Goal: Information Seeking & Learning: Learn about a topic

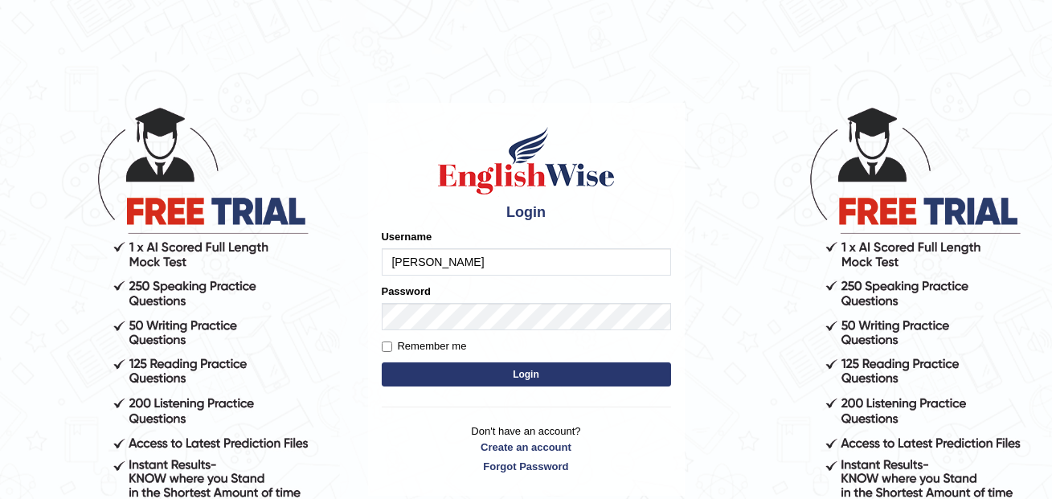
type input "annifred_parramatta"
click at [382, 362] on button "Login" at bounding box center [526, 374] width 289 height 24
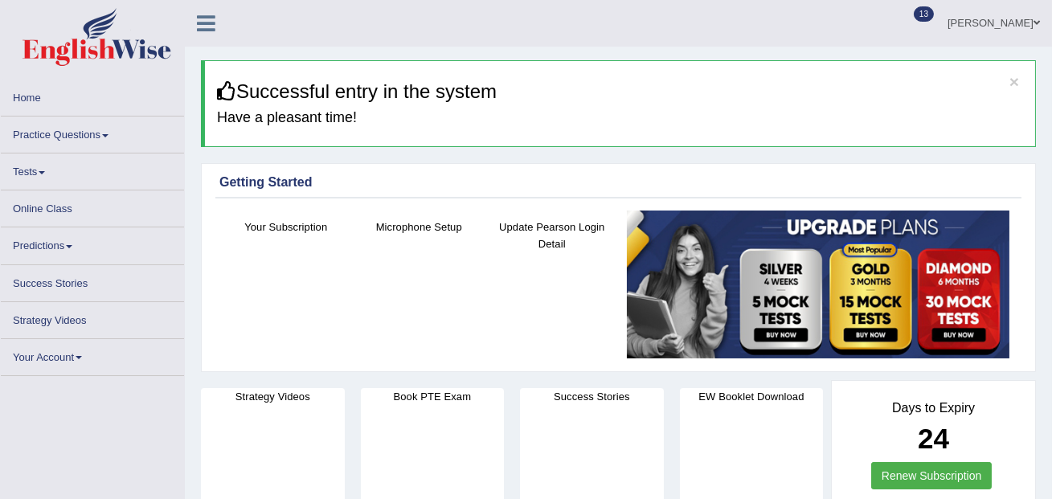
click at [88, 137] on link "Practice Questions" at bounding box center [92, 131] width 183 height 31
click at [105, 137] on link "Practice Questions" at bounding box center [92, 131] width 183 height 31
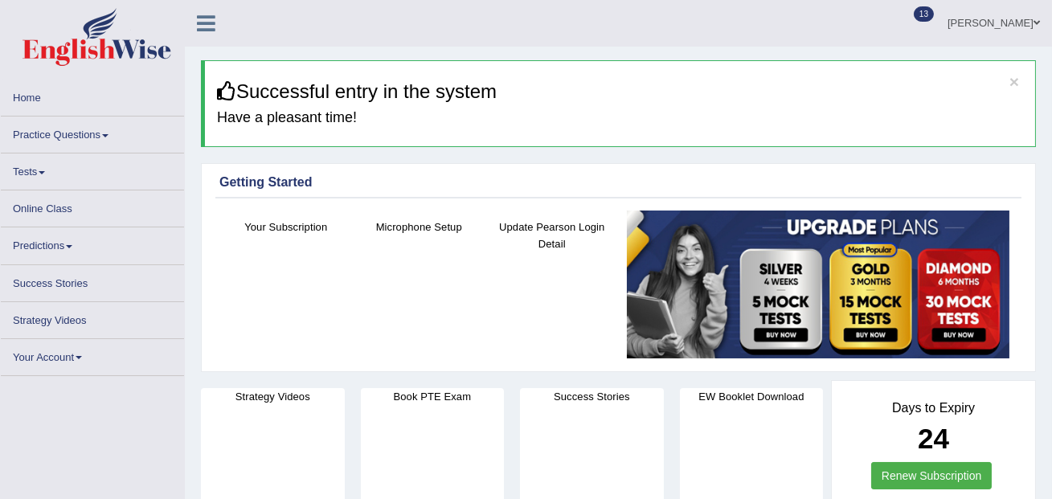
click at [105, 137] on link "Practice Questions" at bounding box center [92, 131] width 183 height 31
click at [103, 133] on link "Practice Questions" at bounding box center [92, 131] width 183 height 31
click at [70, 135] on link "Practice Questions" at bounding box center [92, 131] width 183 height 31
click at [115, 133] on link "Practice Questions" at bounding box center [92, 131] width 183 height 31
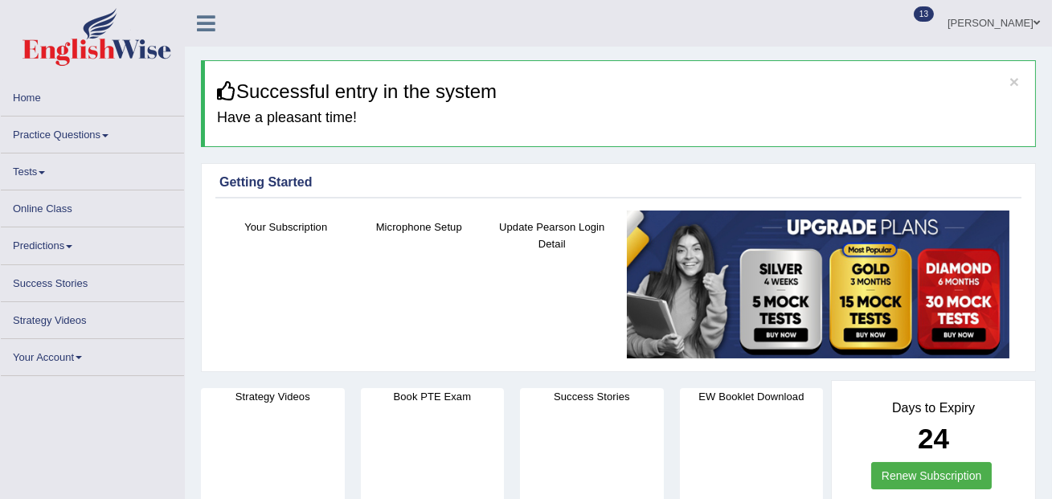
click at [88, 133] on link "Practice Questions" at bounding box center [92, 131] width 183 height 31
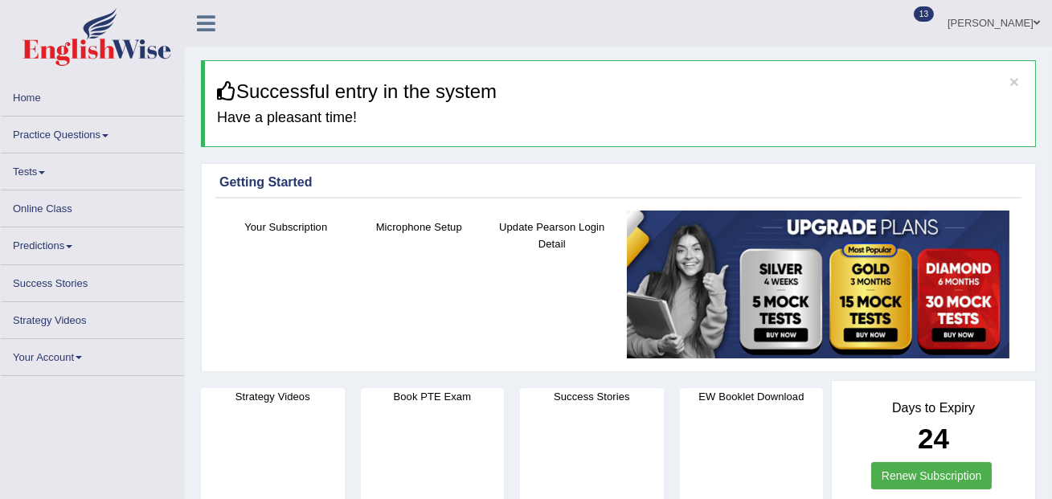
click at [113, 137] on link "Practice Questions" at bounding box center [92, 131] width 183 height 31
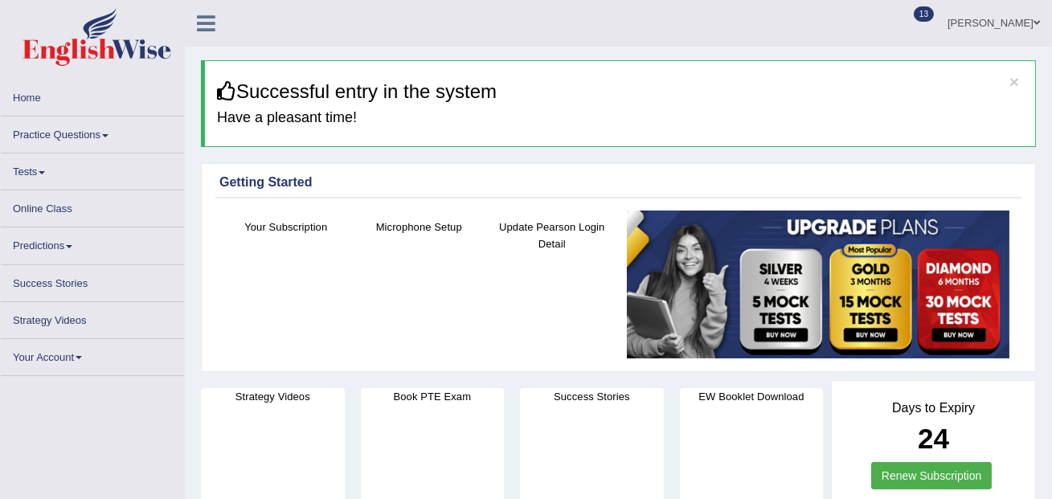
click at [113, 137] on link "Practice Questions" at bounding box center [92, 131] width 183 height 31
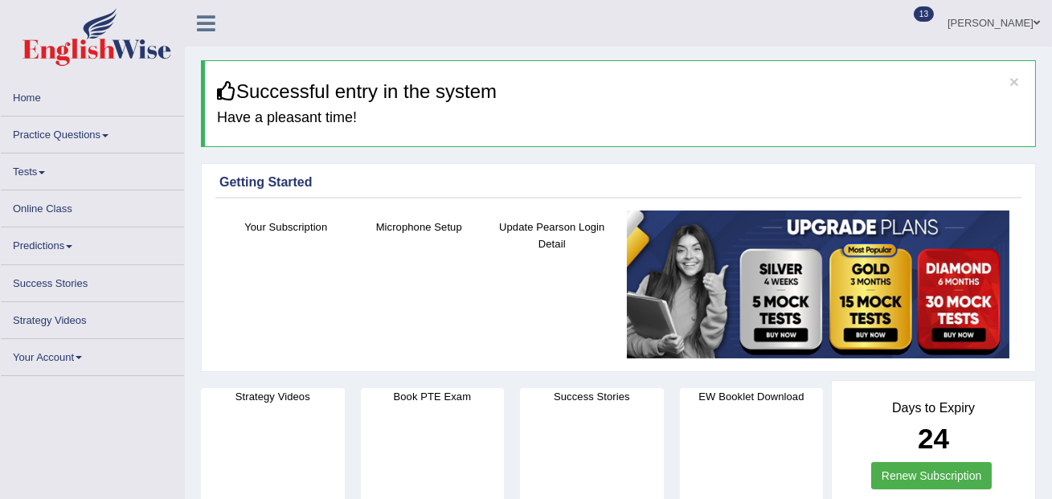
click at [113, 137] on link "Practice Questions" at bounding box center [92, 131] width 183 height 31
click at [85, 132] on link "Practice Questions" at bounding box center [92, 131] width 183 height 31
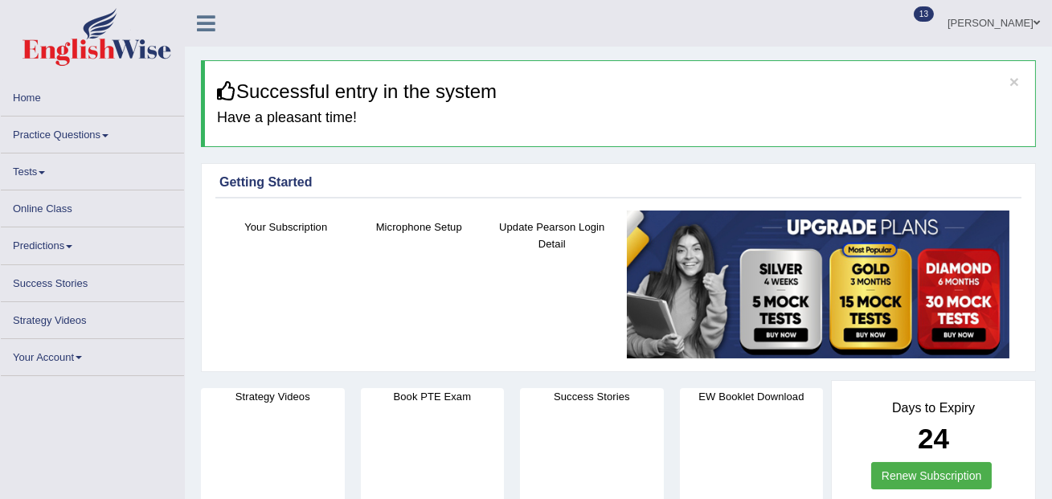
click at [85, 132] on link "Practice Questions" at bounding box center [92, 131] width 183 height 31
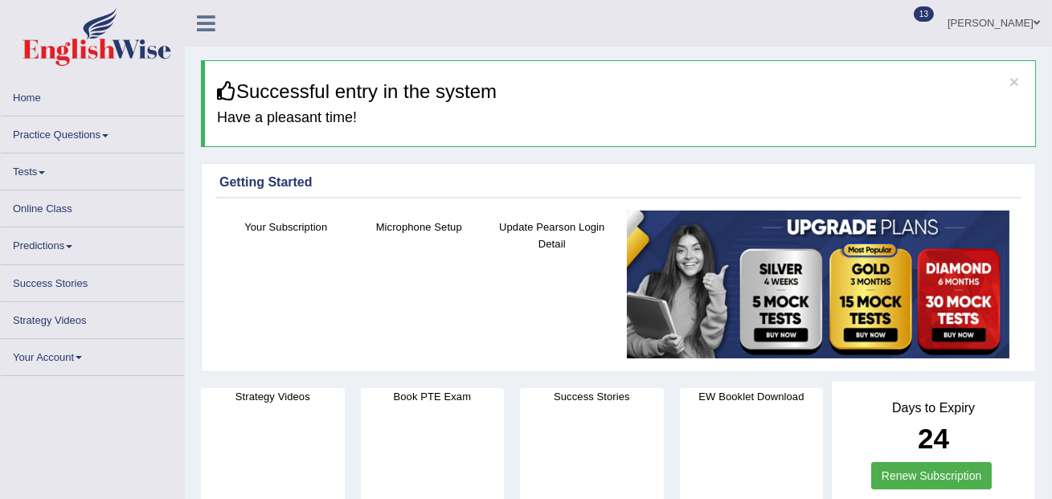
click at [85, 132] on link "Practice Questions" at bounding box center [92, 131] width 183 height 31
click at [103, 135] on link "Practice Questions" at bounding box center [92, 131] width 183 height 31
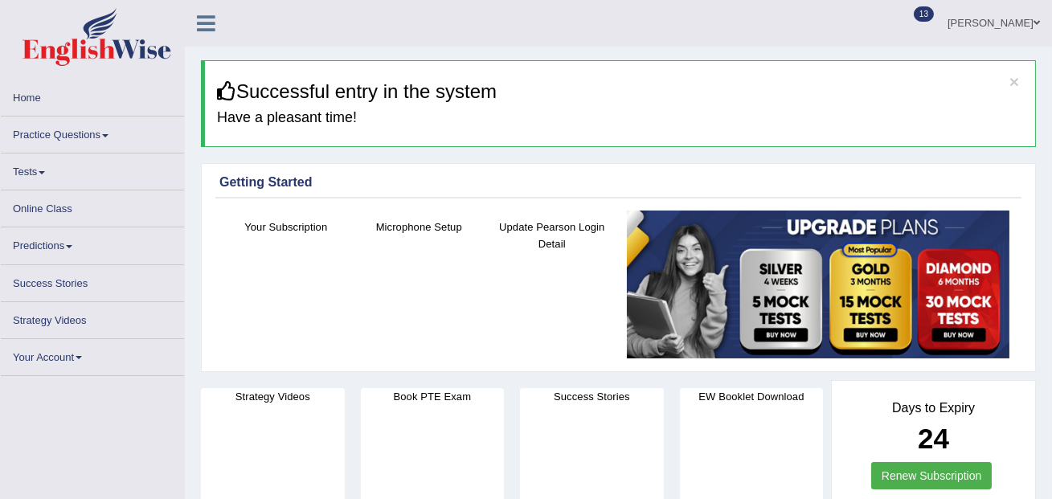
click at [103, 135] on link "Practice Questions" at bounding box center [92, 131] width 183 height 31
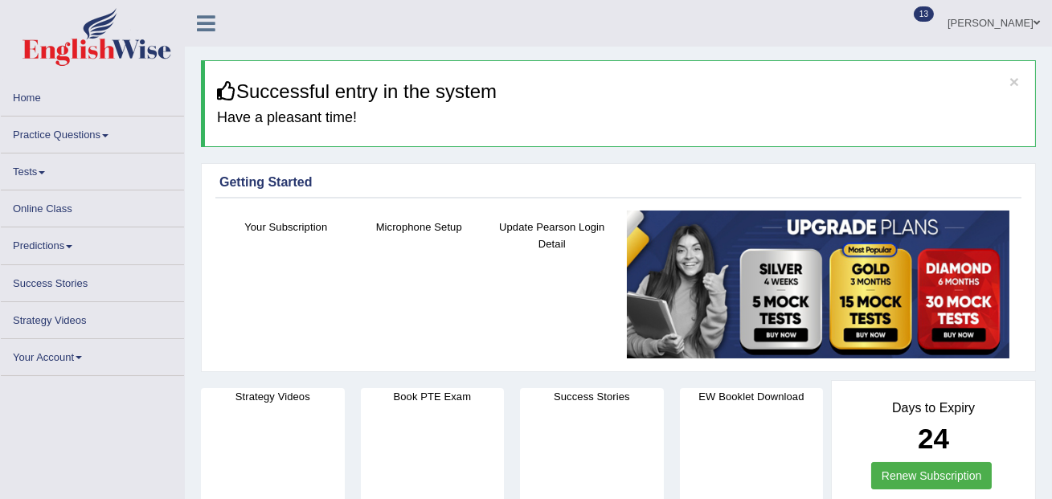
click at [103, 135] on link "Practice Questions" at bounding box center [92, 131] width 183 height 31
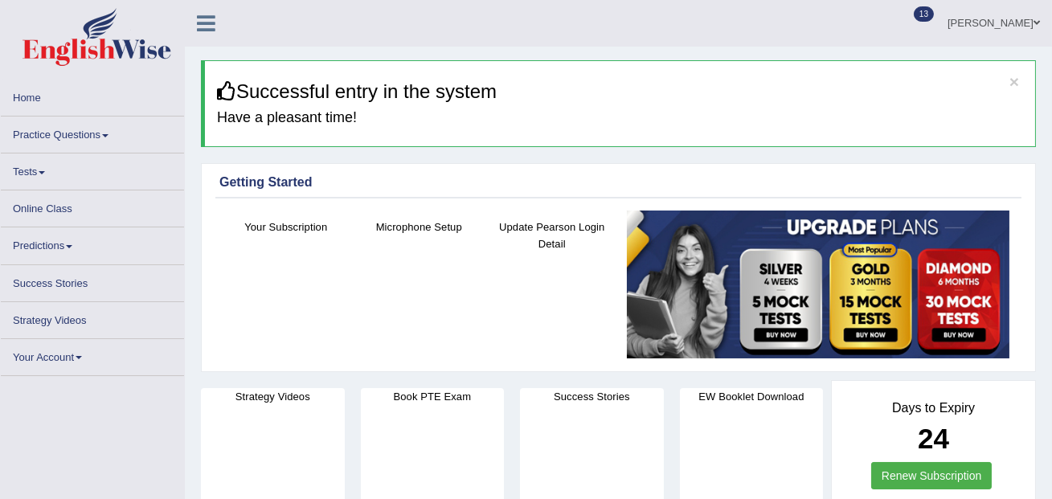
click at [103, 135] on link "Practice Questions" at bounding box center [92, 131] width 183 height 31
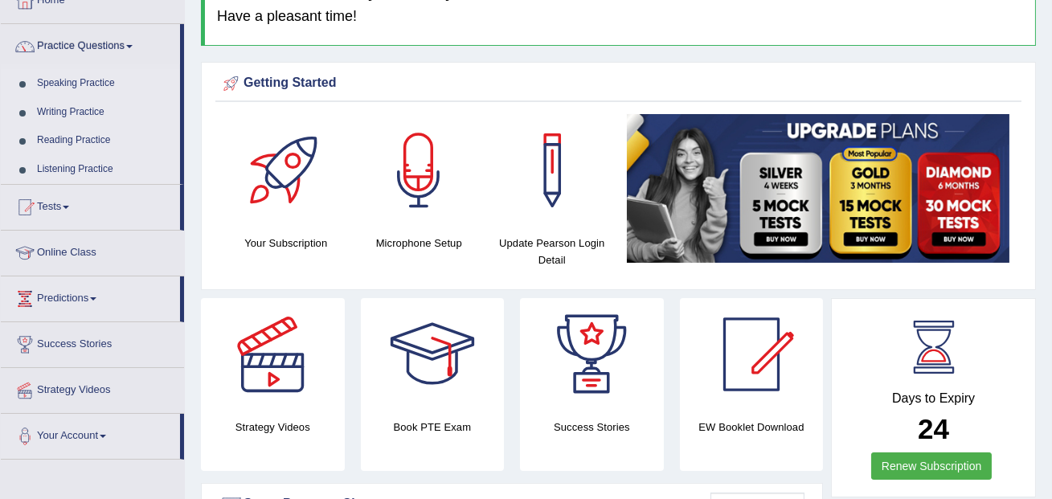
scroll to position [112, 0]
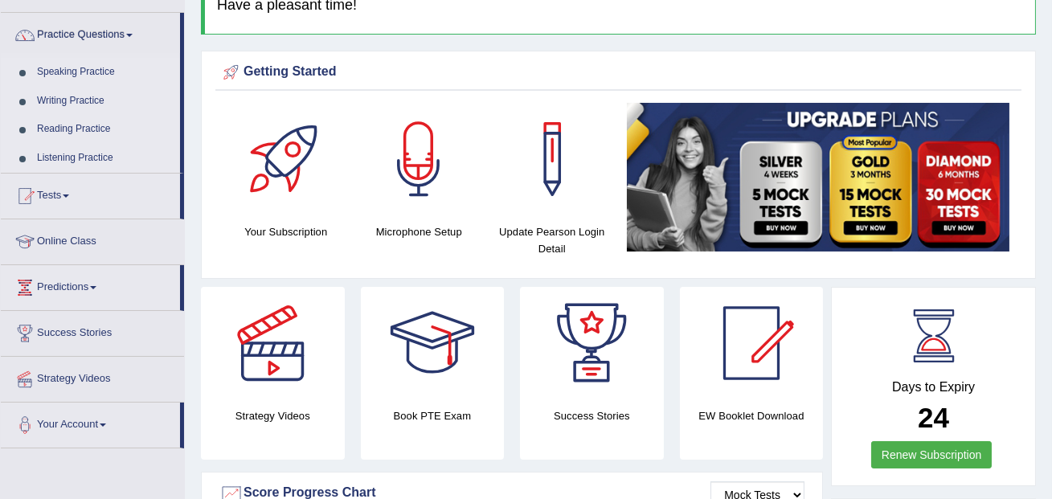
click at [80, 133] on link "Reading Practice" at bounding box center [105, 129] width 150 height 29
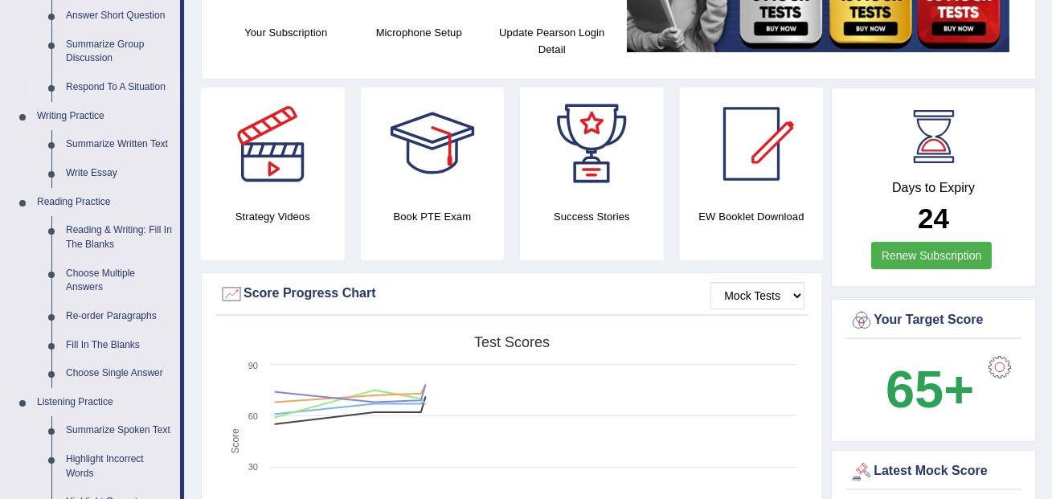
scroll to position [321, 0]
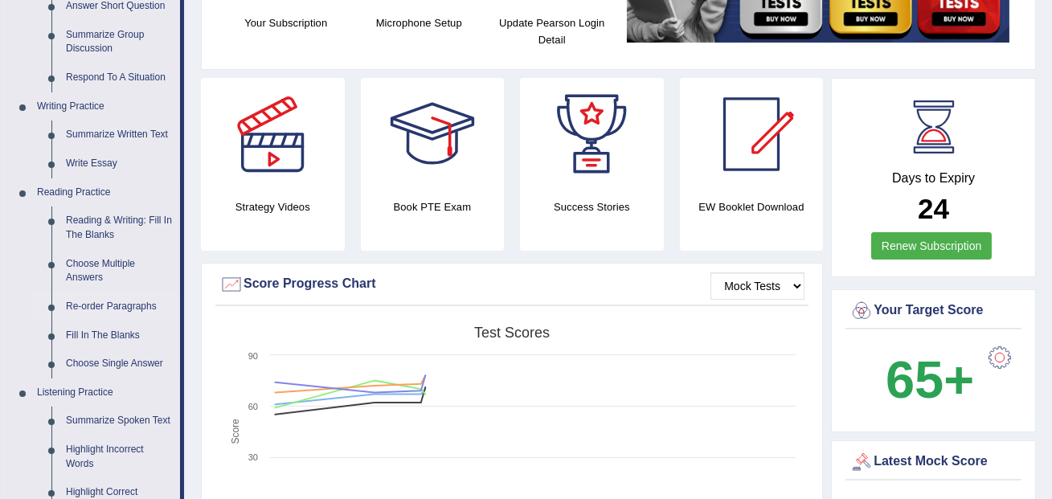
click at [107, 305] on link "Re-order Paragraphs" at bounding box center [119, 306] width 121 height 29
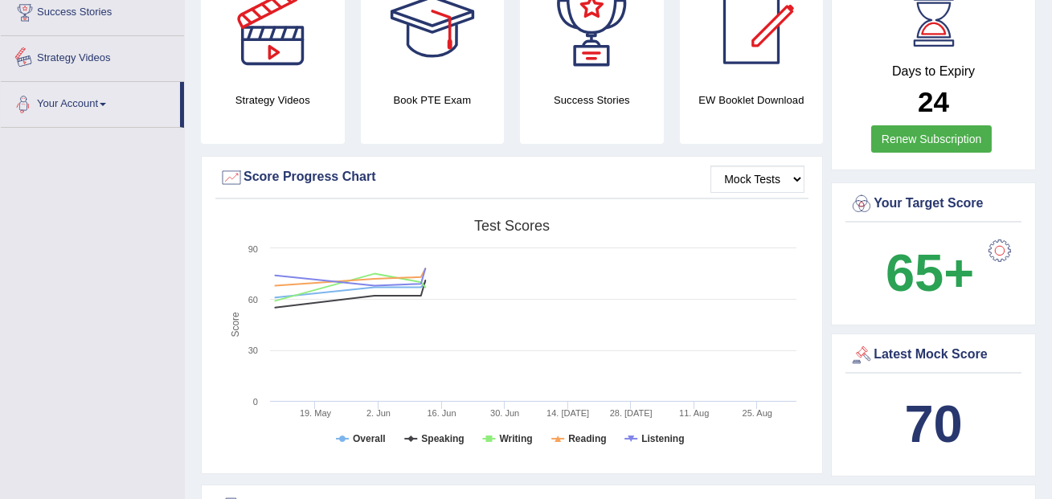
scroll to position [1183, 0]
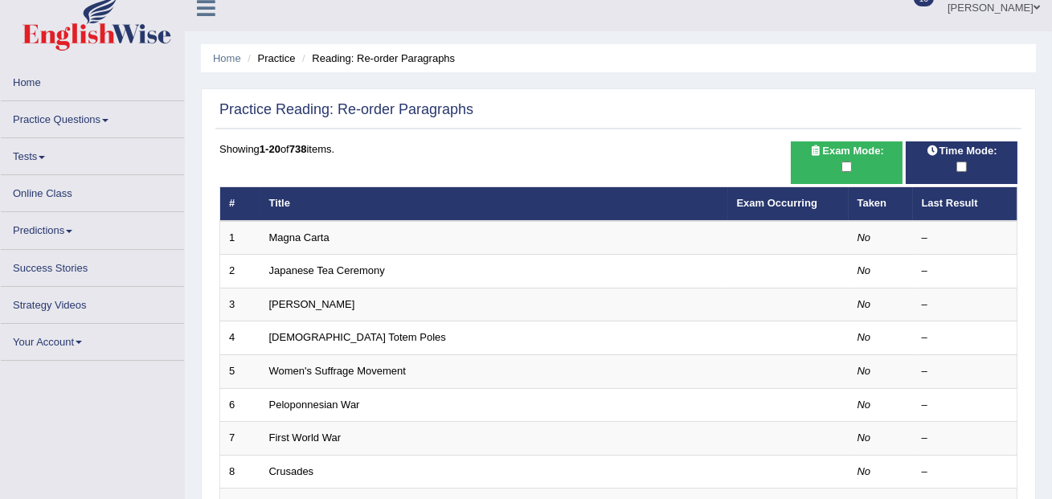
scroll to position [12, 0]
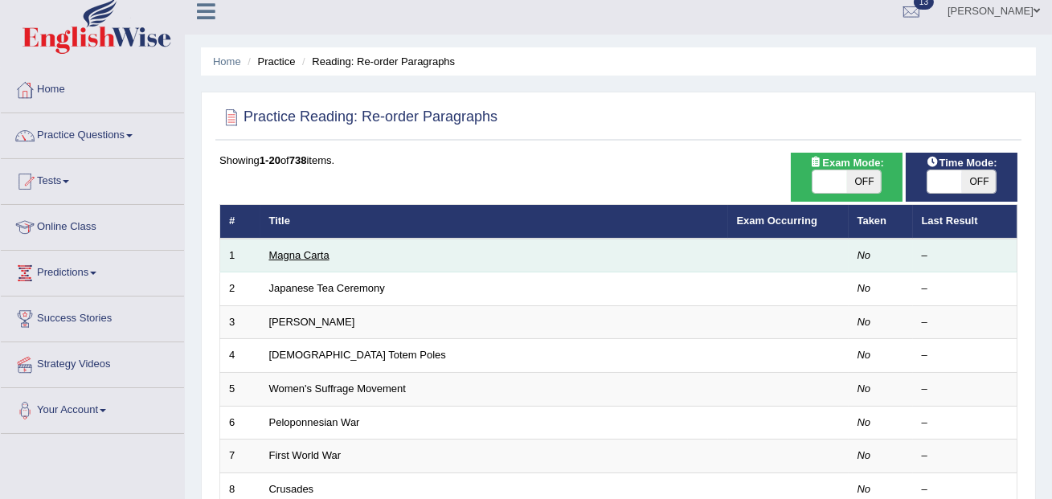
click at [294, 253] on link "Magna Carta" at bounding box center [299, 255] width 60 height 12
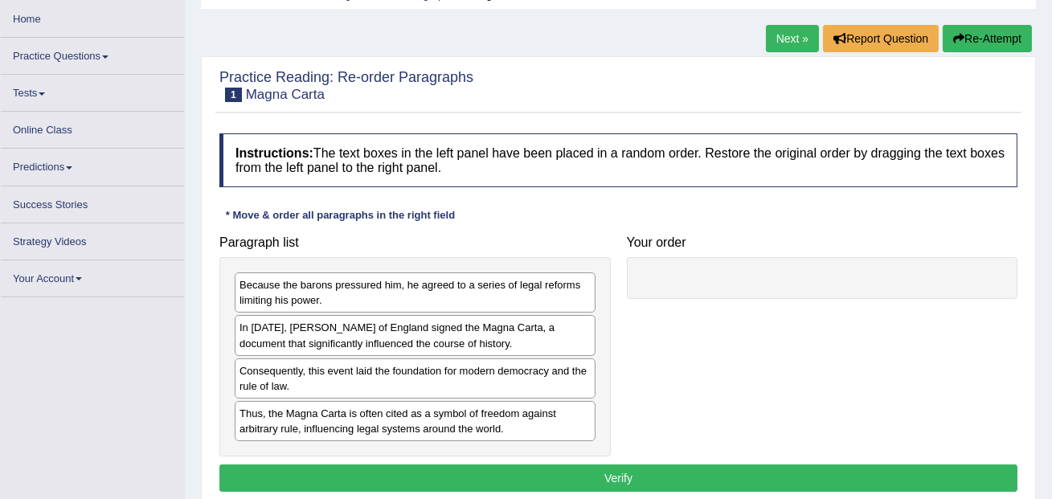
scroll to position [80, 0]
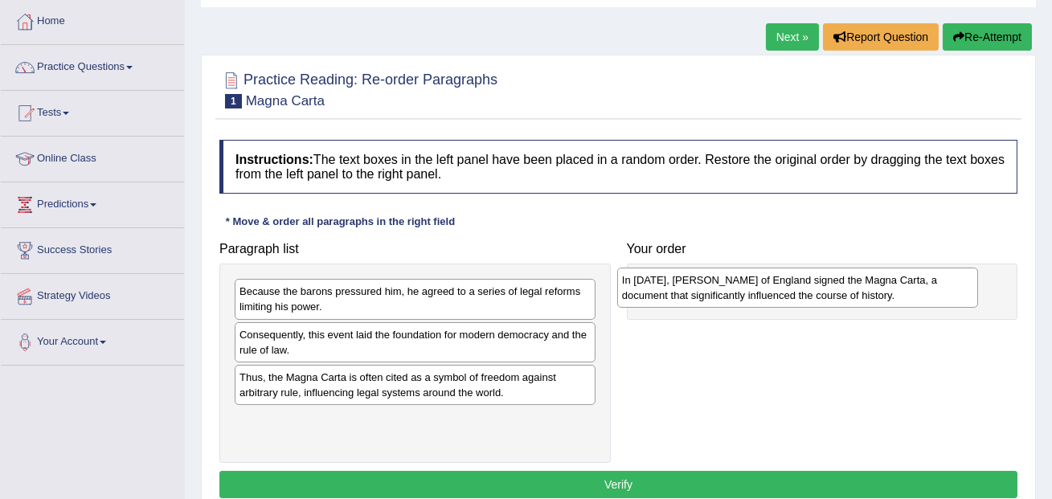
drag, startPoint x: 321, startPoint y: 342, endPoint x: 704, endPoint y: 288, distance: 386.2
click at [704, 288] on div "In 1215, King John of England signed the Magna Carta, a document that significa…" at bounding box center [797, 288] width 361 height 40
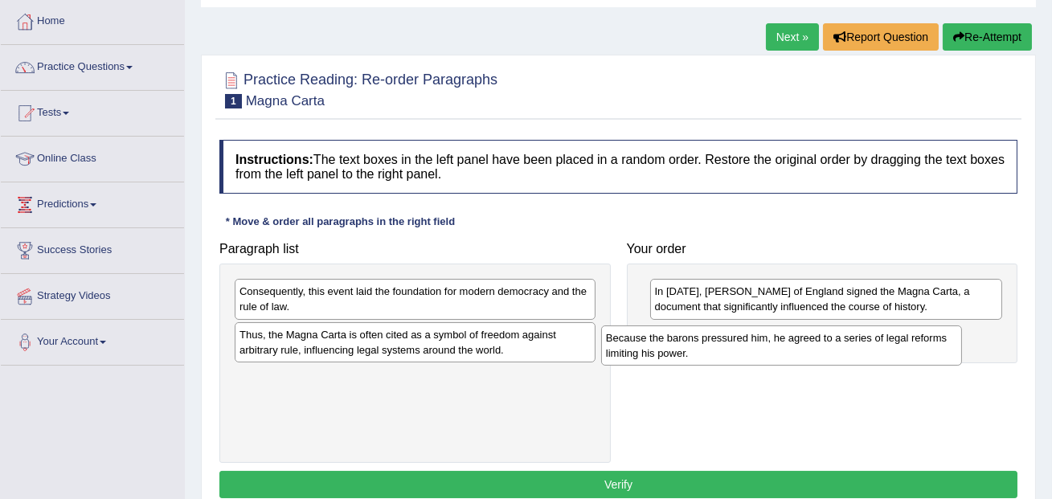
drag, startPoint x: 477, startPoint y: 304, endPoint x: 844, endPoint y: 352, distance: 370.2
click at [844, 352] on div "Because the barons pressured him, he agreed to a series of legal reforms limiti…" at bounding box center [781, 345] width 361 height 40
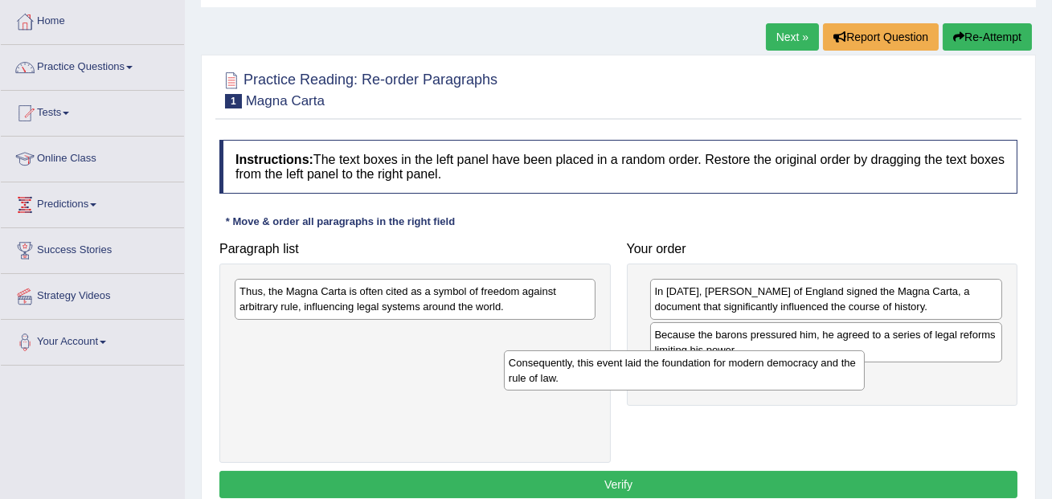
drag, startPoint x: 580, startPoint y: 299, endPoint x: 849, endPoint y: 370, distance: 278.3
click at [849, 370] on div "Consequently, this event laid the foundation for modern democracy and the rule …" at bounding box center [684, 370] width 361 height 40
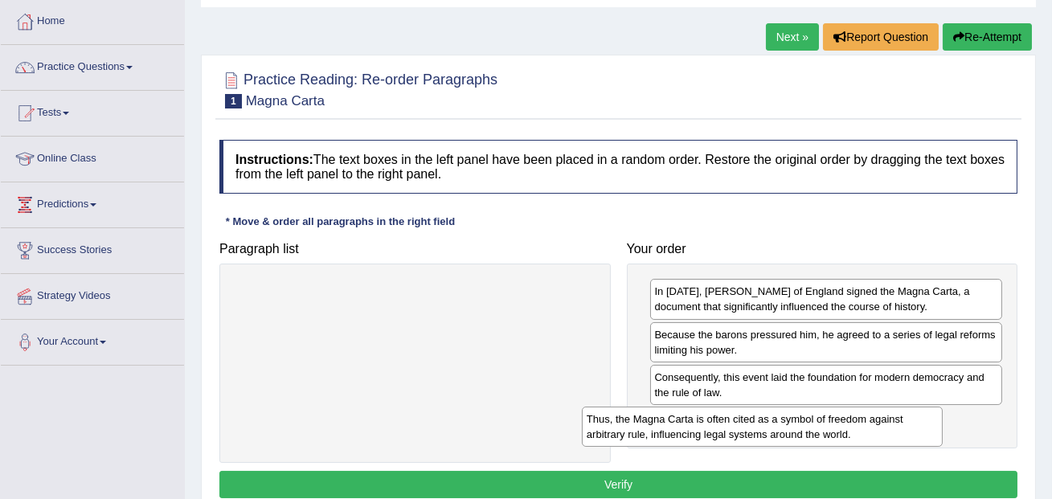
drag, startPoint x: 421, startPoint y: 302, endPoint x: 768, endPoint y: 430, distance: 369.8
click at [768, 430] on div "Thus, the Magna Carta is often cited as a symbol of freedom against arbitrary r…" at bounding box center [762, 427] width 361 height 40
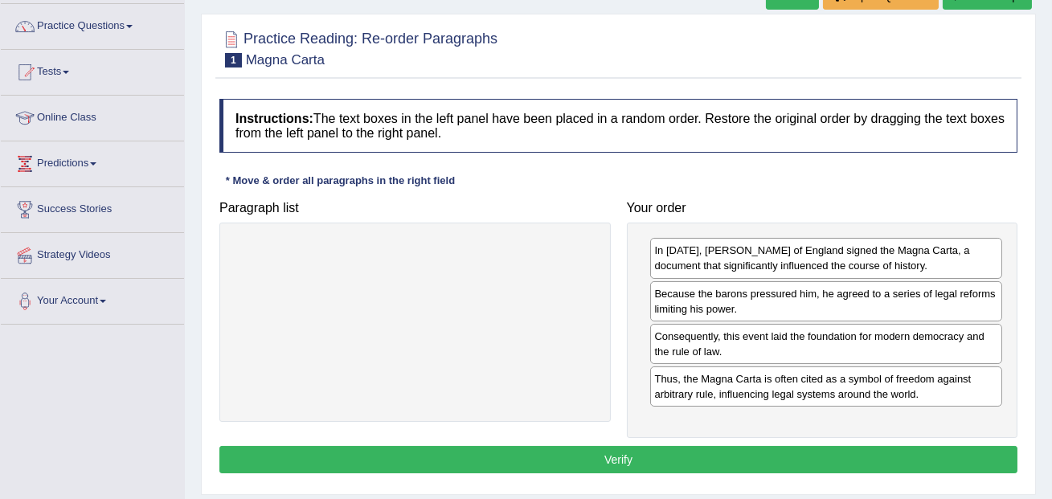
scroll to position [139, 0]
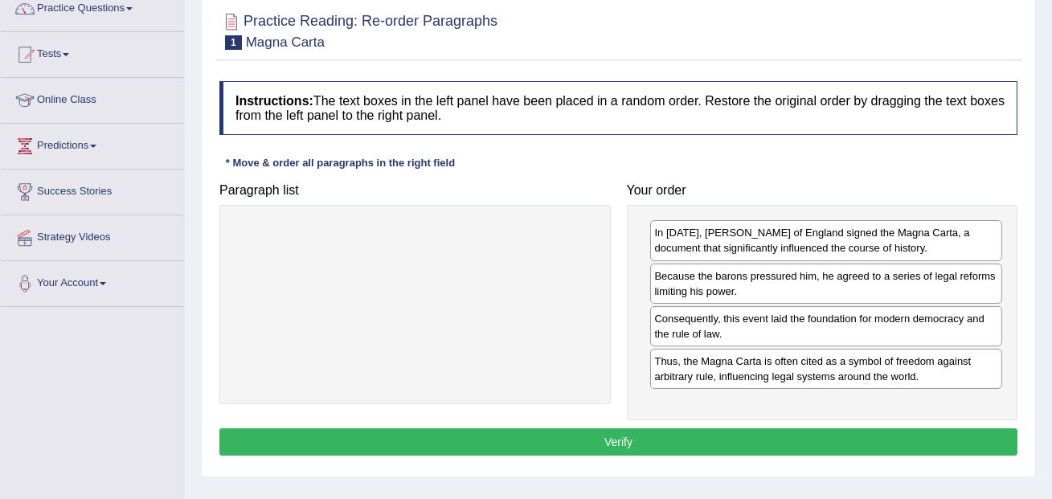
click at [609, 436] on button "Verify" at bounding box center [618, 441] width 798 height 27
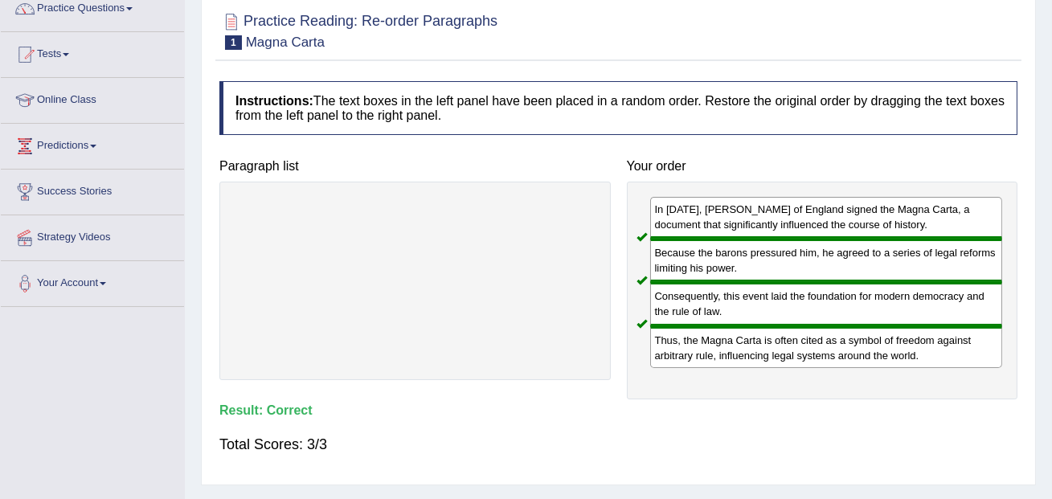
scroll to position [0, 0]
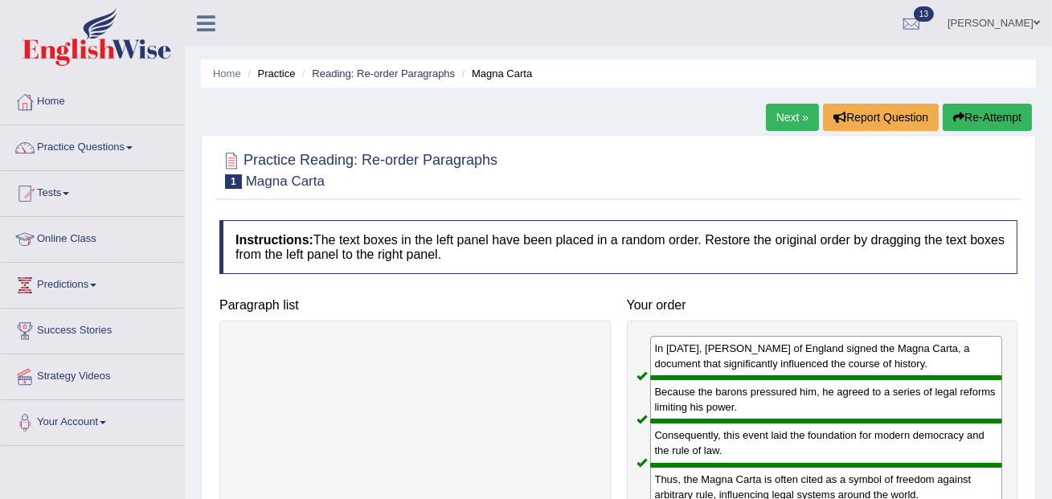
click at [783, 115] on link "Next »" at bounding box center [792, 117] width 53 height 27
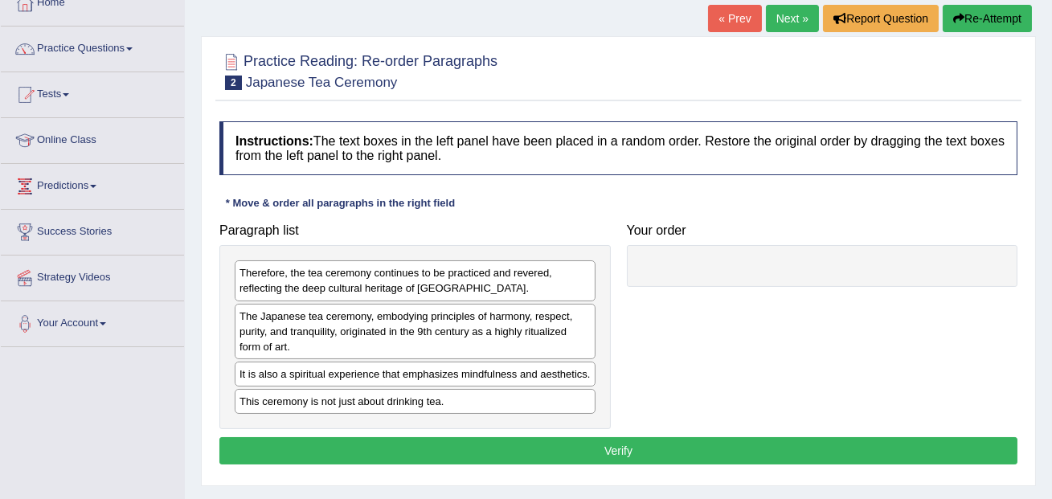
scroll to position [100, 0]
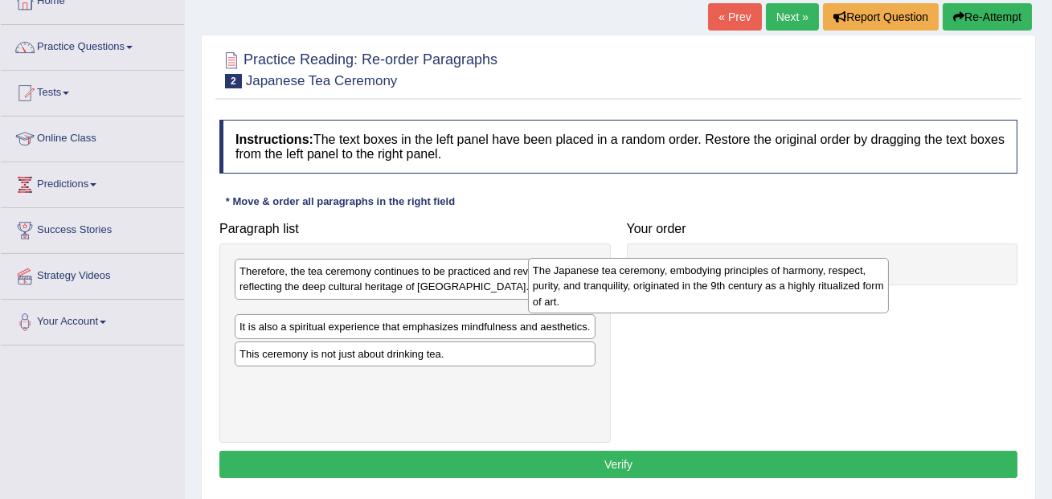
drag, startPoint x: 421, startPoint y: 329, endPoint x: 714, endPoint y: 286, distance: 296.4
click at [714, 286] on div "The Japanese tea ceremony, embodying principles of harmony, respect, purity, an…" at bounding box center [708, 285] width 361 height 55
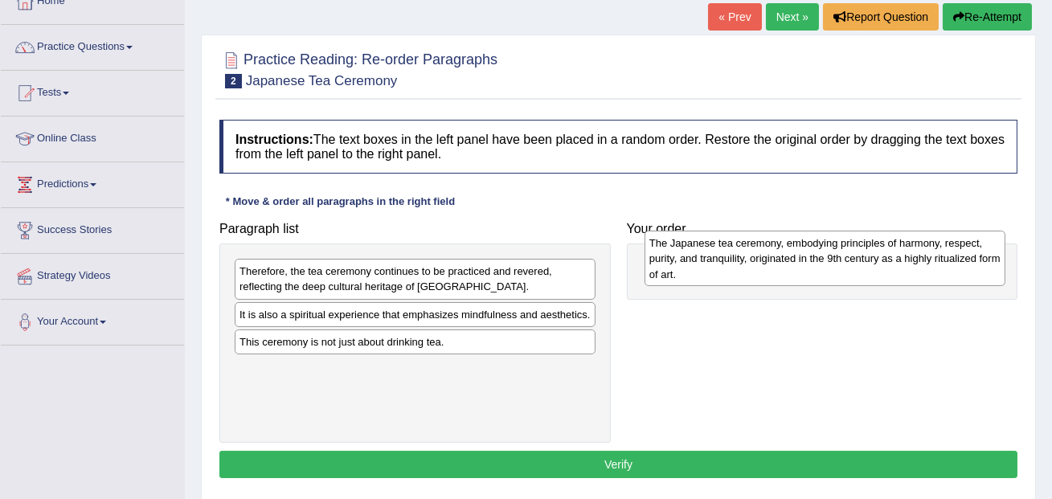
drag, startPoint x: 467, startPoint y: 336, endPoint x: 876, endPoint y: 267, distance: 415.5
click at [876, 267] on div "The Japanese tea ceremony, embodying principles of harmony, respect, purity, an…" at bounding box center [824, 258] width 361 height 55
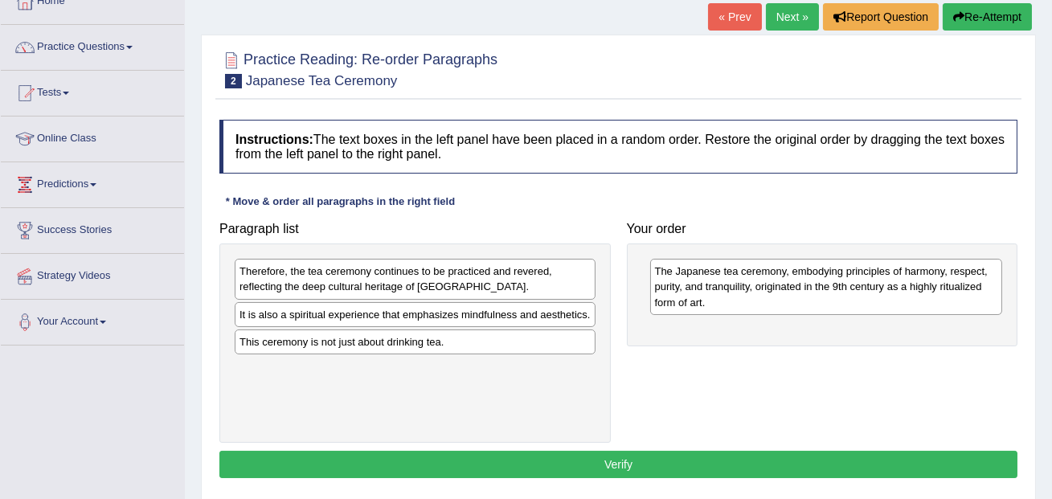
drag, startPoint x: 447, startPoint y: 370, endPoint x: 746, endPoint y: 327, distance: 302.0
click at [746, 327] on div "Paragraph list Therefore, the tea ceremony continues to be practiced and revere…" at bounding box center [618, 328] width 814 height 229
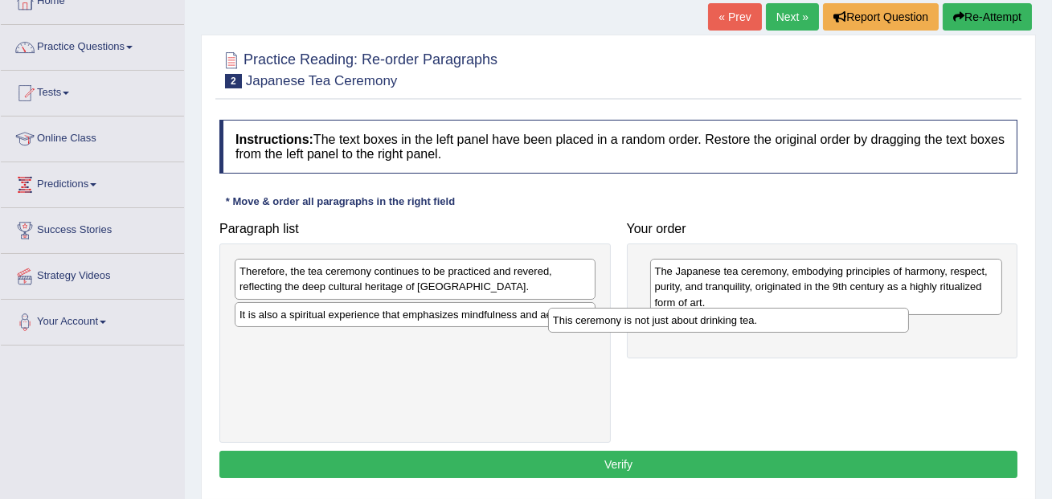
drag, startPoint x: 488, startPoint y: 358, endPoint x: 801, endPoint y: 322, distance: 315.4
click at [801, 322] on div "This ceremony is not just about drinking tea." at bounding box center [728, 320] width 361 height 25
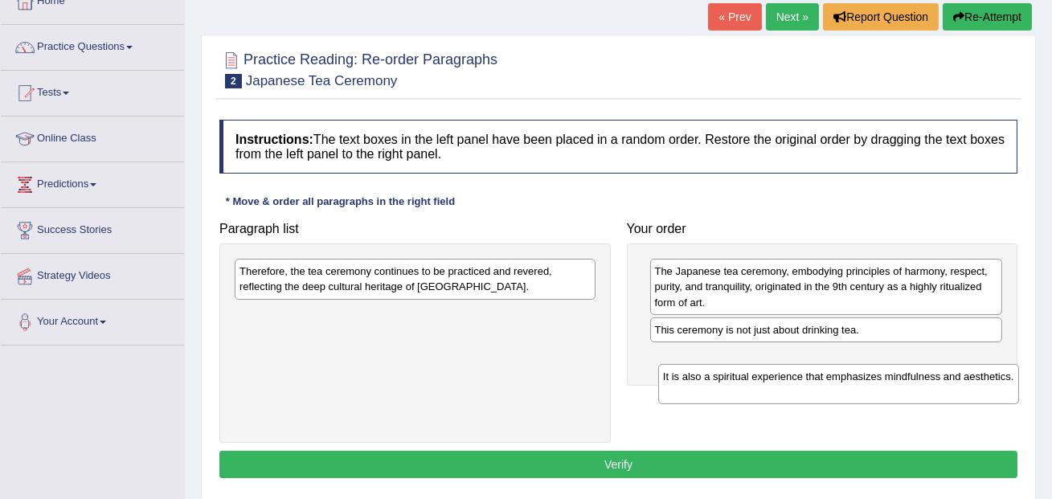
drag, startPoint x: 464, startPoint y: 333, endPoint x: 886, endPoint y: 394, distance: 427.1
click at [886, 394] on div "It is also a spiritual experience that emphasizes mindfulness and aesthetics." at bounding box center [838, 384] width 361 height 40
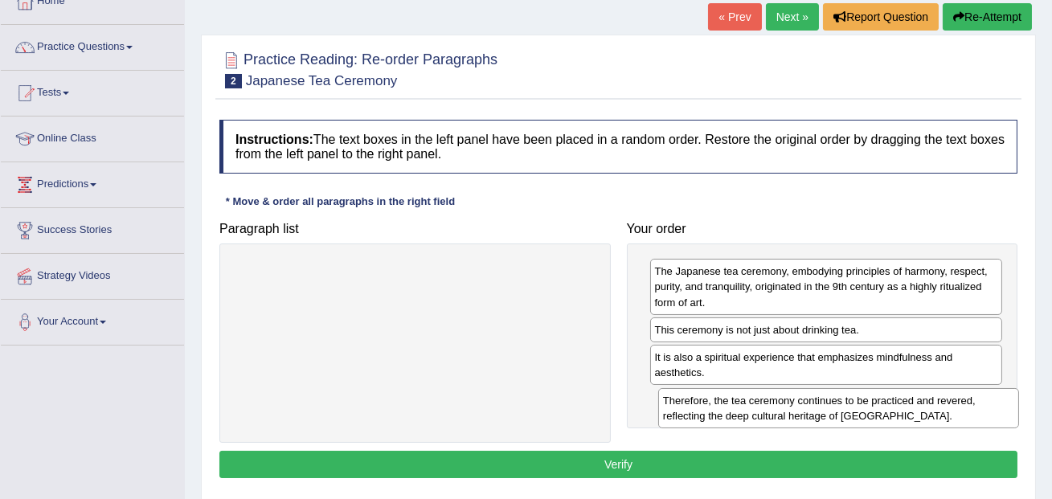
drag, startPoint x: 435, startPoint y: 284, endPoint x: 854, endPoint y: 411, distance: 437.6
click at [854, 411] on div "Therefore, the tea ceremony continues to be practiced and revered, reflecting t…" at bounding box center [838, 408] width 361 height 40
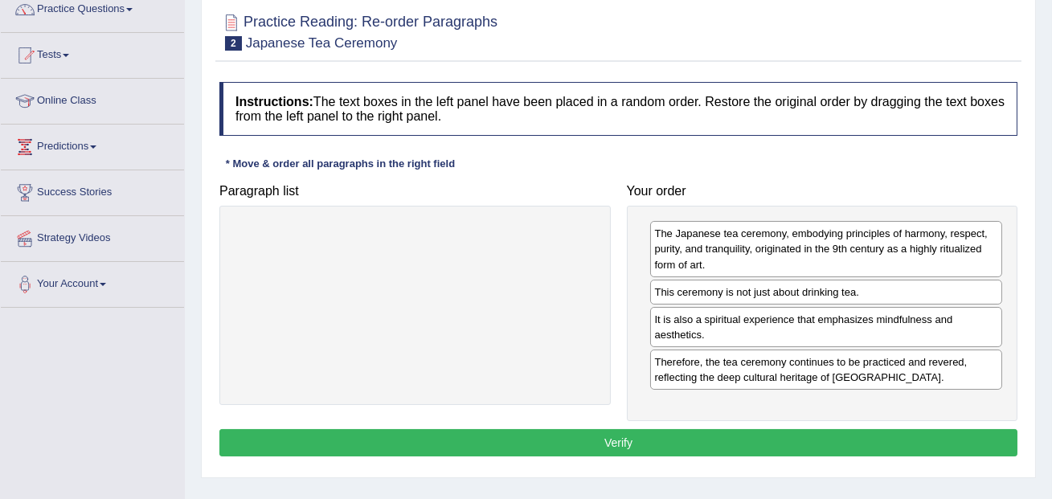
scroll to position [161, 0]
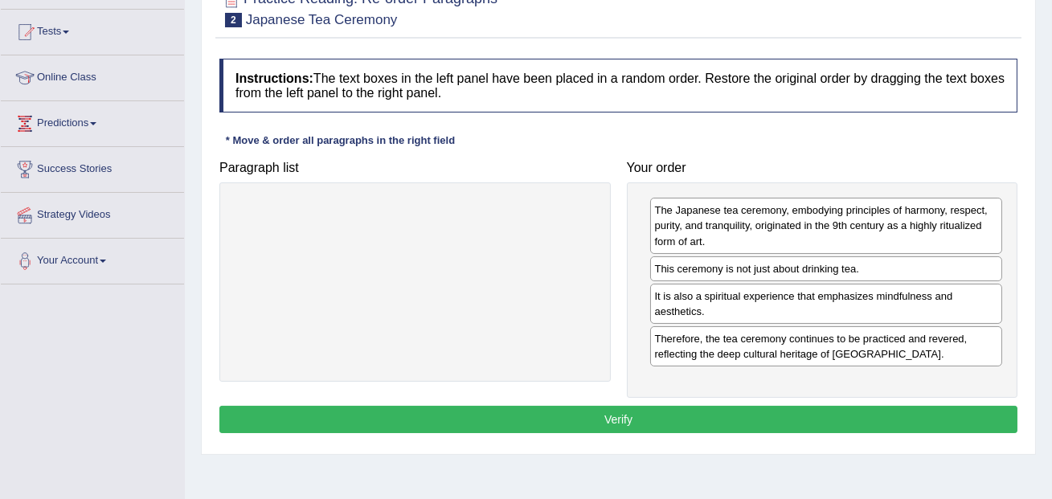
click at [688, 416] on button "Verify" at bounding box center [618, 419] width 798 height 27
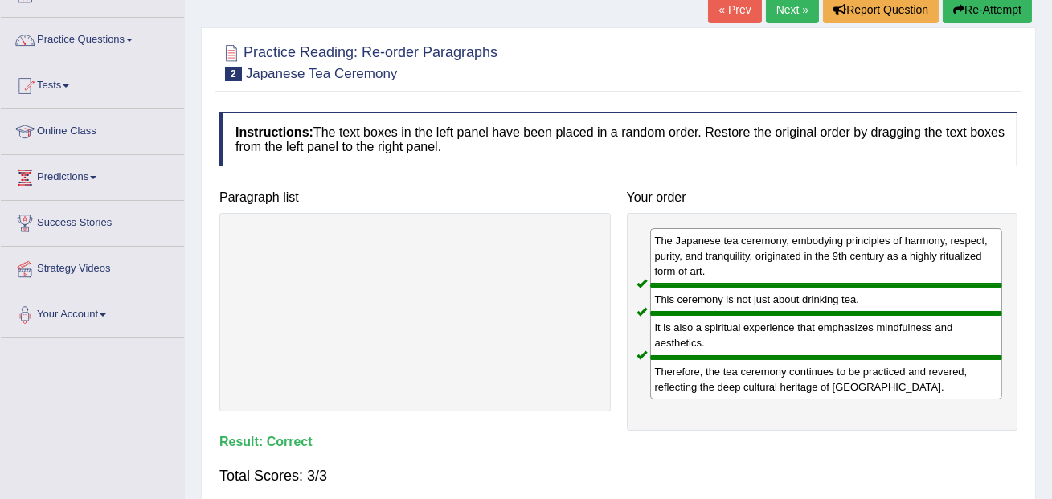
scroll to position [0, 0]
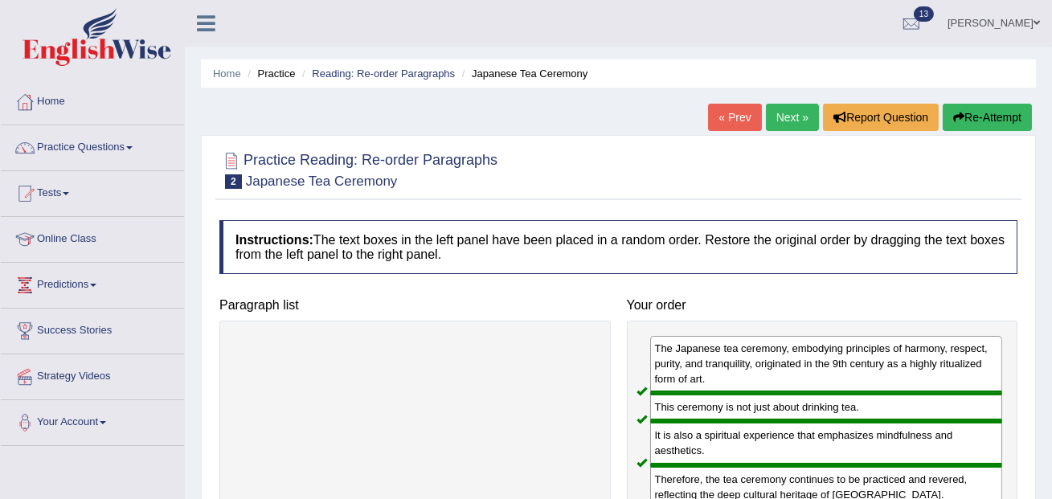
click at [766, 111] on link "Next »" at bounding box center [792, 117] width 53 height 27
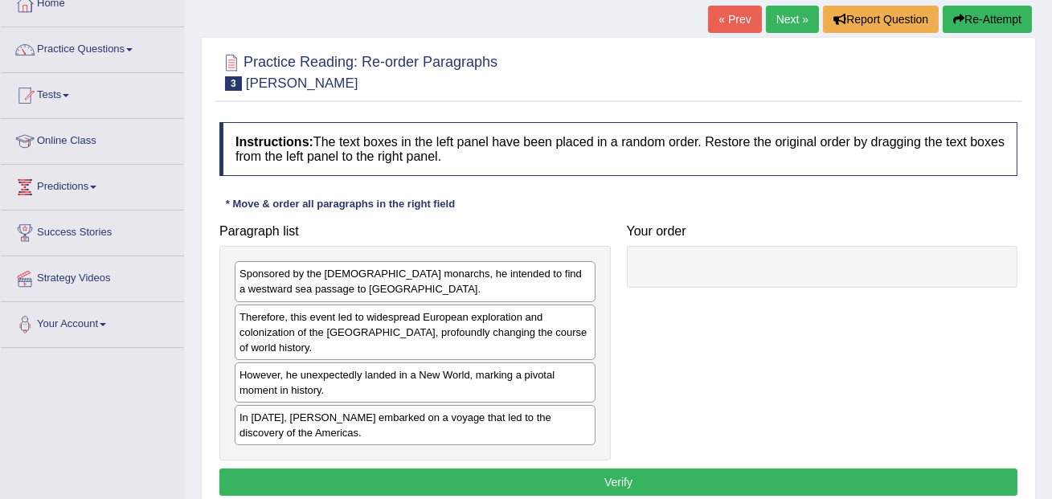
scroll to position [99, 0]
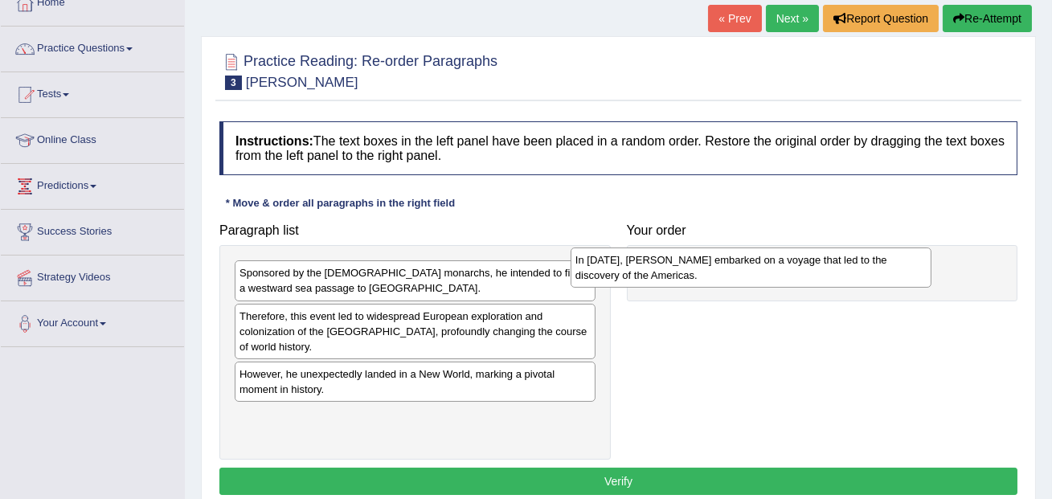
drag, startPoint x: 467, startPoint y: 429, endPoint x: 808, endPoint y: 267, distance: 378.0
click at [808, 267] on div "In [DATE], [PERSON_NAME] embarked on a voyage that led to the discovery of the …" at bounding box center [750, 267] width 361 height 40
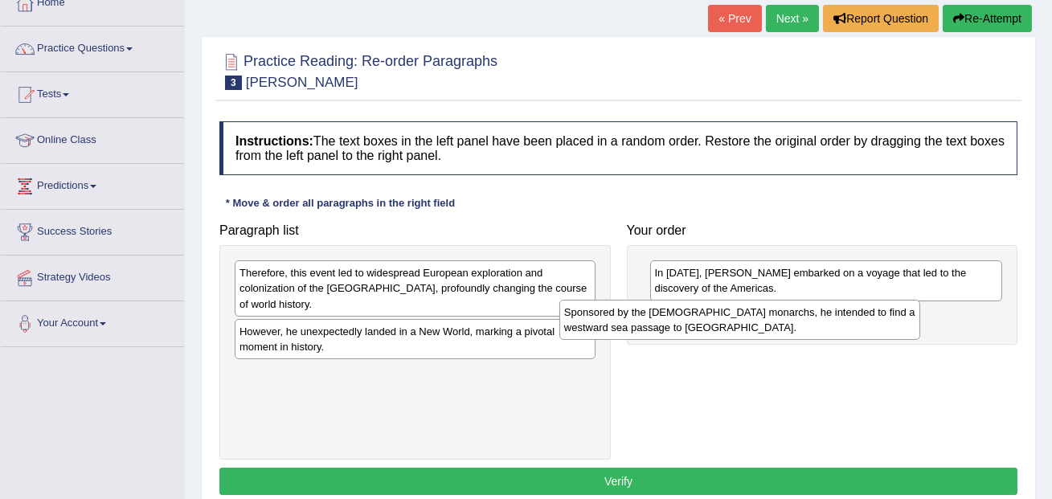
drag, startPoint x: 466, startPoint y: 287, endPoint x: 799, endPoint y: 326, distance: 334.9
click at [798, 326] on div "Sponsored by the [DEMOGRAPHIC_DATA] monarchs, he intended to find a westward se…" at bounding box center [739, 320] width 361 height 40
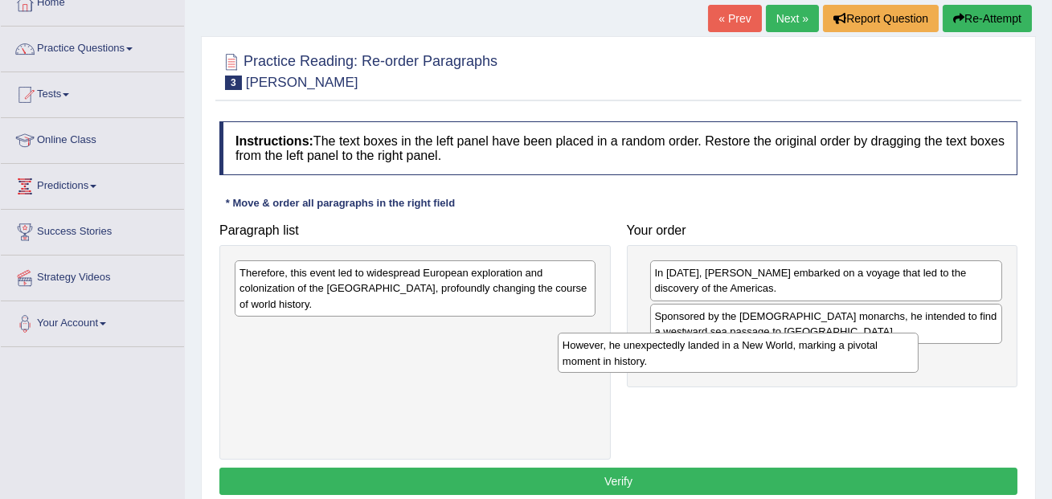
drag, startPoint x: 484, startPoint y: 351, endPoint x: 807, endPoint y: 366, distance: 323.3
click at [807, 366] on div "However, he unexpectedly landed in a New World, marking a pivotal moment in his…" at bounding box center [738, 353] width 361 height 40
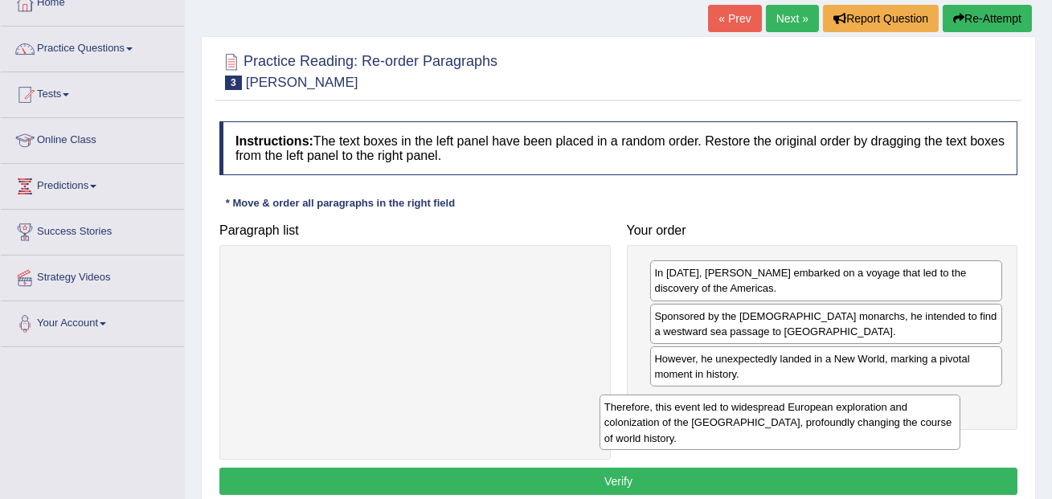
drag, startPoint x: 505, startPoint y: 299, endPoint x: 874, endPoint y: 429, distance: 391.8
click at [874, 429] on div "Therefore, this event led to widespread European exploration and colonization o…" at bounding box center [779, 421] width 361 height 55
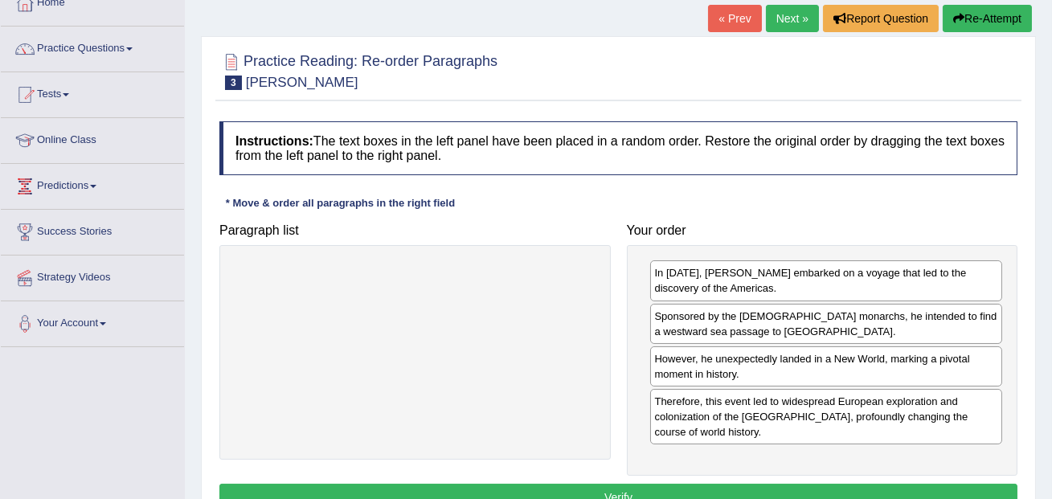
click at [774, 491] on button "Verify" at bounding box center [618, 497] width 798 height 27
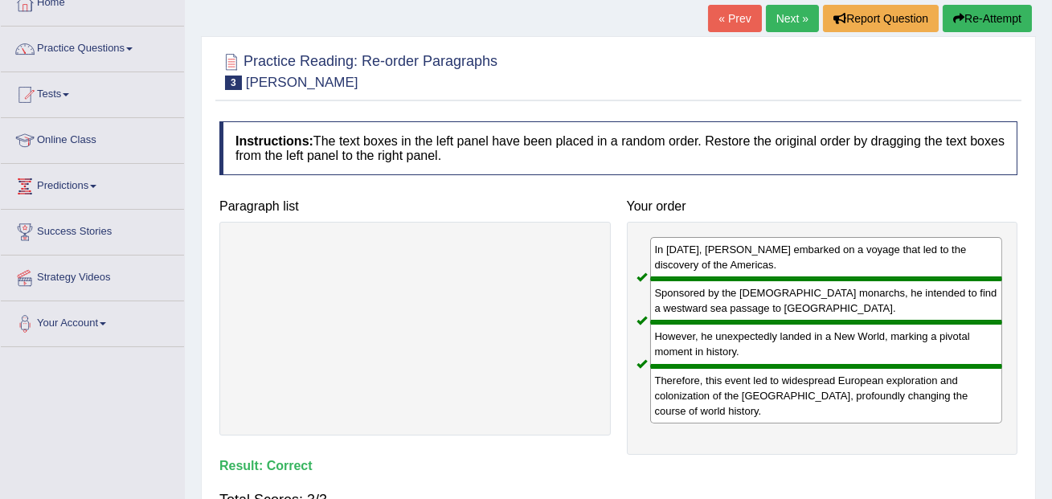
click at [786, 13] on link "Next »" at bounding box center [792, 18] width 53 height 27
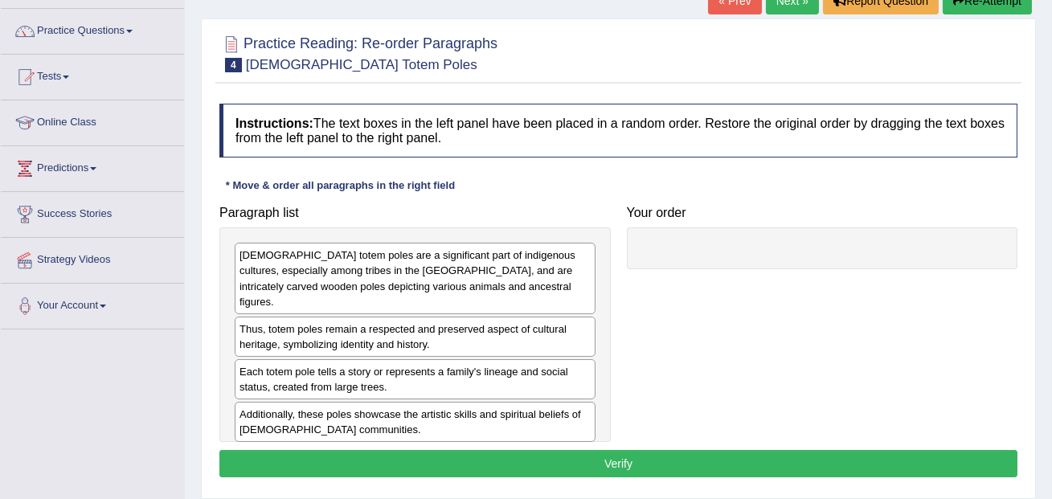
scroll to position [113, 0]
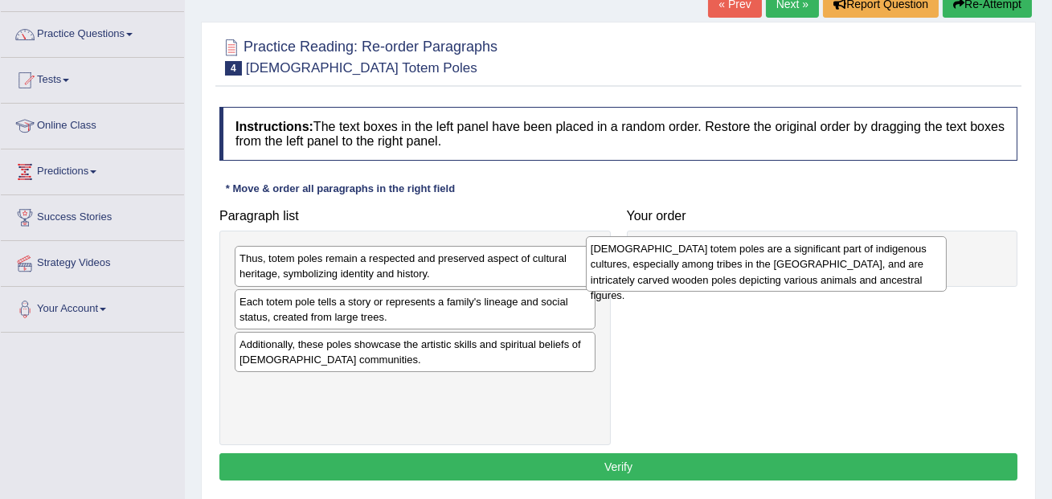
drag, startPoint x: 404, startPoint y: 278, endPoint x: 773, endPoint y: 268, distance: 368.9
click at [773, 268] on div "[DEMOGRAPHIC_DATA] totem poles are a significant part of indigenous cultures, e…" at bounding box center [766, 263] width 361 height 55
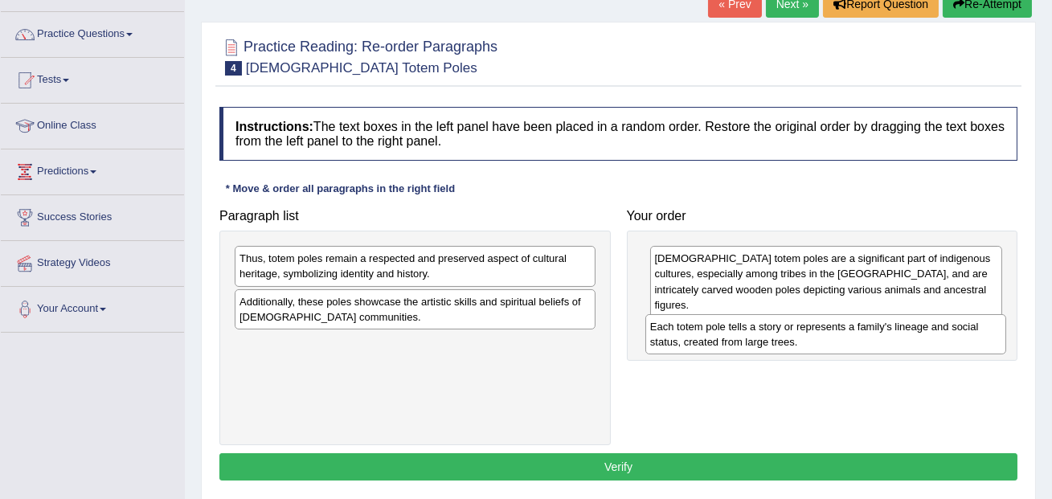
drag, startPoint x: 447, startPoint y: 311, endPoint x: 857, endPoint y: 337, distance: 411.3
click at [857, 337] on div "Each totem pole tells a story or represents a family's lineage and social statu…" at bounding box center [825, 334] width 361 height 40
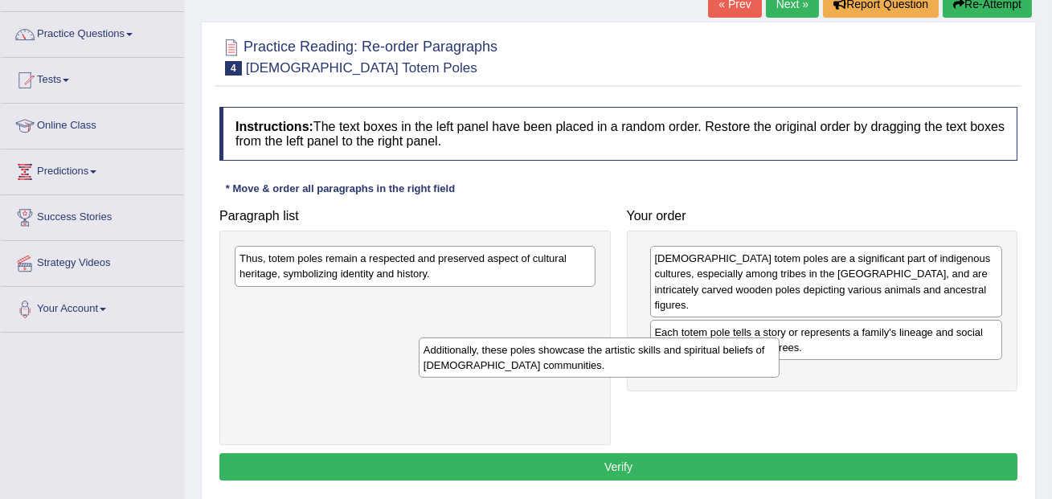
drag, startPoint x: 531, startPoint y: 316, endPoint x: 721, endPoint y: 370, distance: 198.1
click at [721, 370] on div "Additionally, these poles showcase the artistic skills and spiritual beliefs of…" at bounding box center [599, 357] width 361 height 40
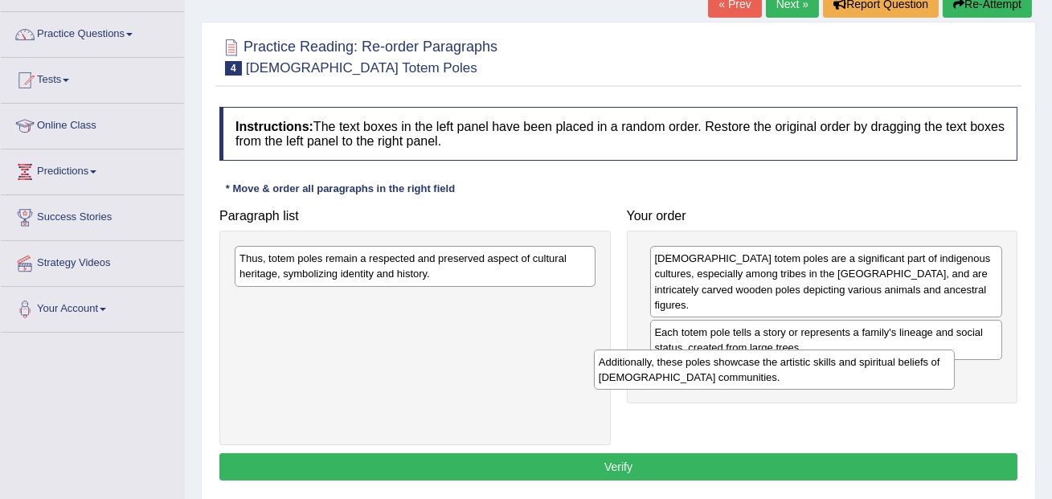
drag, startPoint x: 446, startPoint y: 307, endPoint x: 805, endPoint y: 367, distance: 364.1
click at [805, 367] on div "Additionally, these poles showcase the artistic skills and spiritual beliefs of…" at bounding box center [774, 369] width 361 height 40
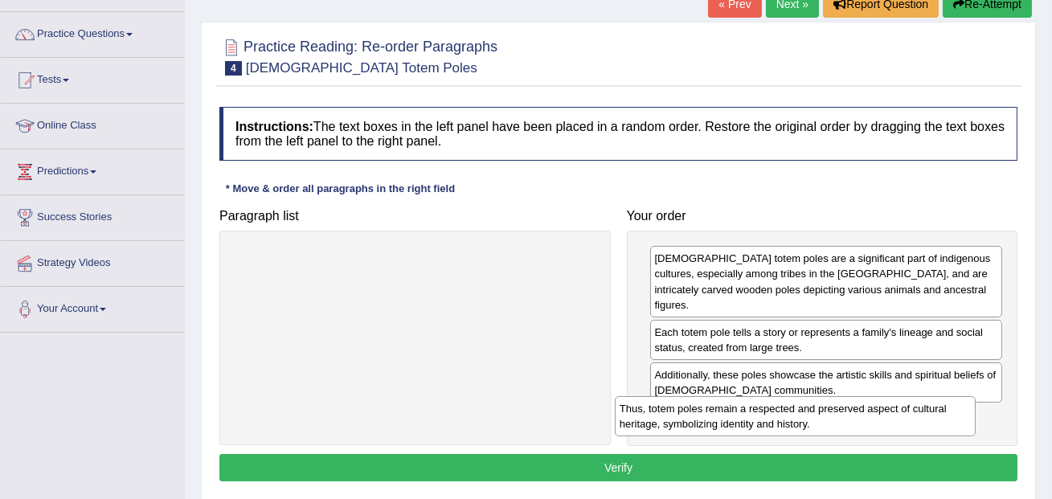
drag, startPoint x: 474, startPoint y: 264, endPoint x: 854, endPoint y: 413, distance: 408.3
click at [854, 414] on div "Thus, totem poles remain a respected and preserved aspect of cultural heritage,…" at bounding box center [795, 416] width 361 height 40
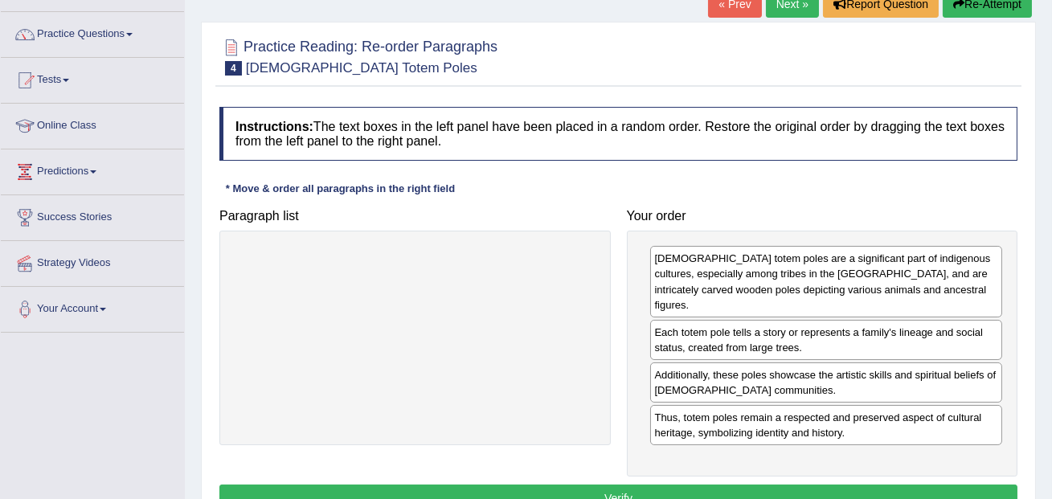
click at [806, 484] on button "Verify" at bounding box center [618, 497] width 798 height 27
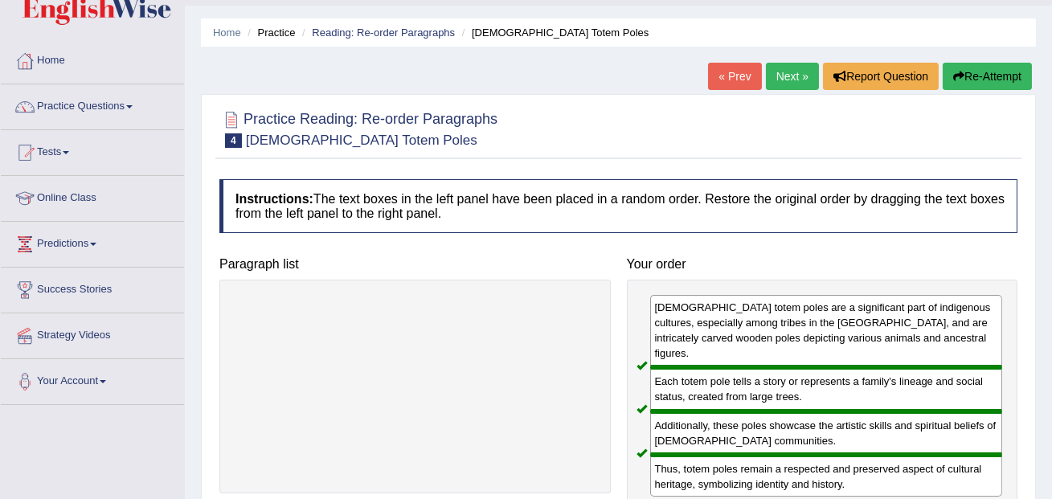
scroll to position [19, 0]
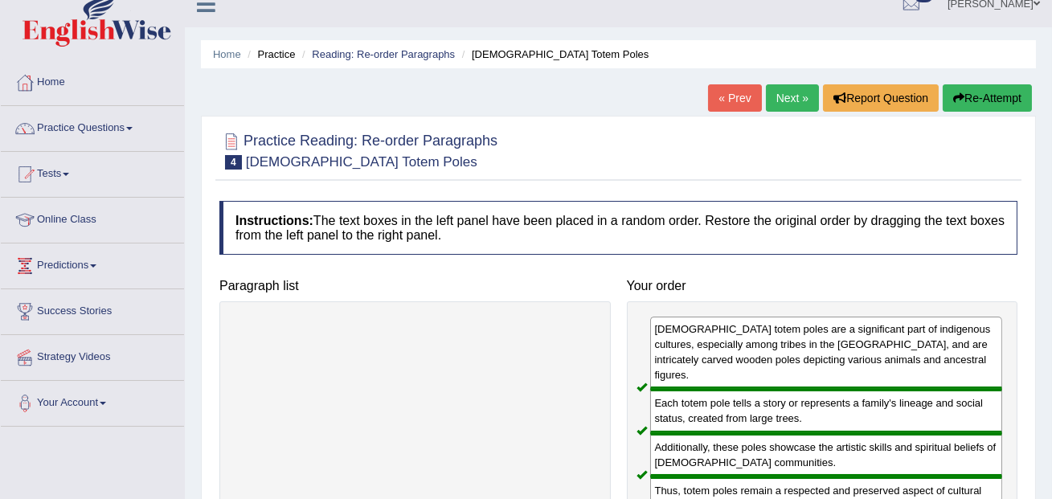
click at [782, 107] on link "Next »" at bounding box center [792, 97] width 53 height 27
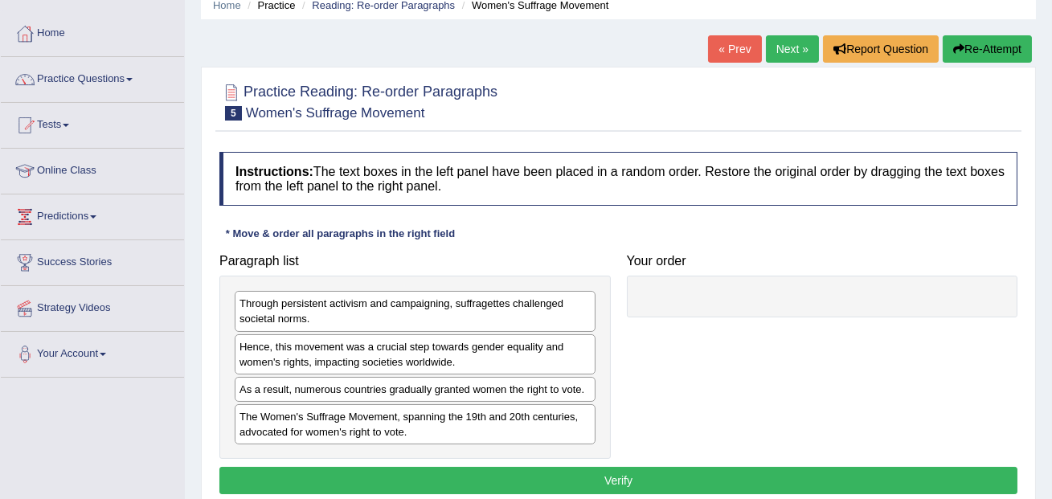
scroll to position [84, 0]
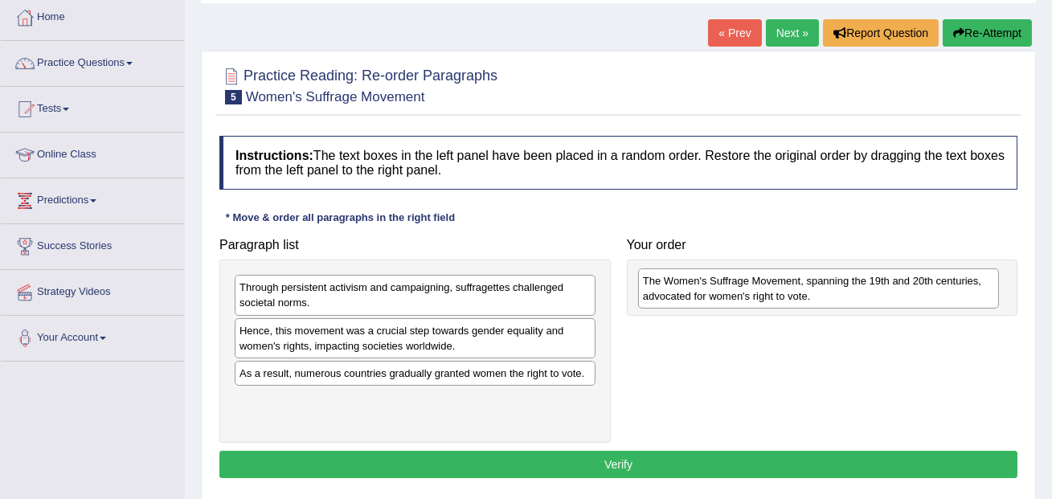
drag, startPoint x: 445, startPoint y: 417, endPoint x: 848, endPoint y: 299, distance: 420.2
click at [848, 299] on div "The Women's Suffrage Movement, spanning the 19th and 20th centuries, advocated …" at bounding box center [818, 288] width 361 height 40
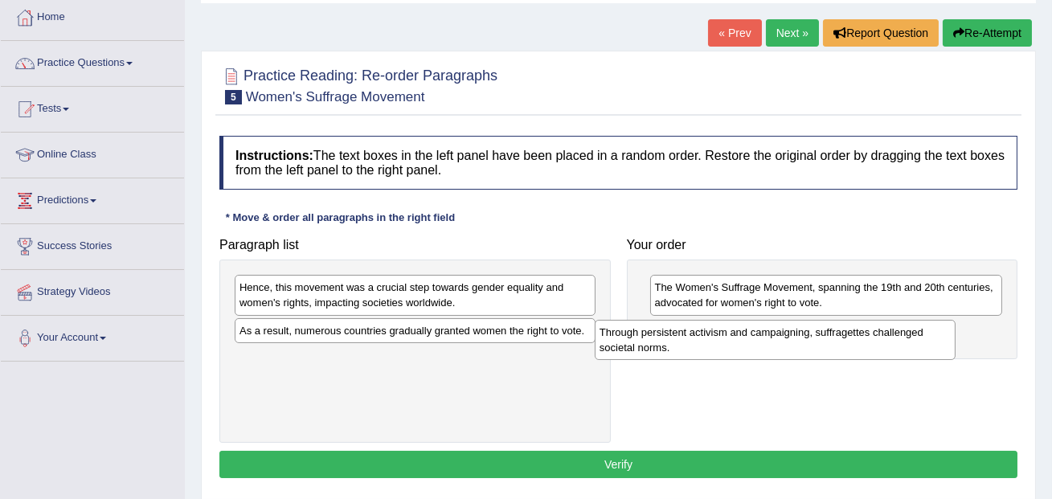
drag, startPoint x: 447, startPoint y: 305, endPoint x: 807, endPoint y: 350, distance: 362.7
click at [807, 350] on div "Through persistent activism and campaigning, suffragettes challenged societal n…" at bounding box center [774, 340] width 361 height 40
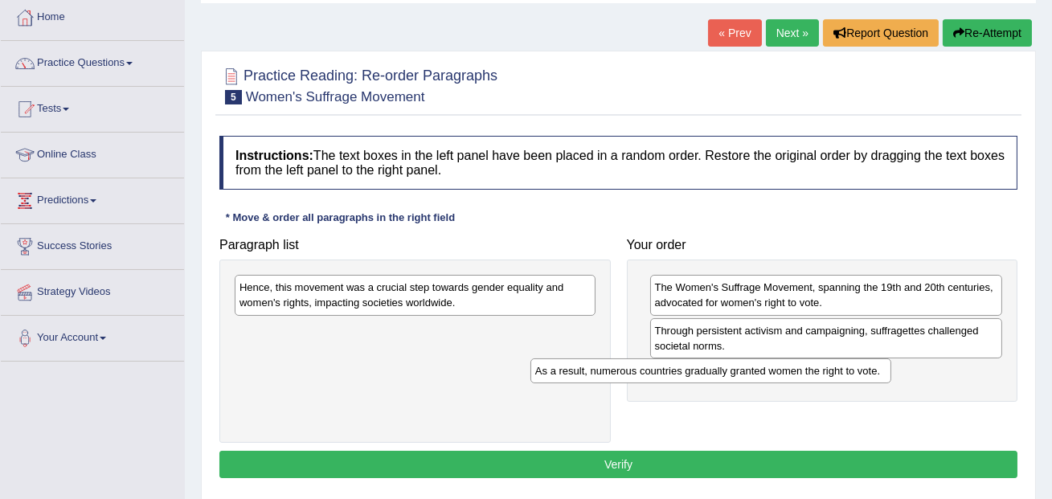
drag, startPoint x: 487, startPoint y: 338, endPoint x: 782, endPoint y: 378, distance: 298.2
click at [782, 378] on div "As a result, numerous countries gradually granted women the right to vote." at bounding box center [710, 370] width 361 height 25
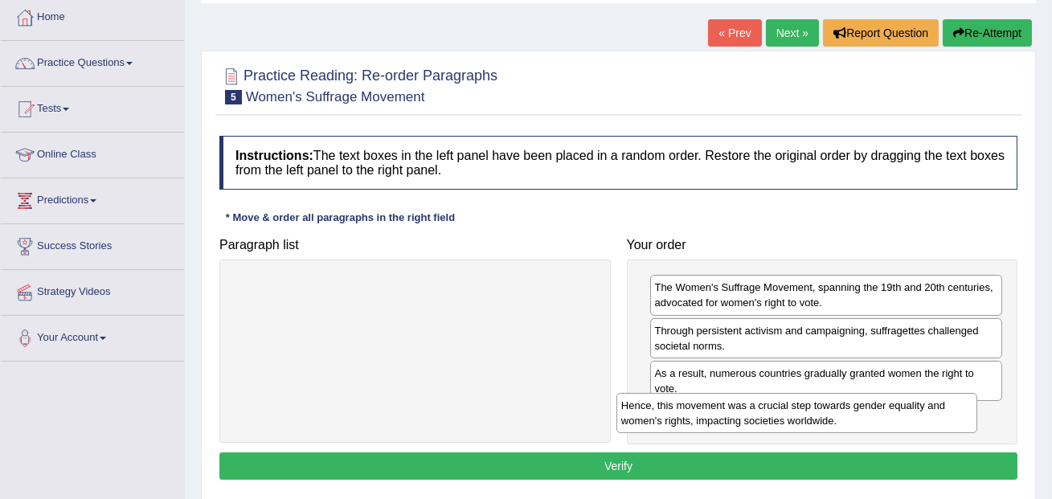
drag, startPoint x: 503, startPoint y: 308, endPoint x: 890, endPoint y: 427, distance: 405.1
click at [890, 427] on div "Hence, this movement was a crucial step towards gender equality and women's rig…" at bounding box center [796, 413] width 361 height 40
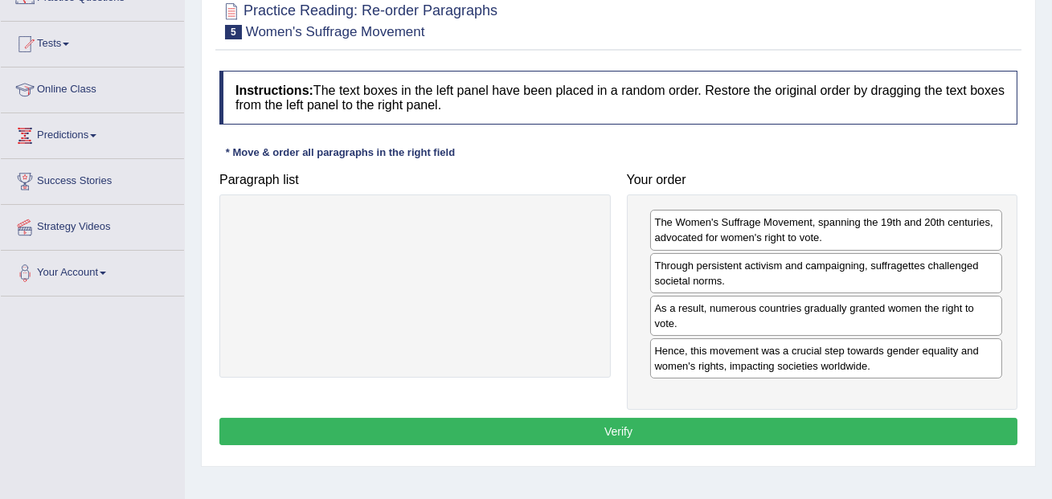
scroll to position [152, 0]
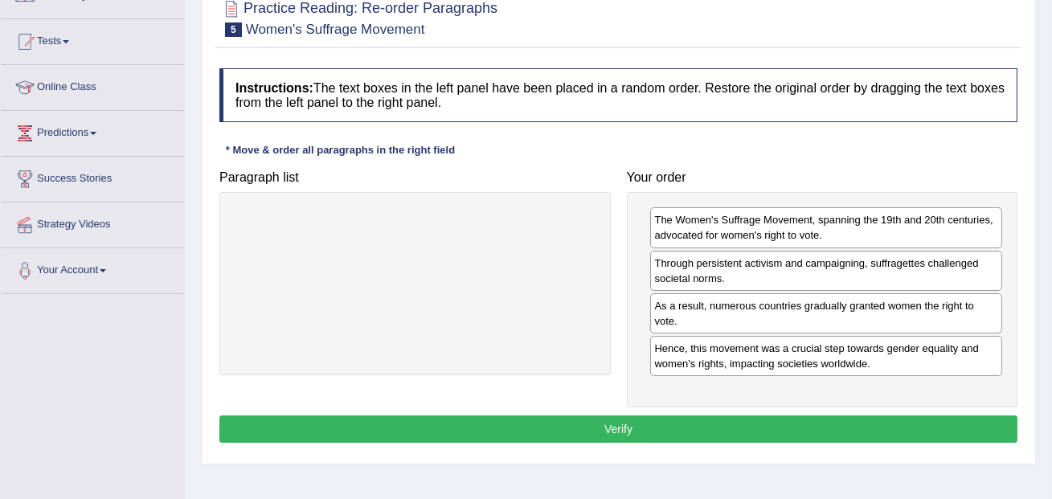
click at [876, 431] on button "Verify" at bounding box center [618, 428] width 798 height 27
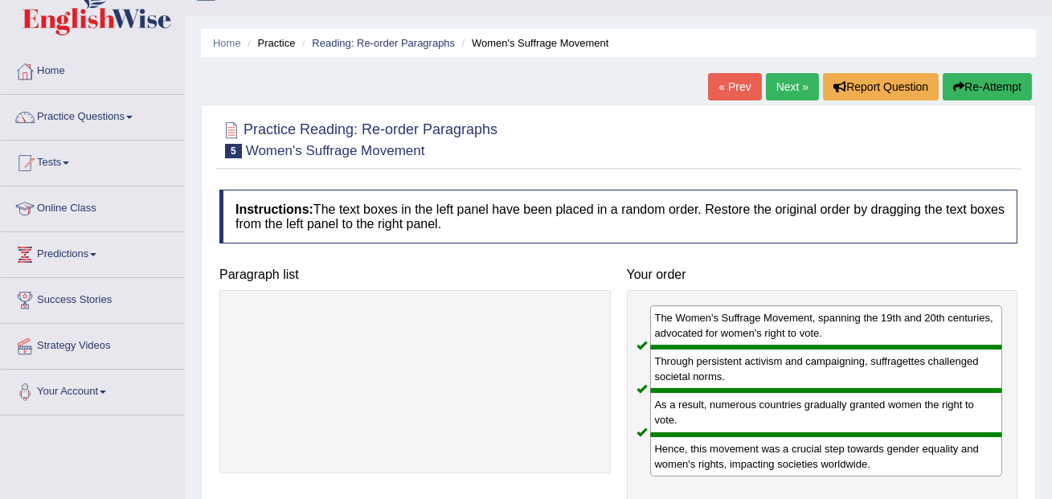
scroll to position [0, 0]
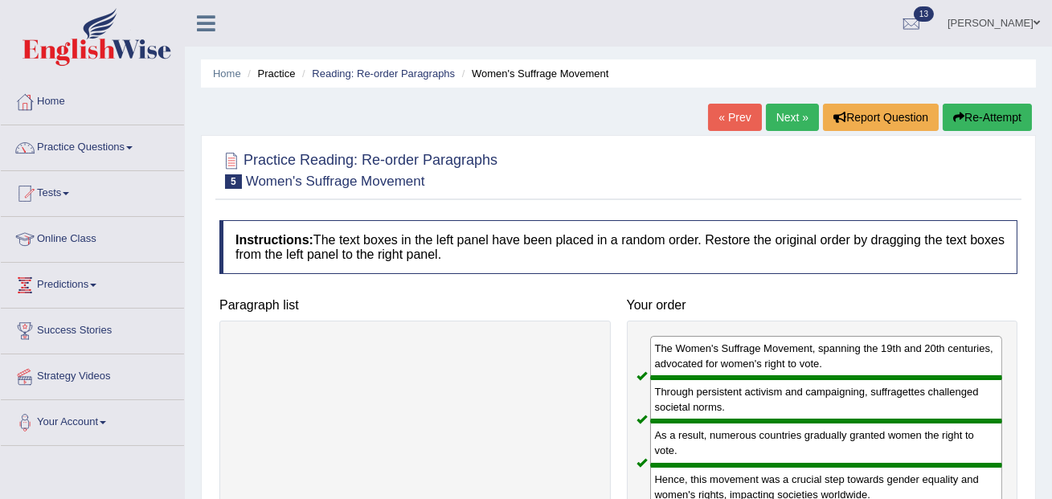
click at [791, 123] on link "Next »" at bounding box center [792, 117] width 53 height 27
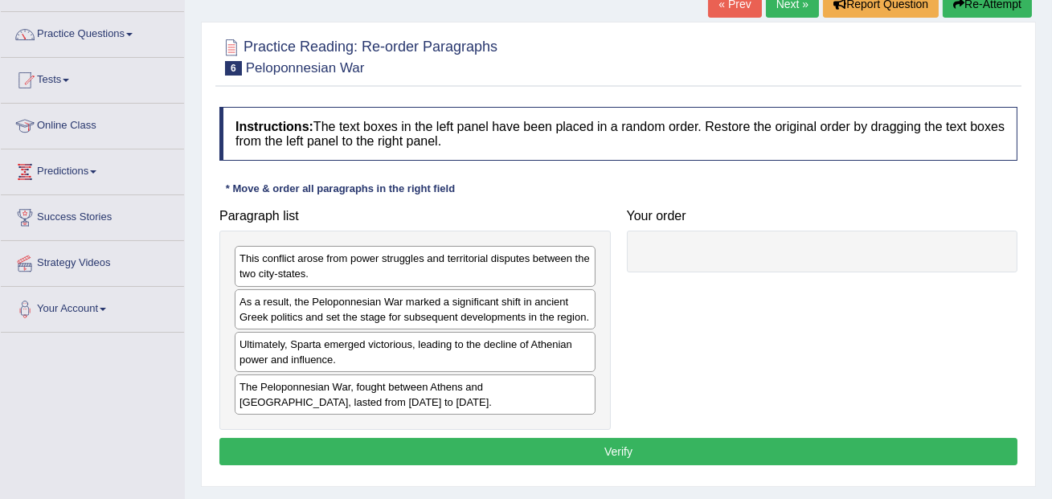
scroll to position [124, 0]
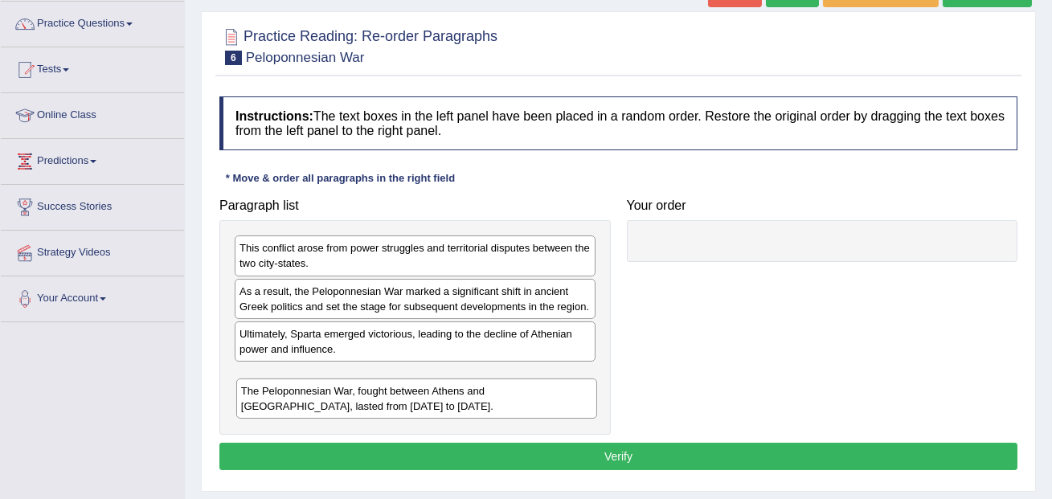
click at [348, 408] on div "The Peloponnesian War, fought between Athens and [GEOGRAPHIC_DATA], lasted from…" at bounding box center [416, 398] width 361 height 40
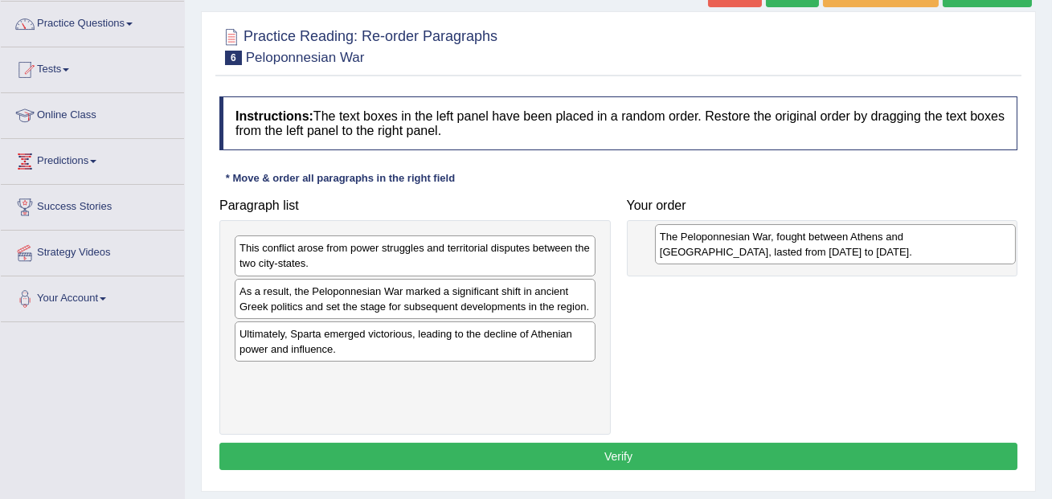
drag, startPoint x: 348, startPoint y: 394, endPoint x: 768, endPoint y: 238, distance: 448.1
click at [768, 238] on div "The Peloponnesian War, fought between Athens and [GEOGRAPHIC_DATA], lasted from…" at bounding box center [835, 244] width 361 height 40
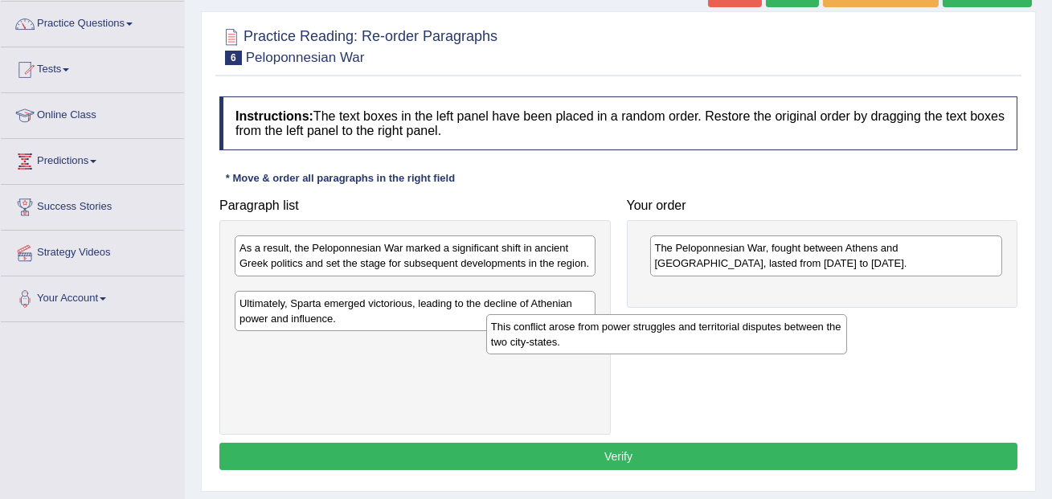
drag, startPoint x: 396, startPoint y: 259, endPoint x: 658, endPoint y: 327, distance: 270.7
click at [658, 327] on div "This conflict arose from power struggles and territorial disputes between the t…" at bounding box center [666, 334] width 361 height 40
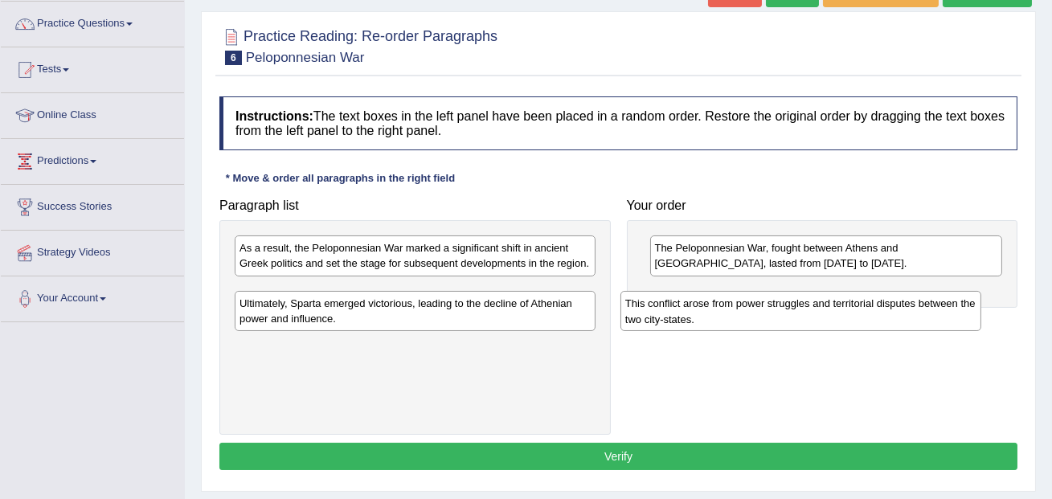
drag, startPoint x: 527, startPoint y: 310, endPoint x: 913, endPoint y: 308, distance: 386.4
click at [913, 308] on div "This conflict arose from power struggles and territorial disputes between the t…" at bounding box center [800, 311] width 361 height 40
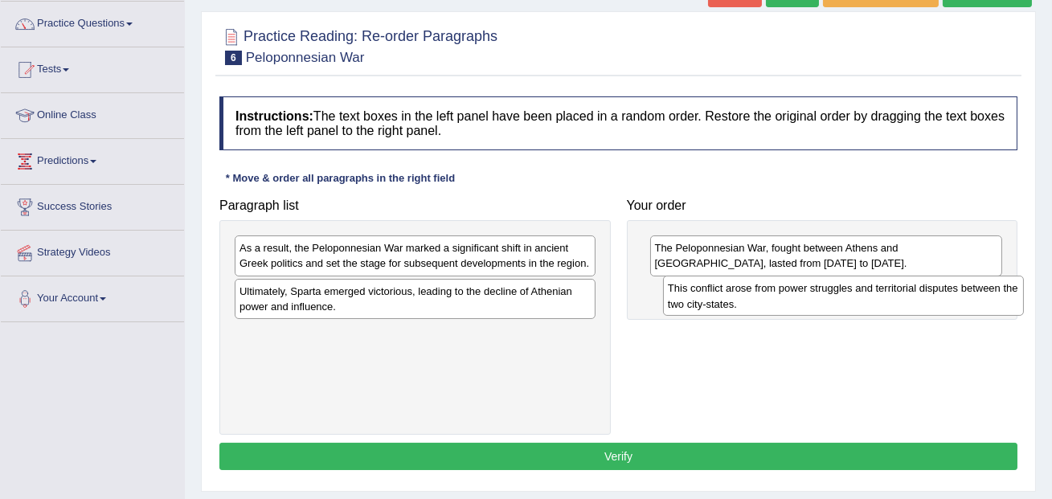
drag, startPoint x: 407, startPoint y: 323, endPoint x: 832, endPoint y: 305, distance: 425.3
click at [833, 305] on div "This conflict arose from power struggles and territorial disputes between the t…" at bounding box center [843, 296] width 361 height 40
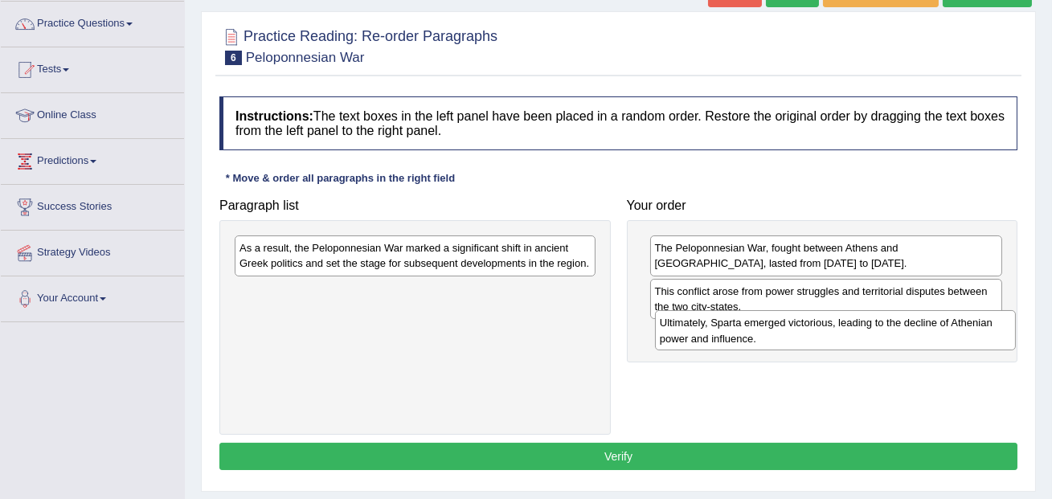
drag, startPoint x: 525, startPoint y: 318, endPoint x: 945, endPoint y: 335, distance: 420.5
click at [945, 335] on div "Ultimately, Sparta emerged victorious, leading to the decline of Athenian power…" at bounding box center [835, 330] width 361 height 40
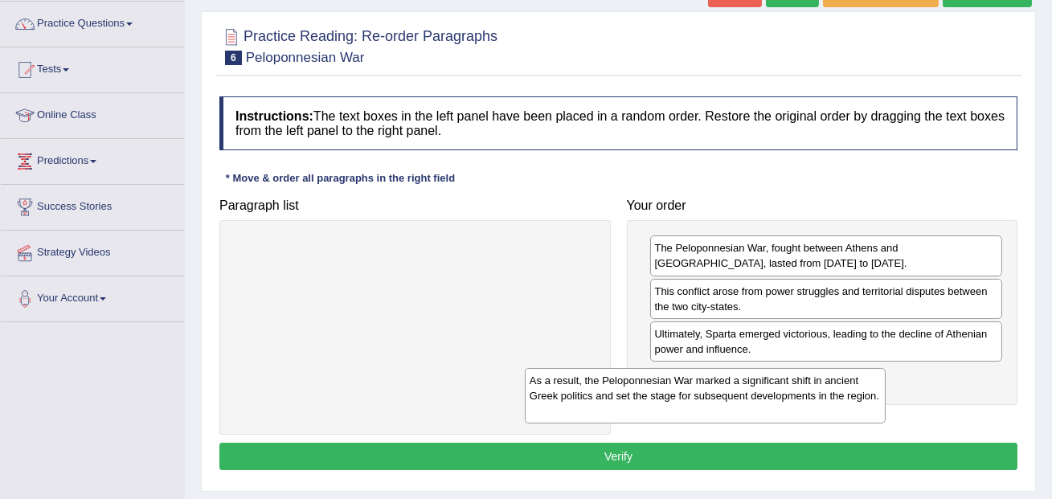
drag, startPoint x: 533, startPoint y: 259, endPoint x: 871, endPoint y: 395, distance: 364.8
click at [871, 396] on div "As a result, the Peloponnesian War marked a significant shift in ancient Greek …" at bounding box center [705, 395] width 361 height 55
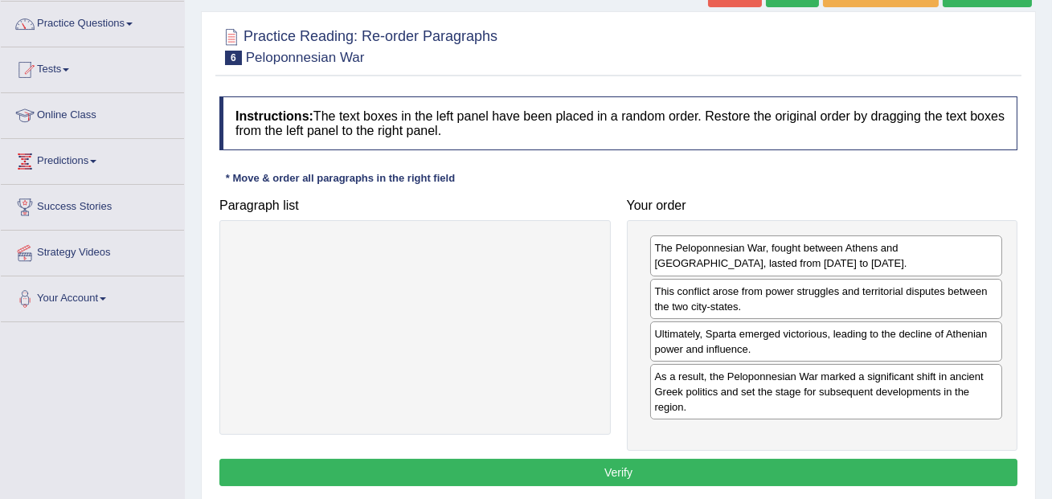
click at [750, 467] on button "Verify" at bounding box center [618, 472] width 798 height 27
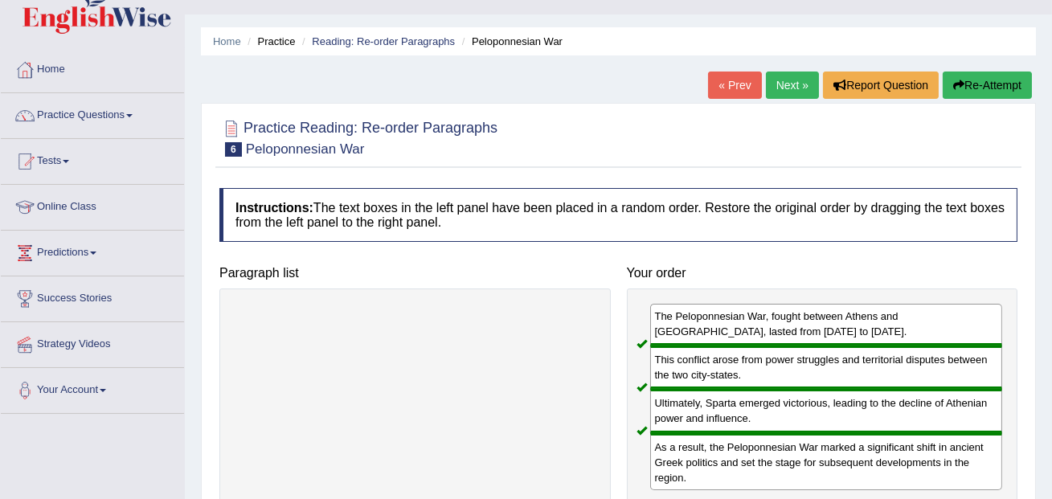
scroll to position [0, 0]
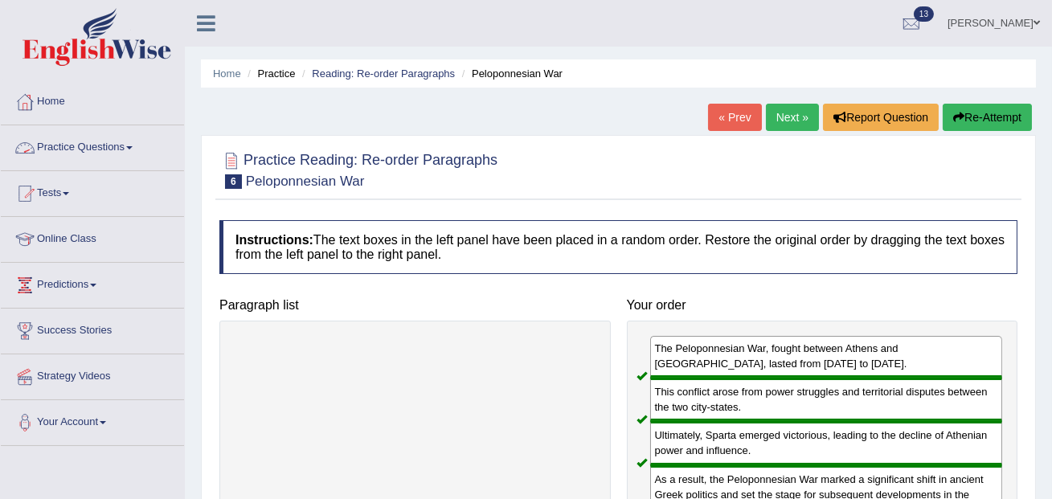
click at [104, 147] on link "Practice Questions" at bounding box center [92, 145] width 183 height 40
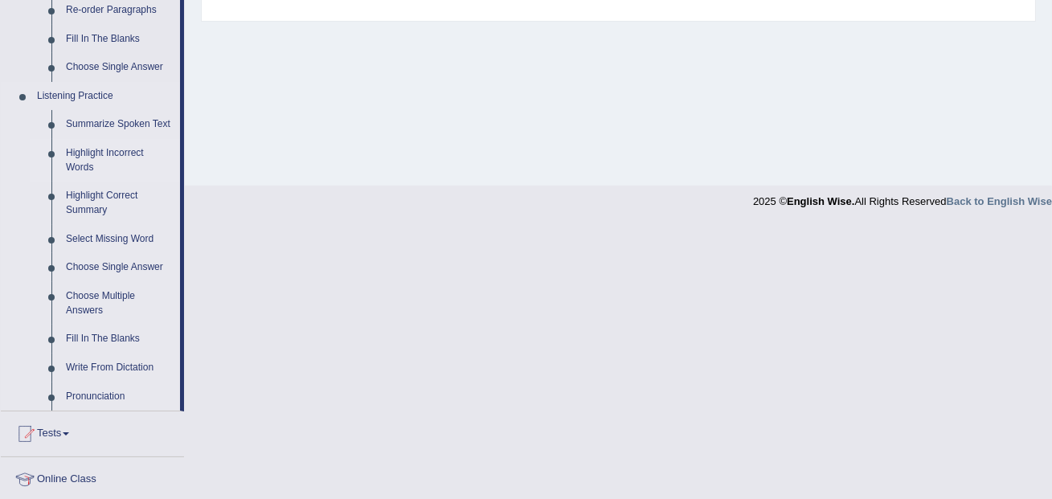
scroll to position [619, 0]
click at [111, 352] on link "Fill In The Blanks" at bounding box center [119, 337] width 121 height 29
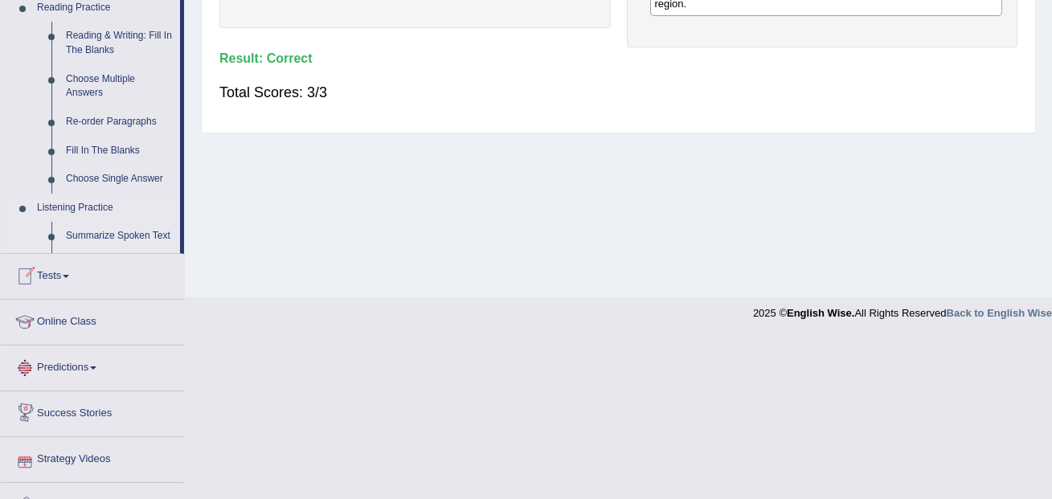
scroll to position [554, 0]
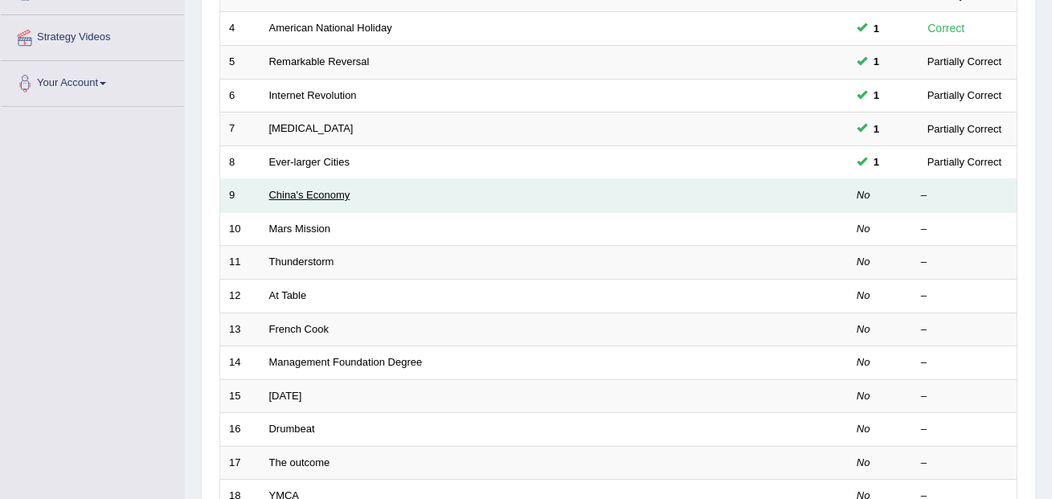
scroll to position [344, 0]
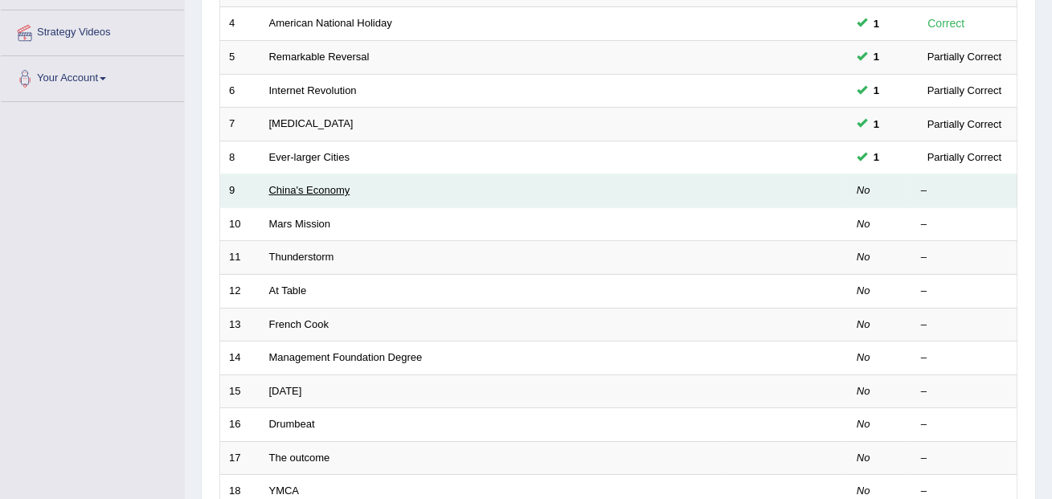
click at [311, 194] on link "China's Economy" at bounding box center [309, 190] width 81 height 12
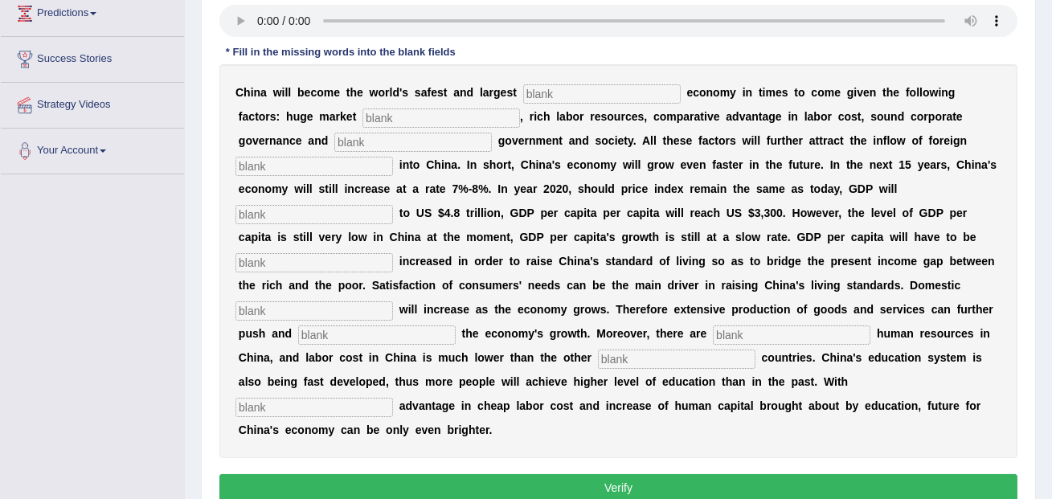
scroll to position [275, 0]
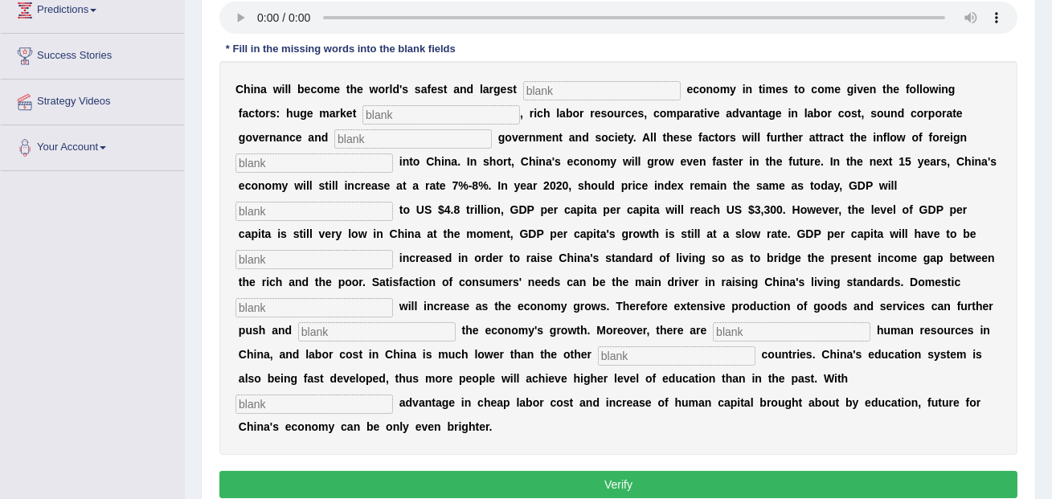
click at [563, 93] on input "text" at bounding box center [601, 90] width 157 height 19
type input "investment"
click at [372, 116] on input "text" at bounding box center [440, 114] width 157 height 19
type input "potential"
click at [325, 148] on div "C h i n a w i l l b e c o m e t h e w o r l d ' s s a f e s t a n d l a r g e s…" at bounding box center [618, 258] width 798 height 394
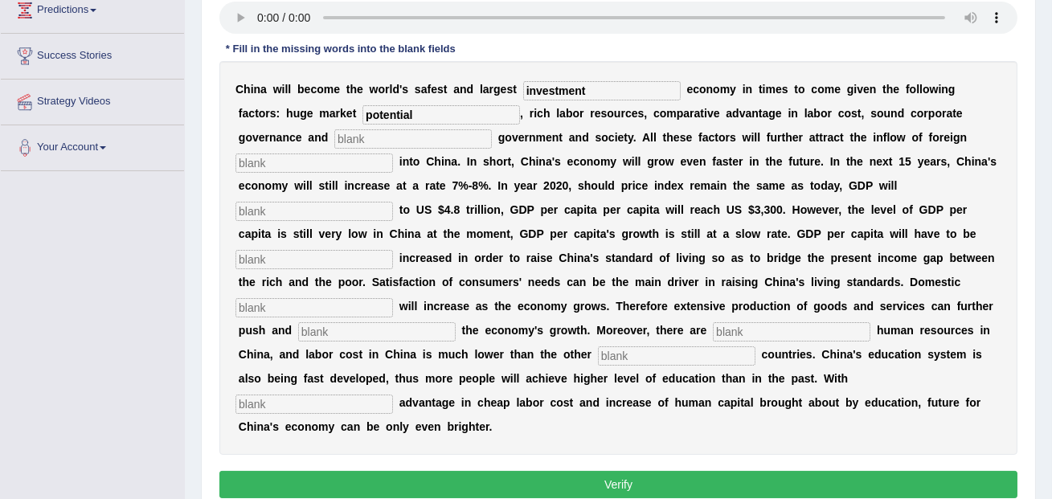
click at [334, 141] on input "text" at bounding box center [412, 138] width 157 height 19
type input "stable"
click at [393, 153] on input "text" at bounding box center [313, 162] width 157 height 19
type input "capital"
click at [393, 202] on input "text" at bounding box center [313, 211] width 157 height 19
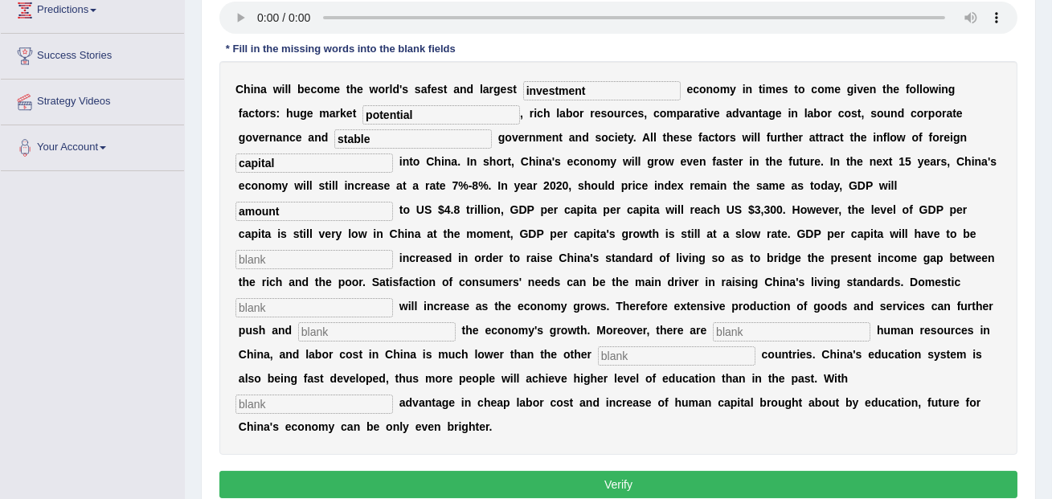
type input "amount"
click at [393, 250] on input "text" at bounding box center [313, 259] width 157 height 19
type input "further"
click at [393, 298] on input "text" at bounding box center [313, 307] width 157 height 19
type input "demand"
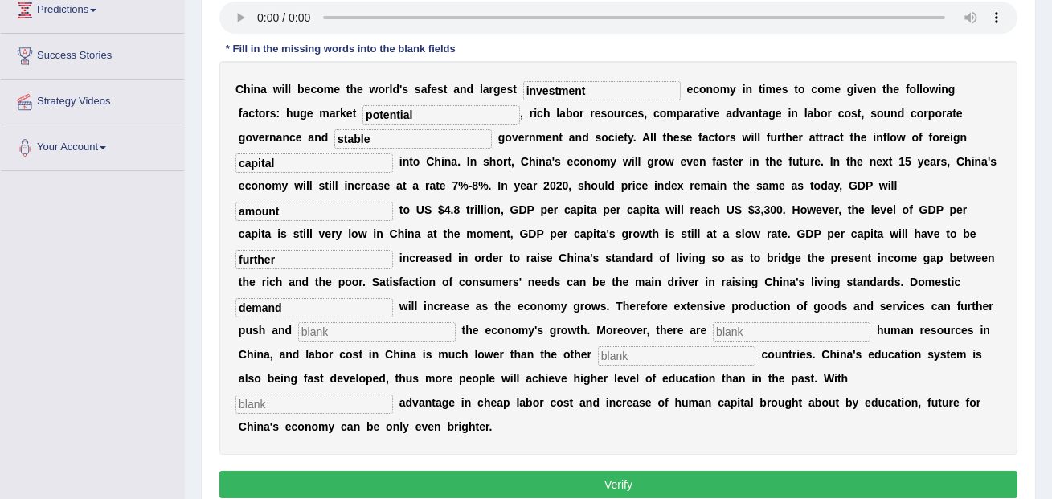
click at [797, 318] on div "C h i n a w i l l b e c o m e t h e w o r l d ' s s a f e s t a n d l a r g e s…" at bounding box center [618, 258] width 798 height 394
click at [456, 322] on input "text" at bounding box center [376, 331] width 157 height 19
type input "sustain"
click at [713, 332] on input "text" at bounding box center [791, 331] width 157 height 19
type input "abundant"
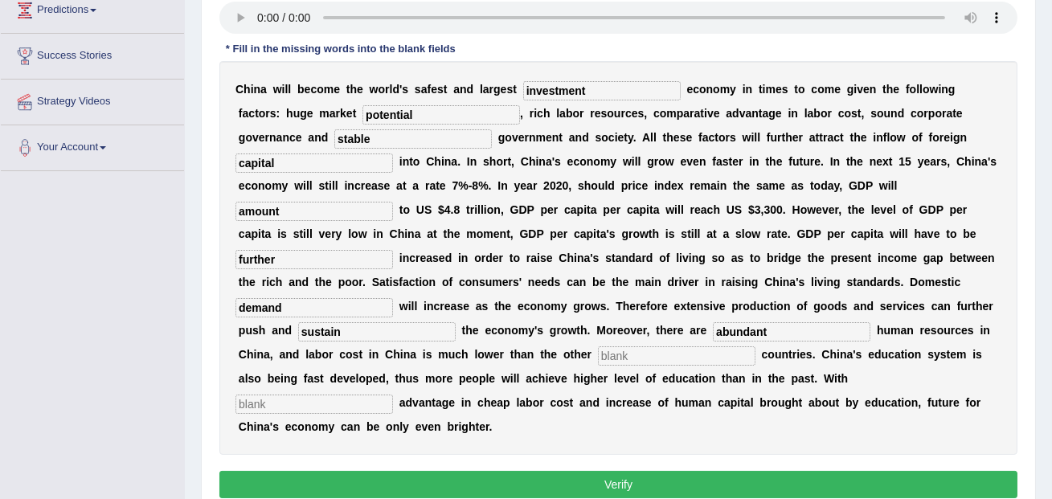
click at [598, 357] on input "text" at bounding box center [676, 355] width 157 height 19
type input "industrialised"
click at [393, 394] on input "text" at bounding box center [313, 403] width 157 height 19
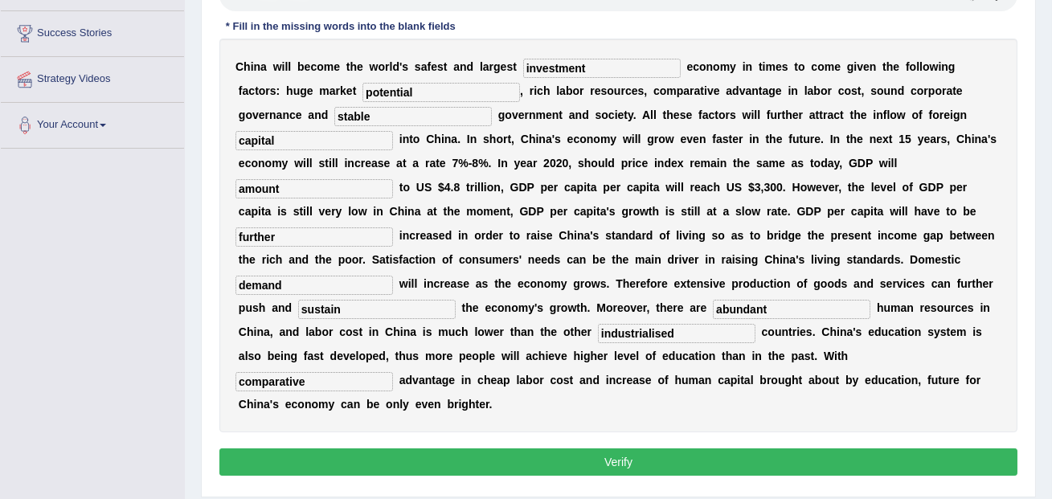
scroll to position [307, 0]
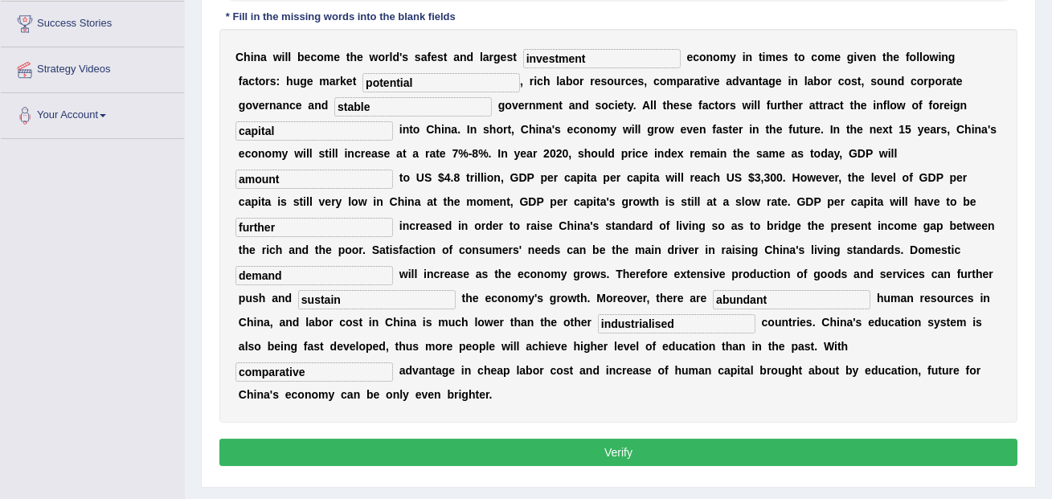
type input "comparative"
click at [535, 439] on button "Verify" at bounding box center [618, 452] width 798 height 27
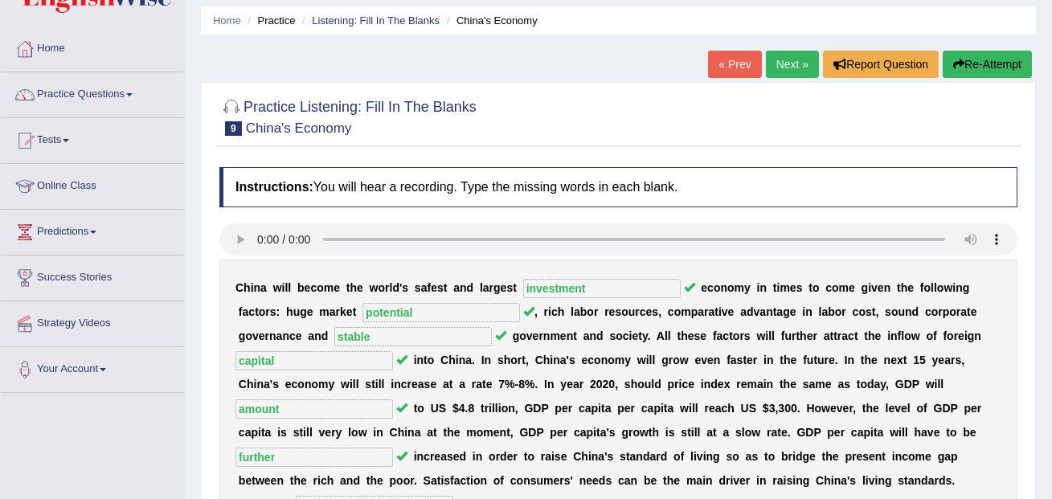
scroll to position [0, 0]
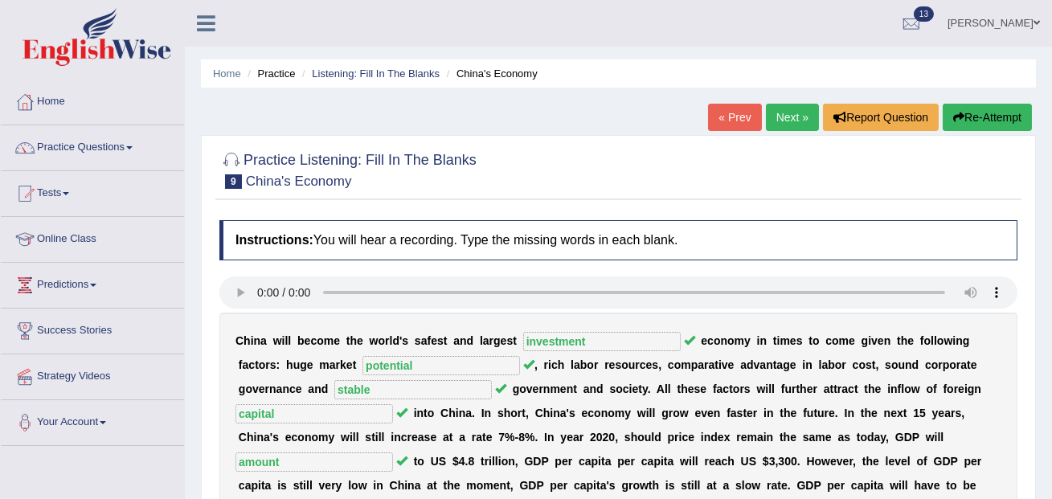
click at [777, 121] on link "Next »" at bounding box center [792, 117] width 53 height 27
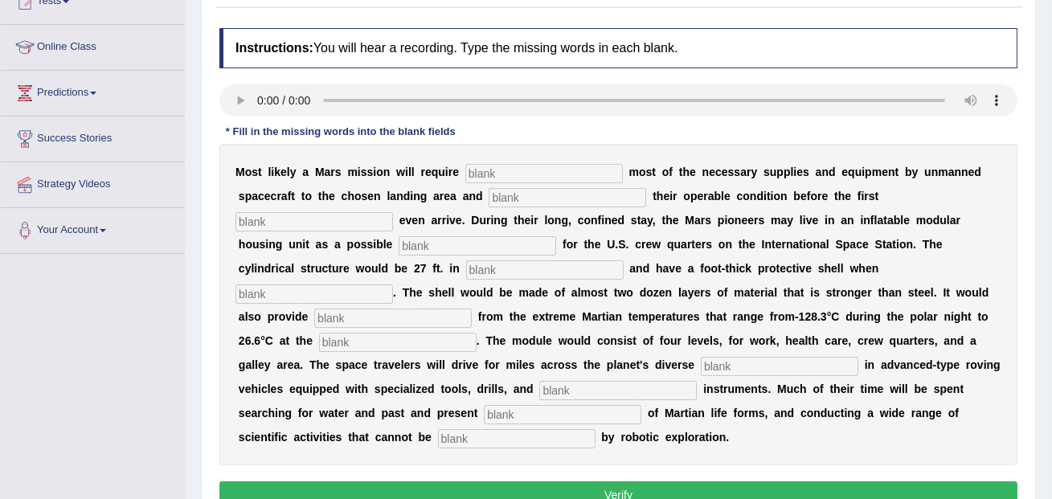
scroll to position [195, 0]
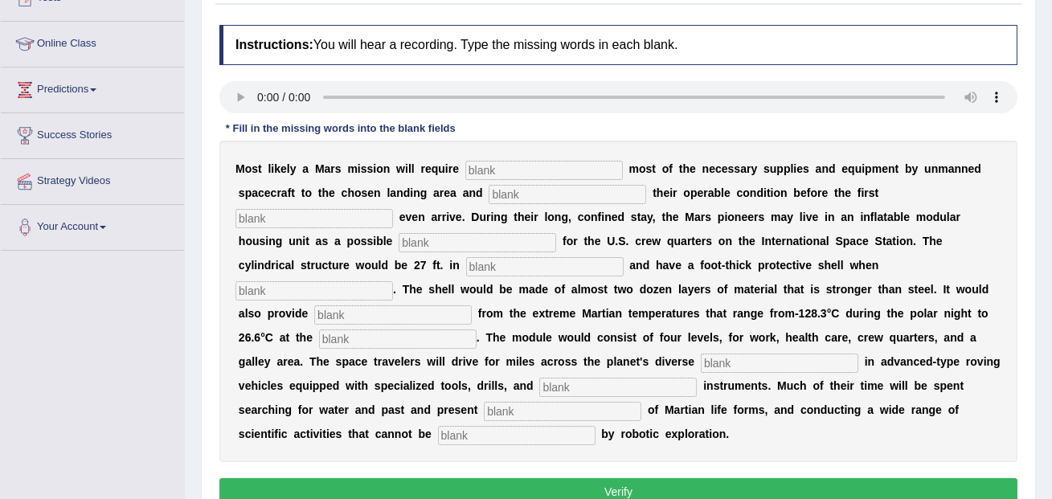
click at [518, 179] on div "M o s t l i k e l y a M a r s m i s s i o n w i l l r e q u i r e m o s t o f t…" at bounding box center [618, 301] width 798 height 321
click at [517, 170] on input "text" at bounding box center [543, 170] width 157 height 19
type input "transporting"
click at [519, 198] on input "text" at bounding box center [566, 194] width 157 height 19
type input "confirming"
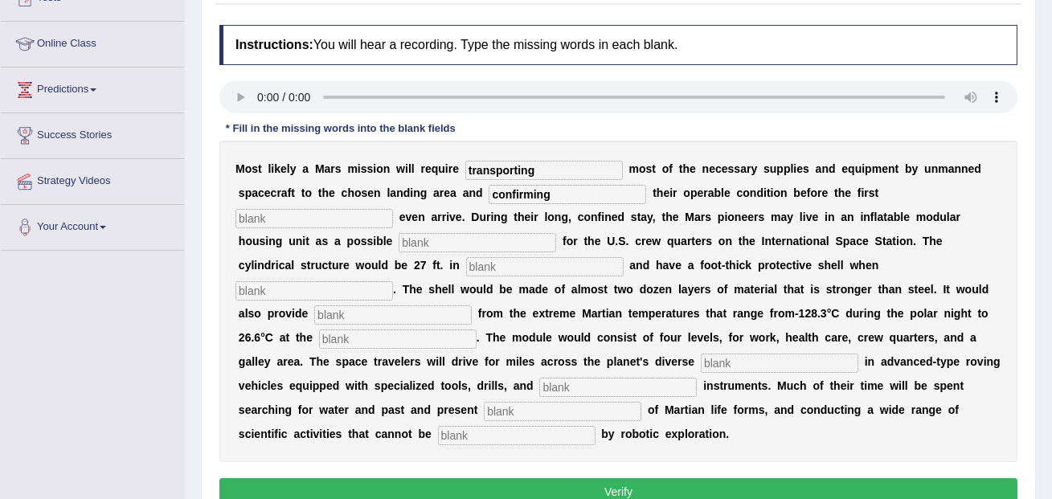
click at [393, 209] on input "text" at bounding box center [313, 218] width 157 height 19
type input "astronaut"
click at [398, 245] on input "text" at bounding box center [476, 242] width 157 height 19
type input "replacement"
click at [393, 281] on input "text" at bounding box center [313, 290] width 157 height 19
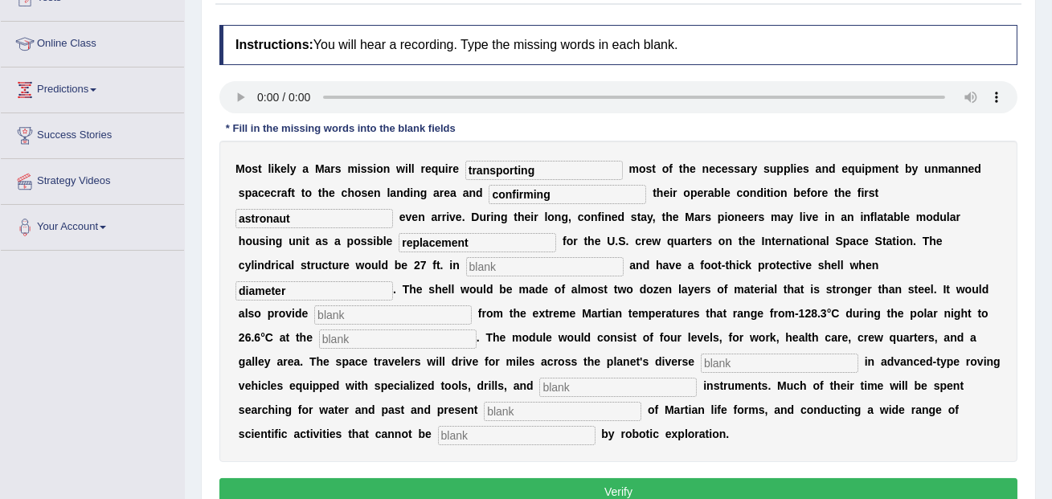
type input "diameter"
click at [472, 305] on input "text" at bounding box center [392, 314] width 157 height 19
type input "inflated"
click at [476, 329] on input "text" at bounding box center [397, 338] width 157 height 19
type input "insulation"
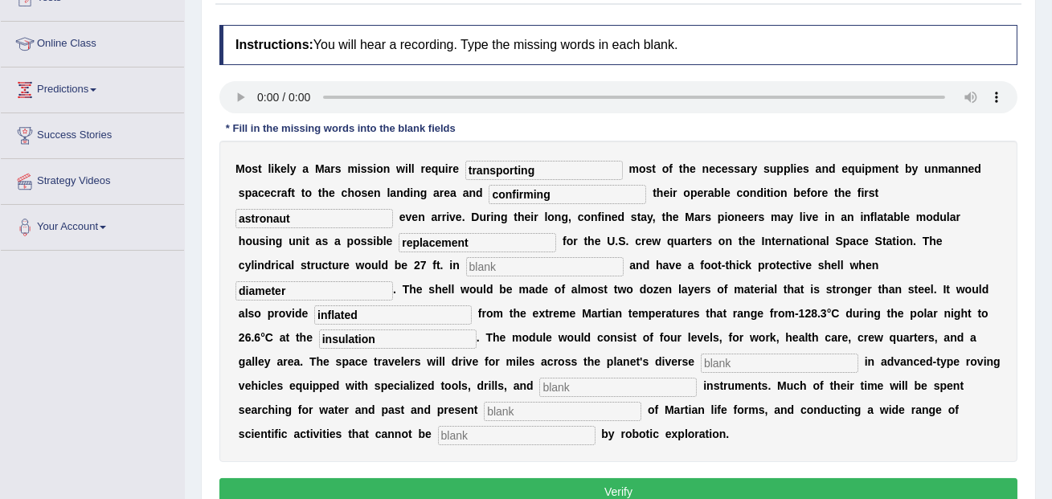
click at [701, 361] on input "text" at bounding box center [779, 362] width 157 height 19
drag, startPoint x: 698, startPoint y: 263, endPoint x: 605, endPoint y: 272, distance: 93.6
click at [605, 272] on div "M o s t l i k e l y a M a r s m i s s i o n w i l l r e q u i r e transporting …" at bounding box center [618, 301] width 798 height 321
drag, startPoint x: 784, startPoint y: 289, endPoint x: 651, endPoint y: 299, distance: 133.7
click at [651, 298] on div "M o s t l i k e l y a M a r s m i s s i o n w i l l r e q u i r e transporting …" at bounding box center [618, 301] width 798 height 321
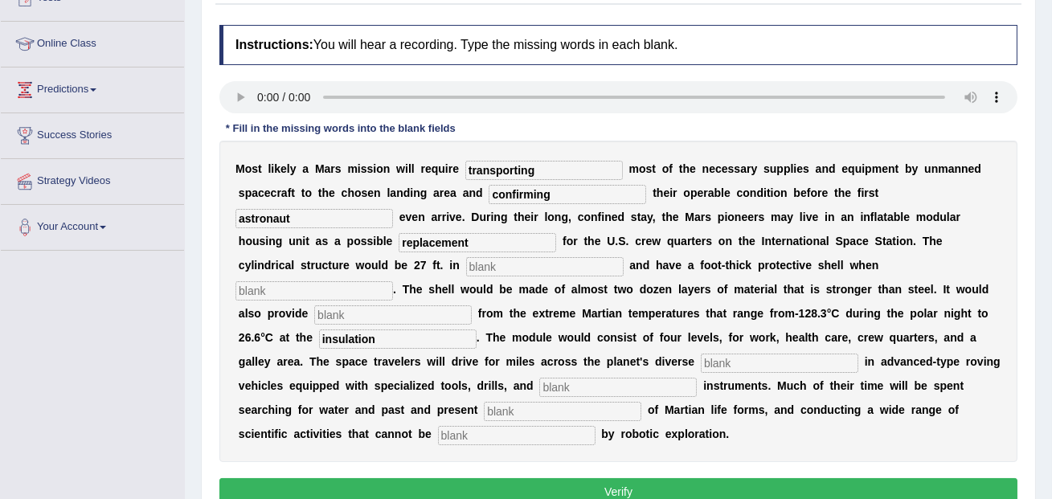
drag, startPoint x: 745, startPoint y: 312, endPoint x: 626, endPoint y: 323, distance: 119.4
click at [627, 322] on div "M o s t l i k e l y a M a r s m i s s i o n w i l l r e q u i r e transporting …" at bounding box center [618, 301] width 798 height 321
click at [466, 266] on input "text" at bounding box center [544, 266] width 157 height 19
type input "diameter"
click at [393, 281] on input "text" at bounding box center [313, 290] width 157 height 19
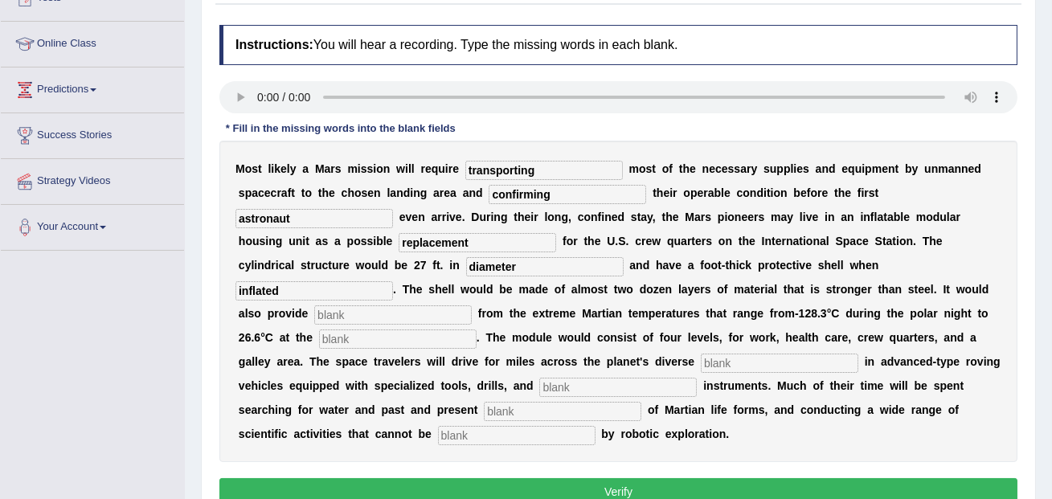
type input "inflated"
click at [472, 305] on input "text" at bounding box center [392, 314] width 157 height 19
type input "insulation"
click at [476, 329] on input "text" at bounding box center [397, 338] width 157 height 19
type input "equator"
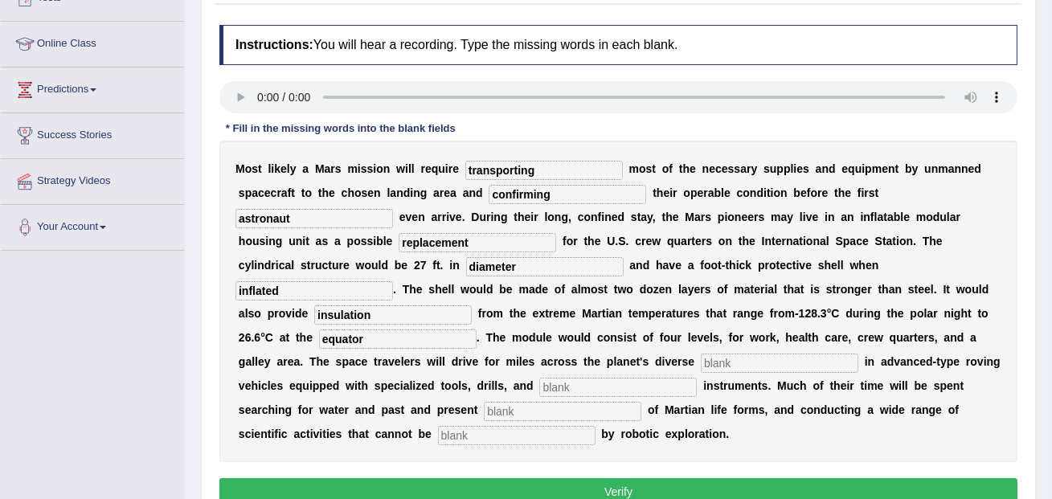
click at [701, 367] on input "text" at bounding box center [779, 362] width 157 height 19
type input "terrain"
click at [641, 402] on input "text" at bounding box center [562, 411] width 157 height 19
type input "a"
click at [697, 378] on input "text" at bounding box center [617, 387] width 157 height 19
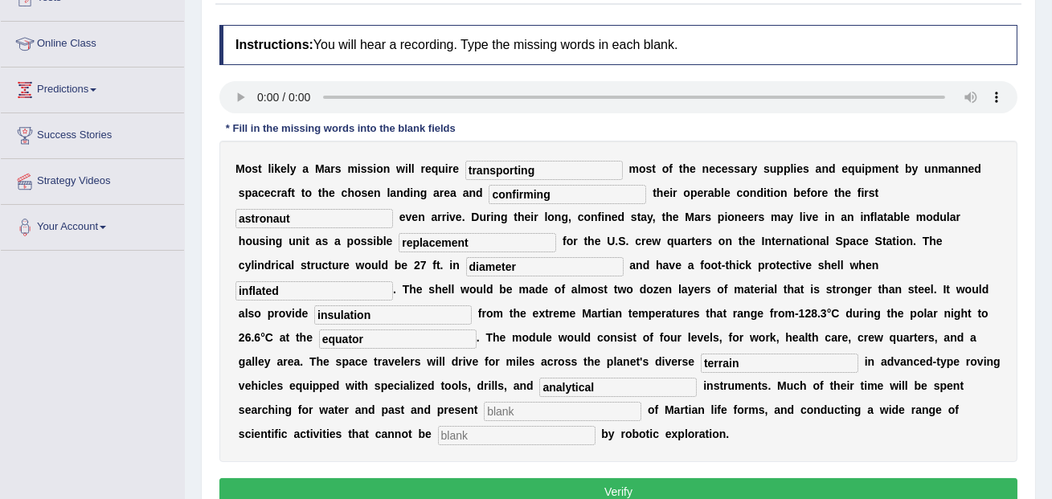
type input "analytical"
click at [641, 402] on input "text" at bounding box center [562, 411] width 157 height 19
type input "evidence"
click at [595, 426] on input "text" at bounding box center [516, 435] width 157 height 19
type input "accomplished"
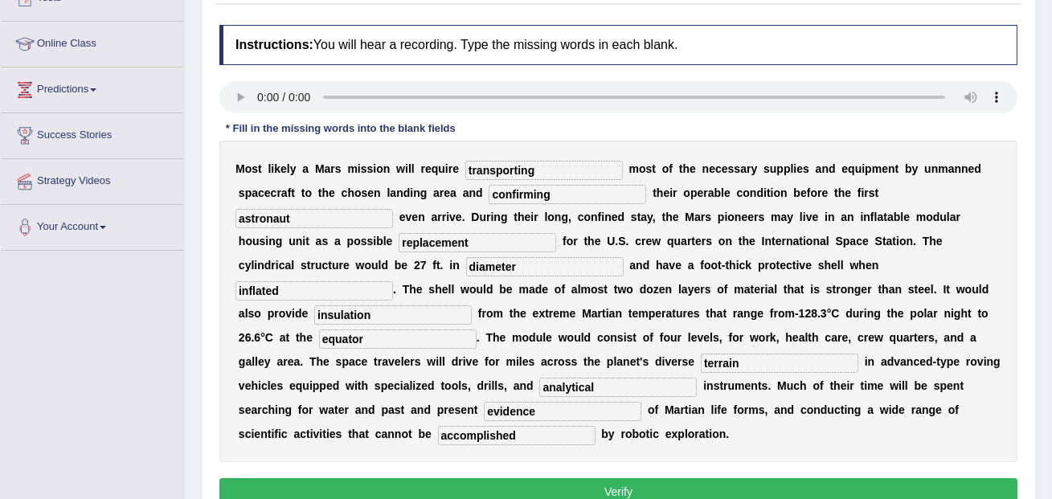
click at [676, 478] on button "Verify" at bounding box center [618, 491] width 798 height 27
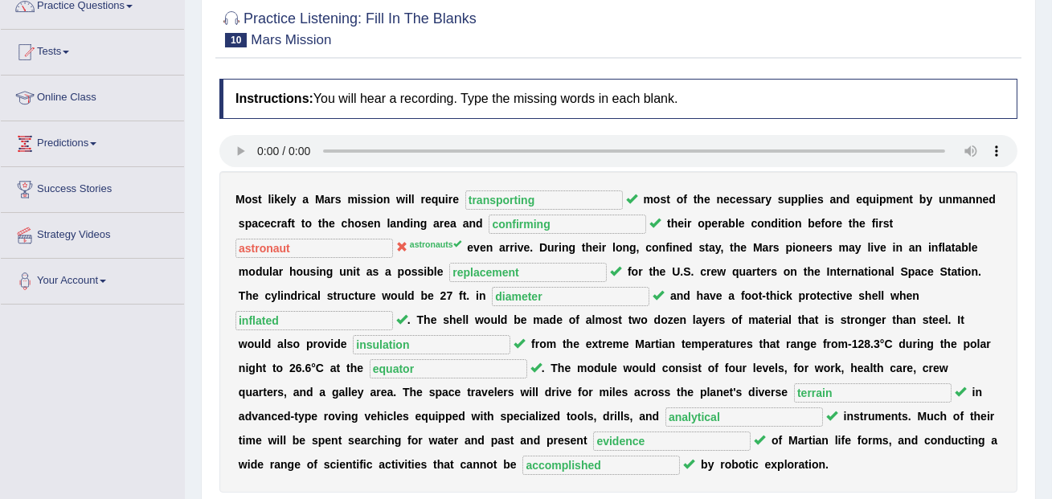
scroll to position [92, 0]
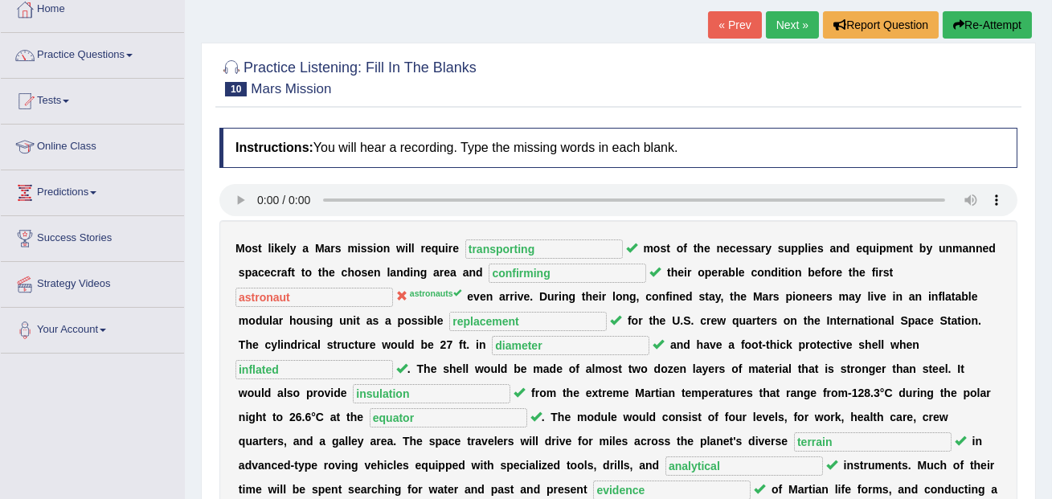
click at [780, 31] on link "Next »" at bounding box center [792, 24] width 53 height 27
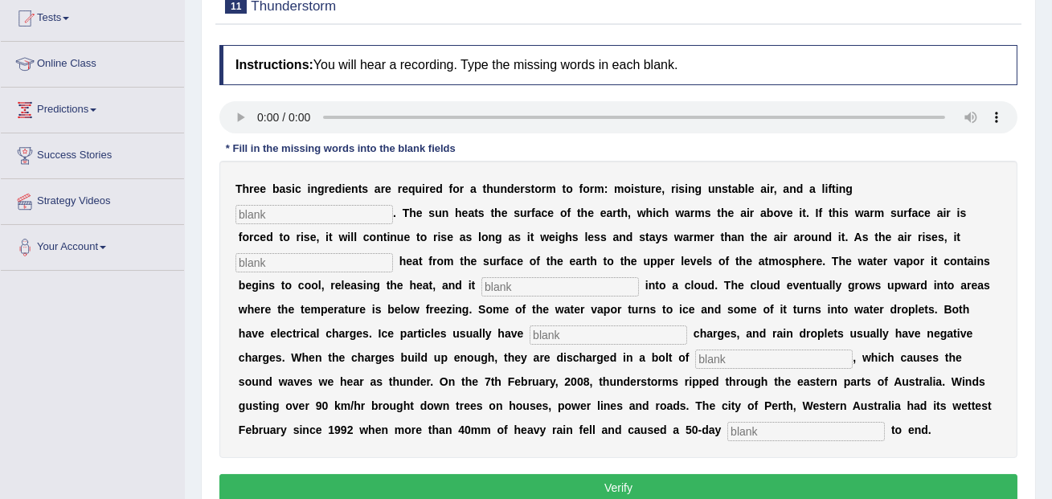
scroll to position [174, 0]
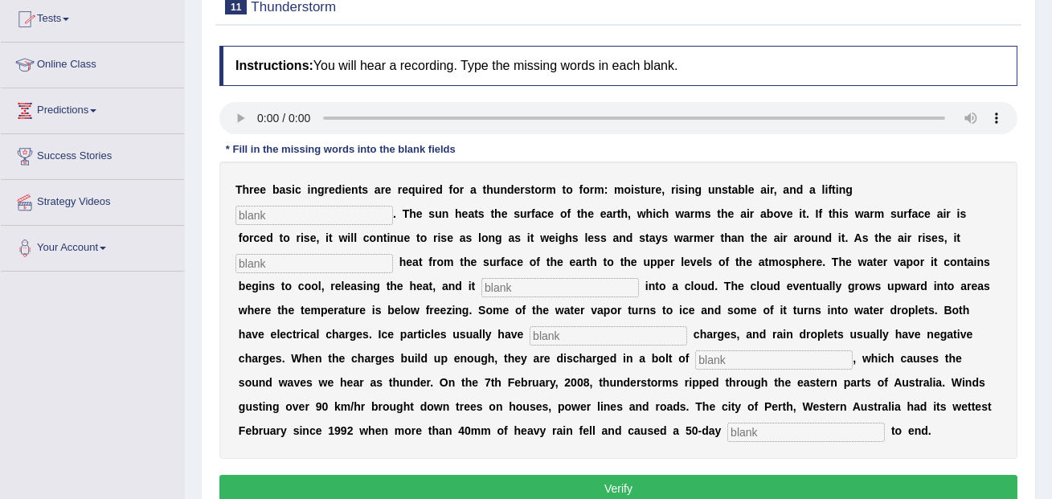
click at [393, 206] on input "text" at bounding box center [313, 215] width 157 height 19
type input "mechanism"
click at [393, 254] on input "text" at bounding box center [313, 263] width 157 height 19
type input "transfers"
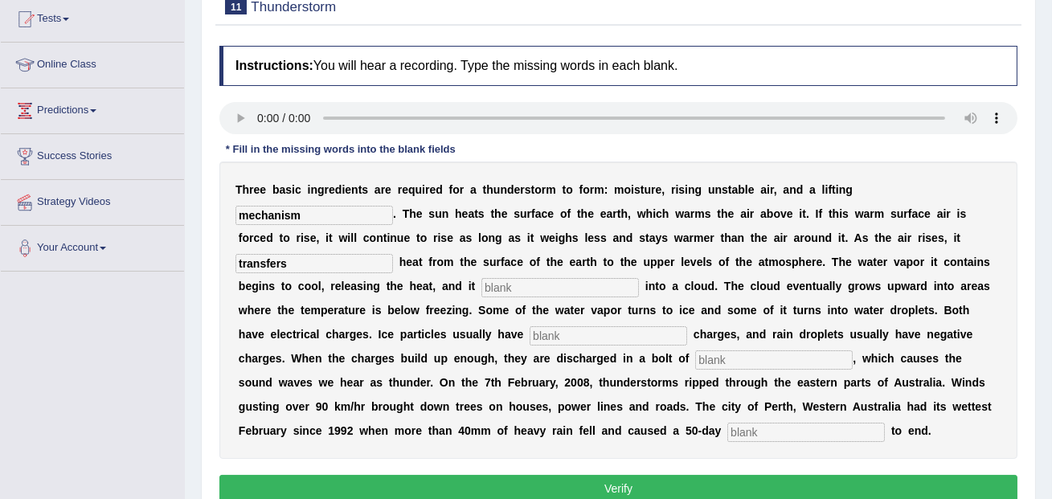
click at [481, 292] on input "text" at bounding box center [559, 287] width 157 height 19
type input "condenses"
click at [529, 336] on input "text" at bounding box center [607, 335] width 157 height 19
type input "positive"
click at [695, 365] on input "text" at bounding box center [773, 359] width 157 height 19
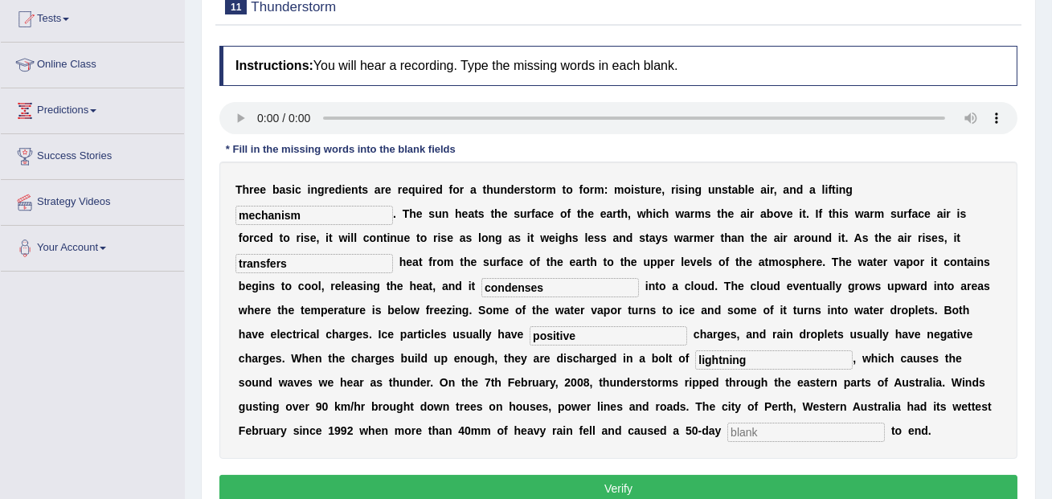
type input "lightning"
click at [727, 431] on input "text" at bounding box center [805, 432] width 157 height 19
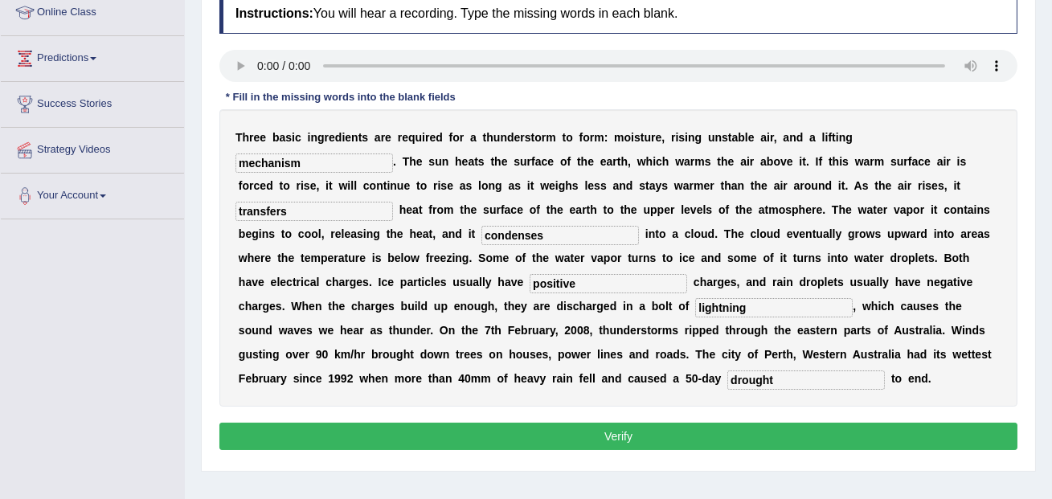
scroll to position [229, 0]
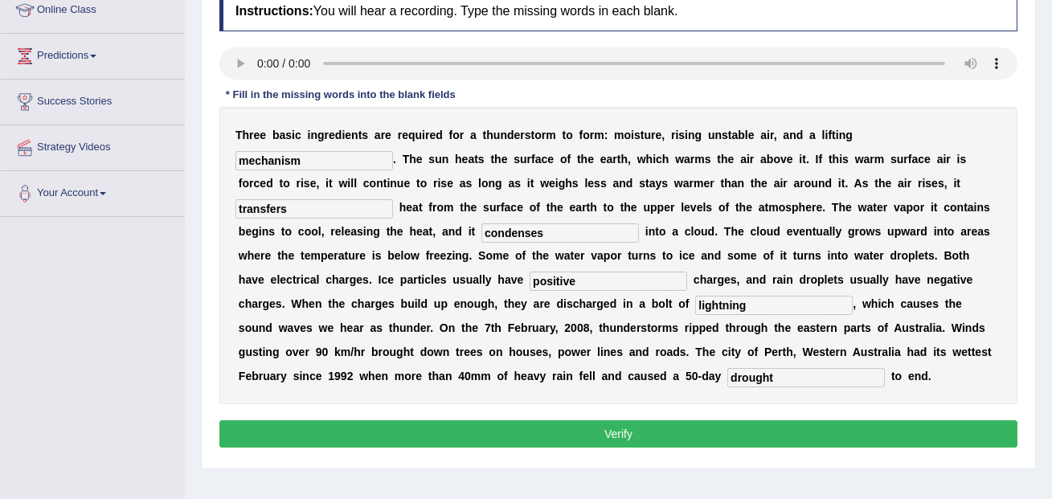
type input "drought"
click at [525, 447] on button "Verify" at bounding box center [618, 433] width 798 height 27
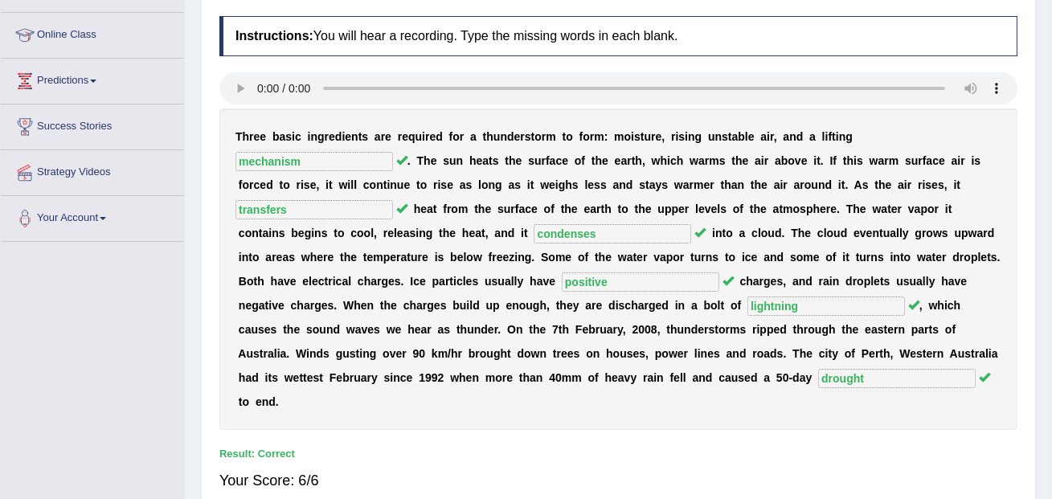
scroll to position [0, 0]
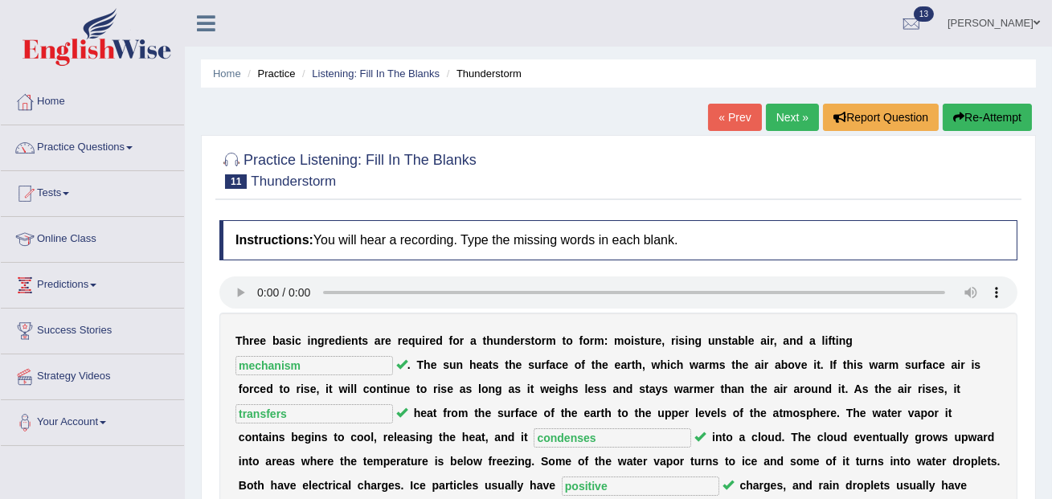
click at [772, 124] on link "Next »" at bounding box center [792, 117] width 53 height 27
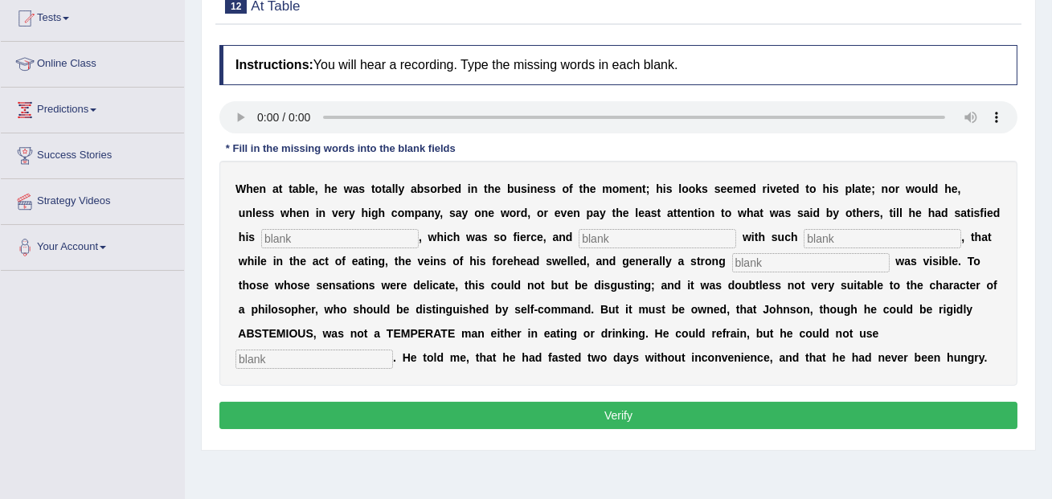
scroll to position [223, 0]
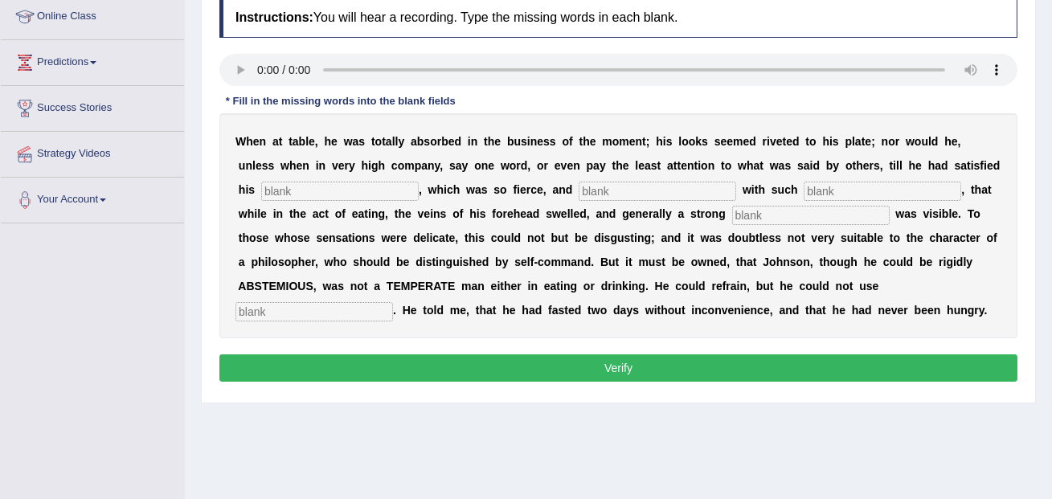
click at [349, 182] on input "text" at bounding box center [339, 191] width 157 height 19
type input "appetite"
click at [578, 189] on input "text" at bounding box center [656, 191] width 157 height 19
type input "indulge"
click at [803, 192] on input "text" at bounding box center [881, 191] width 157 height 19
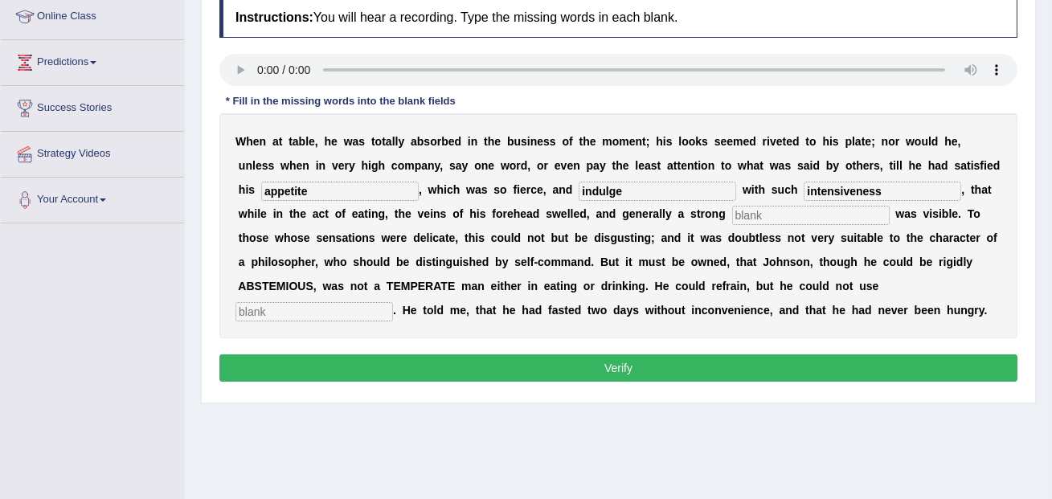
type input "intensiveness"
click at [856, 235] on b "t" at bounding box center [858, 237] width 4 height 13
click at [732, 219] on input "text" at bounding box center [810, 215] width 157 height 19
type input "perspiration"
click at [826, 299] on div "W h e n a t t a b l e , h e w a s t o t a l l y a b s o r b e d i n t h e b u s…" at bounding box center [618, 225] width 798 height 225
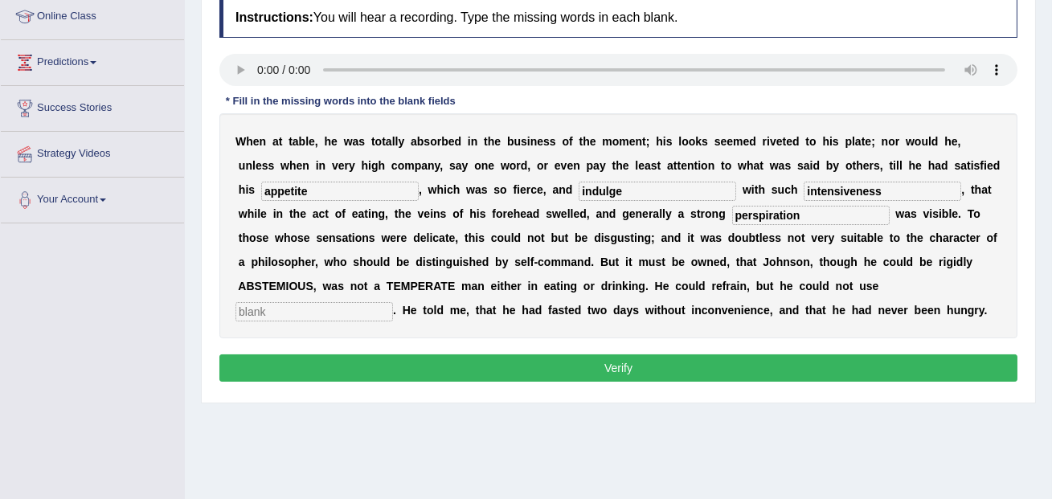
click at [393, 302] on input "text" at bounding box center [313, 311] width 157 height 19
type input "moderately"
click at [788, 360] on button "Verify" at bounding box center [618, 367] width 798 height 27
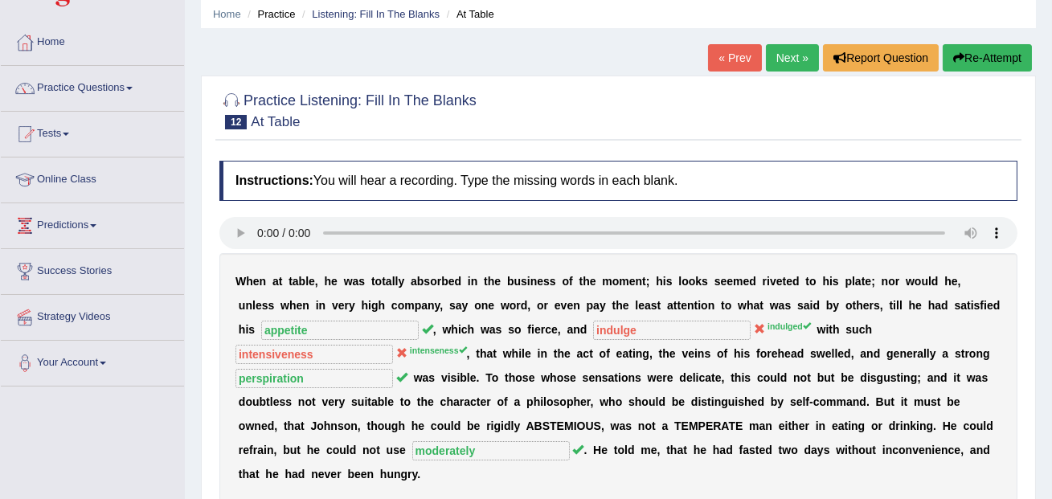
scroll to position [0, 0]
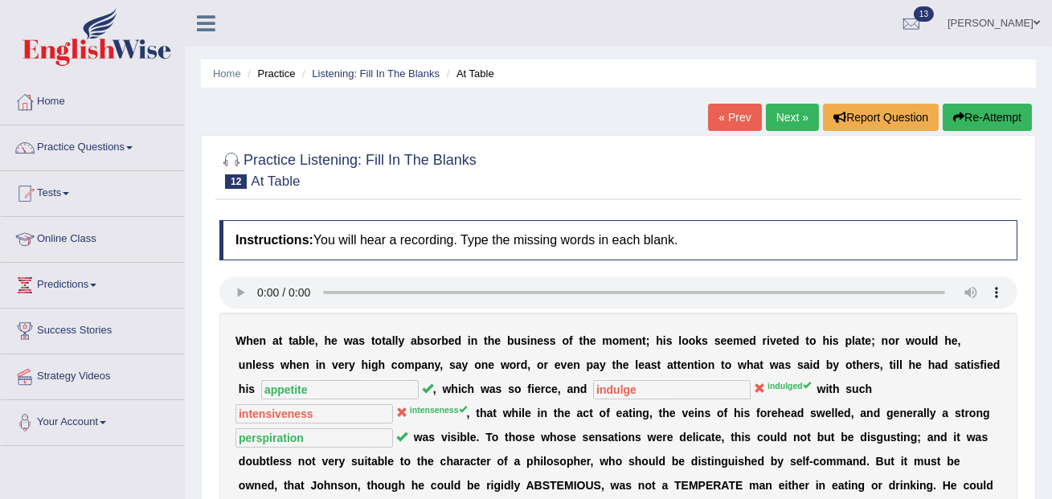
click at [780, 122] on link "Next »" at bounding box center [792, 117] width 53 height 27
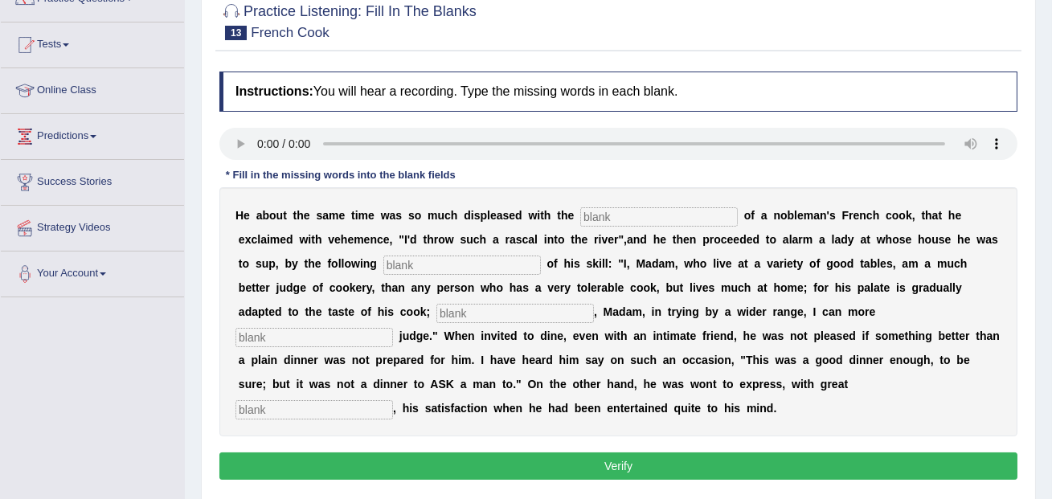
scroll to position [149, 0]
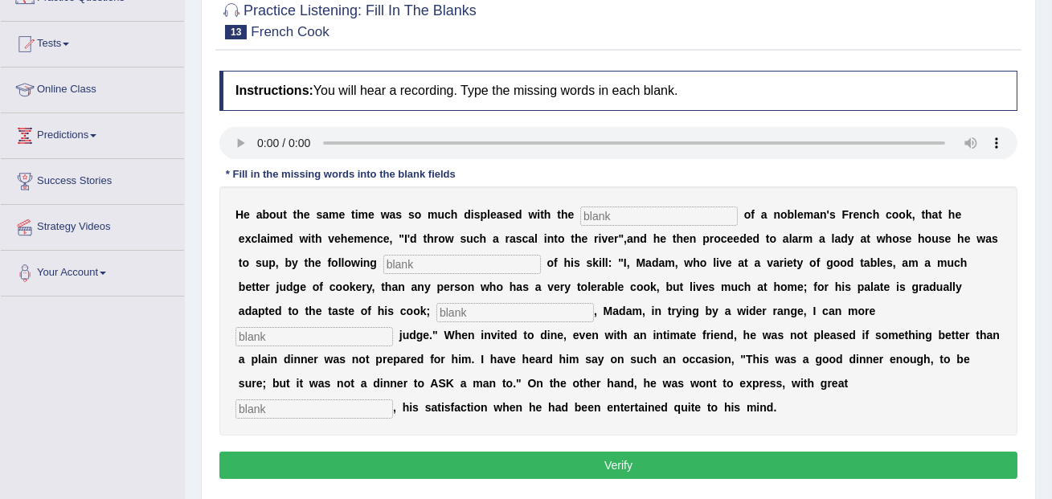
click at [393, 399] on input "text" at bounding box center [313, 408] width 157 height 19
type input "glee"
click at [624, 206] on input "text" at bounding box center [658, 215] width 157 height 19
type input "performances"
click at [476, 264] on input "text" at bounding box center [461, 264] width 157 height 19
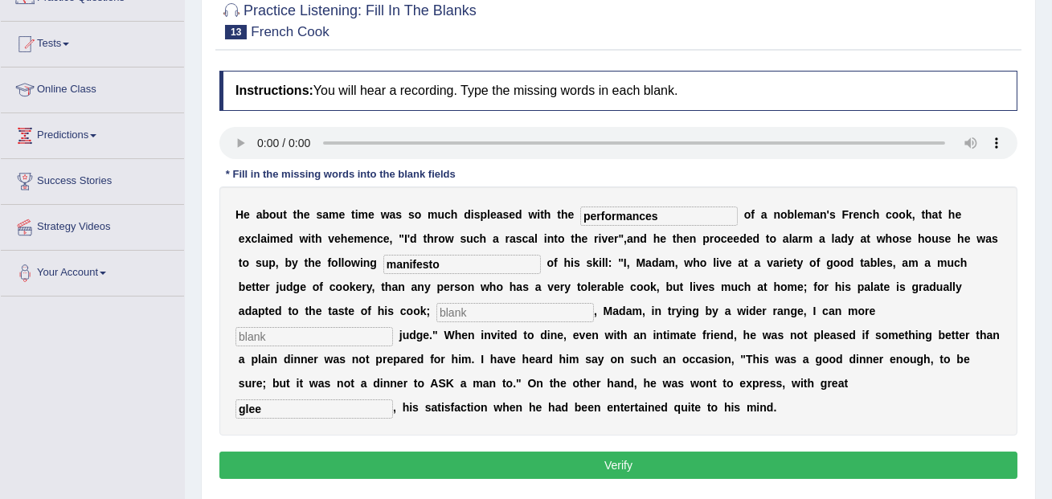
type input "manifesto"
click at [436, 315] on input "text" at bounding box center [514, 312] width 157 height 19
type input "whereas"
click at [393, 327] on input "text" at bounding box center [313, 336] width 157 height 19
type input "exquisitely"
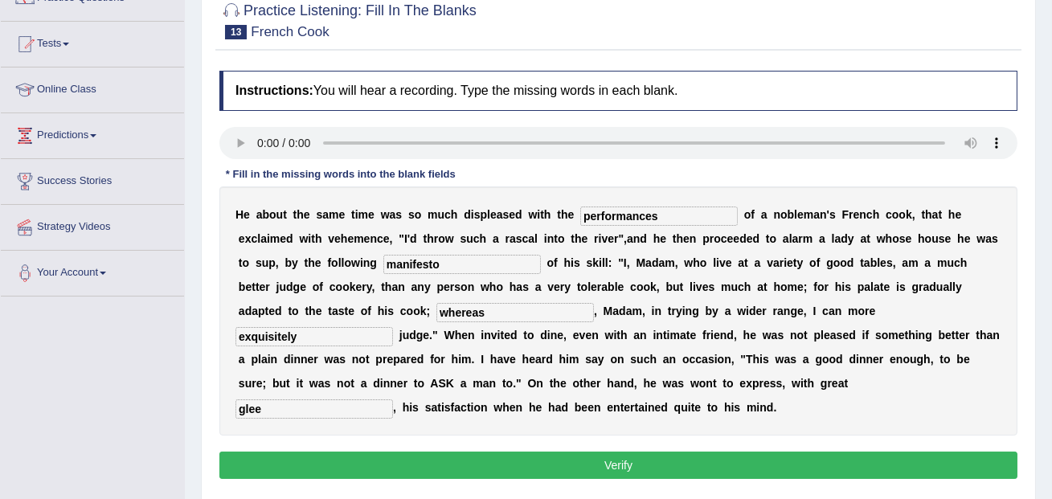
click at [636, 467] on button "Verify" at bounding box center [618, 464] width 798 height 27
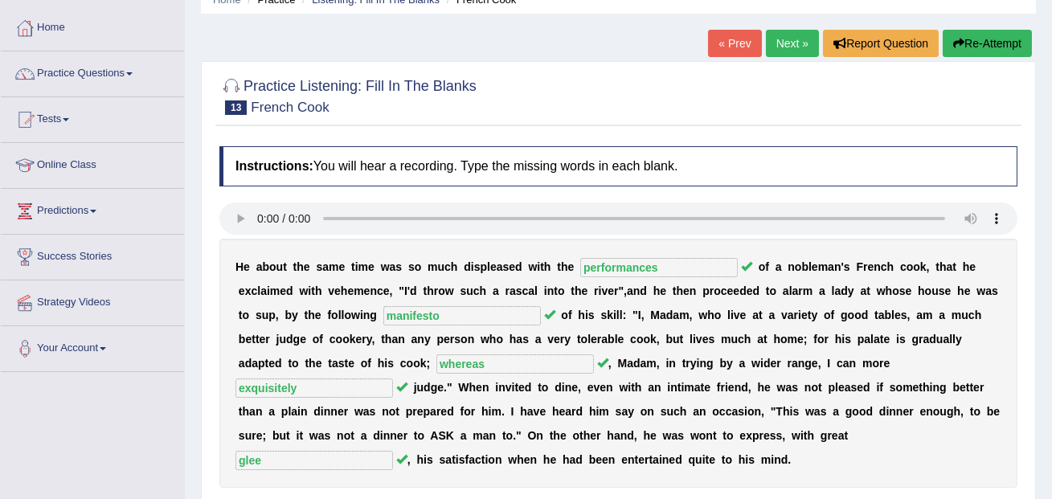
scroll to position [0, 0]
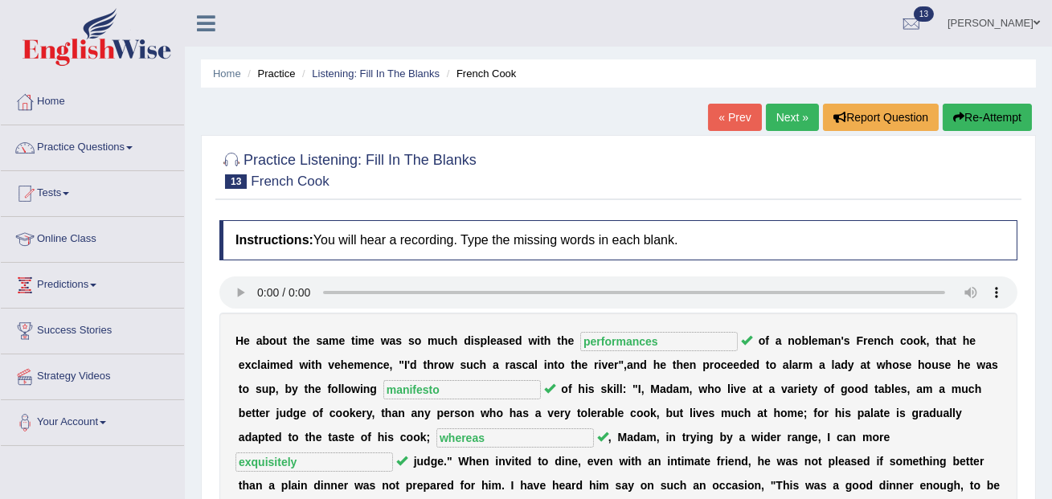
click at [778, 112] on link "Next »" at bounding box center [792, 117] width 53 height 27
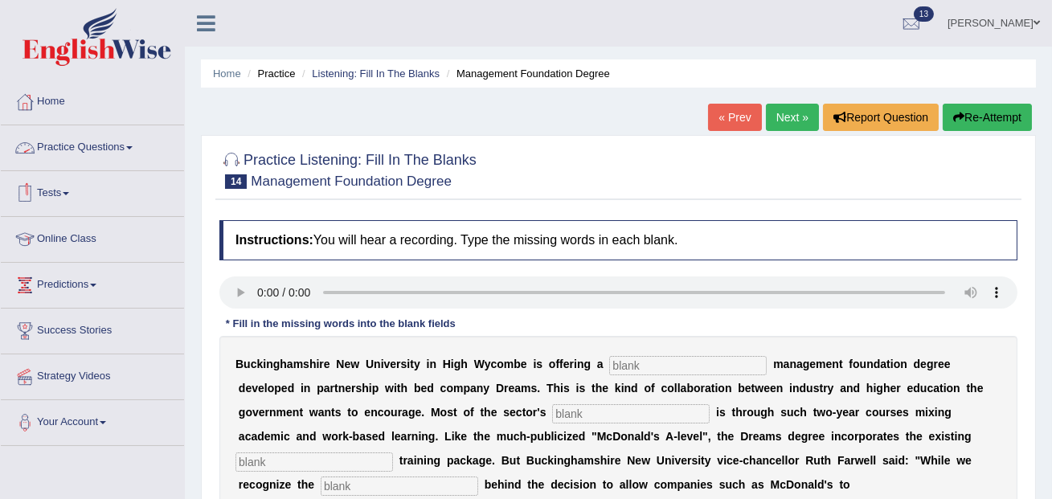
click at [82, 145] on link "Practice Questions" at bounding box center [92, 145] width 183 height 40
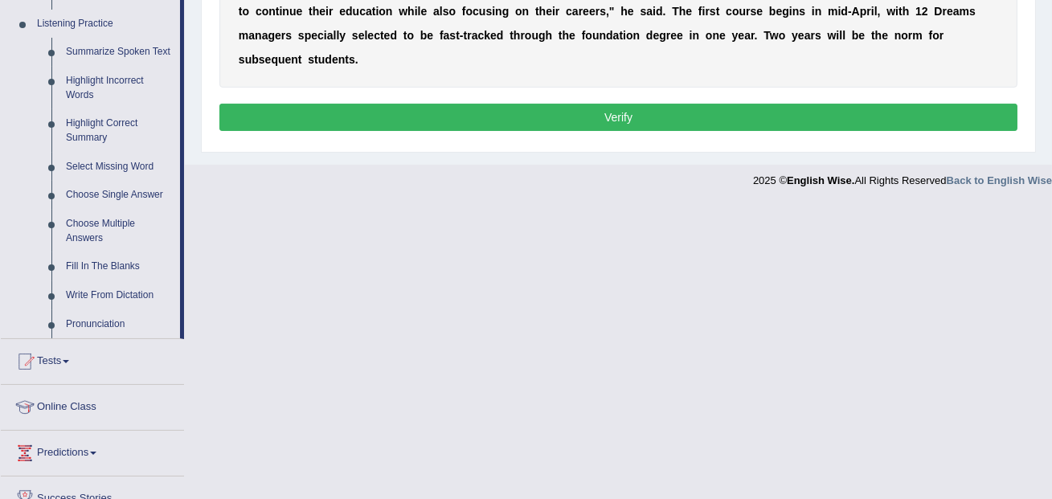
scroll to position [695, 0]
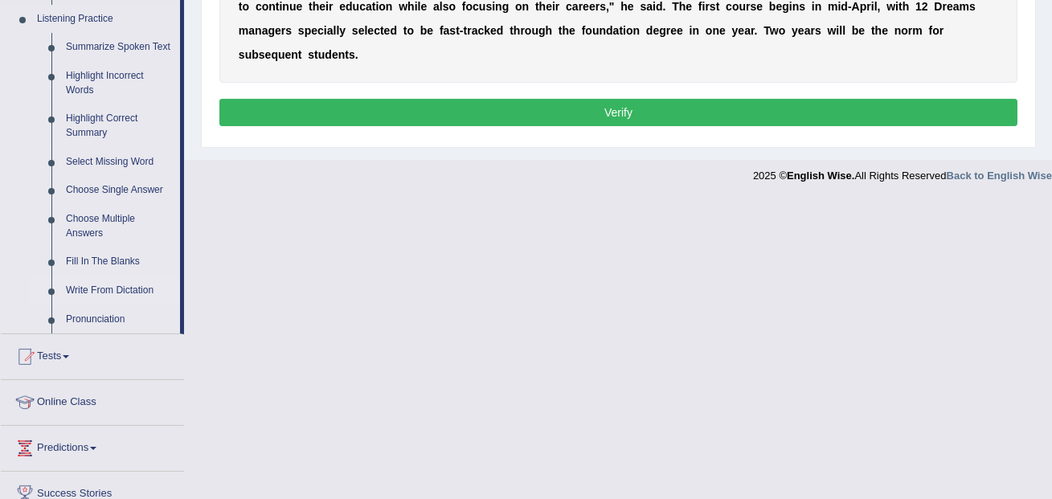
click at [114, 305] on link "Write From Dictation" at bounding box center [119, 290] width 121 height 29
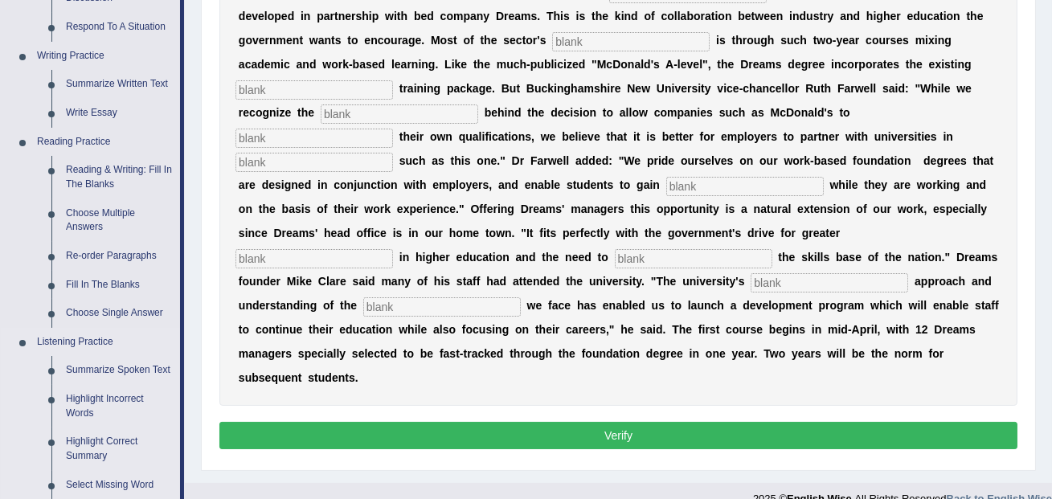
scroll to position [774, 0]
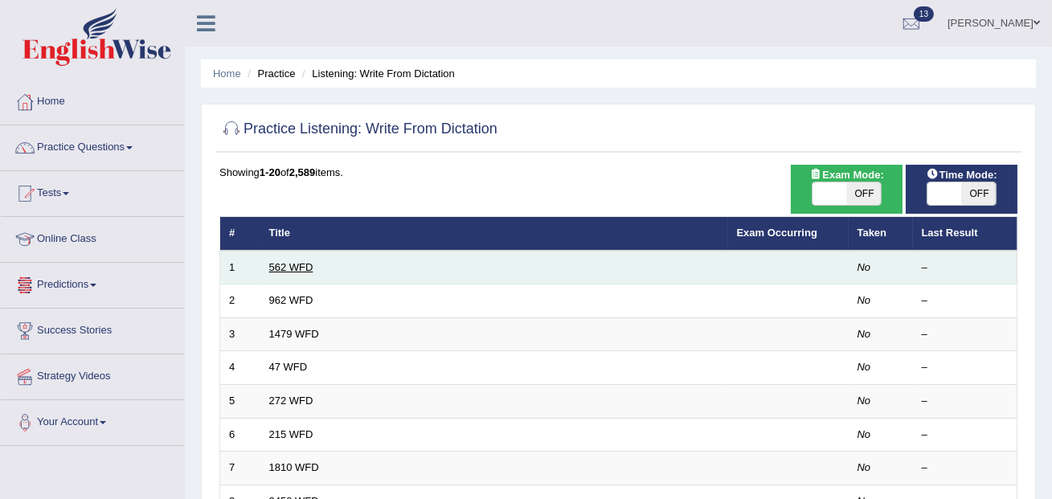
click at [288, 267] on link "562 WFD" at bounding box center [291, 267] width 44 height 12
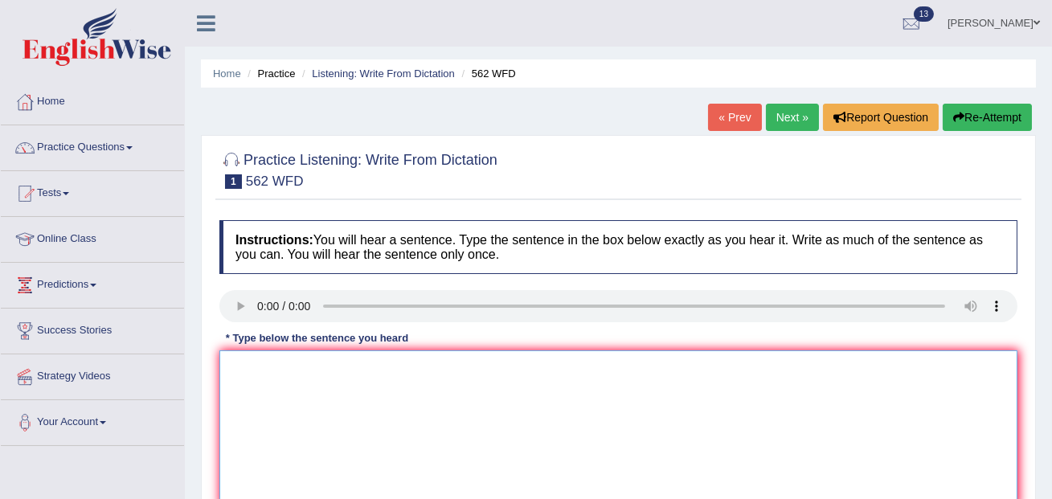
click at [280, 392] on textarea at bounding box center [618, 428] width 798 height 156
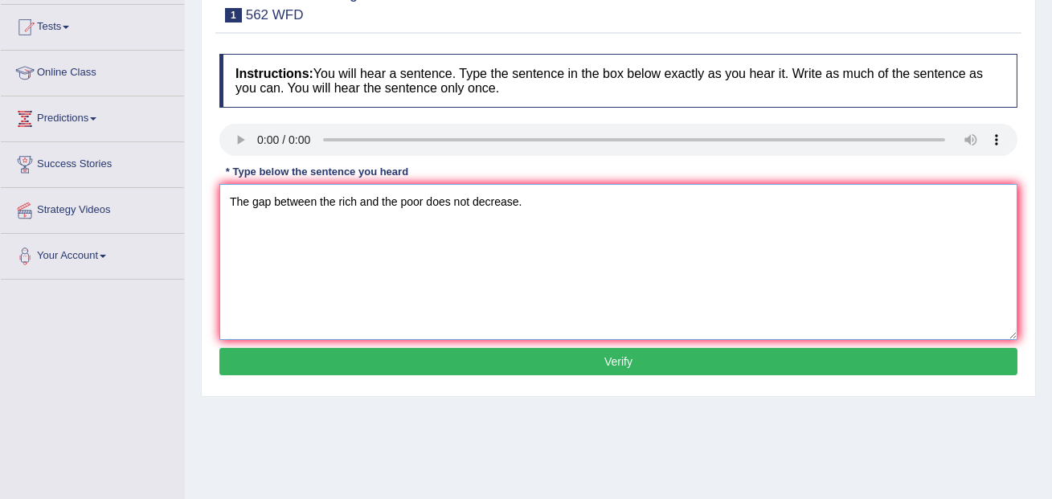
scroll to position [307, 0]
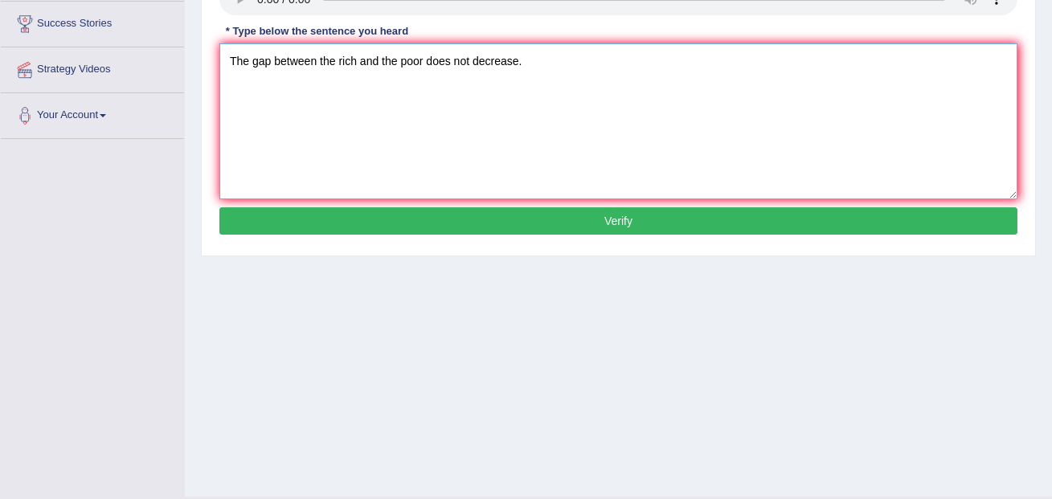
type textarea "The gap between the rich and the poor does not decrease."
click at [588, 212] on button "Verify" at bounding box center [618, 220] width 798 height 27
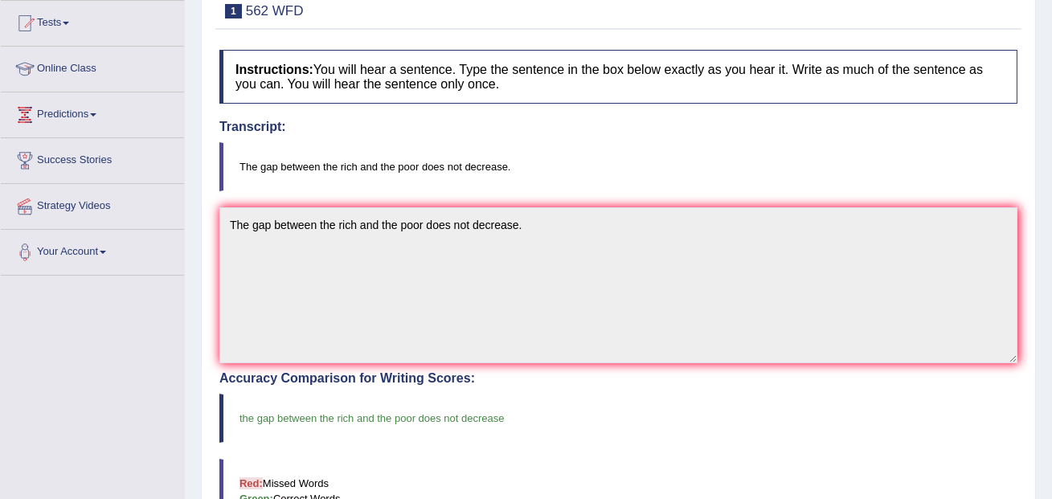
scroll to position [0, 0]
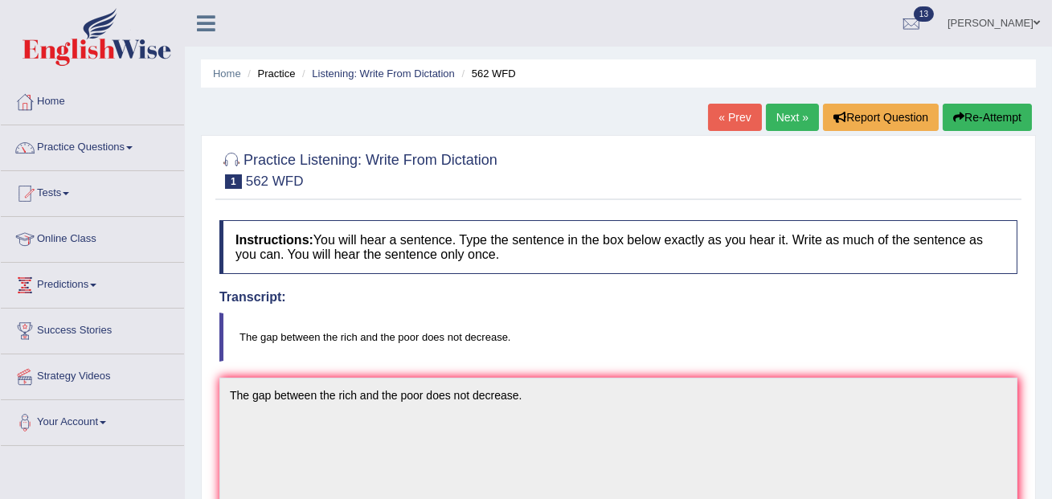
click at [790, 117] on link "Next »" at bounding box center [792, 117] width 53 height 27
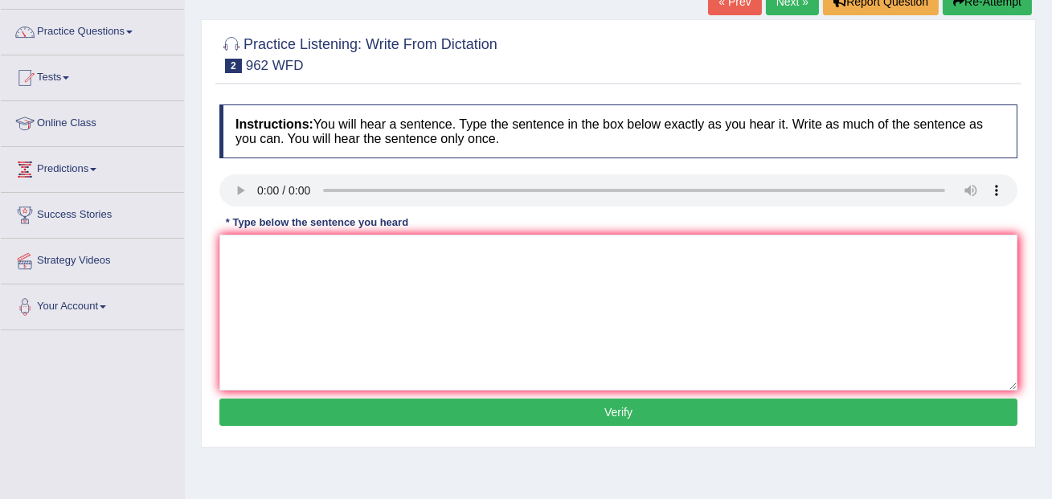
scroll to position [121, 0]
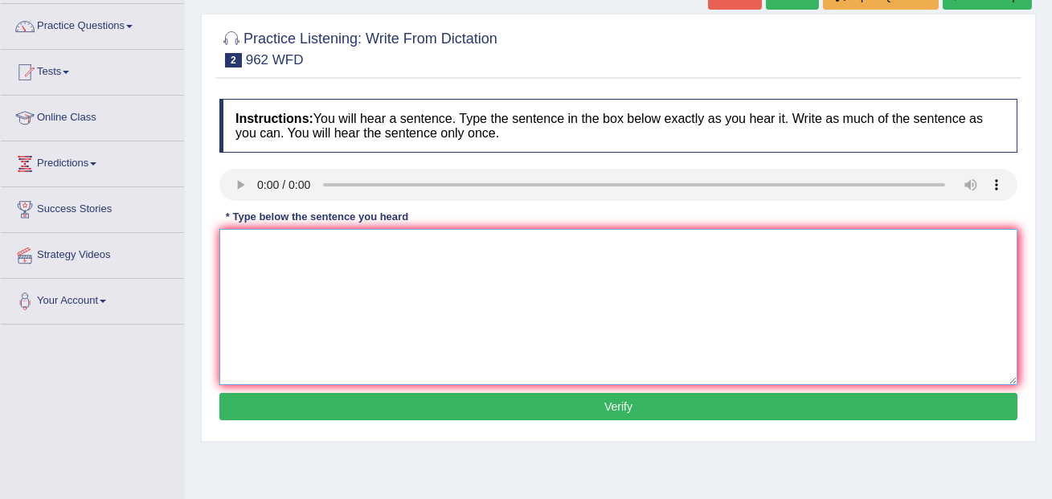
click at [258, 236] on textarea at bounding box center [618, 307] width 798 height 156
type textarea "If you have any questions about the exam please raise your hand."
click at [433, 411] on button "Verify" at bounding box center [618, 406] width 798 height 27
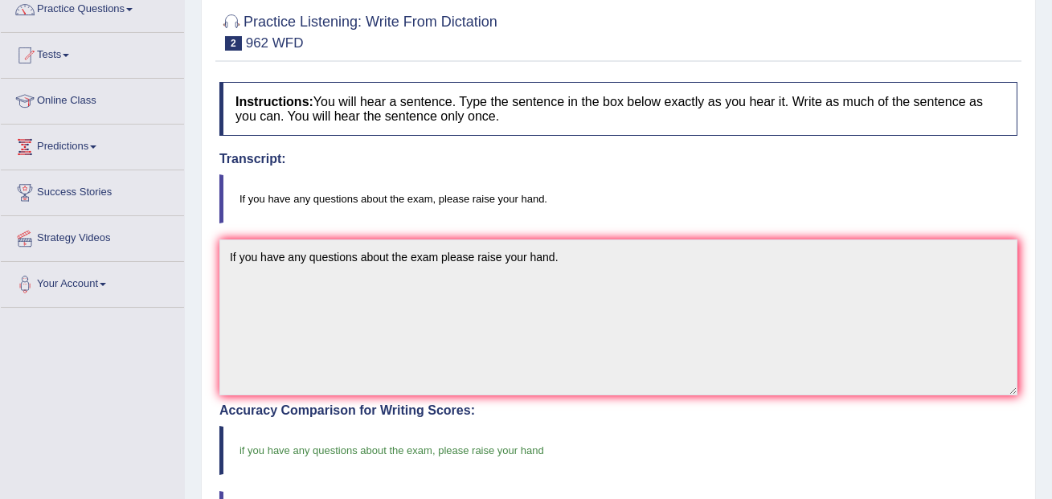
scroll to position [0, 0]
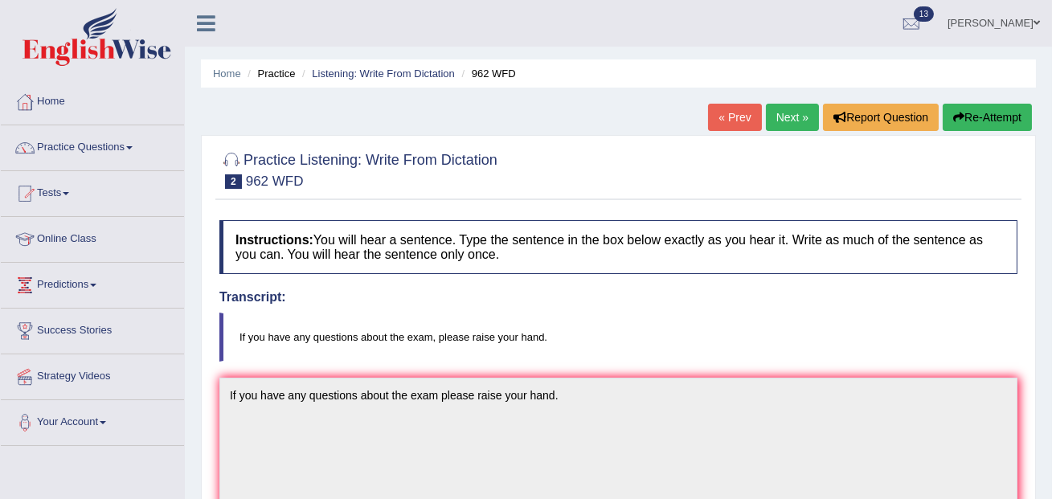
click at [767, 125] on link "Next »" at bounding box center [792, 117] width 53 height 27
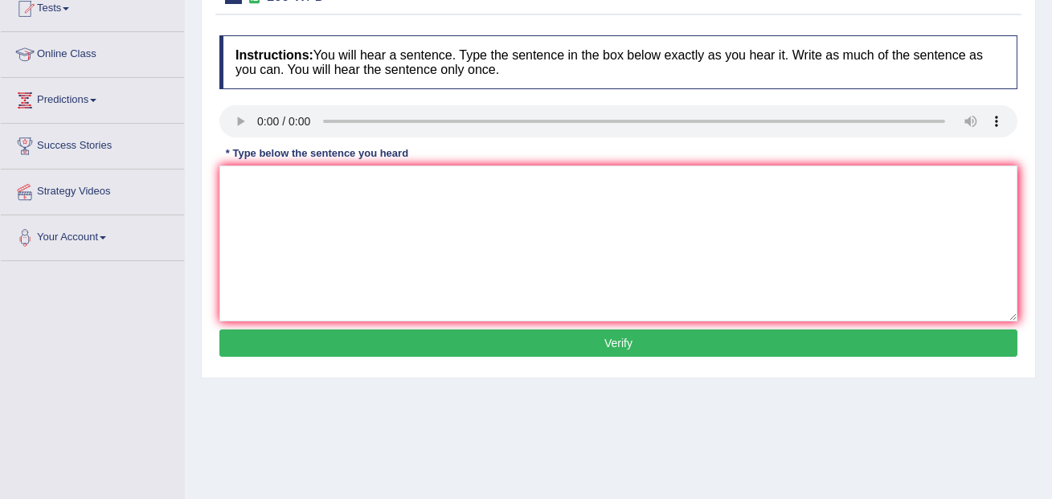
scroll to position [198, 0]
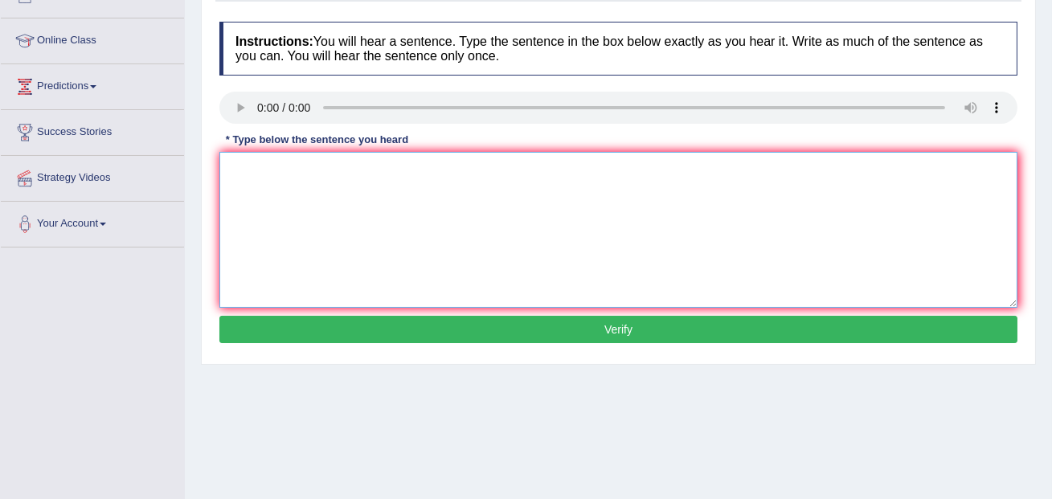
click at [267, 174] on textarea at bounding box center [618, 230] width 798 height 156
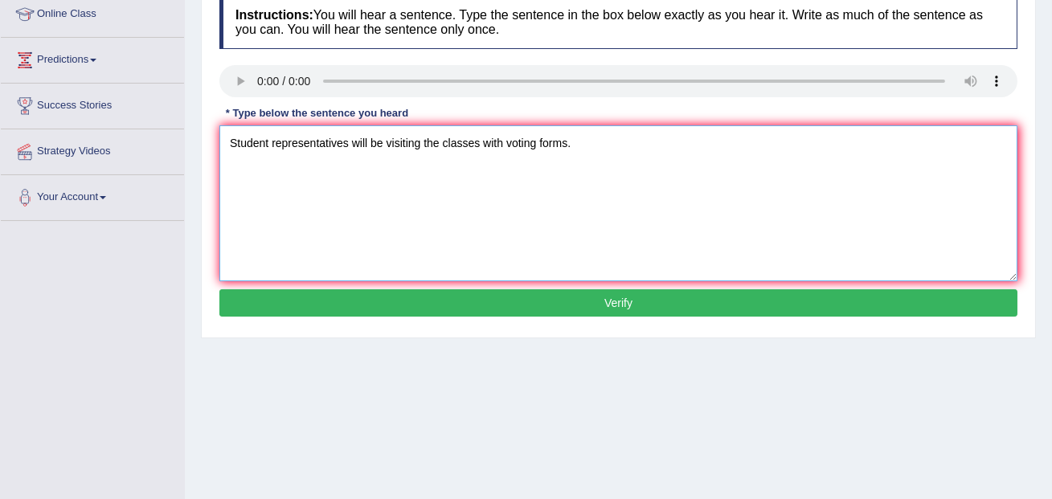
scroll to position [226, 0]
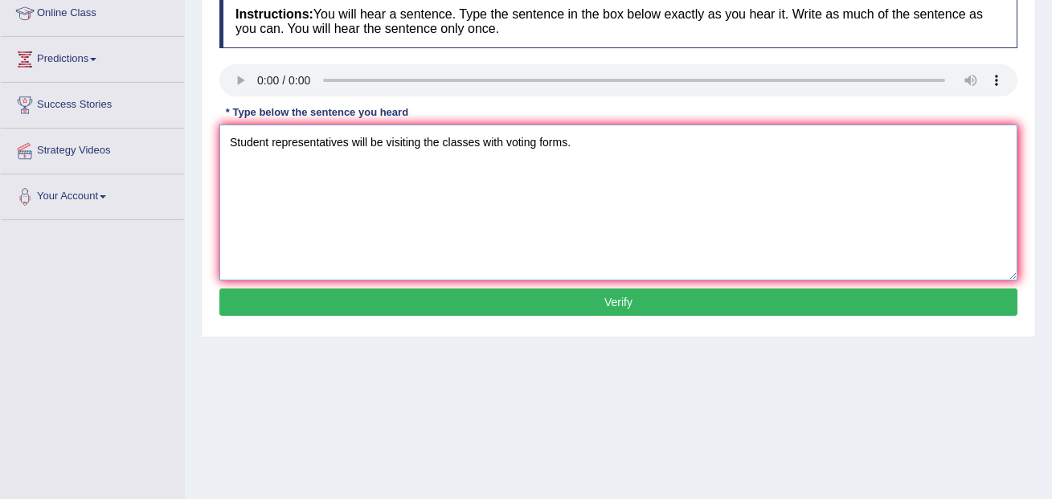
type textarea "Student representatives will be visiting the classes with voting forms."
click at [542, 309] on button "Verify" at bounding box center [618, 301] width 798 height 27
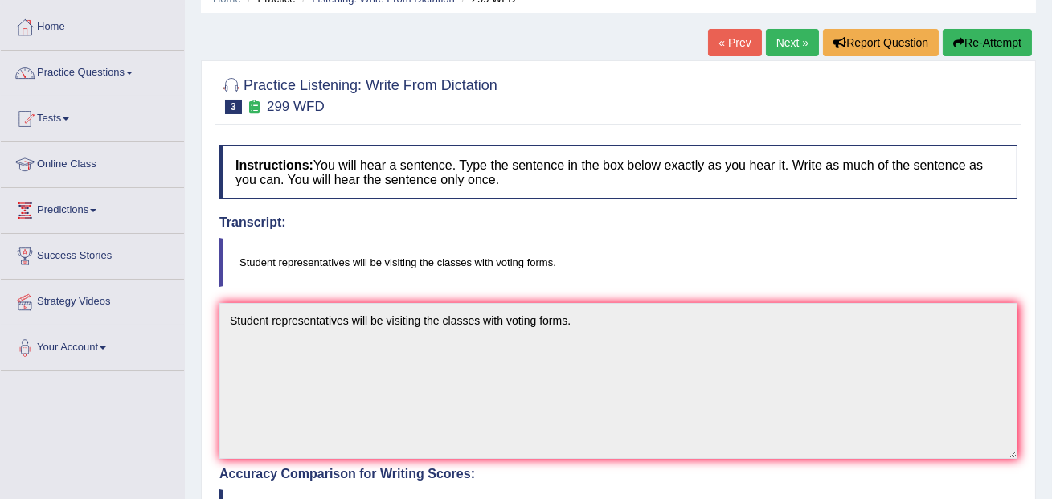
scroll to position [0, 0]
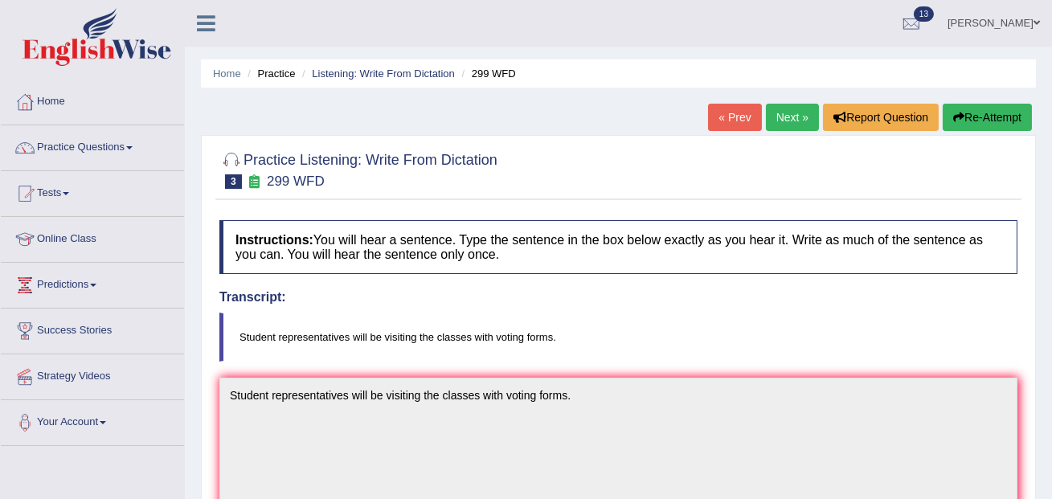
click at [782, 121] on link "Next »" at bounding box center [792, 117] width 53 height 27
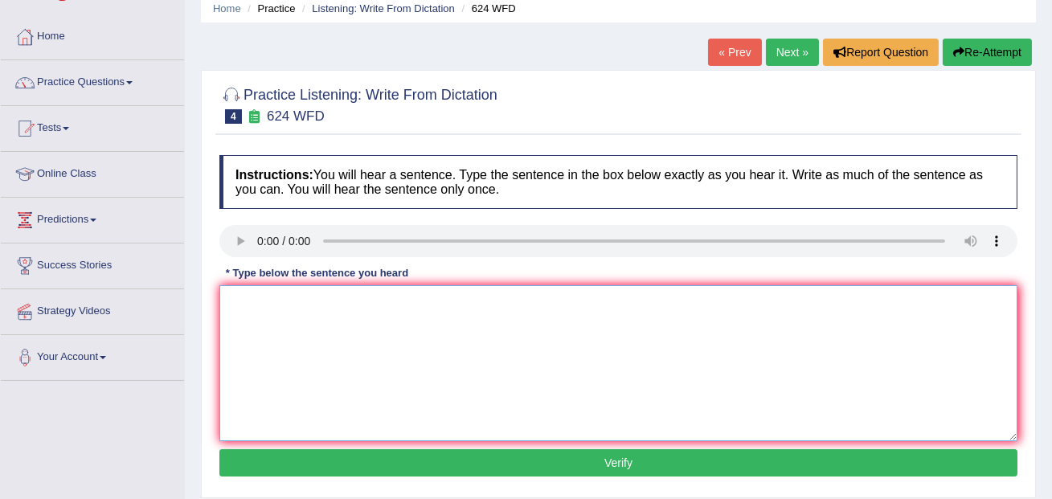
scroll to position [71, 0]
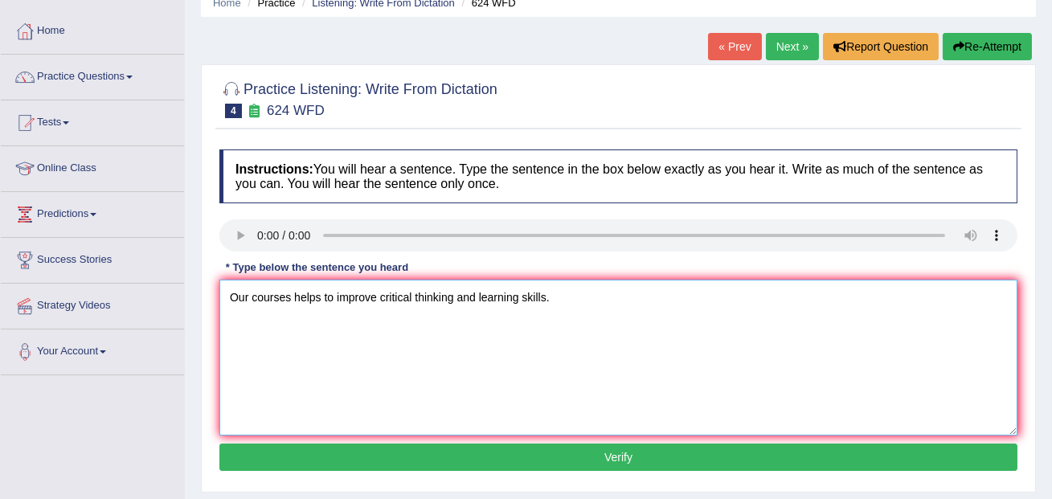
type textarea "Our courses helps to improve critical thinking and learning skills."
click at [315, 470] on button "Verify" at bounding box center [618, 456] width 798 height 27
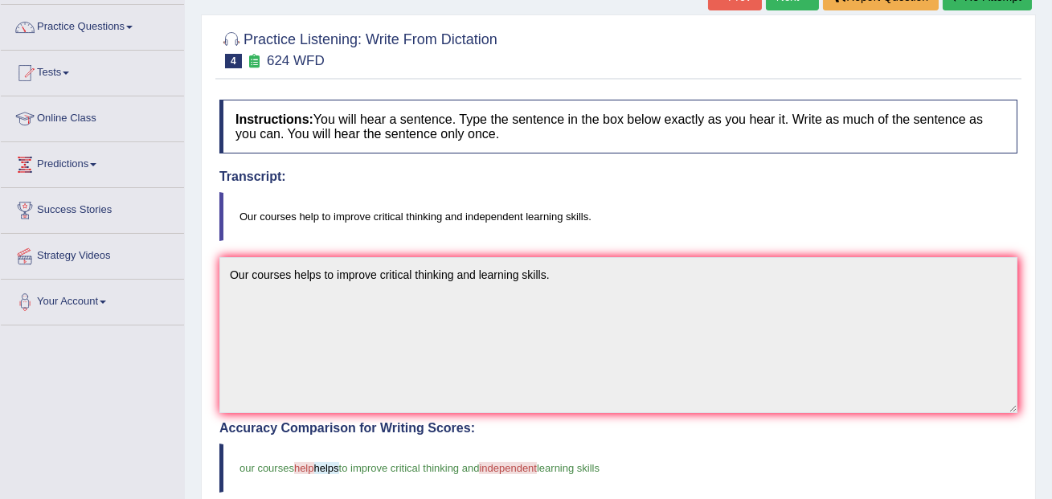
scroll to position [0, 0]
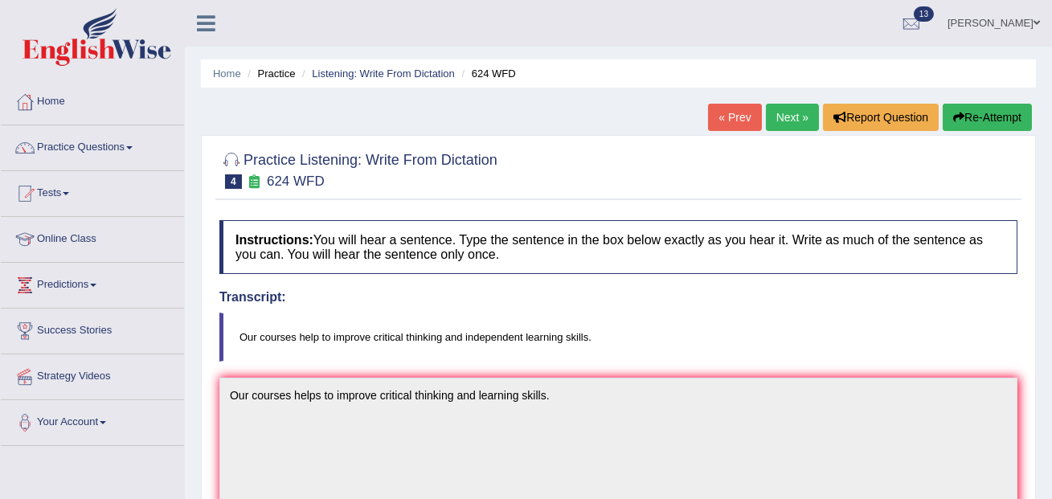
click at [778, 124] on link "Next »" at bounding box center [792, 117] width 53 height 27
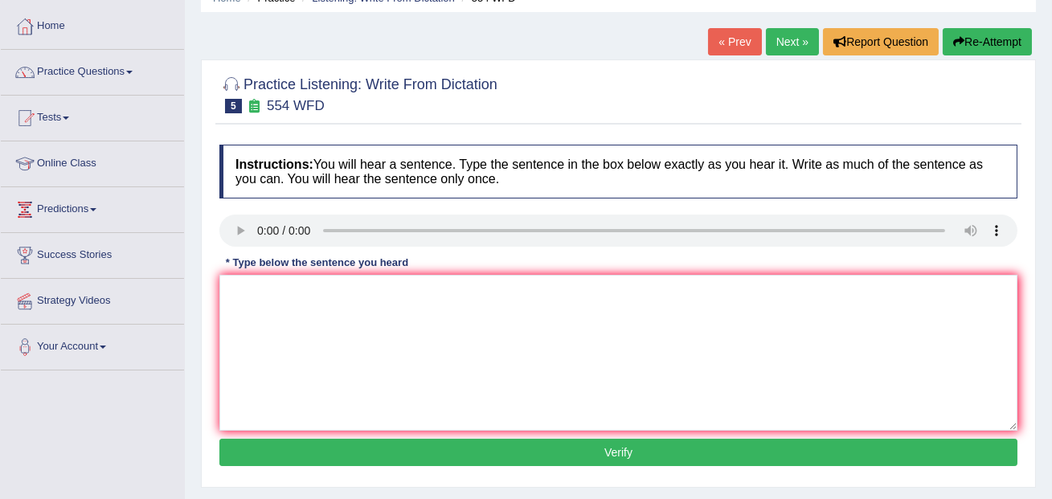
scroll to position [78, 0]
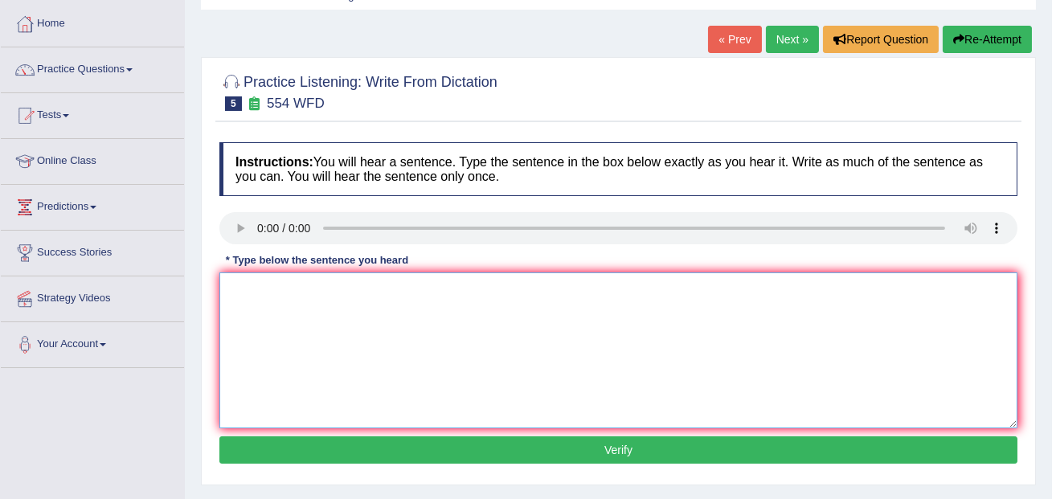
click at [283, 309] on textarea at bounding box center [618, 350] width 798 height 156
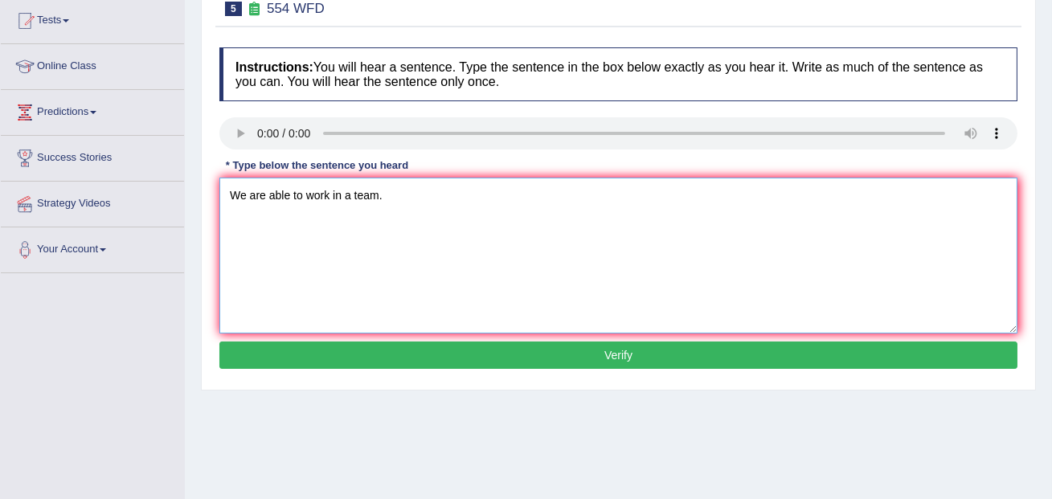
scroll to position [185, 0]
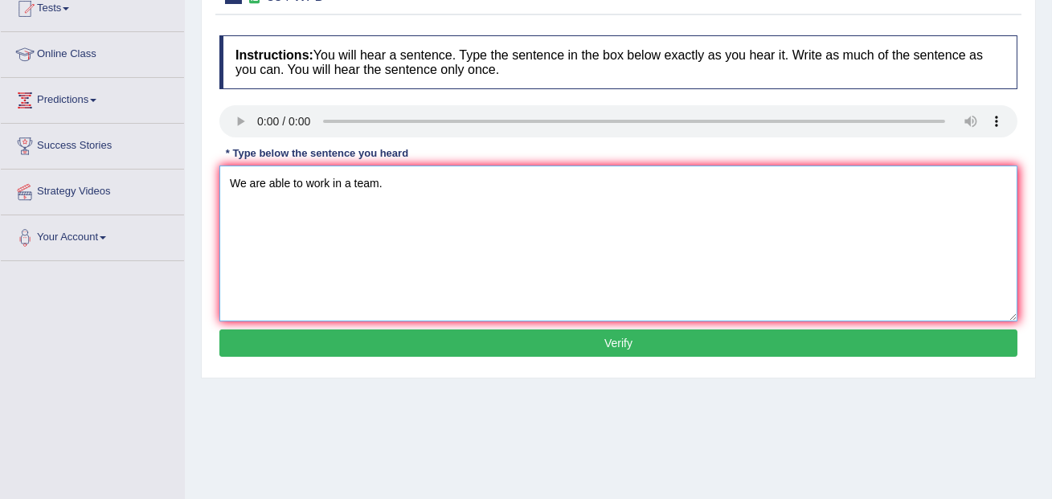
type textarea "We are able to work in a team."
click at [347, 339] on button "Verify" at bounding box center [618, 342] width 798 height 27
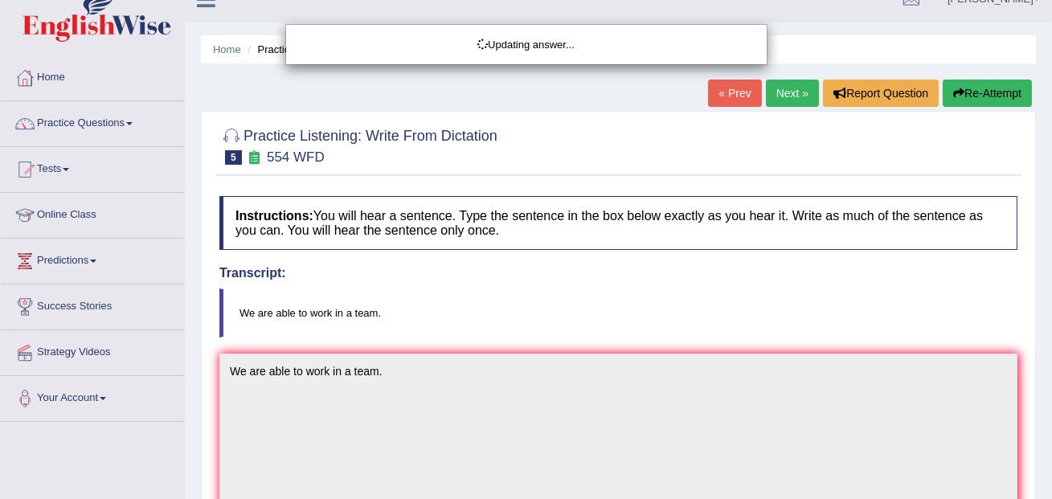
scroll to position [0, 0]
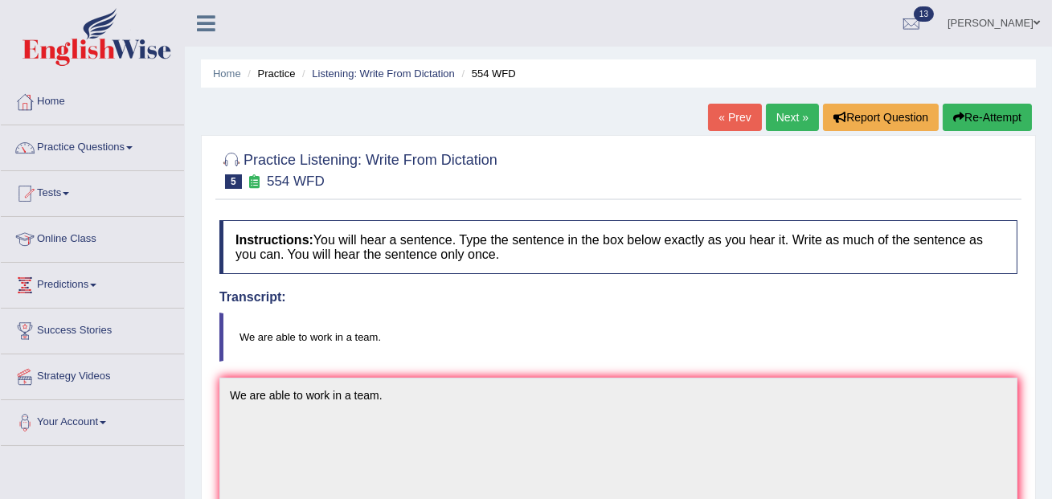
click at [791, 131] on div "« Prev Next » Report Question Re-Attempt" at bounding box center [872, 119] width 328 height 31
click at [790, 126] on link "Next »" at bounding box center [792, 117] width 53 height 27
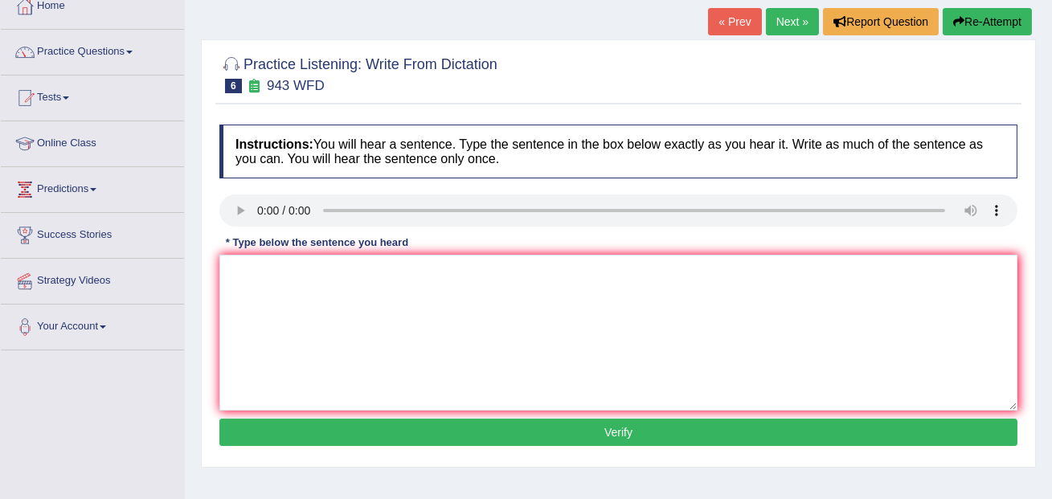
scroll to position [116, 0]
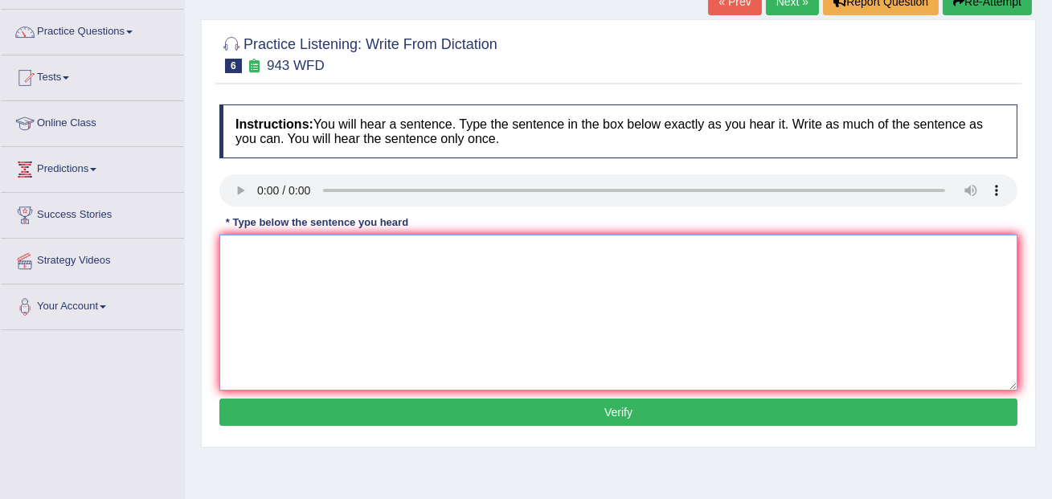
click at [622, 262] on textarea at bounding box center [618, 313] width 798 height 156
type textarea "Farming methods across the world have greatly developed recently."
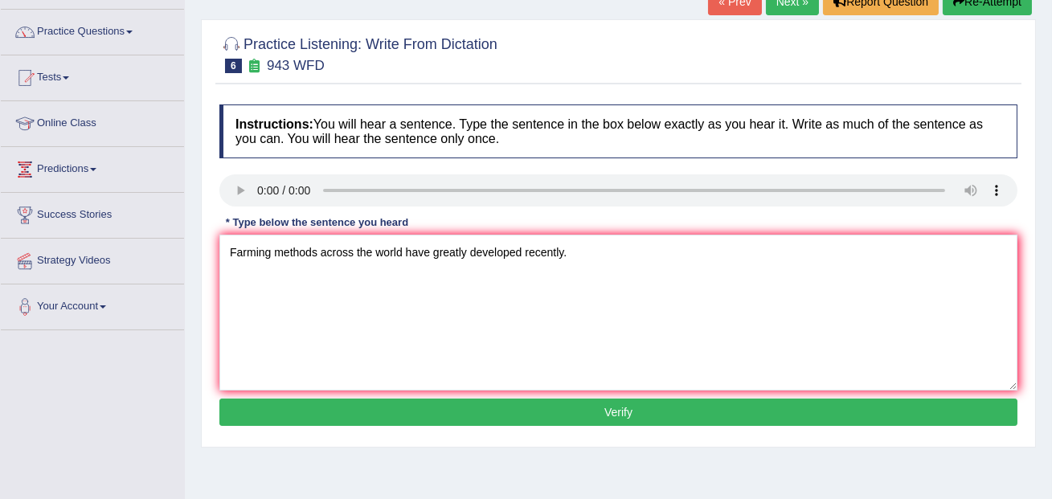
click at [611, 414] on button "Verify" at bounding box center [618, 411] width 798 height 27
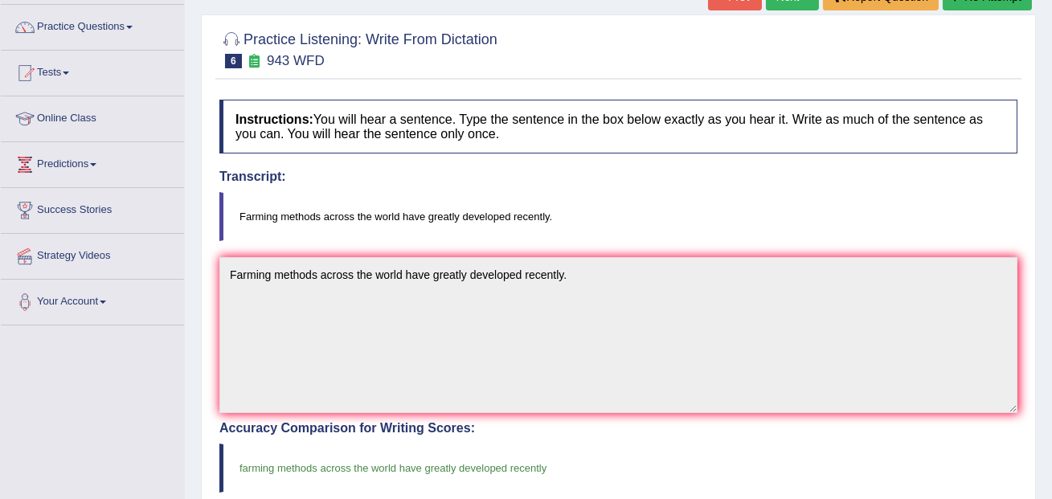
scroll to position [100, 0]
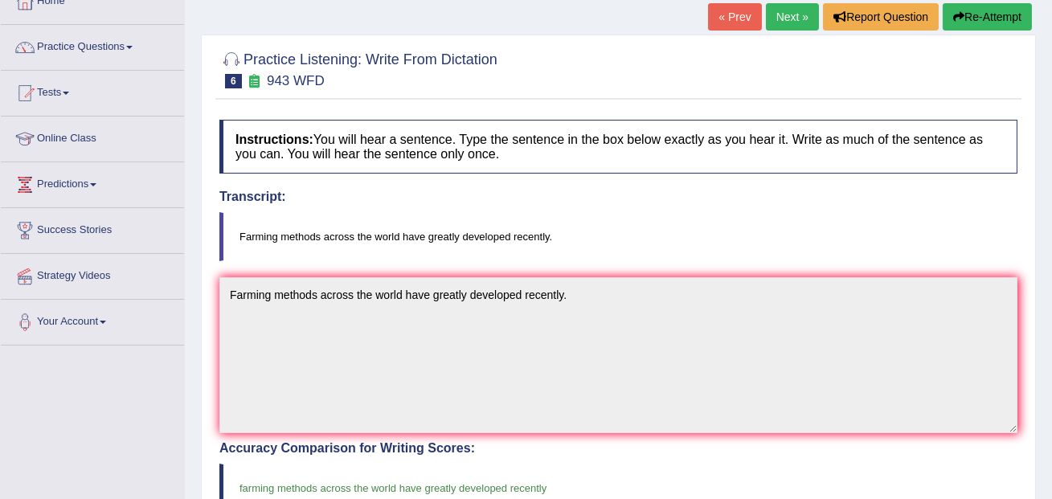
click at [782, 21] on link "Next »" at bounding box center [792, 16] width 53 height 27
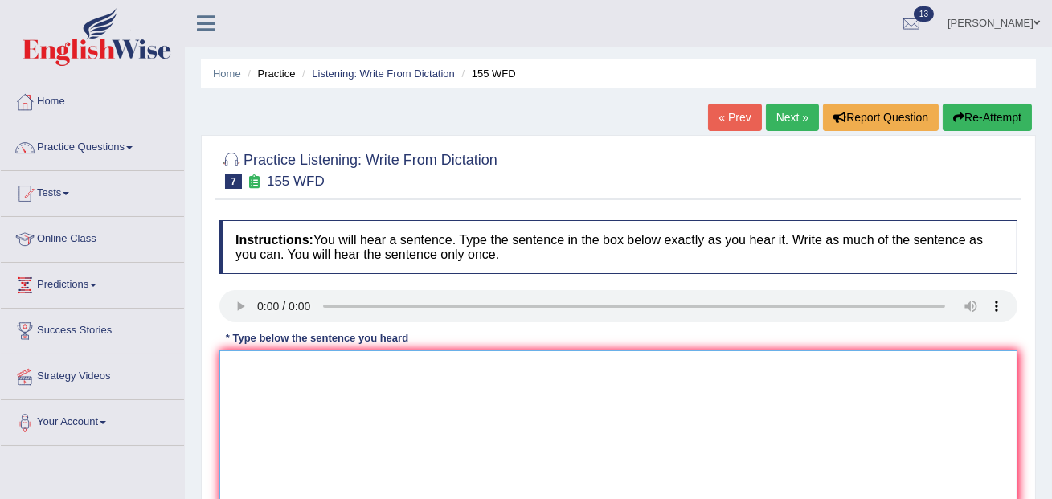
click at [307, 384] on textarea at bounding box center [618, 428] width 798 height 156
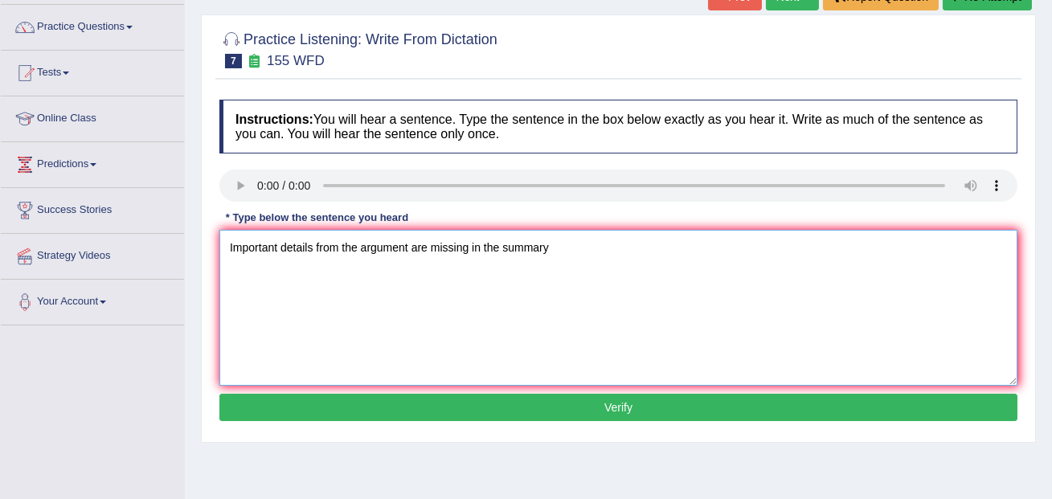
scroll to position [125, 0]
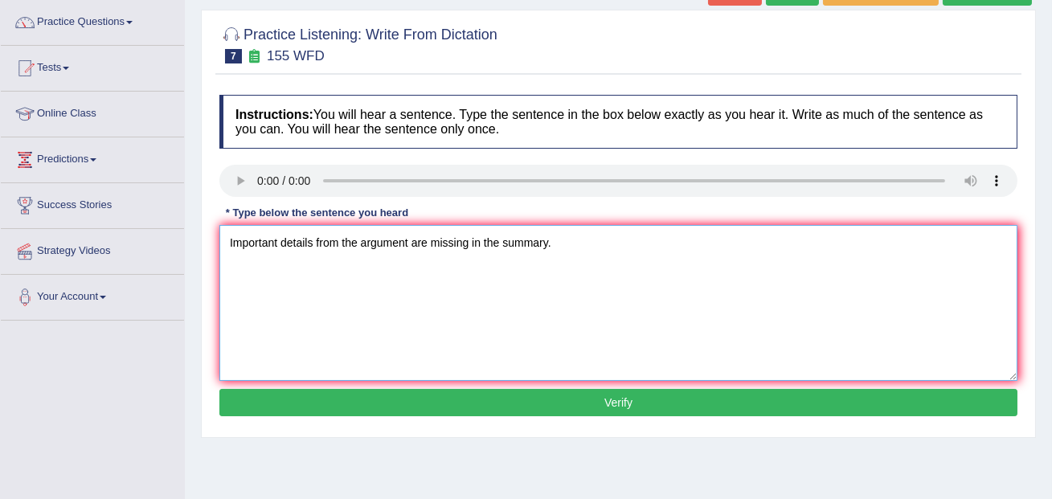
type textarea "Important details from the argument are missing in the summary."
click at [343, 403] on button "Verify" at bounding box center [618, 402] width 798 height 27
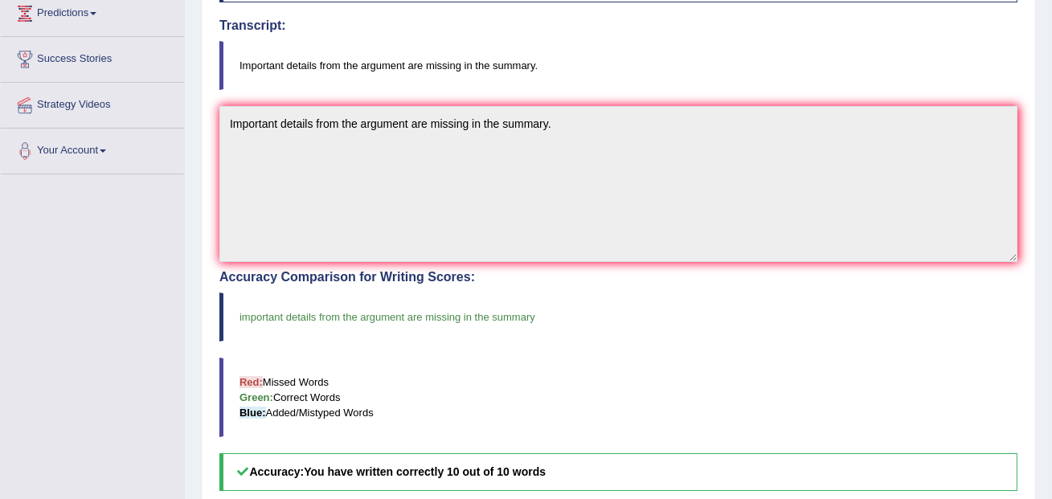
scroll to position [0, 0]
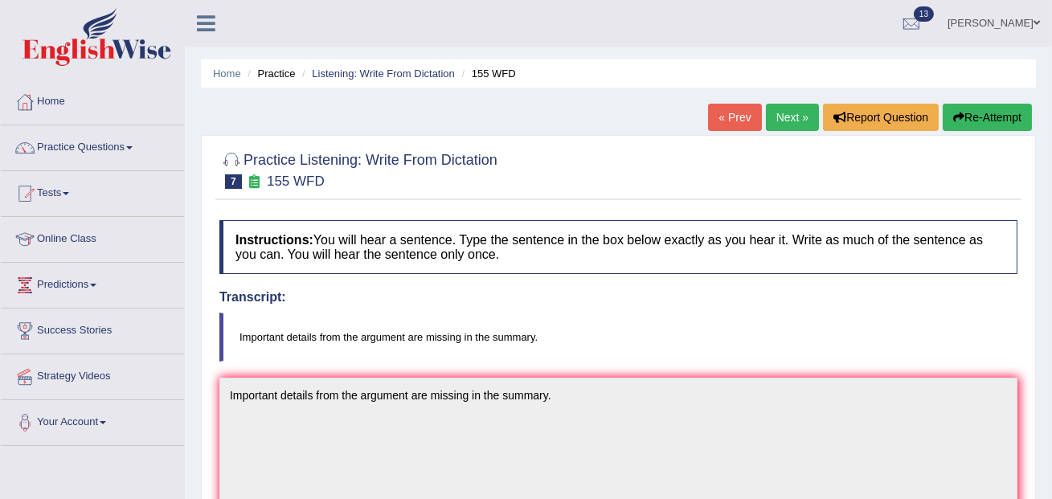
click at [788, 114] on link "Next »" at bounding box center [792, 117] width 53 height 27
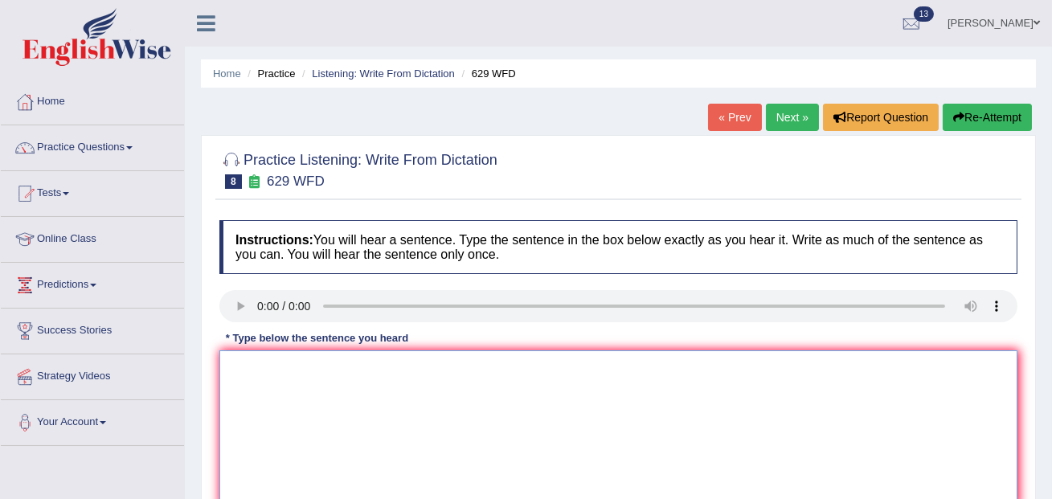
click at [259, 377] on textarea at bounding box center [618, 428] width 798 height 156
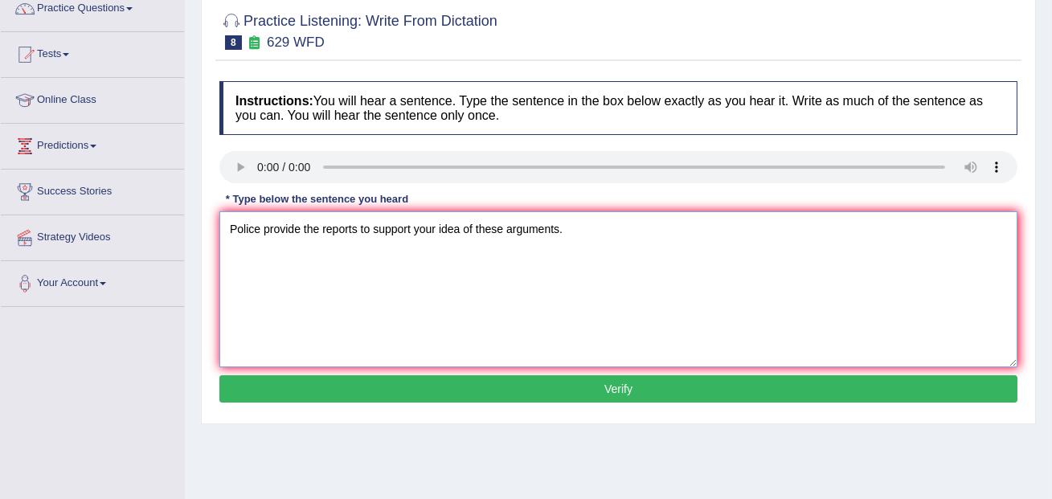
scroll to position [199, 0]
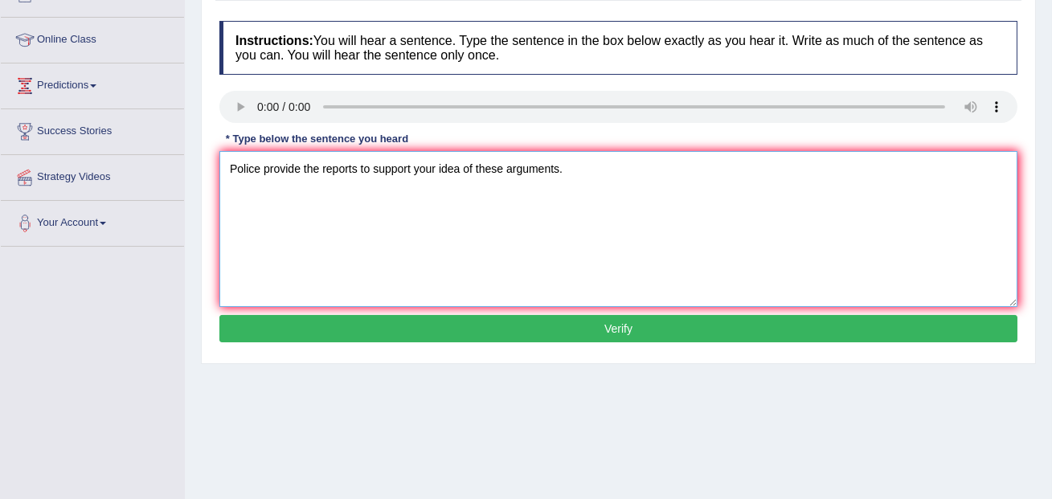
type textarea "Police provide the reports to support your idea of these arguments."
click at [425, 341] on button "Verify" at bounding box center [618, 328] width 798 height 27
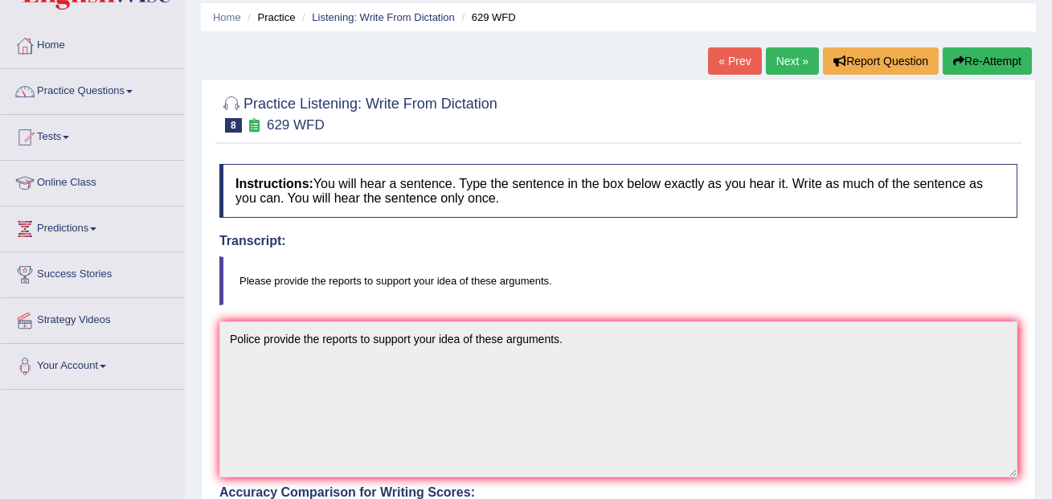
scroll to position [0, 0]
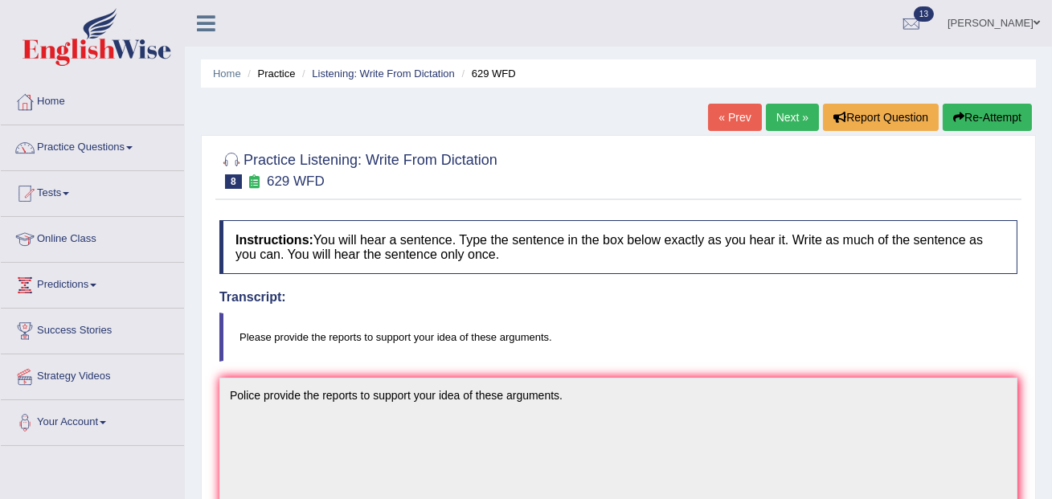
click at [785, 113] on link "Next »" at bounding box center [792, 117] width 53 height 27
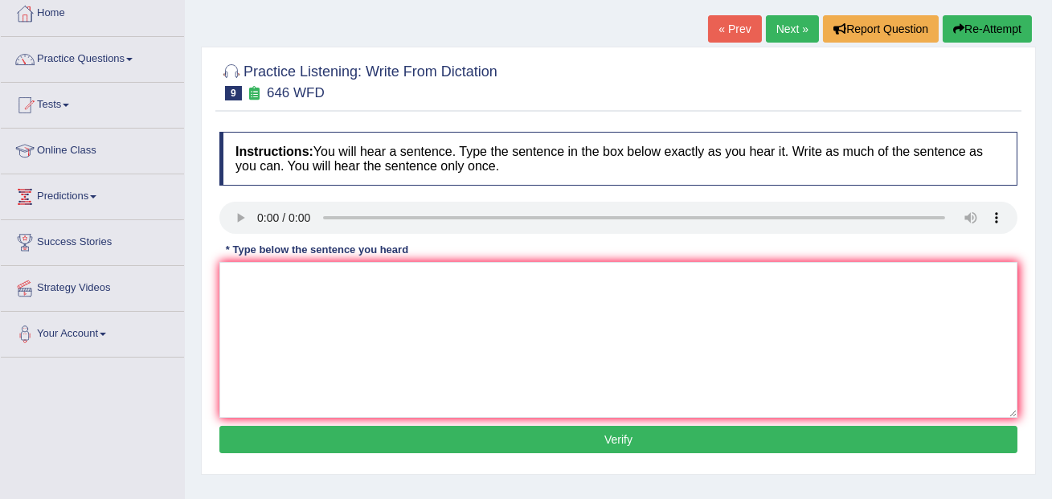
scroll to position [148, 0]
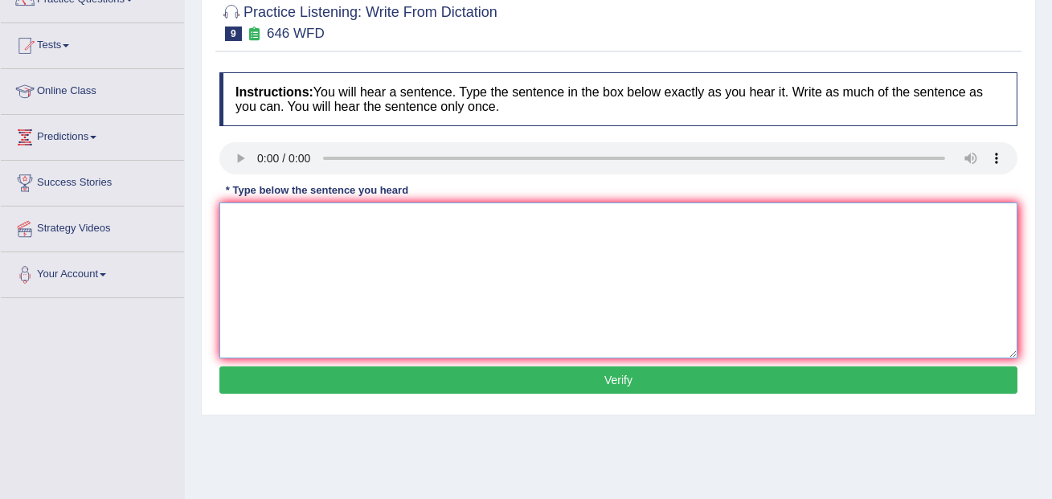
click at [283, 213] on textarea at bounding box center [618, 280] width 798 height 156
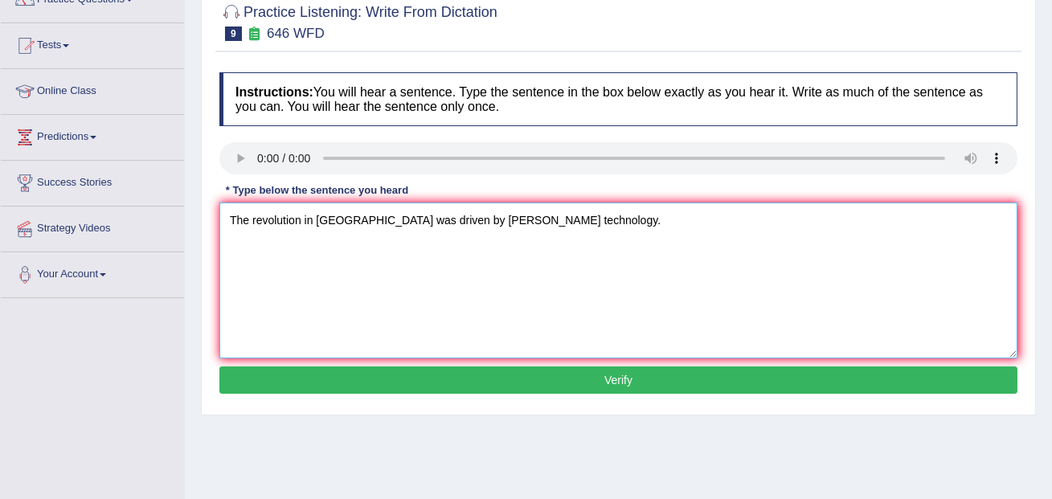
click at [253, 222] on textarea "The revolution in [GEOGRAPHIC_DATA] was driven by [PERSON_NAME] technology." at bounding box center [618, 280] width 798 height 156
type textarea "The industrial revolution in [GEOGRAPHIC_DATA] was driven by [PERSON_NAME] tech…"
click at [546, 385] on button "Verify" at bounding box center [618, 379] width 798 height 27
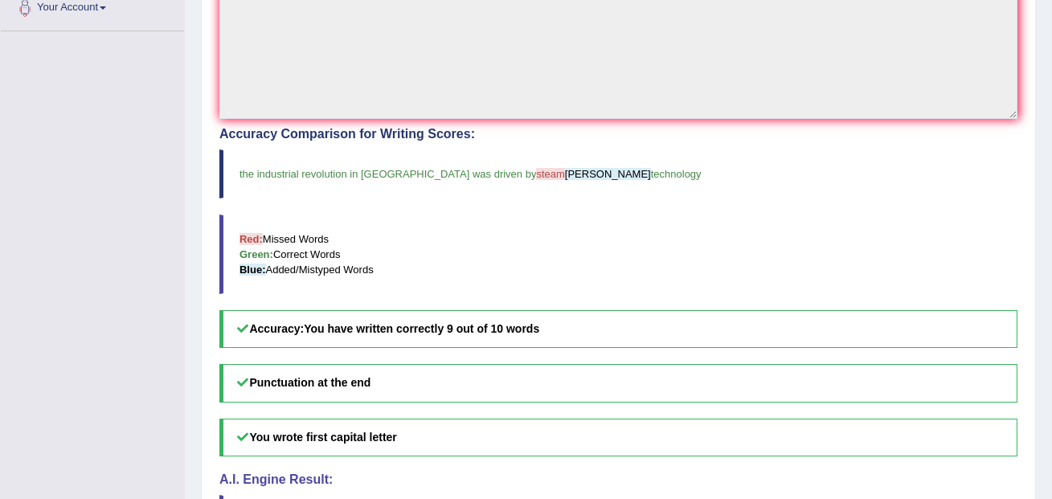
scroll to position [541, 0]
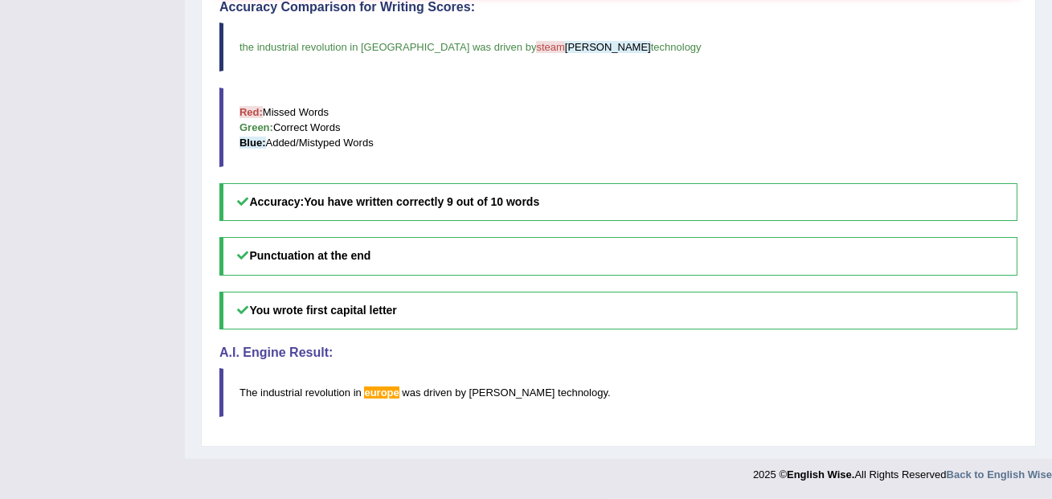
click at [376, 396] on span "europe" at bounding box center [381, 392] width 35 height 12
click at [376, 395] on span "europe" at bounding box center [381, 392] width 35 height 12
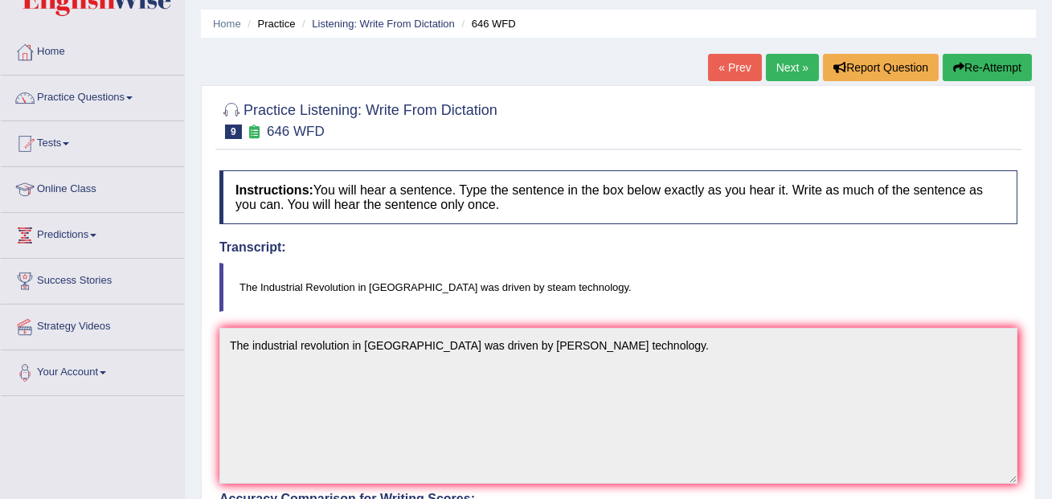
scroll to position [71, 0]
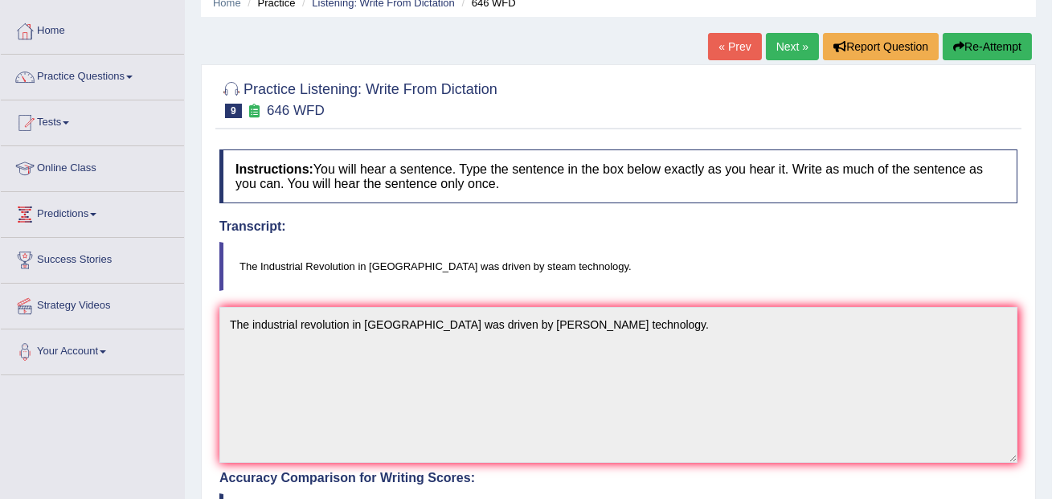
click at [785, 41] on link "Next »" at bounding box center [792, 46] width 53 height 27
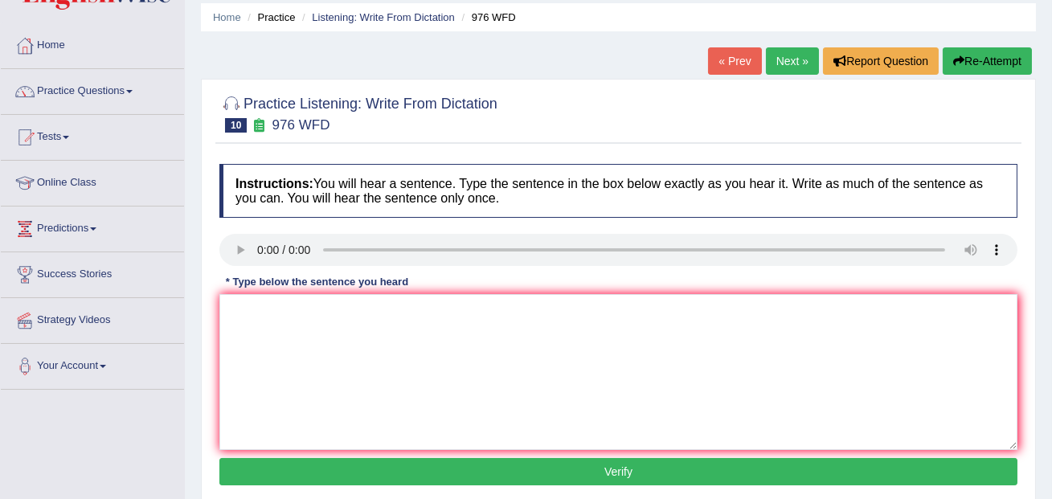
scroll to position [64, 0]
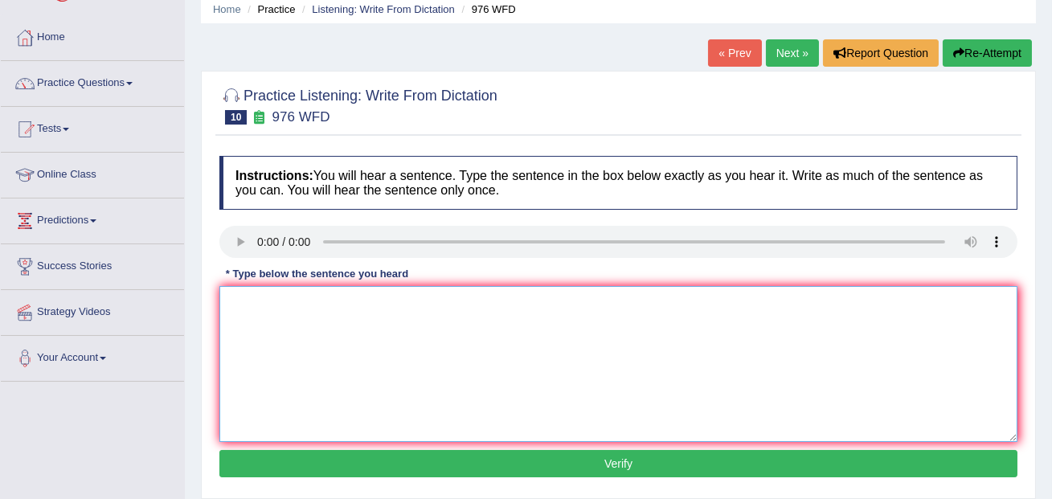
click at [258, 286] on textarea at bounding box center [618, 364] width 798 height 156
type textarea "The study of the economy is a tricky subject to research."
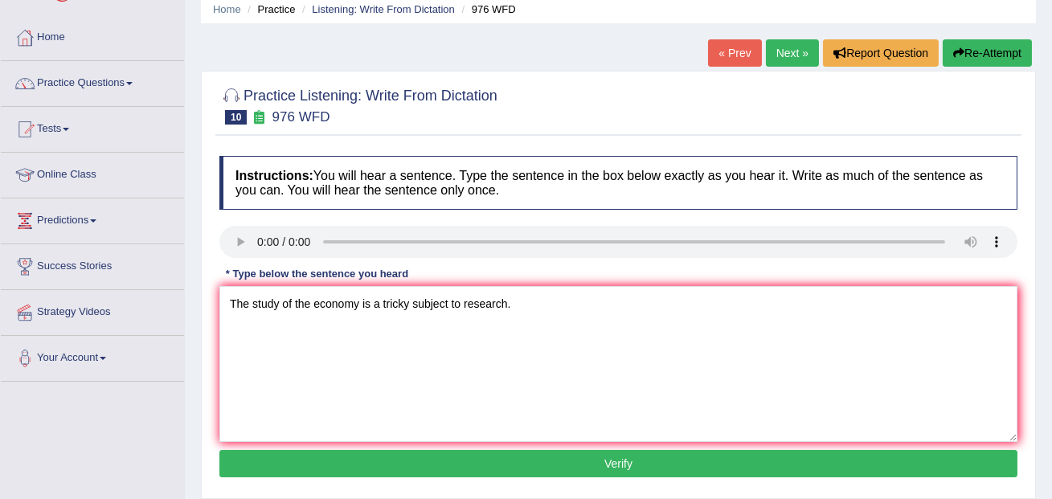
click at [583, 464] on button "Verify" at bounding box center [618, 463] width 798 height 27
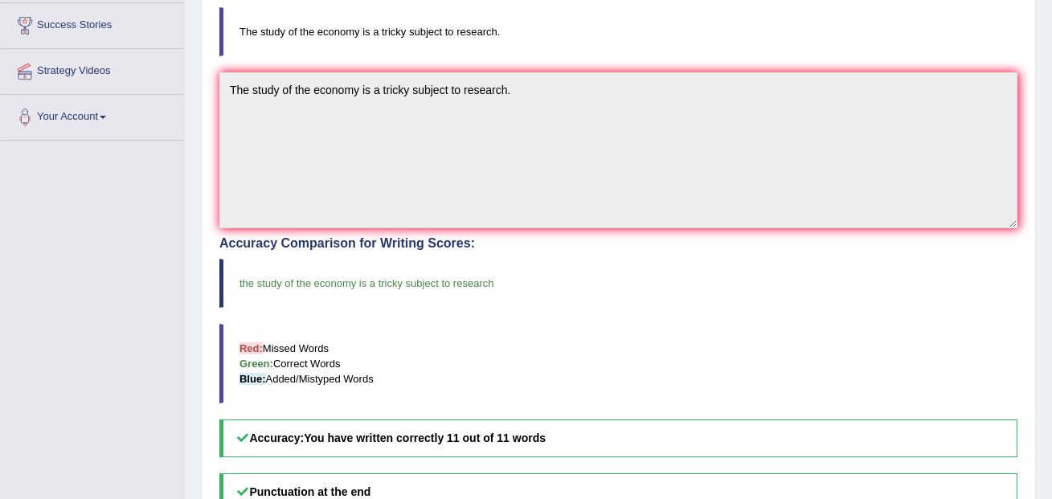
scroll to position [0, 0]
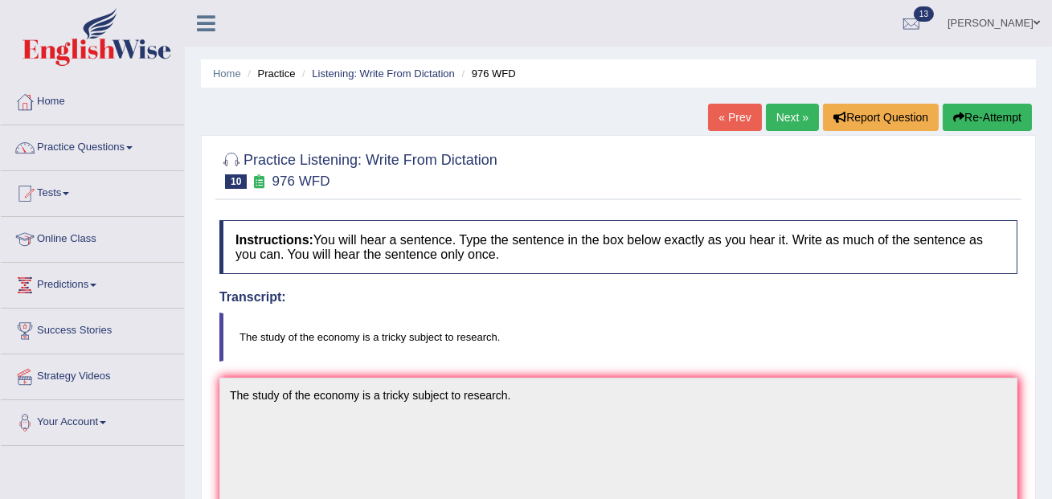
click at [785, 125] on link "Next »" at bounding box center [792, 117] width 53 height 27
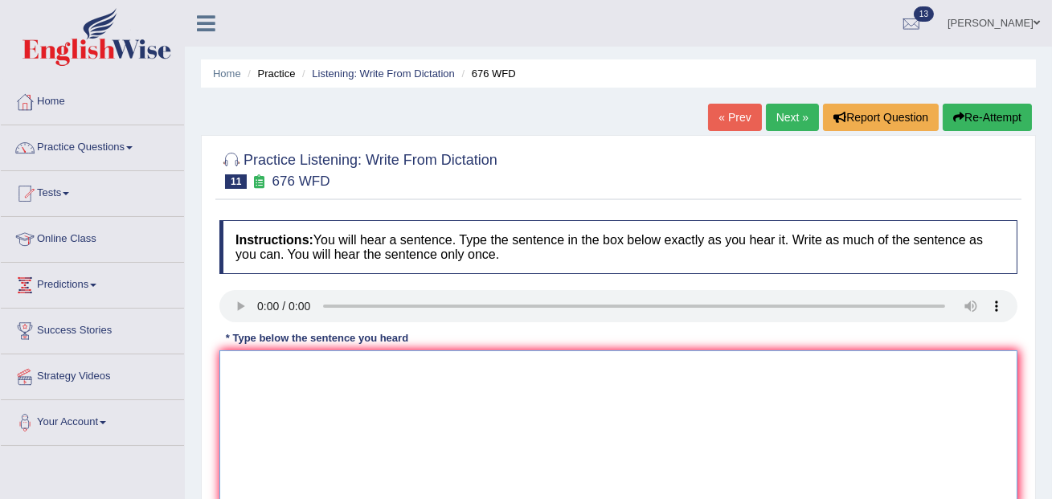
click at [288, 374] on textarea at bounding box center [618, 428] width 798 height 156
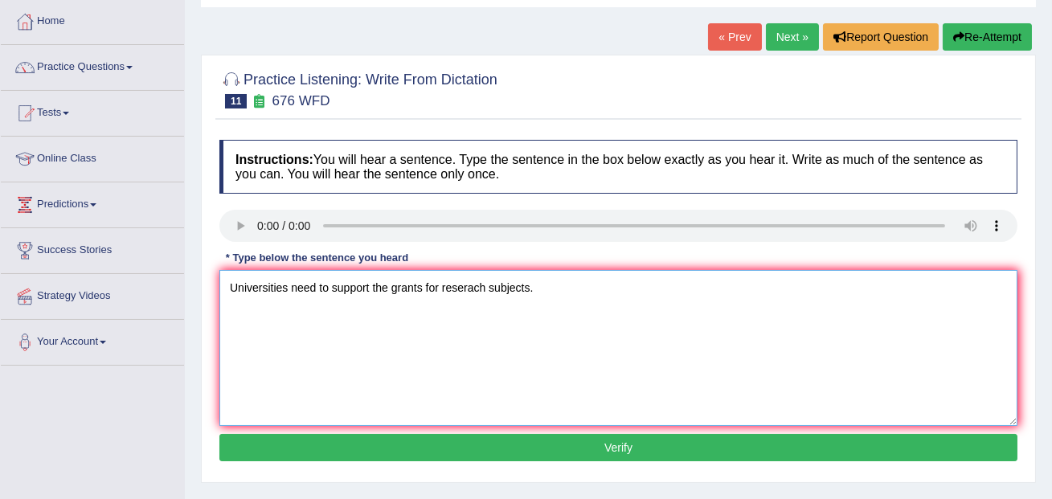
scroll to position [82, 0]
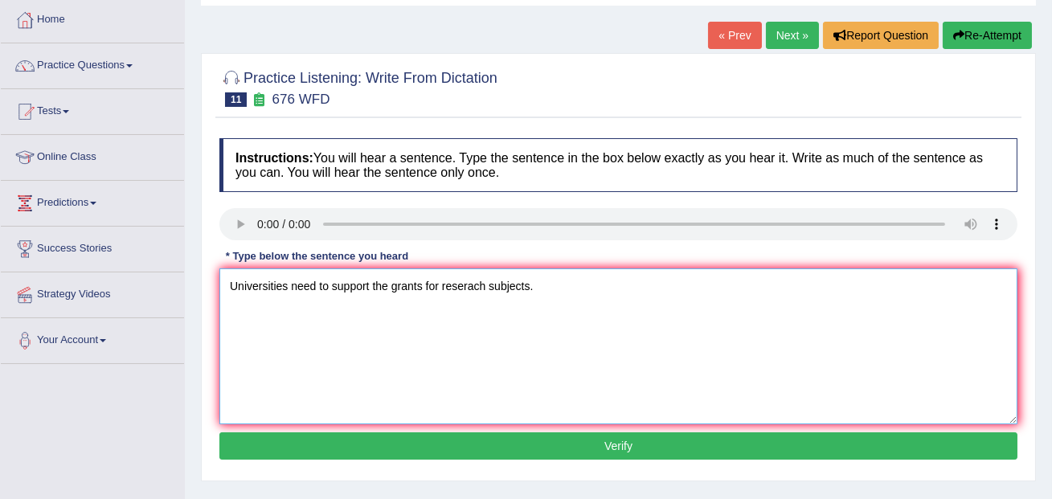
click at [371, 291] on textarea "Universities need to support the grants for reserach subjects." at bounding box center [618, 346] width 798 height 156
type textarea "Universities need to secure the grants for reserach subjects."
click at [480, 446] on button "Verify" at bounding box center [618, 445] width 798 height 27
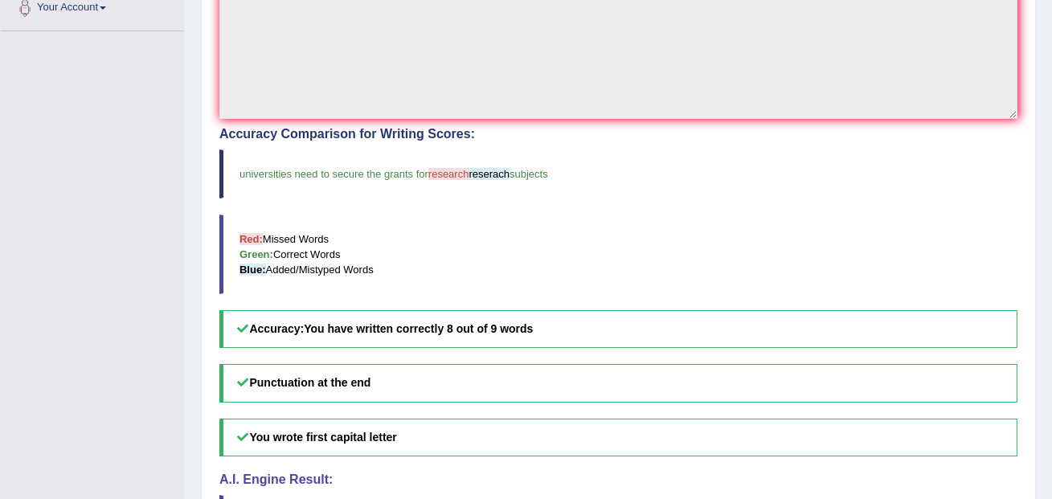
scroll to position [0, 0]
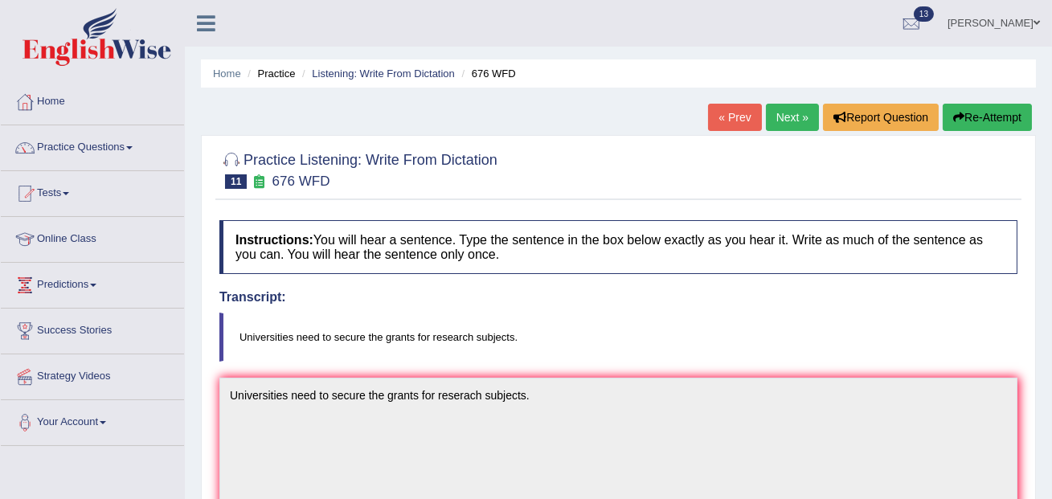
click at [789, 121] on link "Next »" at bounding box center [792, 117] width 53 height 27
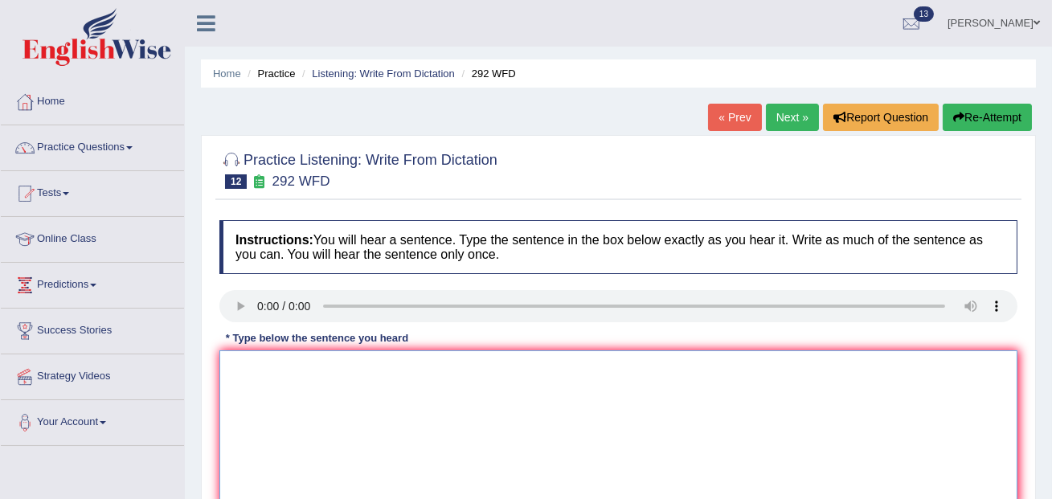
click at [272, 374] on textarea at bounding box center [618, 428] width 798 height 156
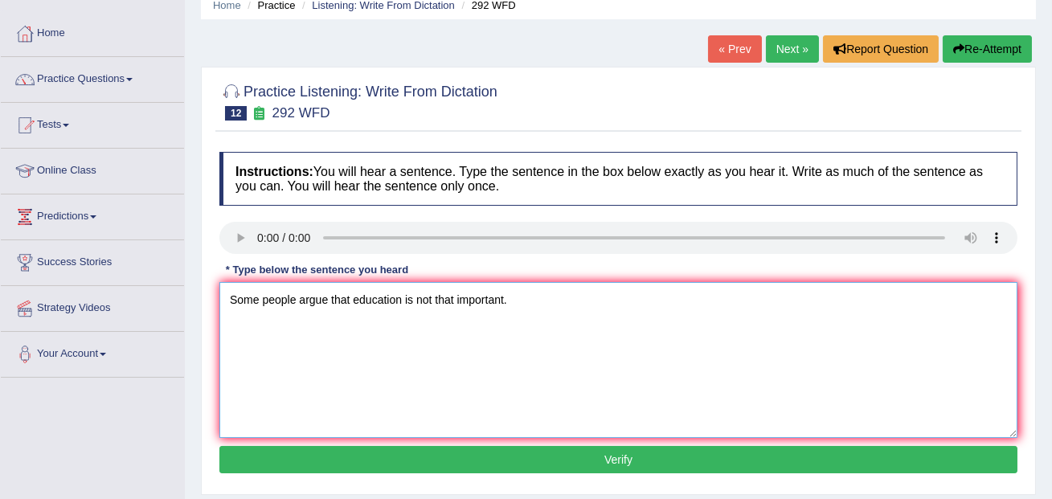
scroll to position [69, 0]
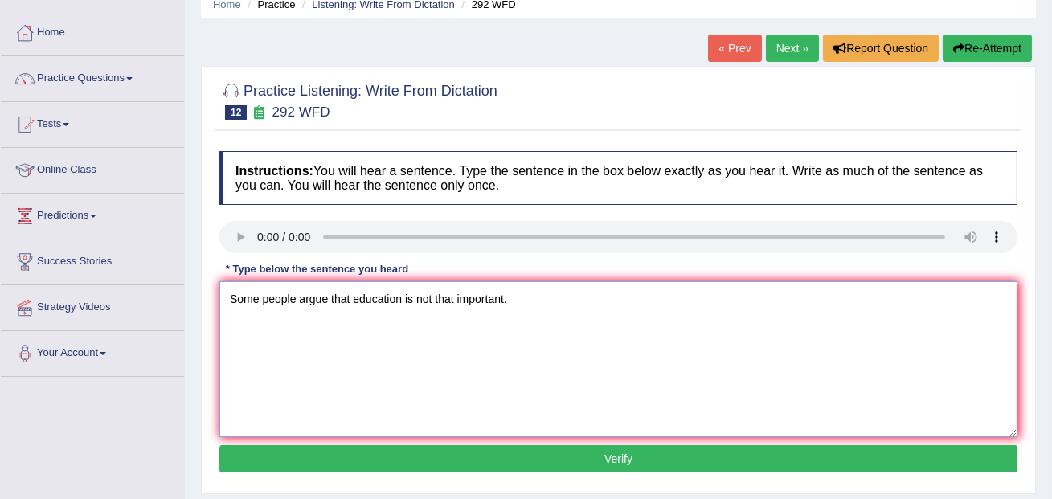
type textarea "Some people argue that education is not that important."
click at [509, 464] on button "Verify" at bounding box center [618, 458] width 798 height 27
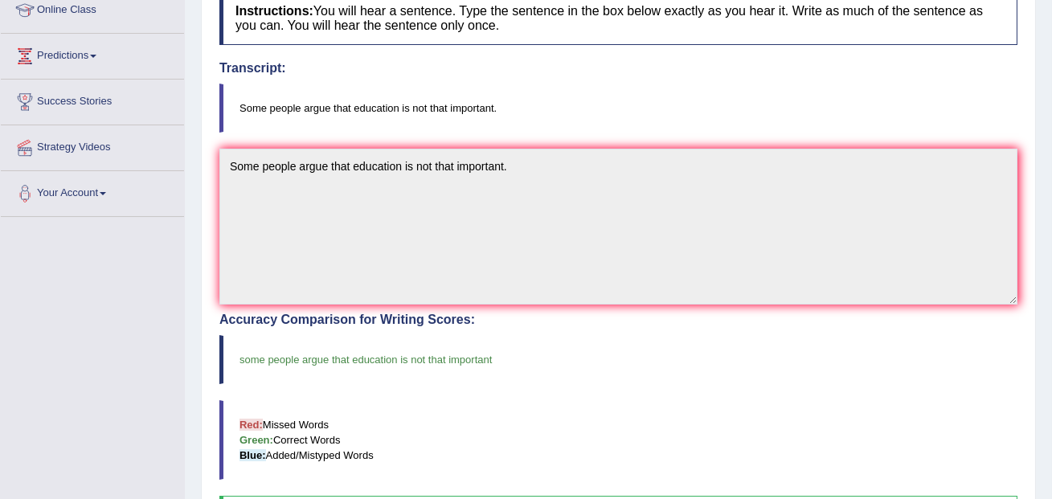
scroll to position [0, 0]
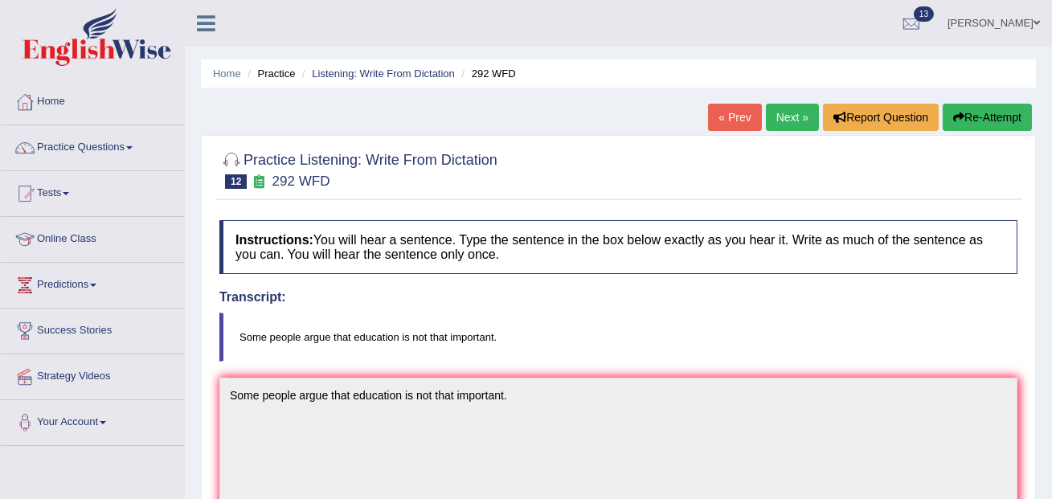
click at [786, 123] on link "Next »" at bounding box center [792, 117] width 53 height 27
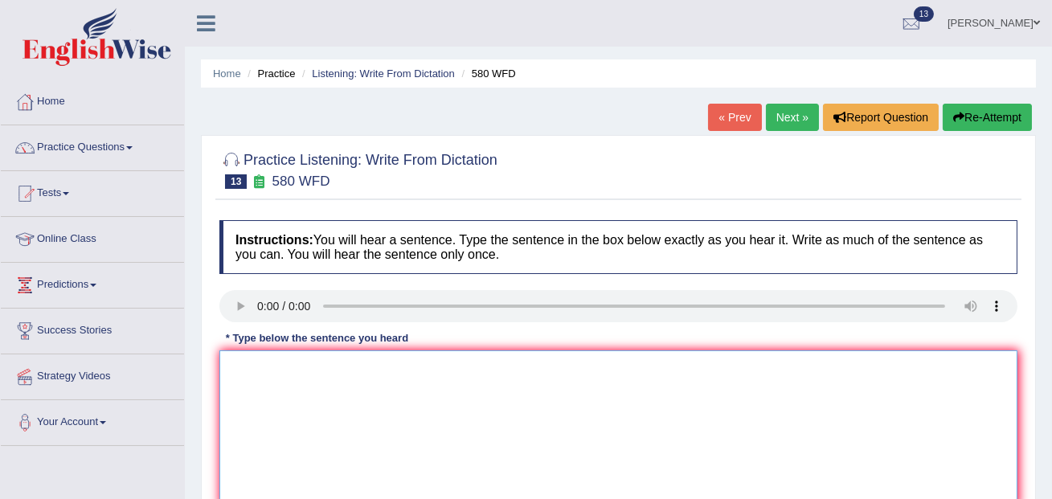
click at [286, 372] on textarea at bounding box center [618, 428] width 798 height 156
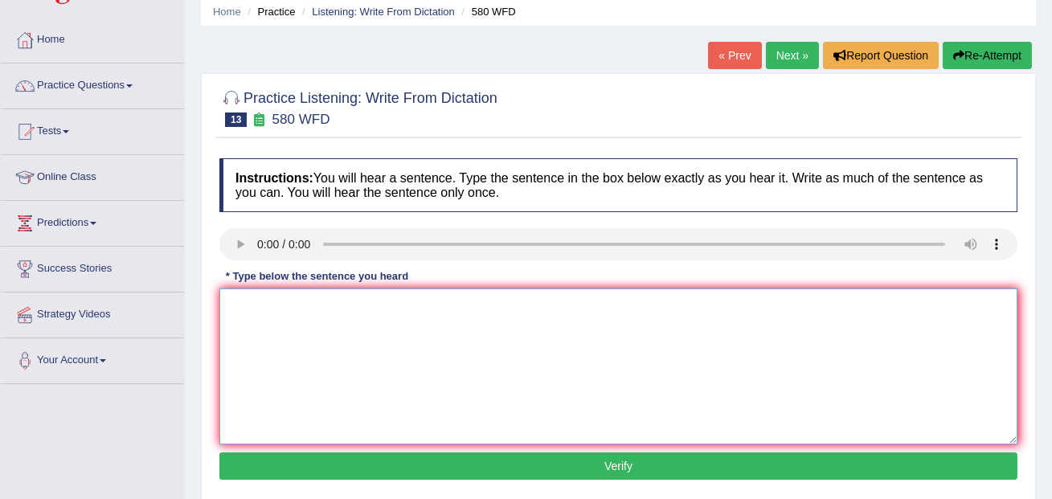
scroll to position [64, 0]
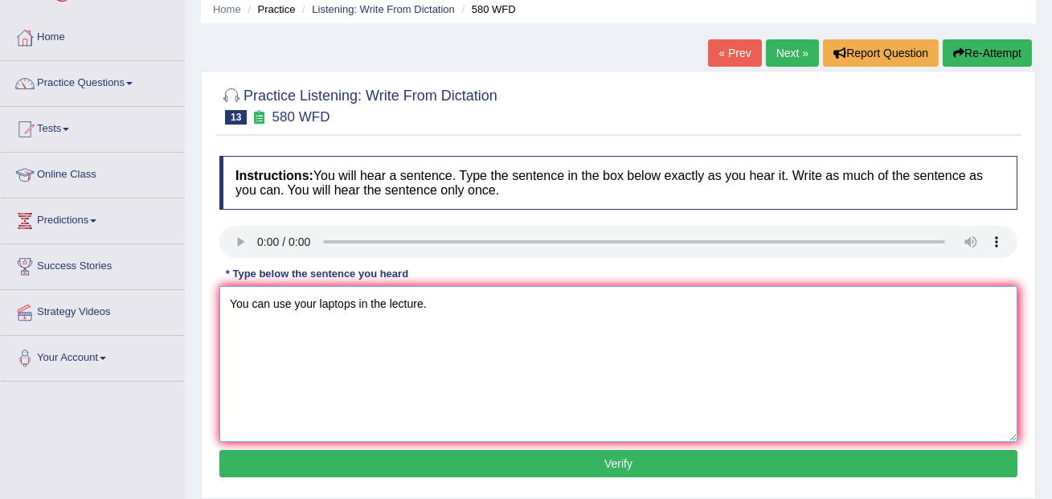
type textarea "You can use your laptops in the lecture."
click at [302, 450] on button "Verify" at bounding box center [618, 463] width 798 height 27
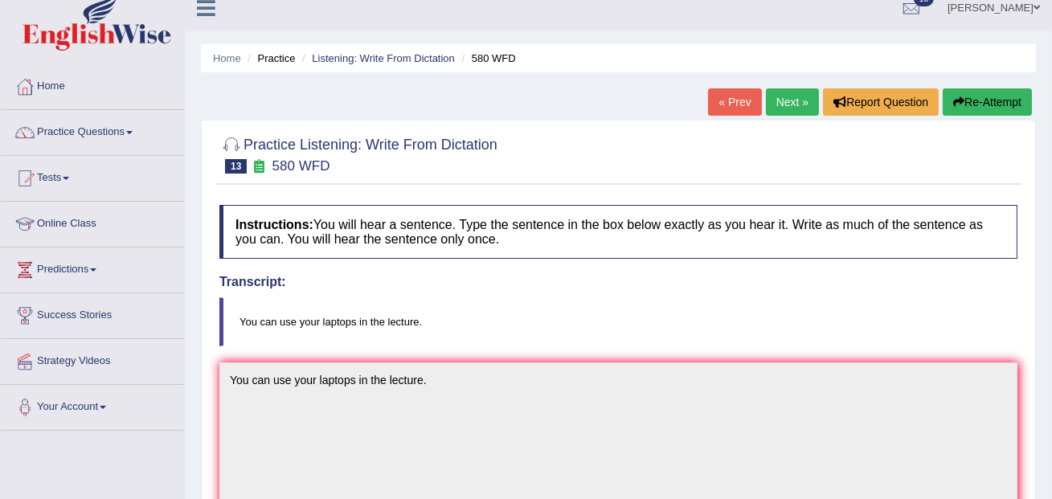
scroll to position [0, 0]
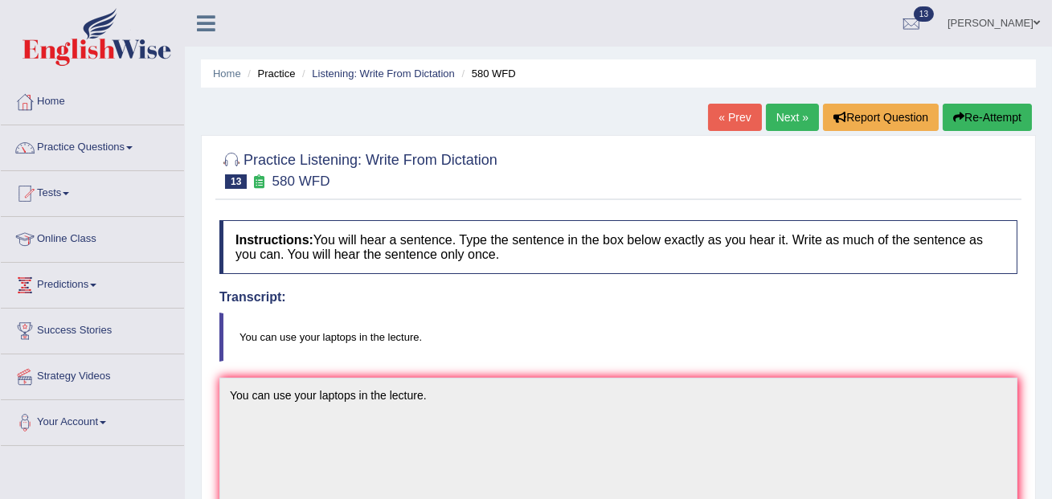
click at [778, 118] on link "Next »" at bounding box center [792, 117] width 53 height 27
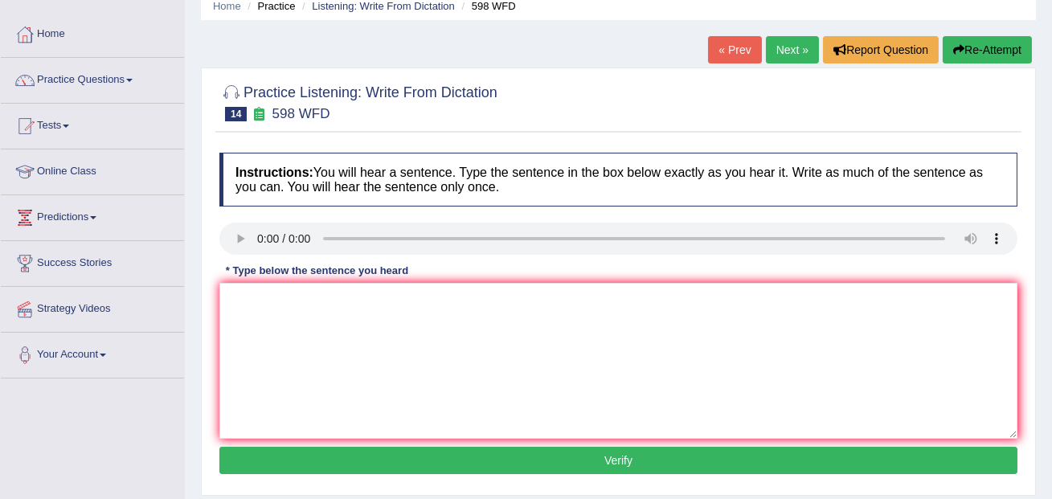
scroll to position [71, 0]
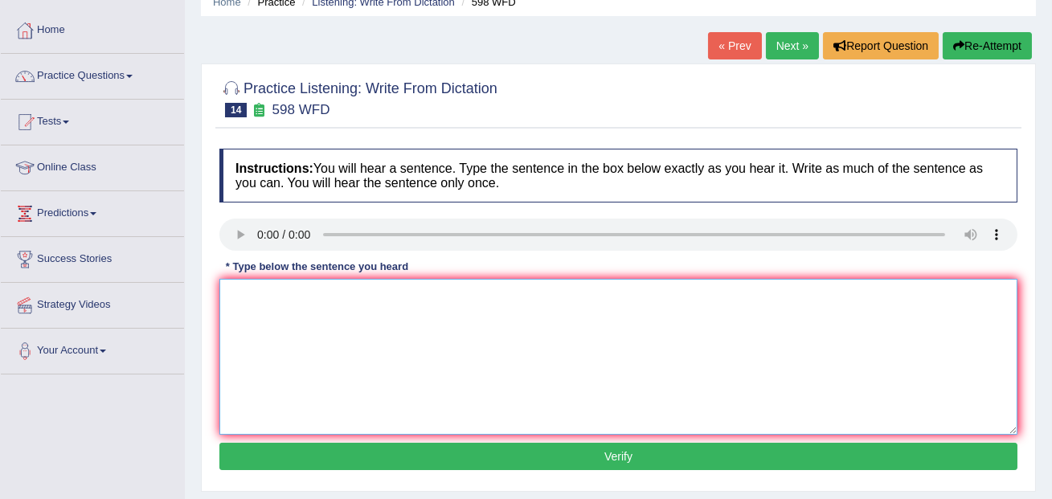
click at [314, 320] on textarea at bounding box center [618, 357] width 798 height 156
click at [352, 300] on textarea "Check the website if yoy are looking for discounted textbooks." at bounding box center [618, 357] width 798 height 156
type textarea "Check the website if you are looking for discounted textbooks."
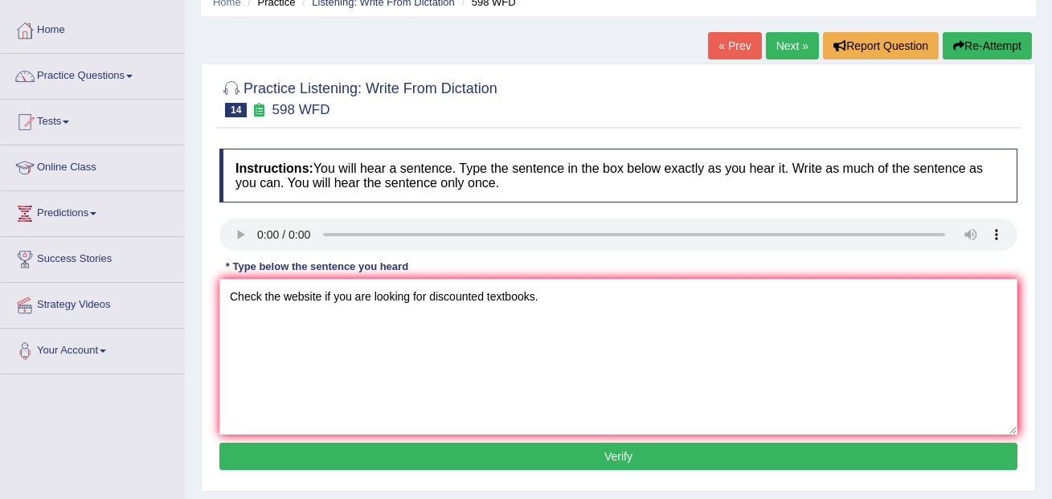
click at [522, 455] on button "Verify" at bounding box center [618, 456] width 798 height 27
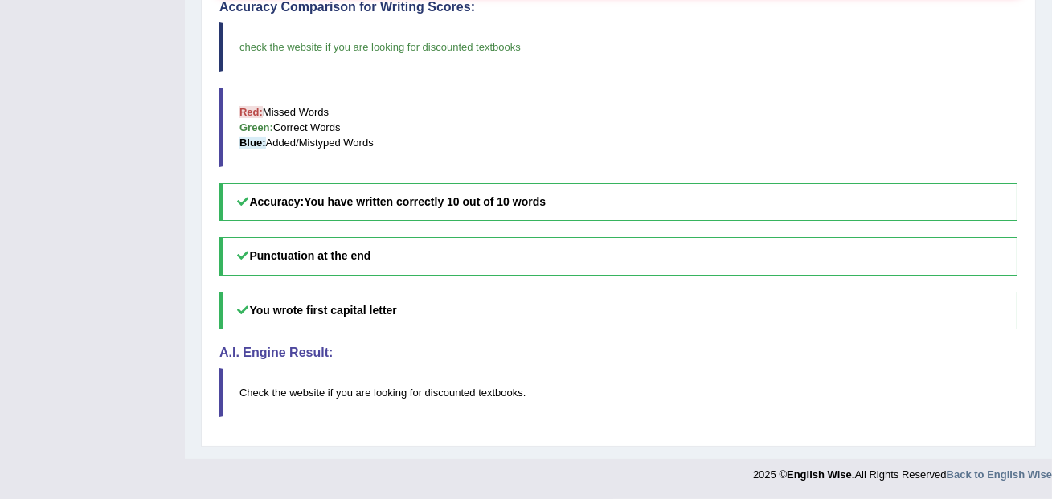
scroll to position [0, 0]
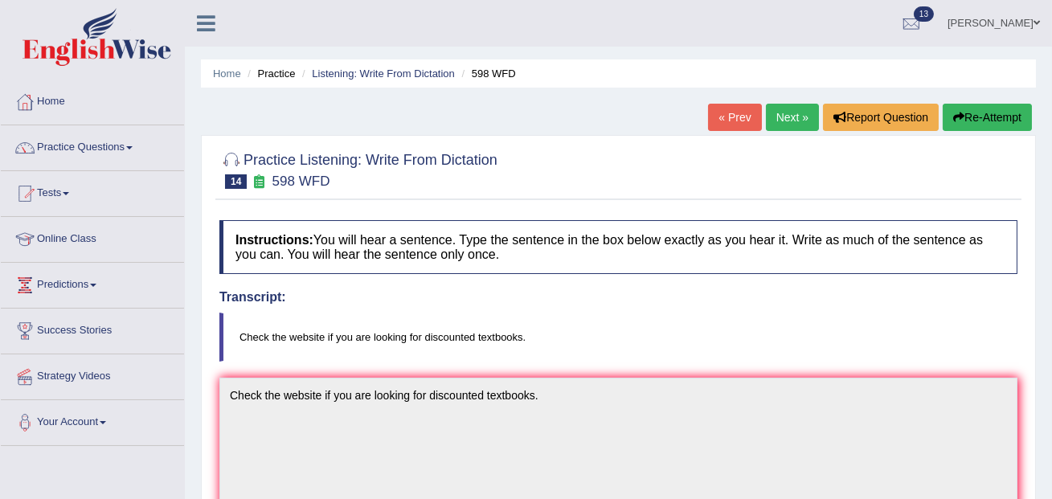
click at [783, 116] on link "Next »" at bounding box center [792, 117] width 53 height 27
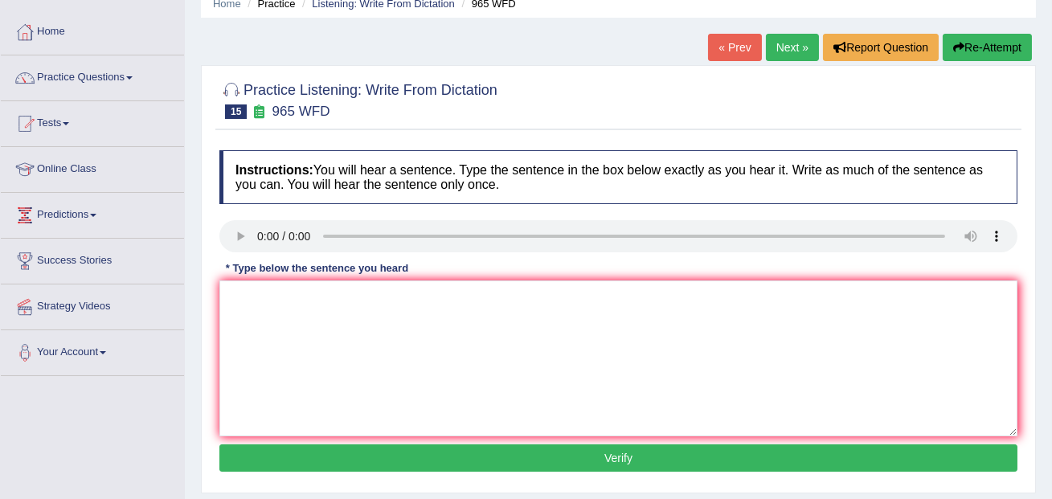
scroll to position [71, 0]
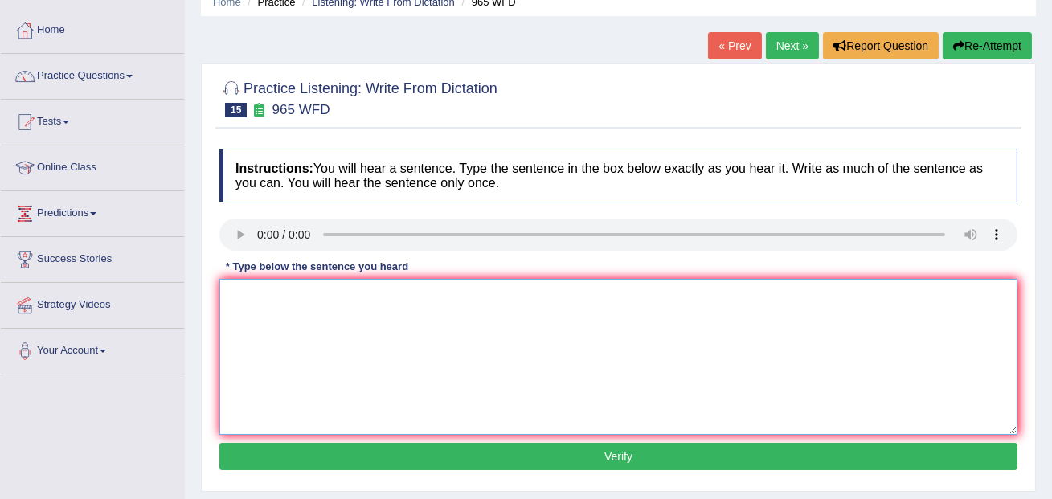
click at [298, 288] on textarea at bounding box center [618, 357] width 798 height 156
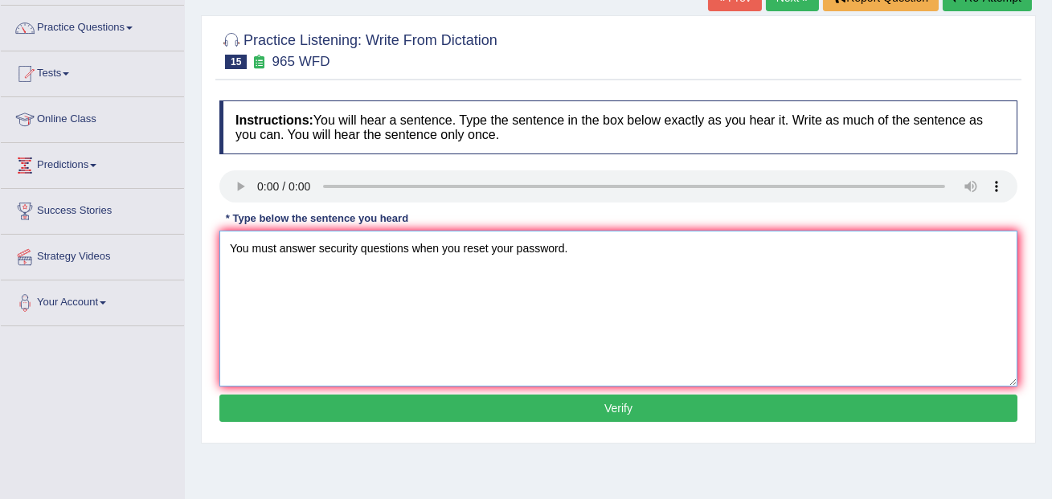
scroll to position [121, 0]
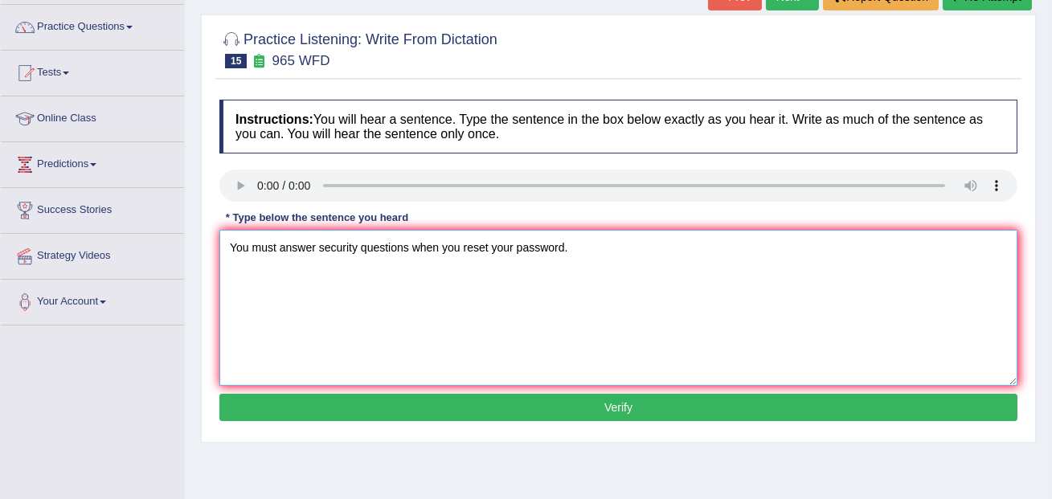
type textarea "You must answer security questions when you reset your password."
click at [534, 405] on button "Verify" at bounding box center [618, 407] width 798 height 27
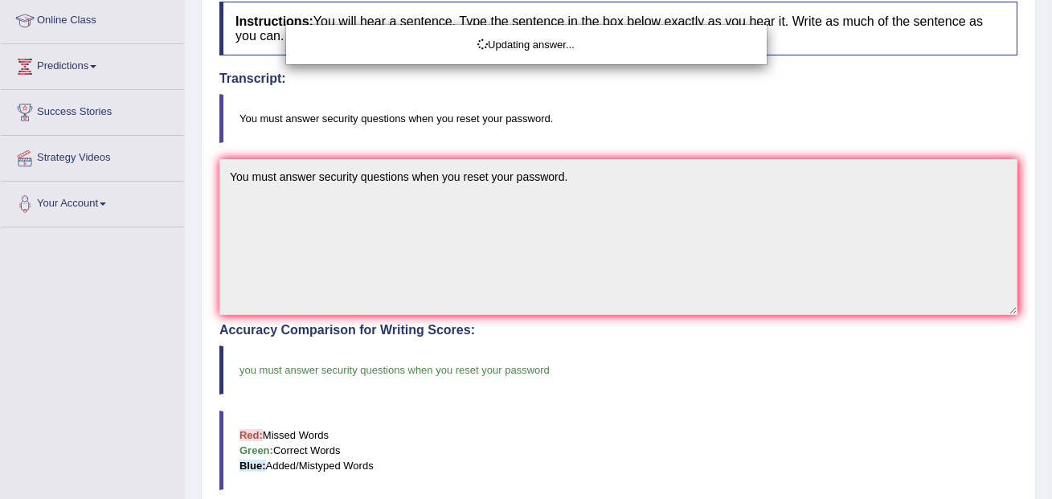
scroll to position [0, 0]
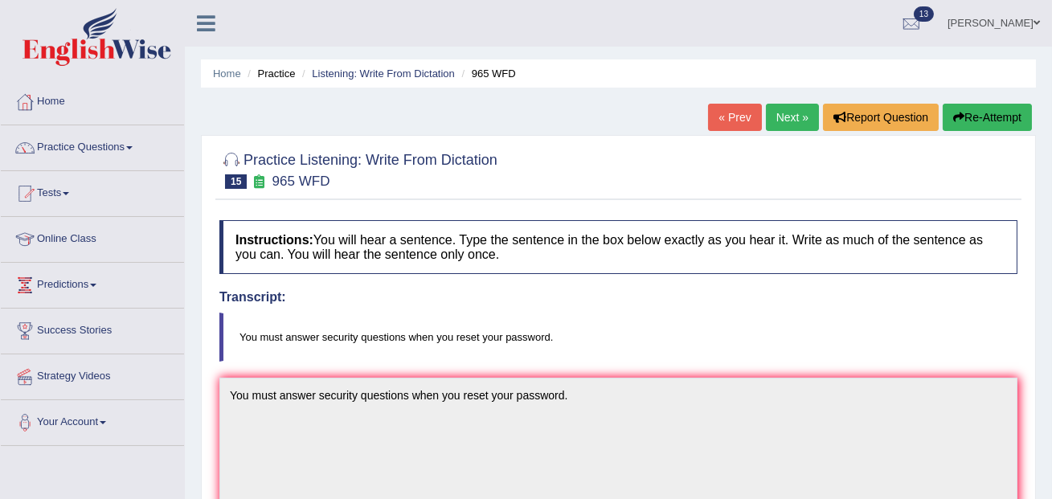
click at [776, 116] on link "Next »" at bounding box center [792, 117] width 53 height 27
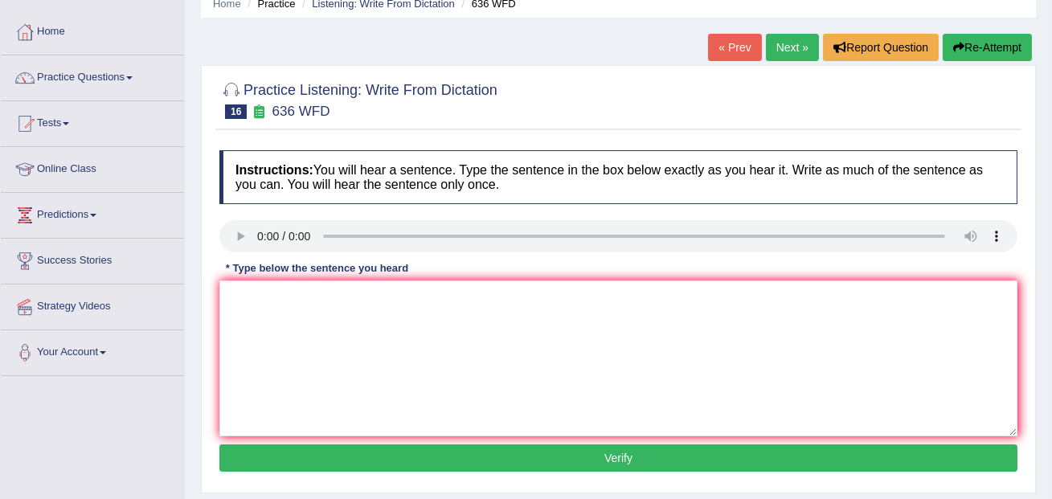
scroll to position [80, 0]
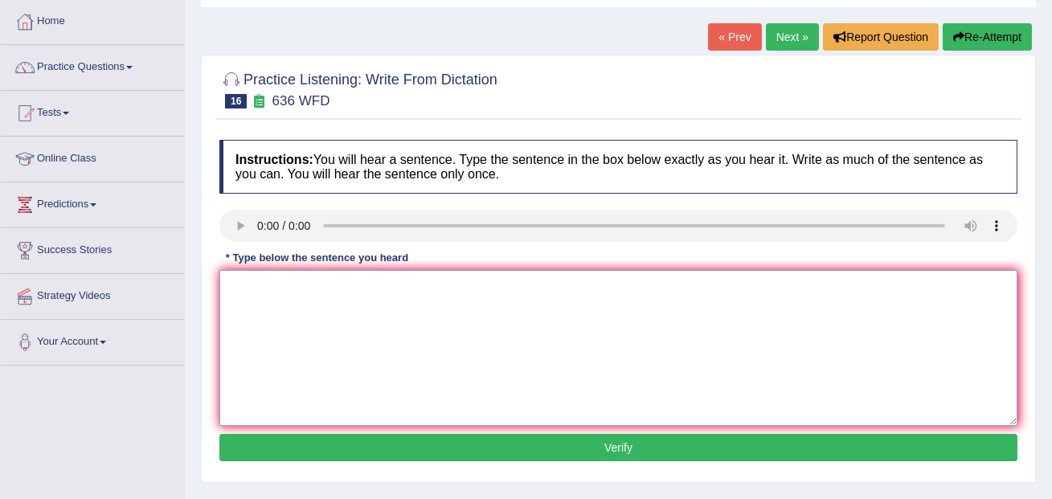
click at [284, 289] on textarea at bounding box center [618, 348] width 798 height 156
type textarea "Several candidates would be qualified as the greatest scientists of all time."
click at [594, 448] on button "Verify" at bounding box center [618, 447] width 798 height 27
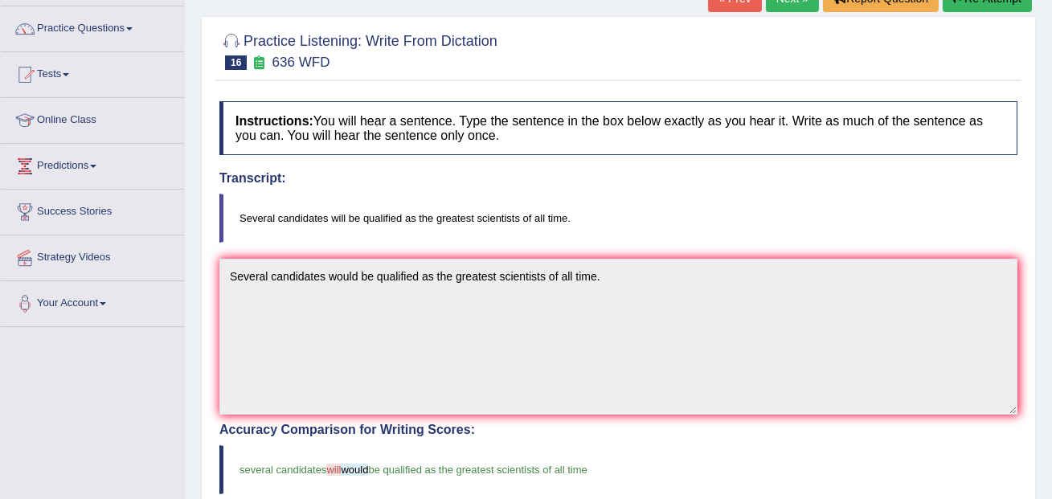
scroll to position [0, 0]
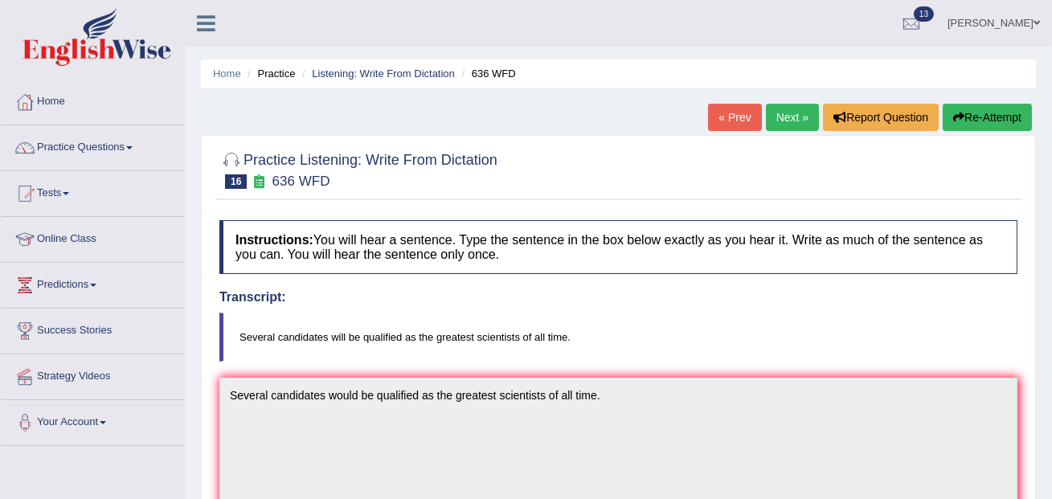
click at [770, 125] on link "Next »" at bounding box center [792, 117] width 53 height 27
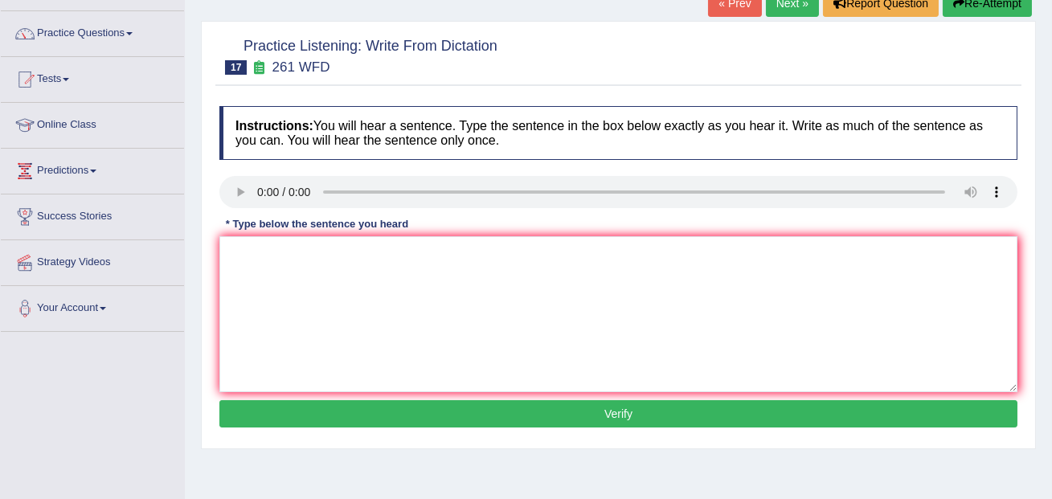
scroll to position [126, 0]
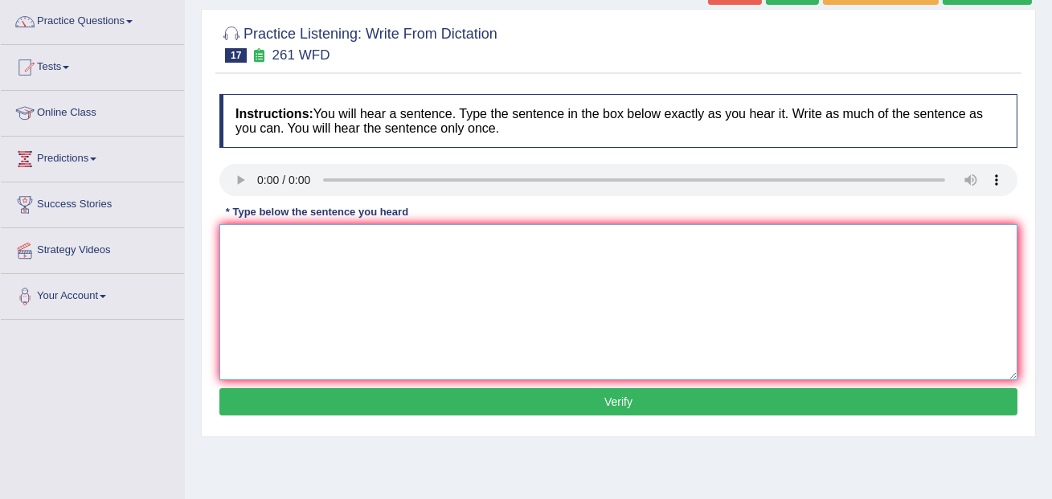
click at [471, 282] on textarea at bounding box center [618, 302] width 798 height 156
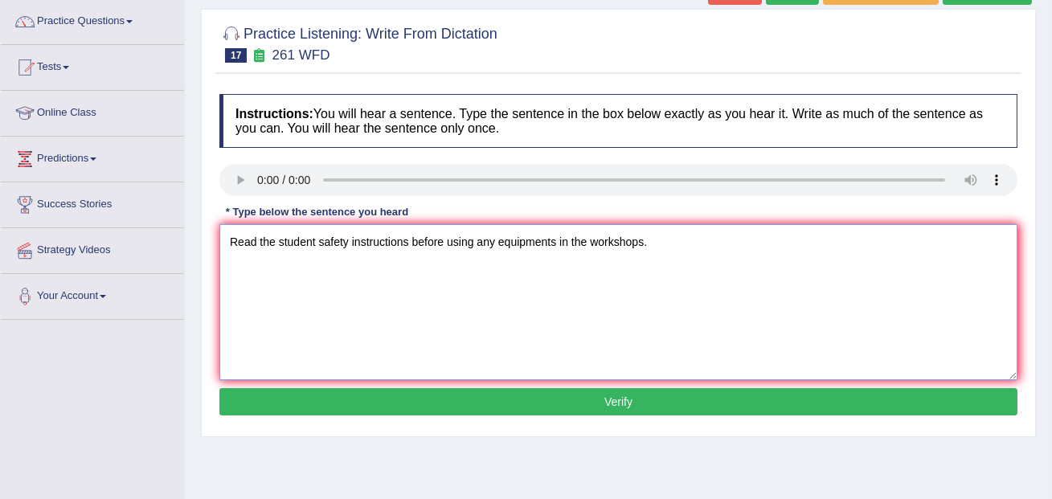
click at [325, 242] on textarea "Read the student safety instructions before using any equipments in the worksho…" at bounding box center [618, 302] width 798 height 156
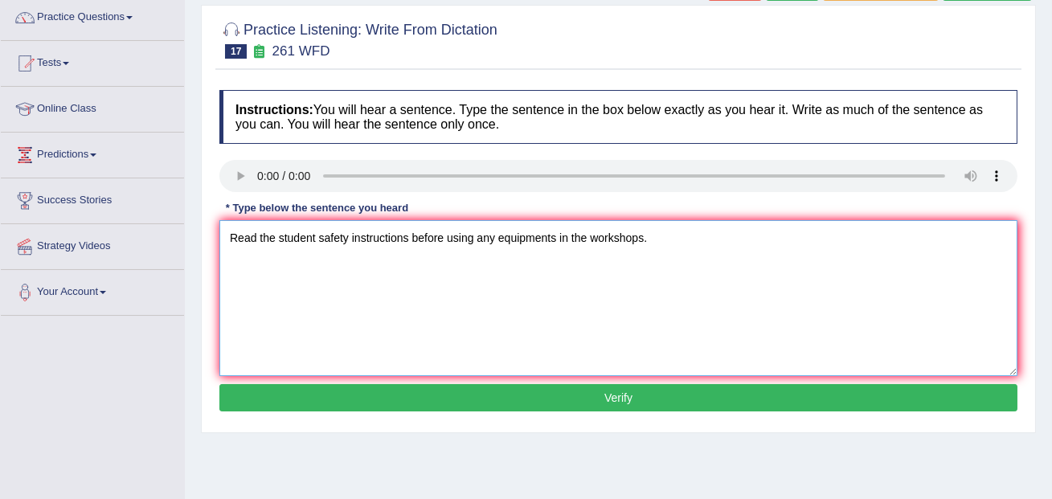
type textarea "Read the student safety instructions before using any equipments in the worksho…"
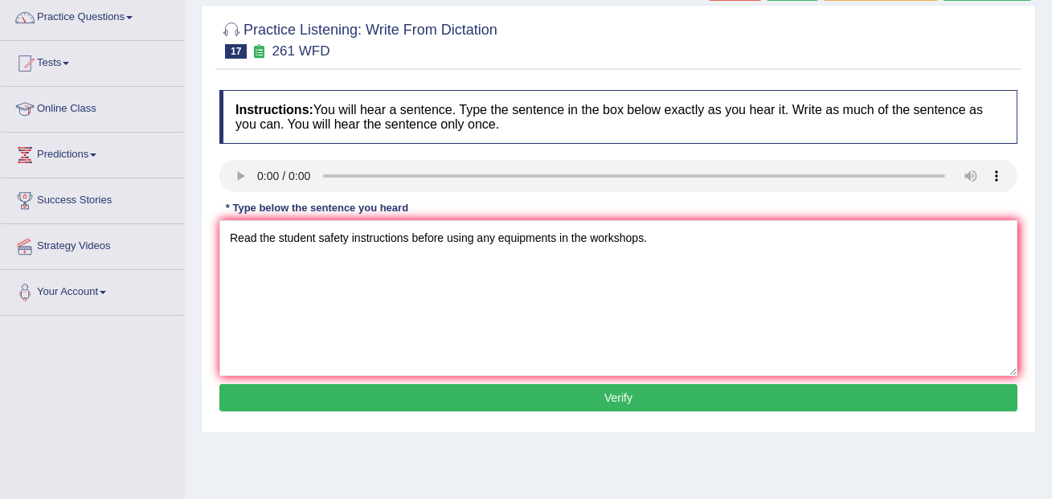
click at [634, 398] on button "Verify" at bounding box center [618, 397] width 798 height 27
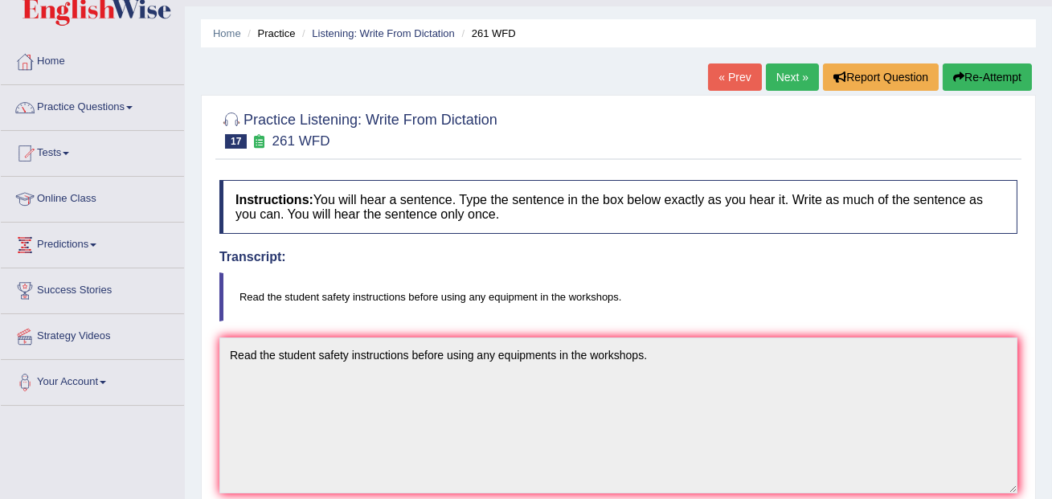
scroll to position [0, 0]
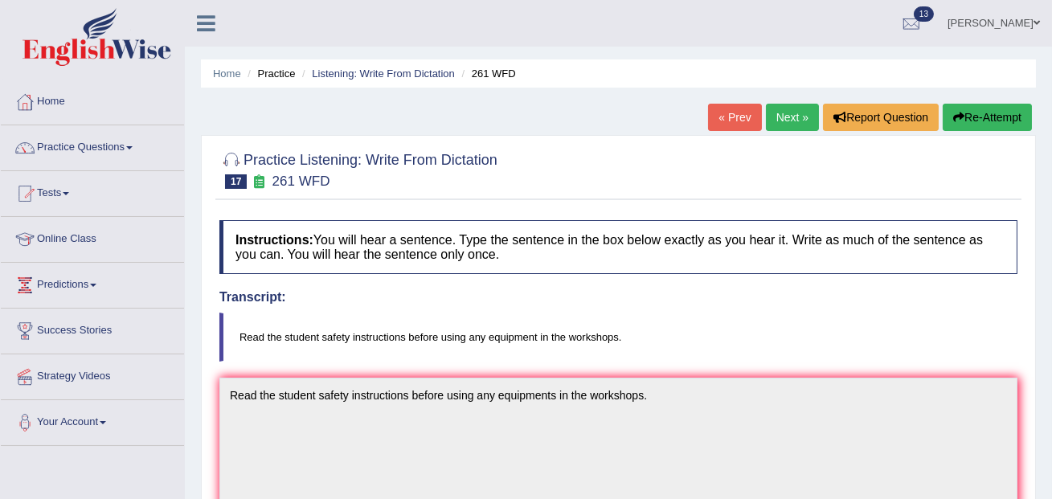
click at [797, 122] on link "Next »" at bounding box center [792, 117] width 53 height 27
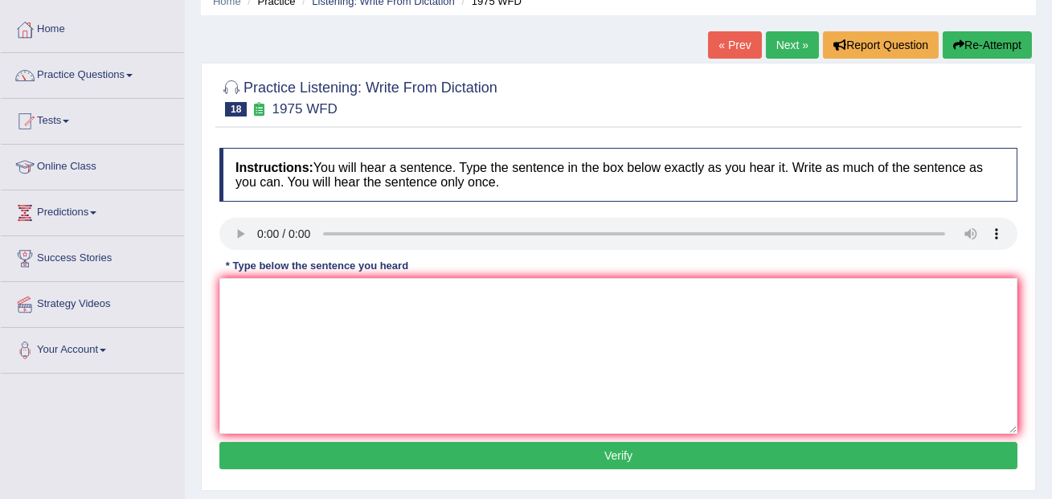
scroll to position [94, 0]
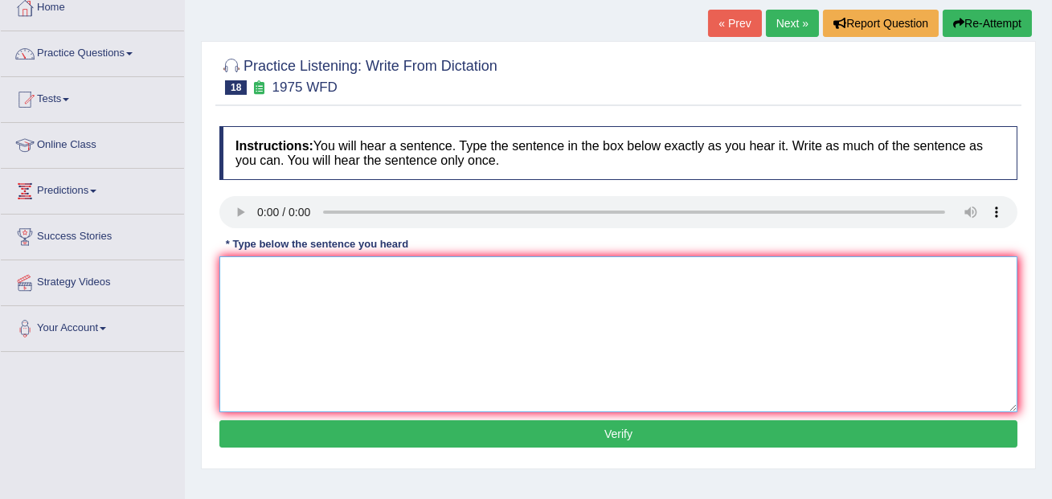
click at [251, 301] on textarea at bounding box center [618, 334] width 798 height 156
type textarea "His analysis study appears to be based on false premise."
click at [306, 424] on button "Verify" at bounding box center [618, 433] width 798 height 27
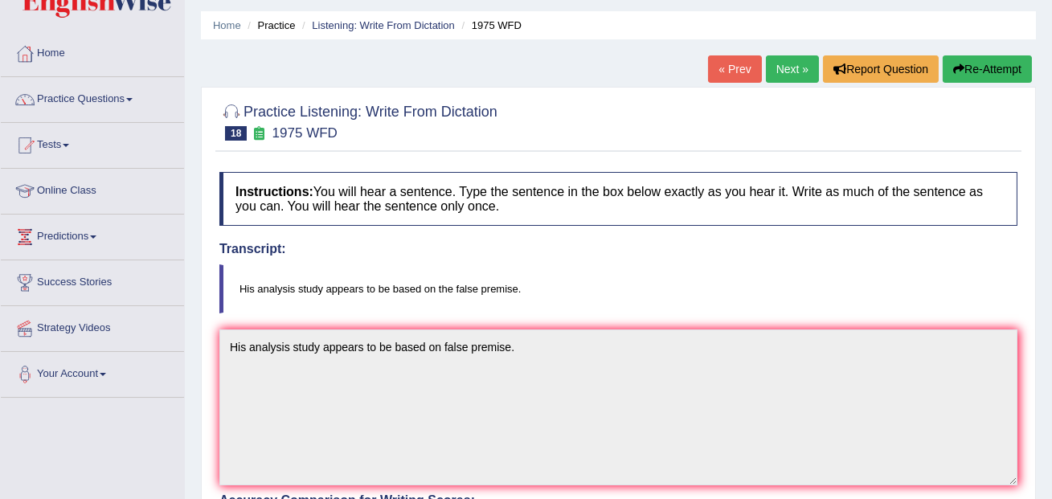
scroll to position [0, 0]
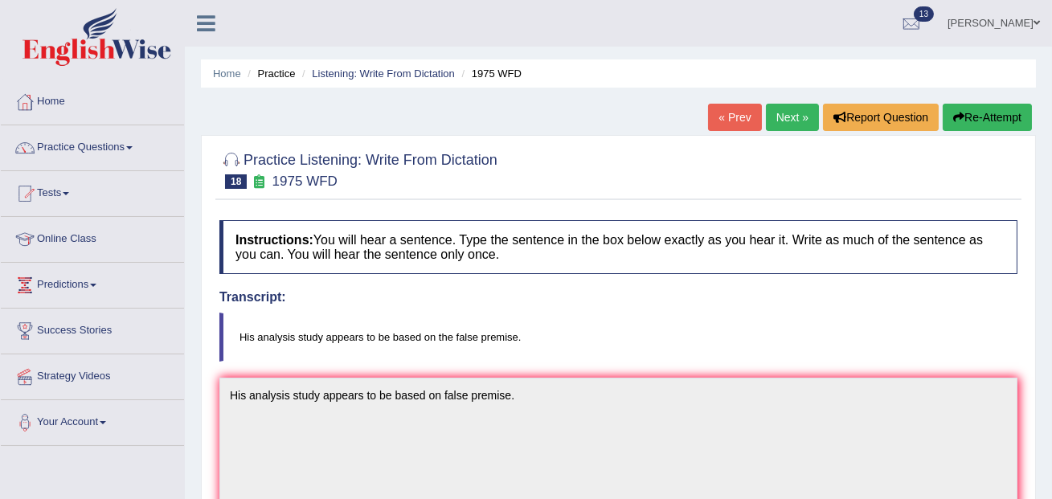
click at [766, 117] on link "Next »" at bounding box center [792, 117] width 53 height 27
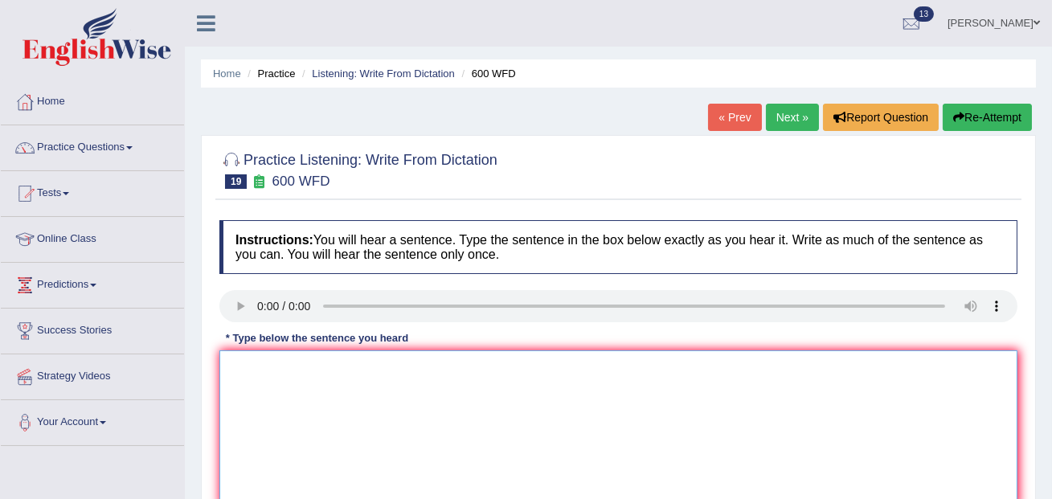
click at [278, 362] on textarea at bounding box center [618, 428] width 798 height 156
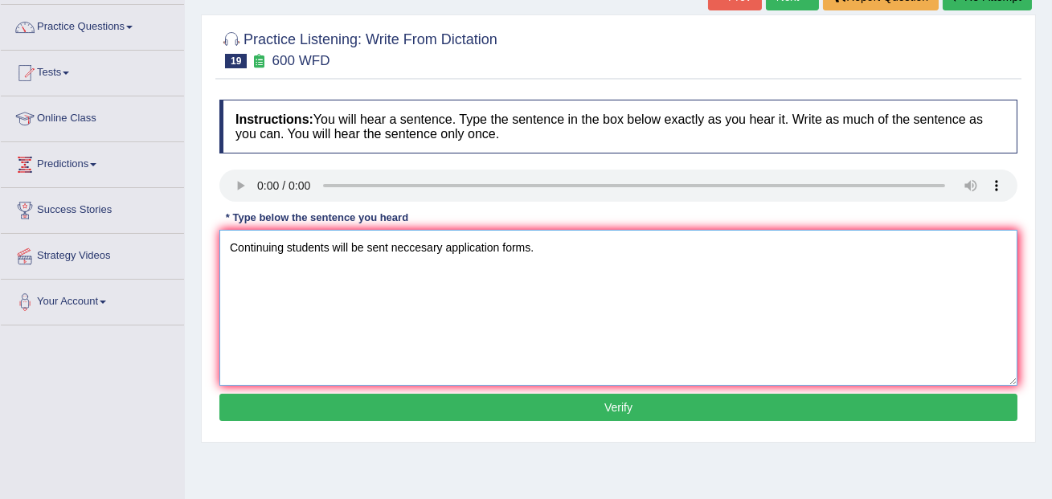
scroll to position [124, 0]
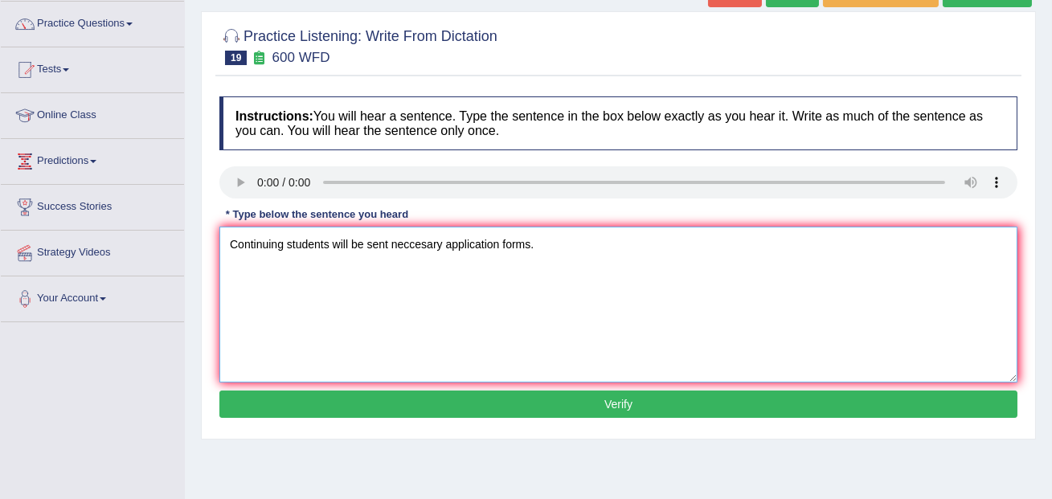
type textarea "Continuing students will be sent neccesary application forms."
click at [288, 407] on button "Verify" at bounding box center [618, 403] width 798 height 27
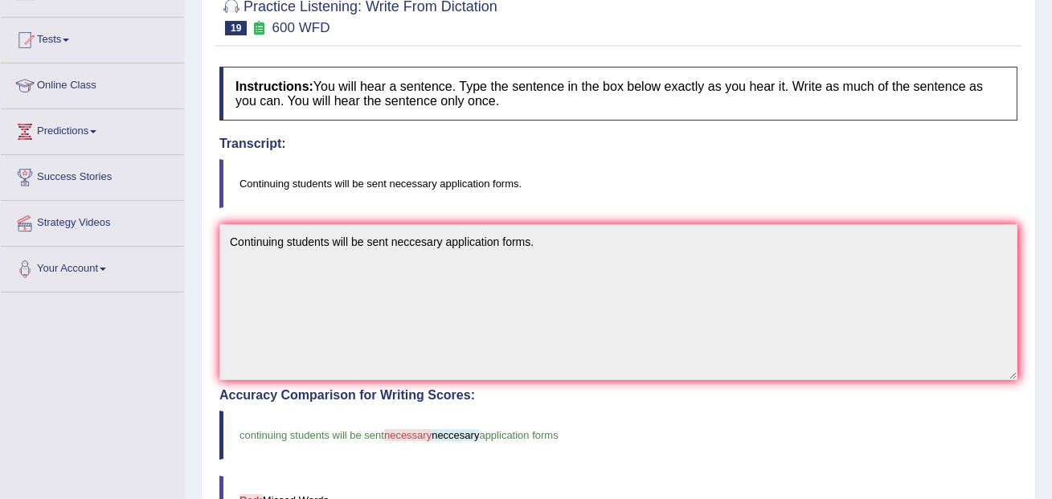
scroll to position [0, 0]
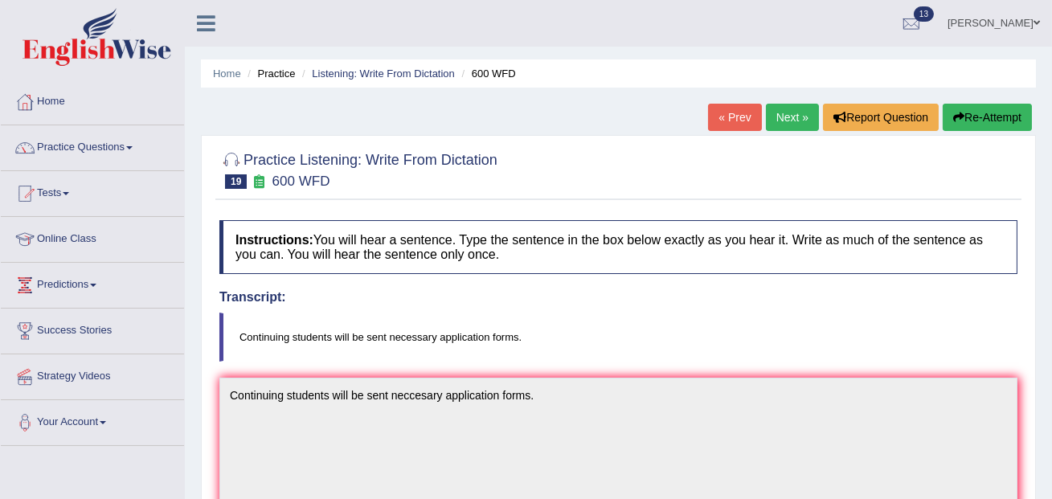
click at [790, 125] on link "Next »" at bounding box center [792, 117] width 53 height 27
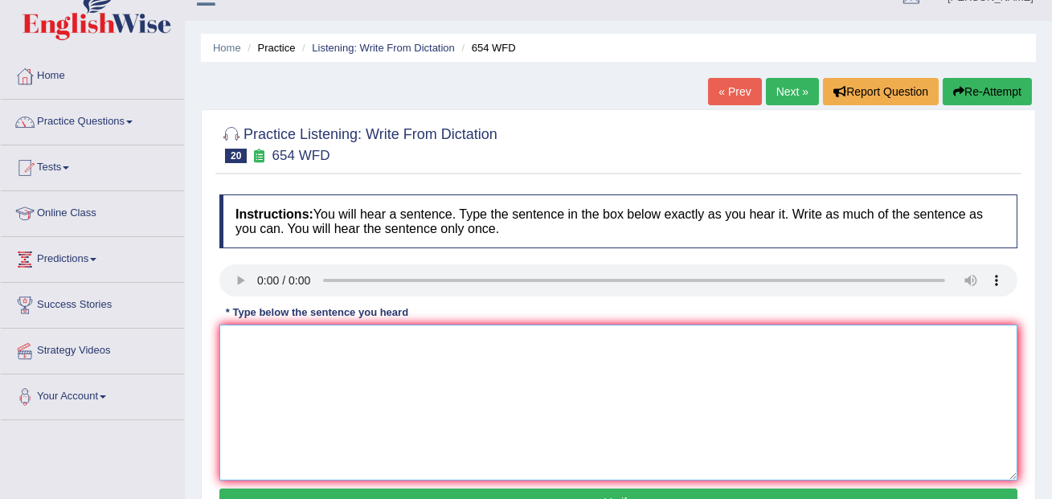
click at [320, 344] on textarea at bounding box center [618, 403] width 798 height 156
click at [357, 341] on textarea "The study showed that honk kong" at bounding box center [618, 403] width 798 height 156
click at [354, 343] on textarea "The study showed that honk kong" at bounding box center [618, 403] width 798 height 156
click at [439, 345] on textarea "The study showed that Honk kong" at bounding box center [618, 403] width 798 height 156
click at [380, 342] on textarea "The study showed that Honk kong" at bounding box center [618, 403] width 798 height 156
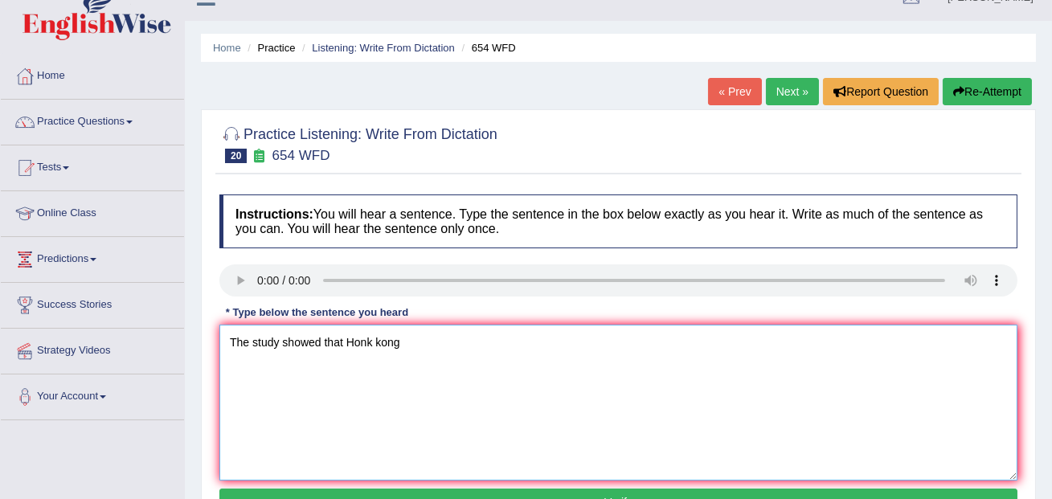
click at [375, 343] on textarea "The study showed that Honk kong" at bounding box center [618, 403] width 798 height 156
click at [377, 343] on textarea "The study showed that Honk kong" at bounding box center [618, 403] width 798 height 156
click at [451, 342] on textarea "The study showed that Honk kong" at bounding box center [618, 403] width 798 height 156
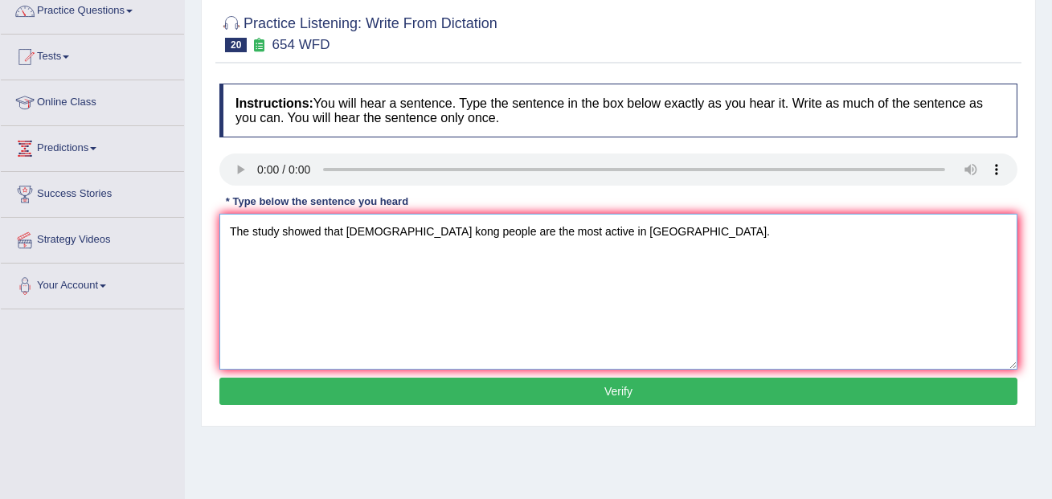
scroll to position [137, 0]
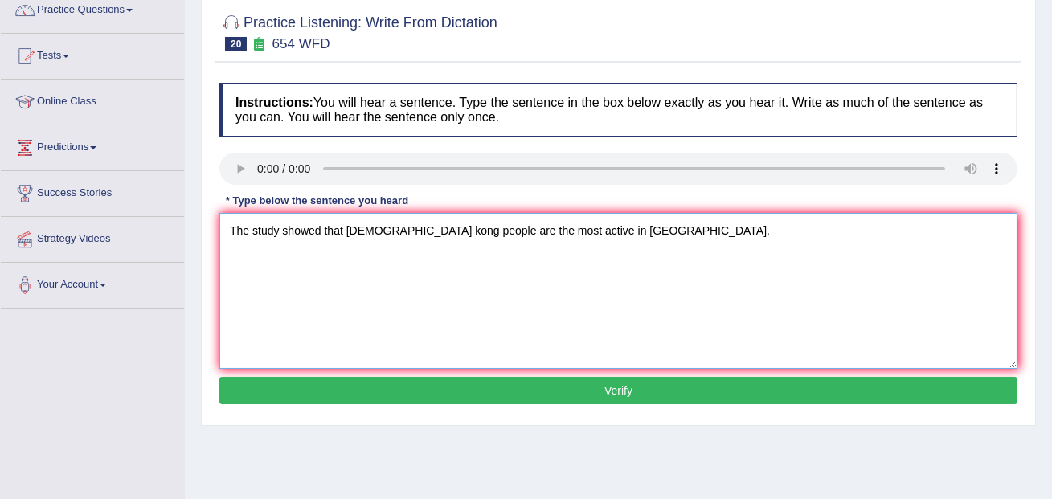
type textarea "The study showed that Honk kong people are the most active in asia."
click at [508, 385] on button "Verify" at bounding box center [618, 390] width 798 height 27
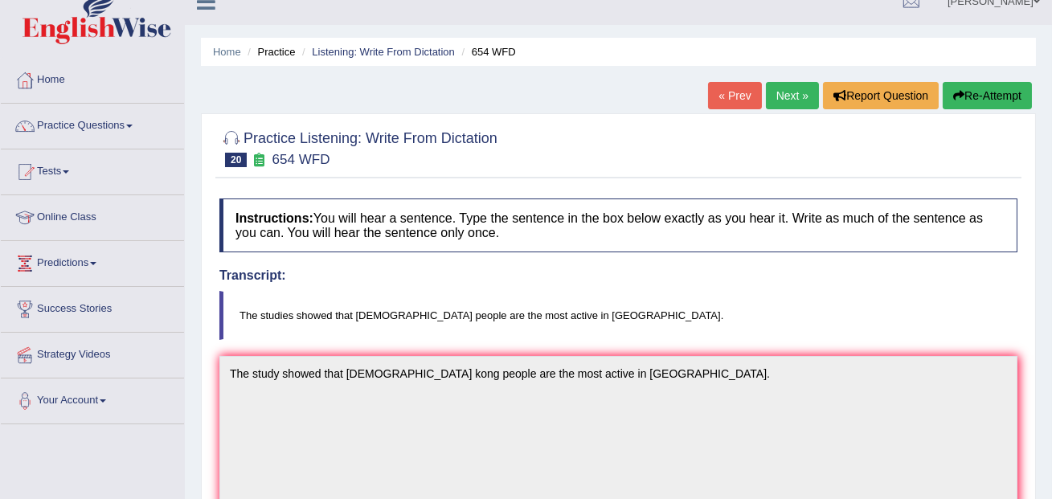
scroll to position [0, 0]
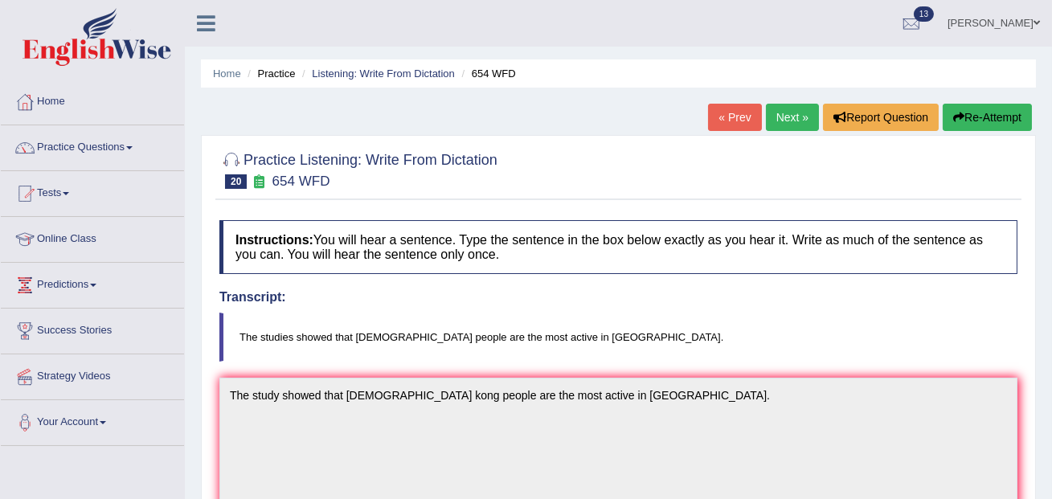
click at [778, 116] on link "Next »" at bounding box center [792, 117] width 53 height 27
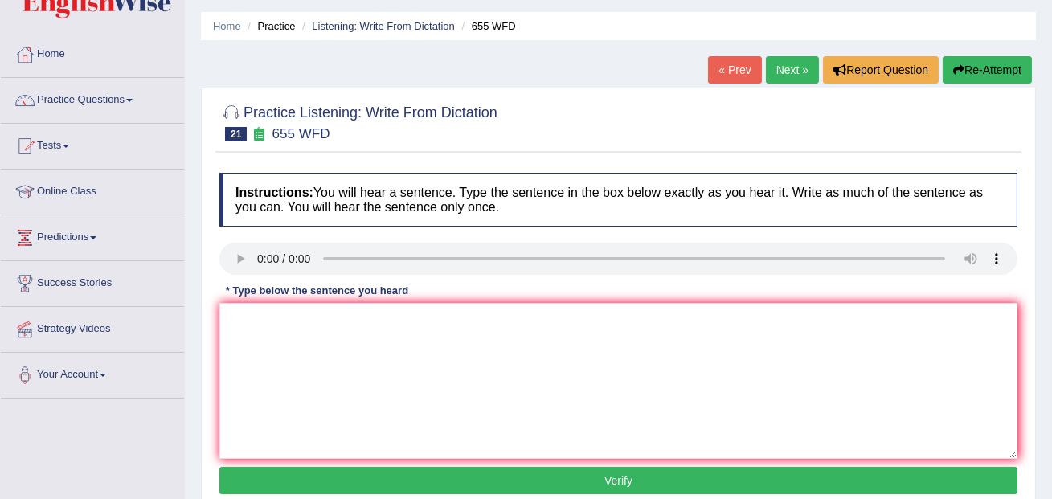
scroll to position [65, 0]
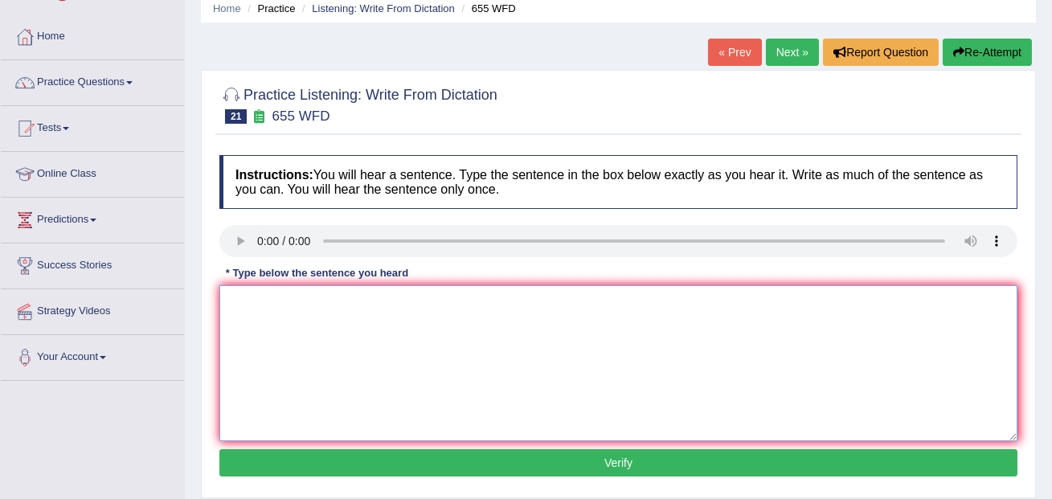
click at [239, 308] on textarea at bounding box center [618, 363] width 798 height 156
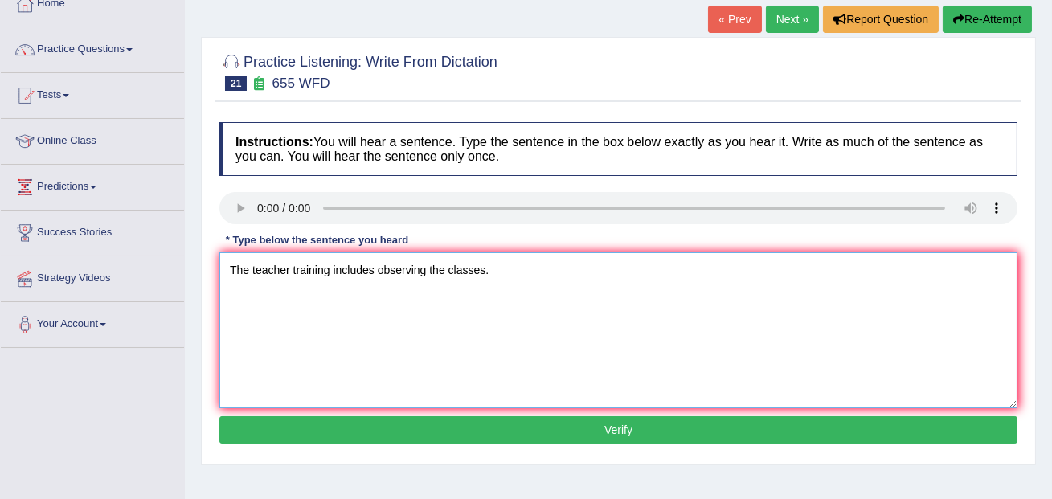
type textarea "The teacher training includes observing the classes."
click at [311, 428] on button "Verify" at bounding box center [618, 429] width 798 height 27
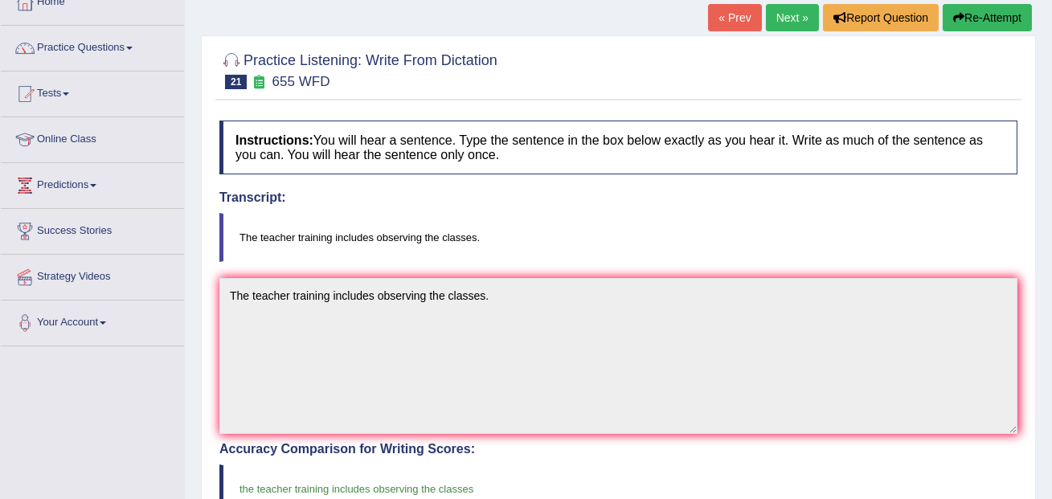
scroll to position [0, 0]
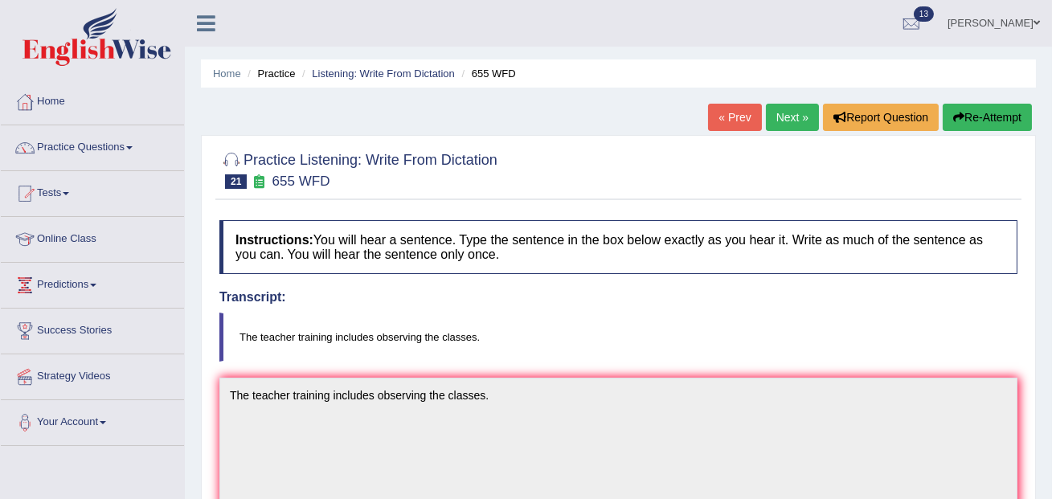
click at [792, 114] on link "Next »" at bounding box center [792, 117] width 53 height 27
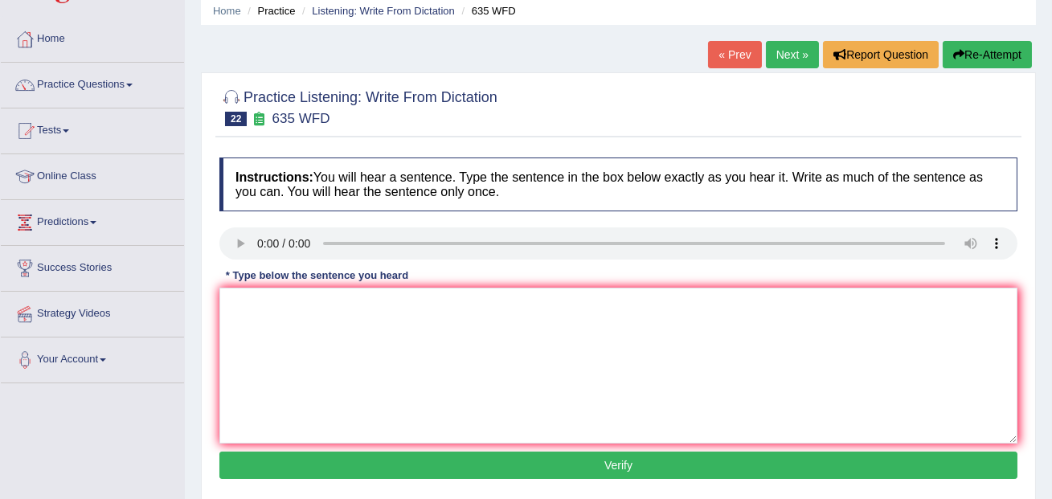
scroll to position [88, 0]
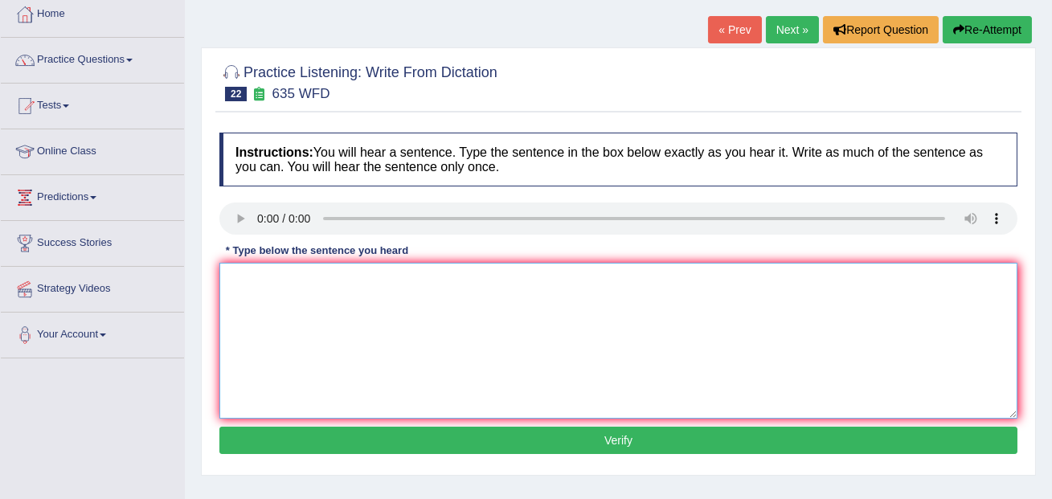
click at [254, 299] on textarea at bounding box center [618, 341] width 798 height 156
type textarea "The science library is currently located on the grand floor of the library."
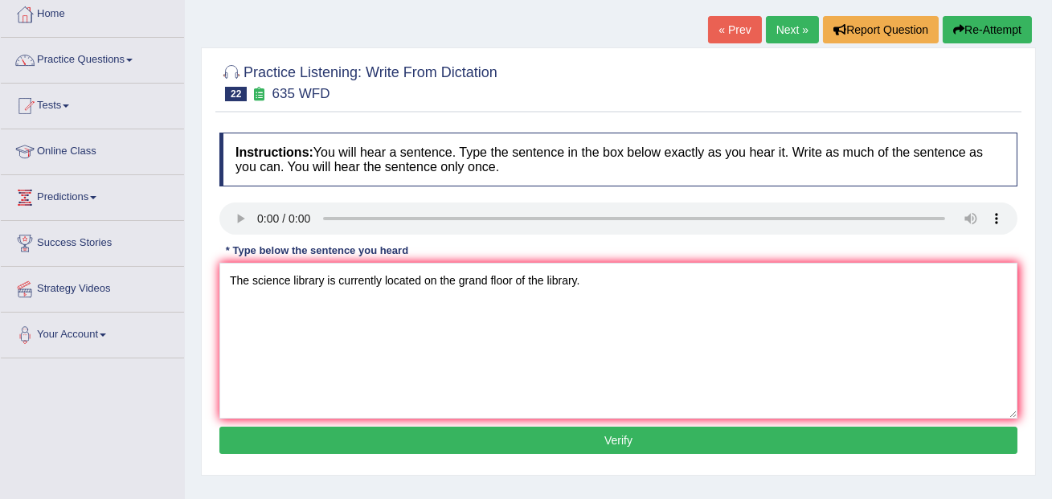
click at [342, 443] on button "Verify" at bounding box center [618, 440] width 798 height 27
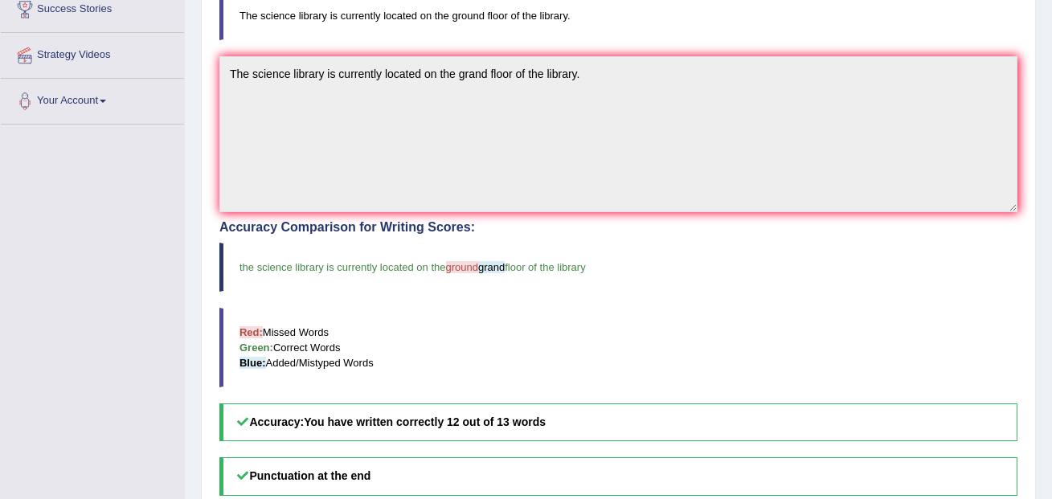
scroll to position [0, 0]
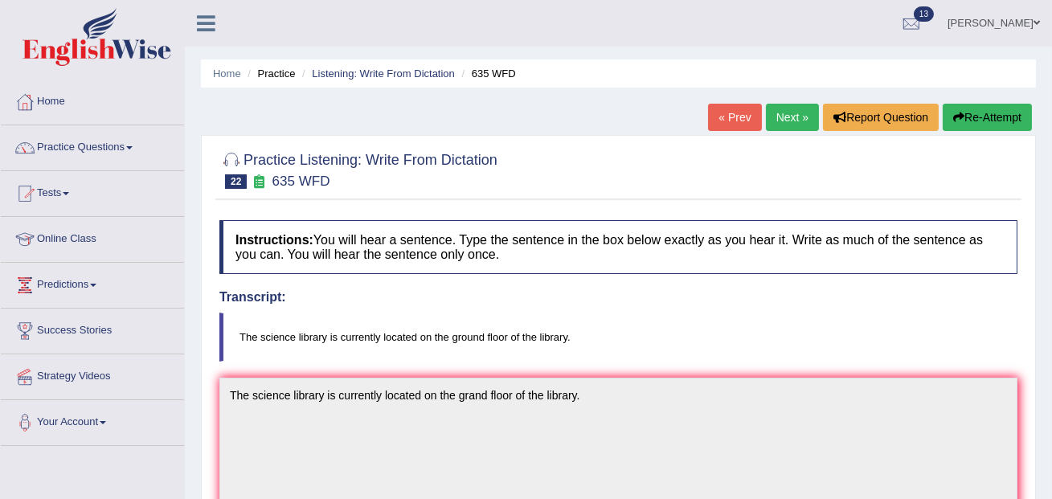
click at [773, 114] on link "Next »" at bounding box center [792, 117] width 53 height 27
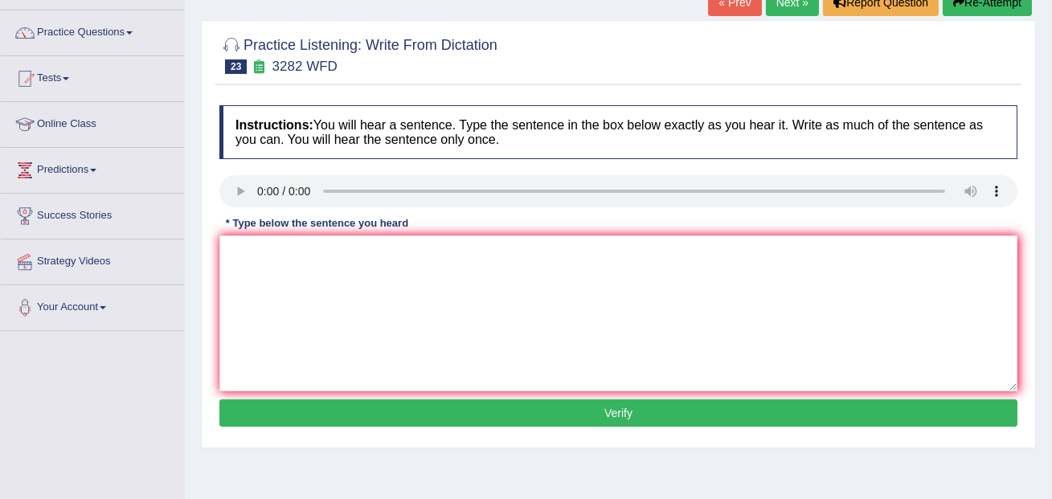
scroll to position [125, 0]
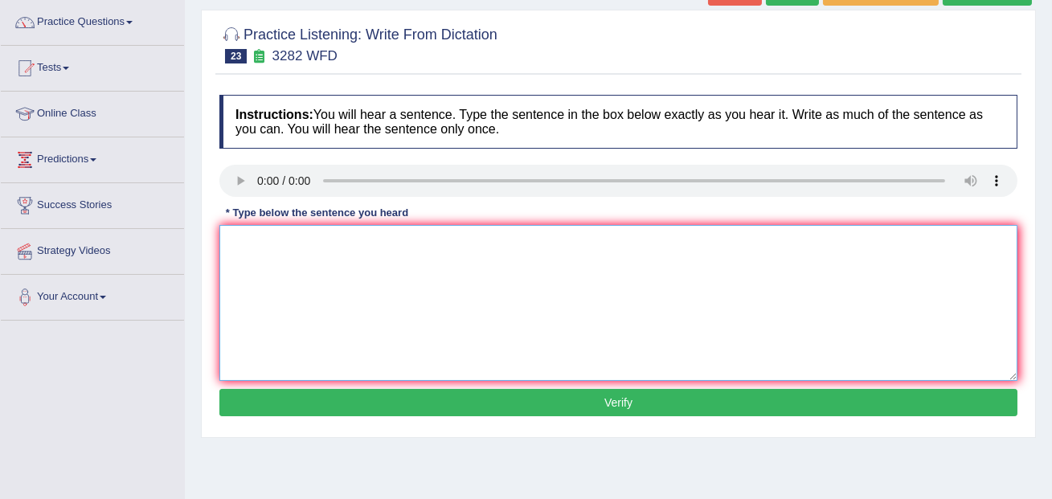
click at [253, 260] on textarea at bounding box center [618, 303] width 798 height 156
type textarea "Computers used to be larger than they are now."
click at [304, 394] on button "Verify" at bounding box center [618, 402] width 798 height 27
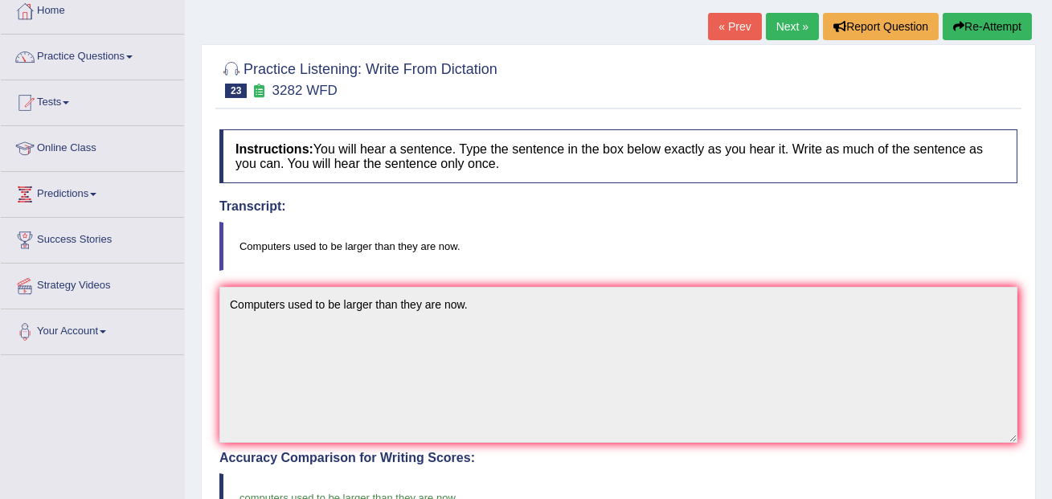
scroll to position [0, 0]
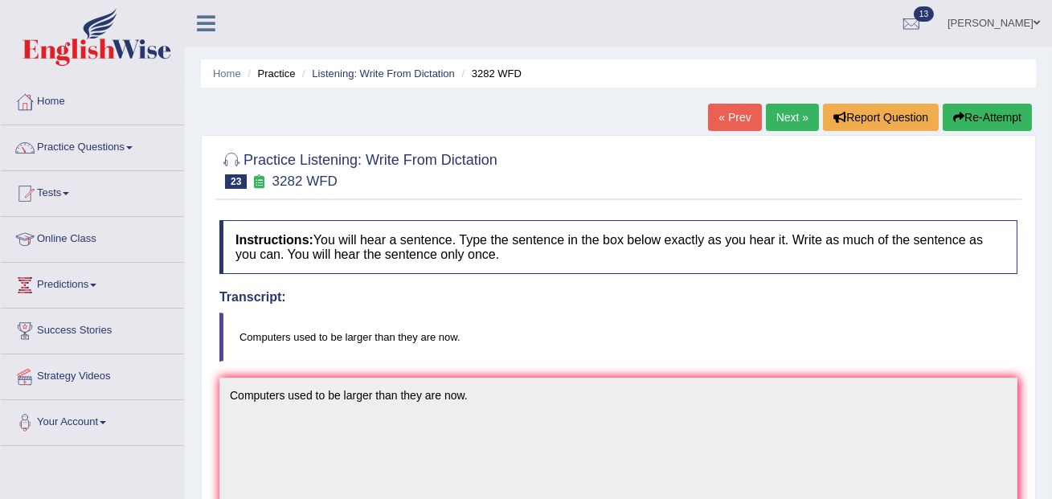
click at [779, 116] on link "Next »" at bounding box center [792, 117] width 53 height 27
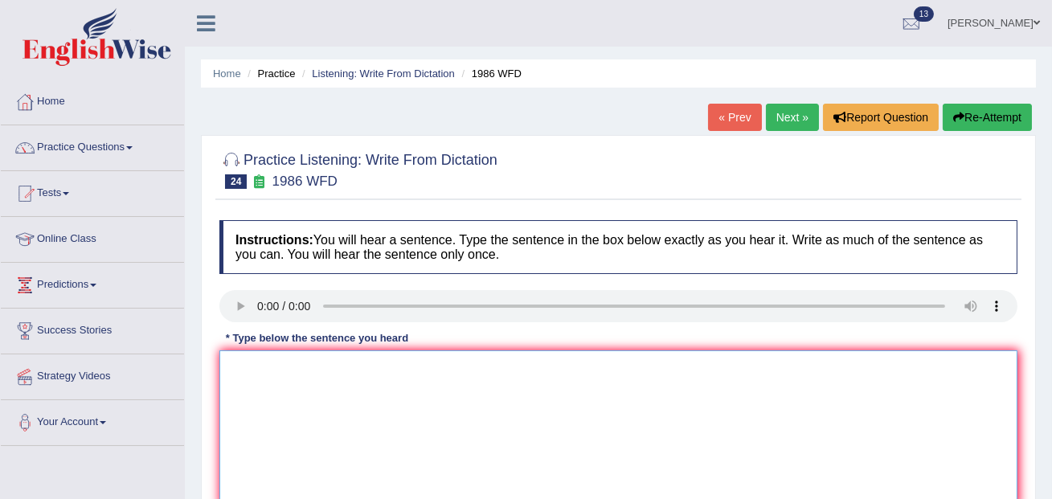
click at [271, 381] on textarea at bounding box center [618, 428] width 798 height 156
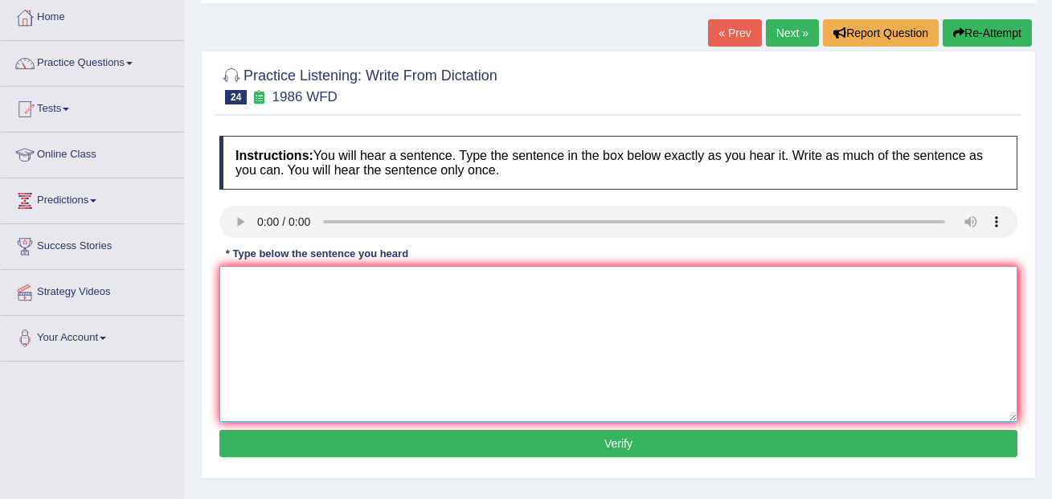
scroll to position [80, 0]
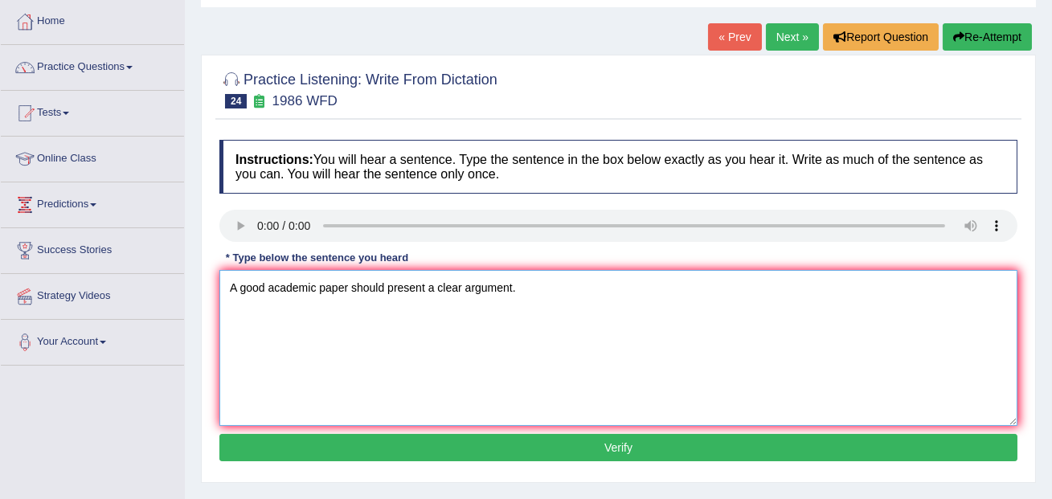
type textarea "A good academic paper should present a clear argument."
click at [552, 445] on button "Verify" at bounding box center [618, 447] width 798 height 27
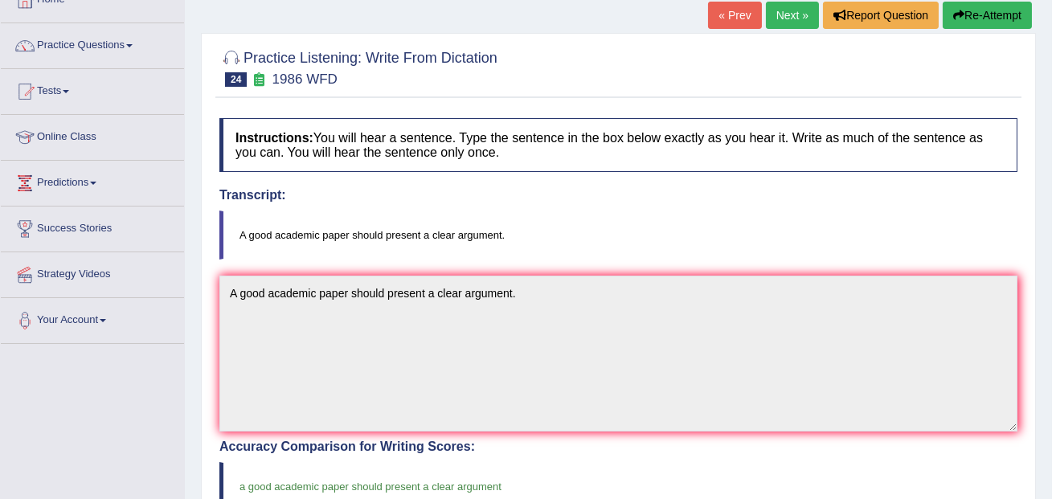
scroll to position [0, 0]
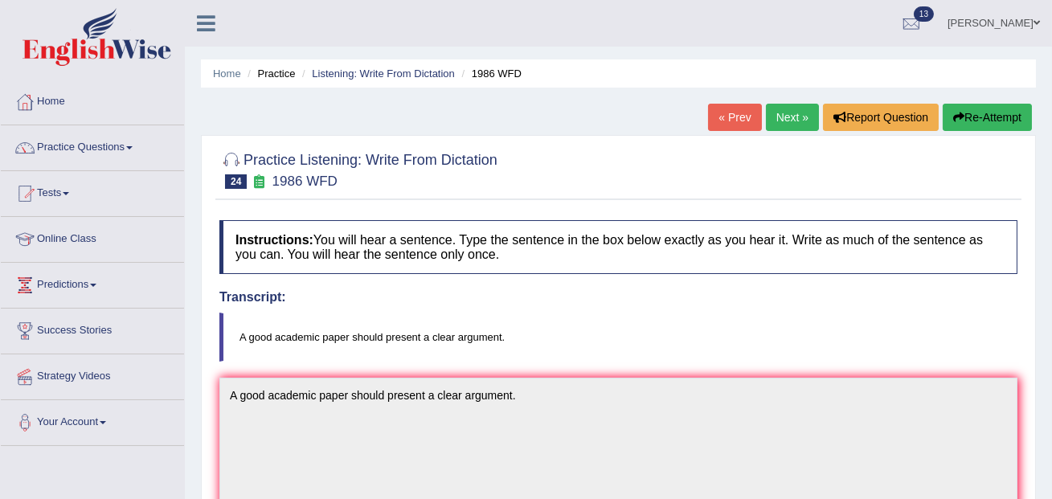
click at [769, 118] on link "Next »" at bounding box center [792, 117] width 53 height 27
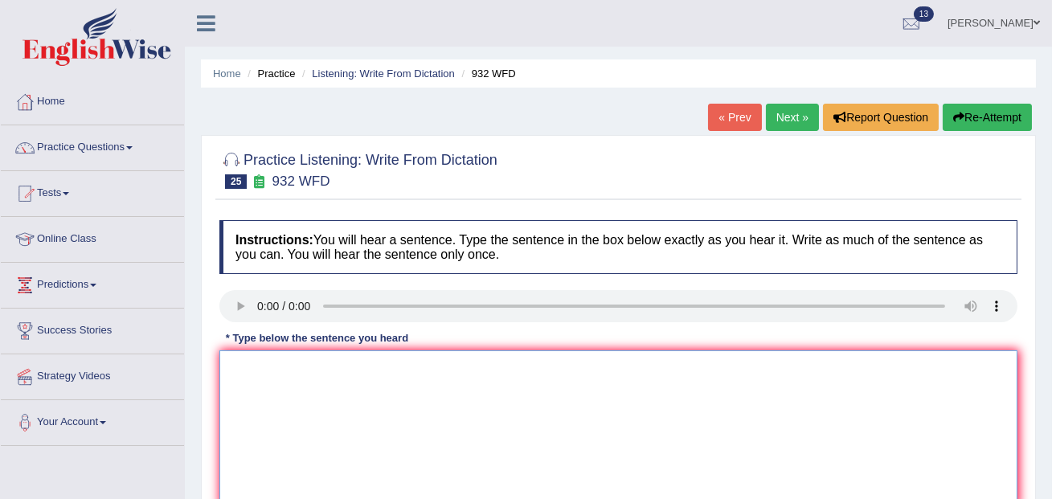
click at [311, 382] on textarea at bounding box center [618, 428] width 798 height 156
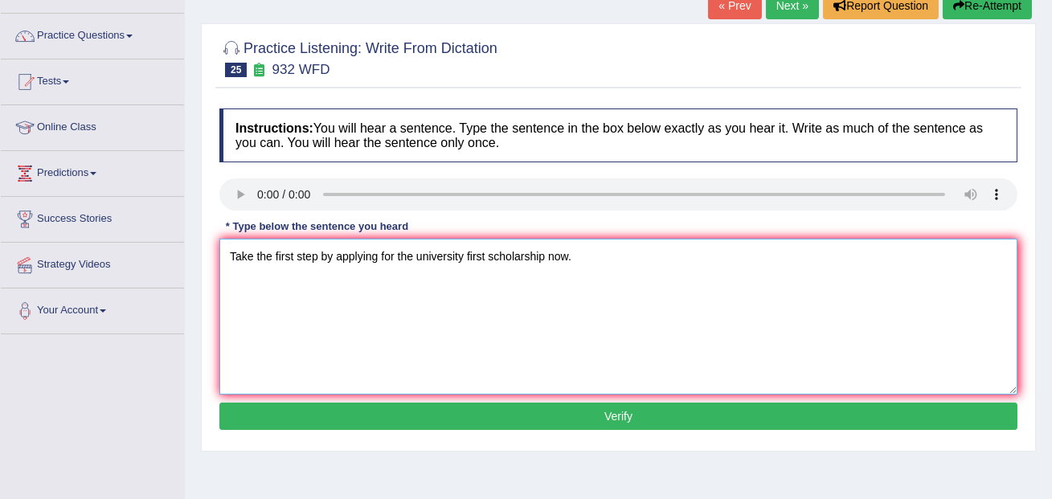
scroll to position [153, 0]
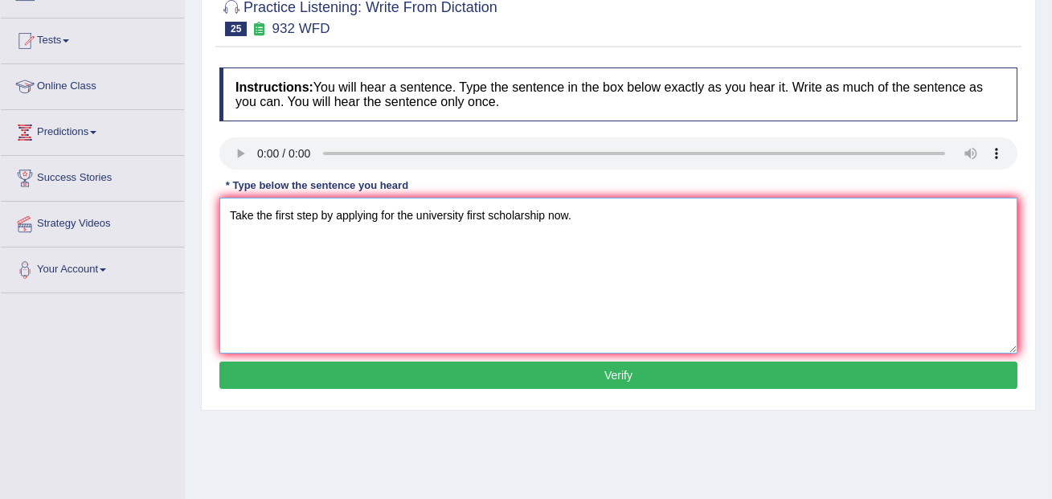
type textarea "Take the first step by applying for the university first scholarship now."
click at [345, 365] on button "Verify" at bounding box center [618, 375] width 798 height 27
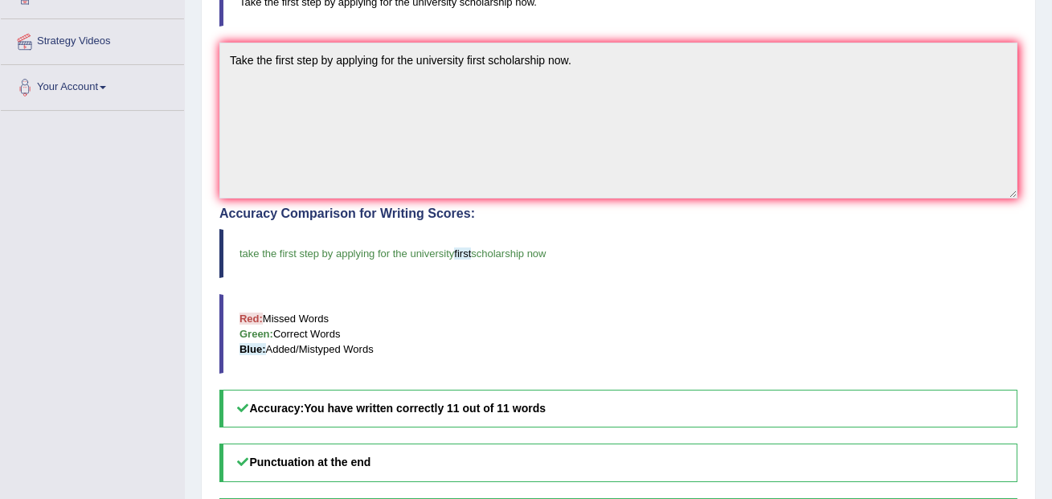
scroll to position [0, 0]
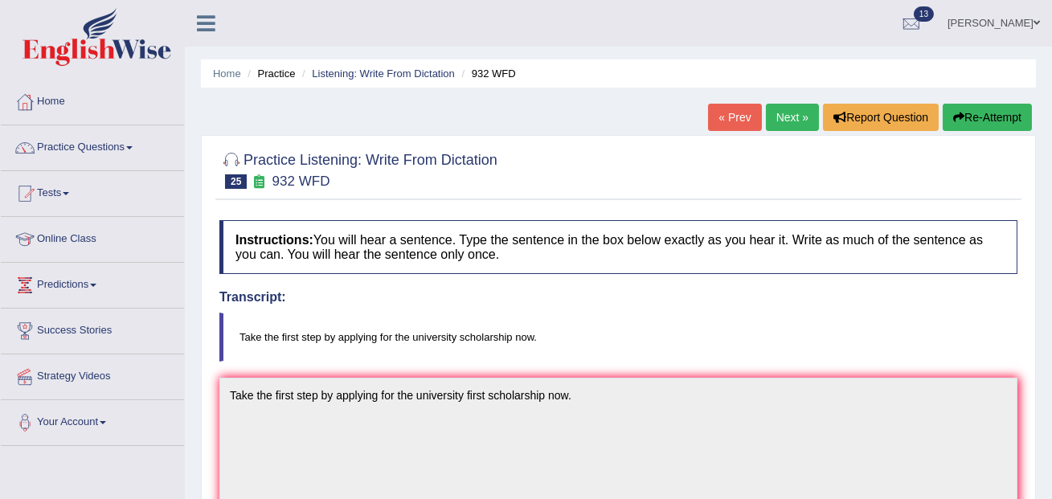
click at [800, 111] on link "Next »" at bounding box center [792, 117] width 53 height 27
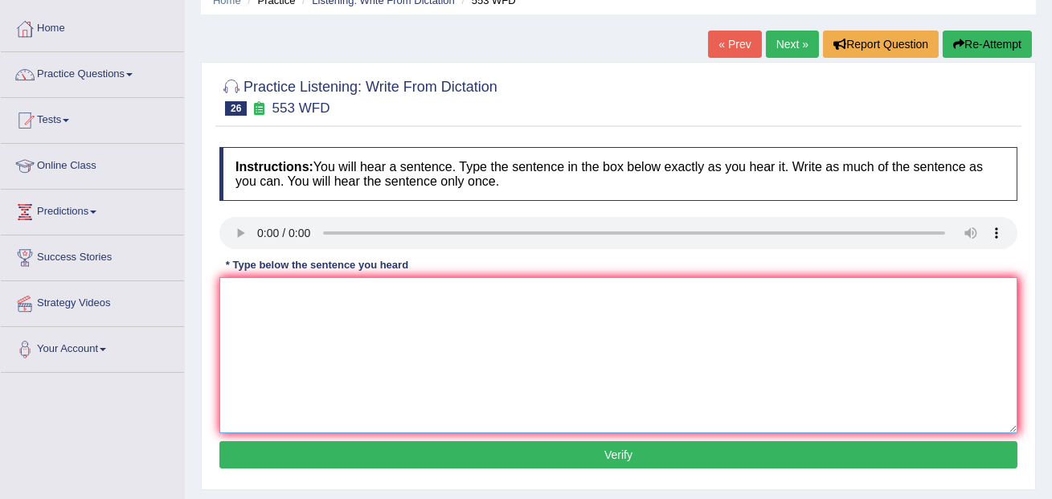
click at [262, 304] on textarea at bounding box center [618, 355] width 798 height 156
type textarea "Water filters on campus will discourage the unnecessary use of bottles."
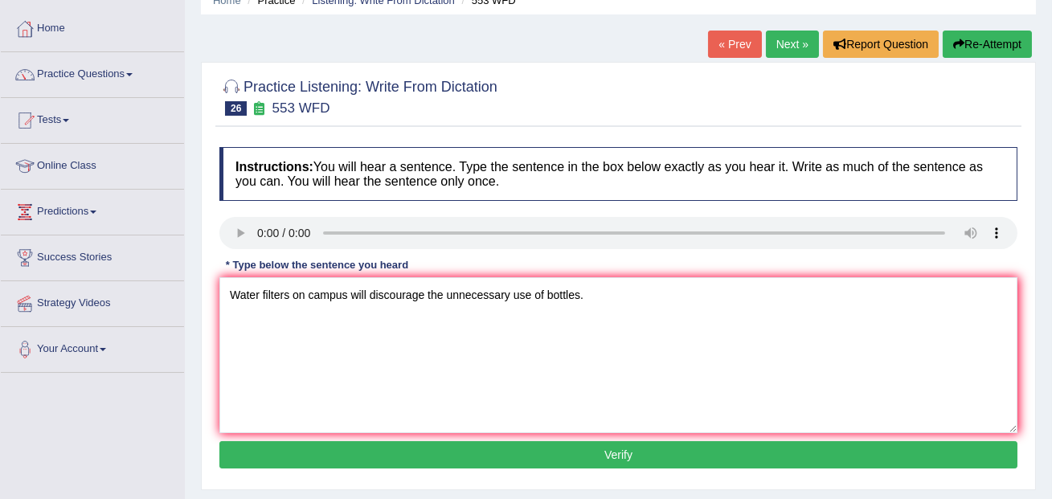
click at [289, 464] on button "Verify" at bounding box center [618, 454] width 798 height 27
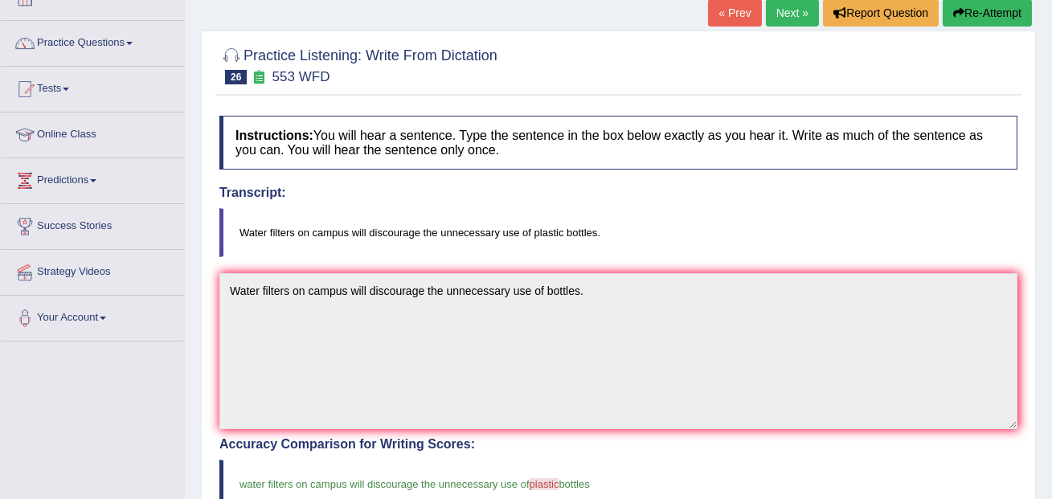
scroll to position [15, 0]
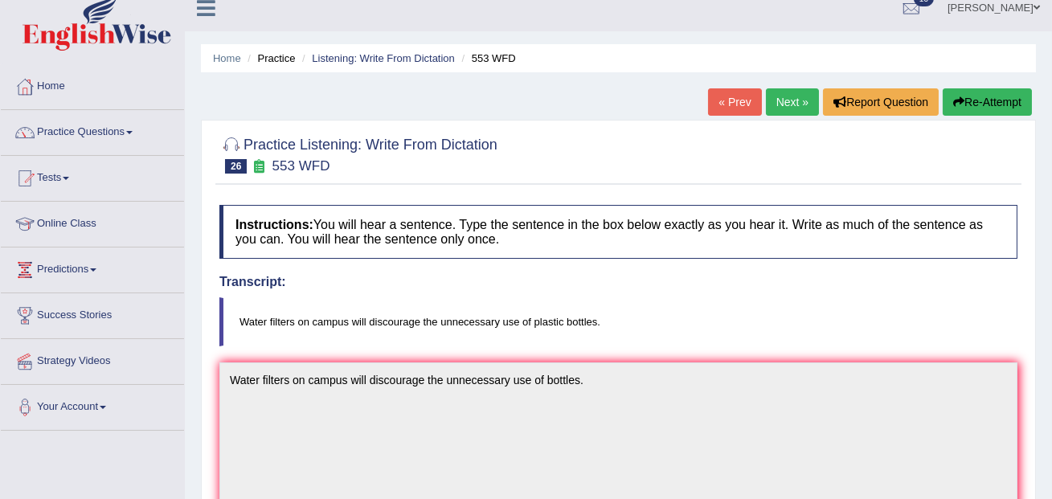
click at [779, 93] on link "Next »" at bounding box center [792, 101] width 53 height 27
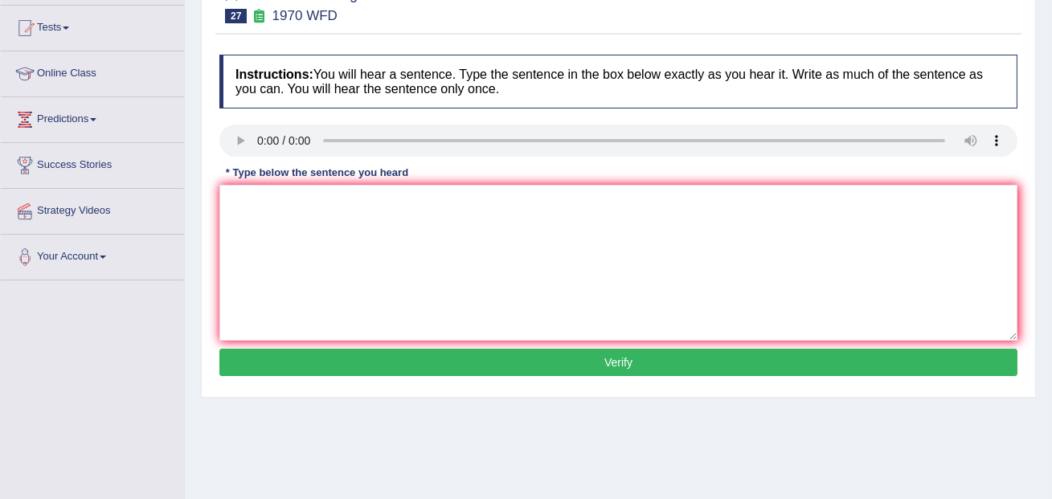
scroll to position [129, 0]
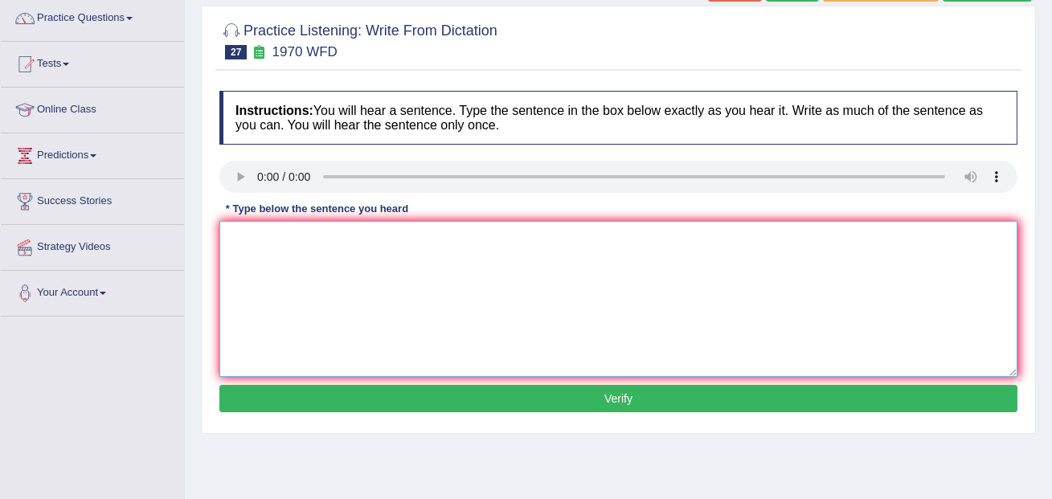
click at [268, 239] on textarea at bounding box center [618, 299] width 798 height 156
type textarea "One student representative will be selected from each class."
click at [516, 400] on button "Verify" at bounding box center [618, 398] width 798 height 27
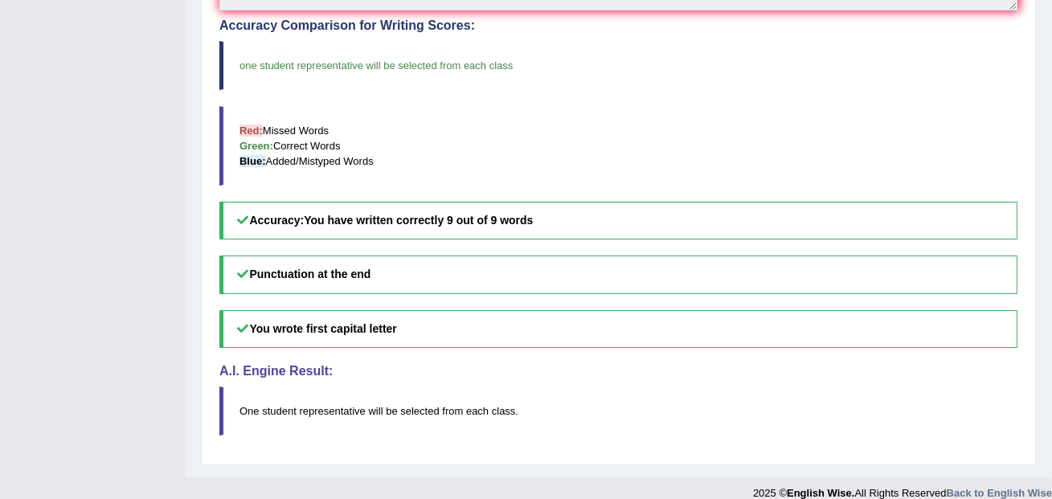
scroll to position [0, 0]
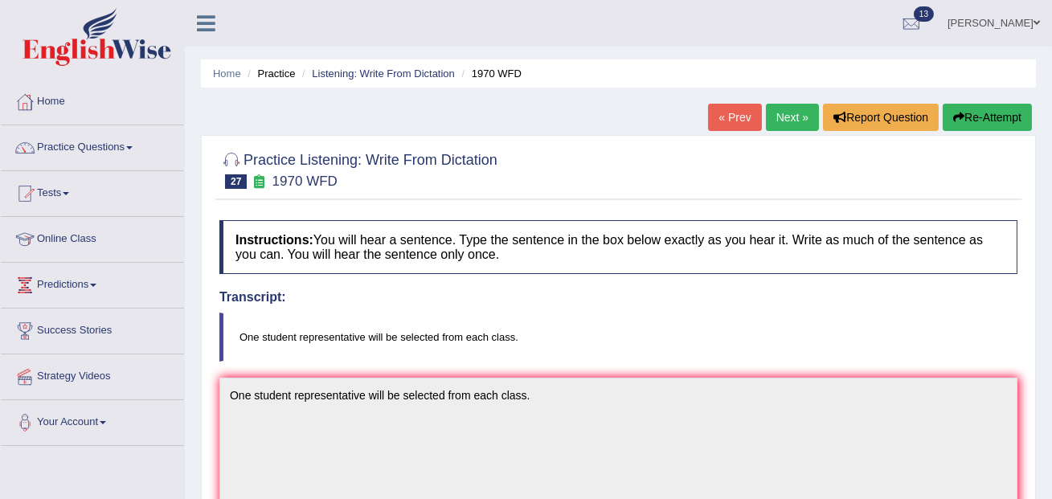
click at [775, 116] on link "Next »" at bounding box center [792, 117] width 53 height 27
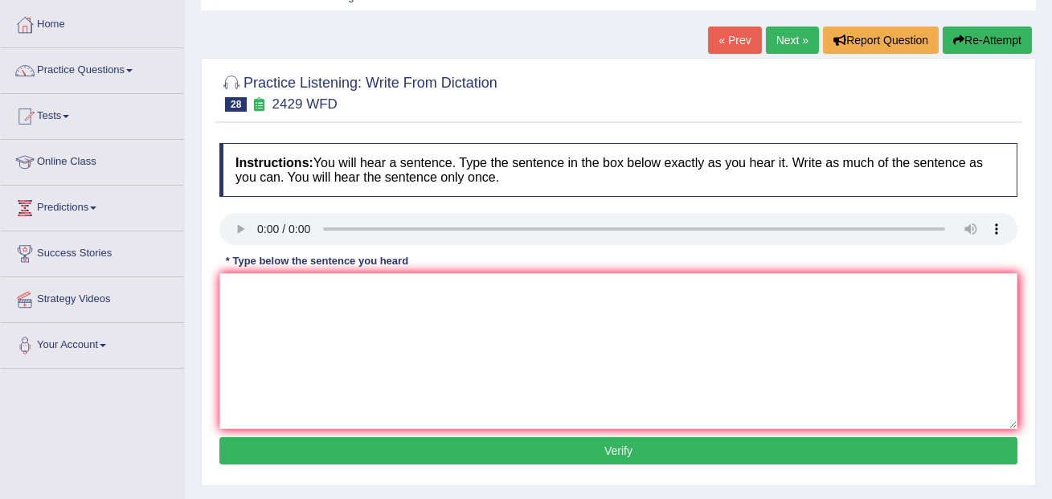
scroll to position [94, 0]
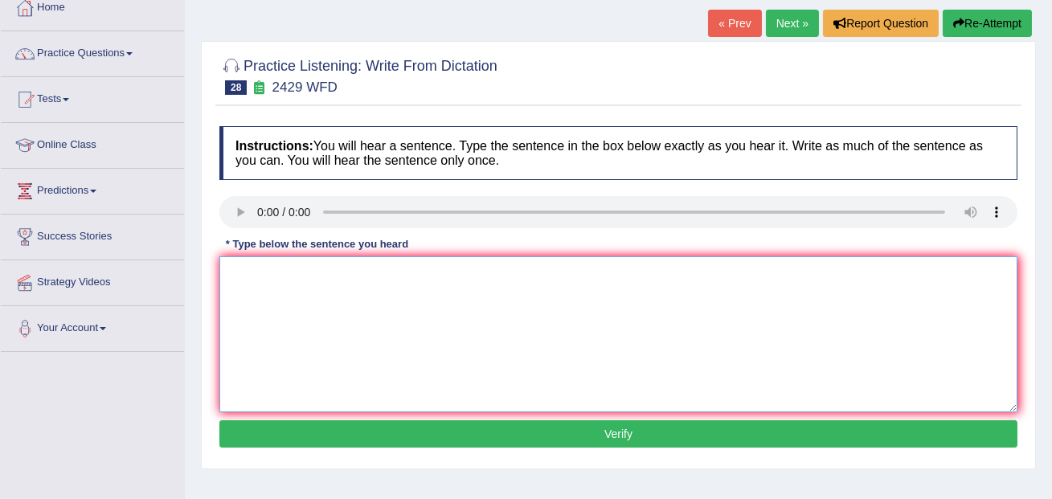
click at [437, 280] on textarea at bounding box center [618, 334] width 798 height 156
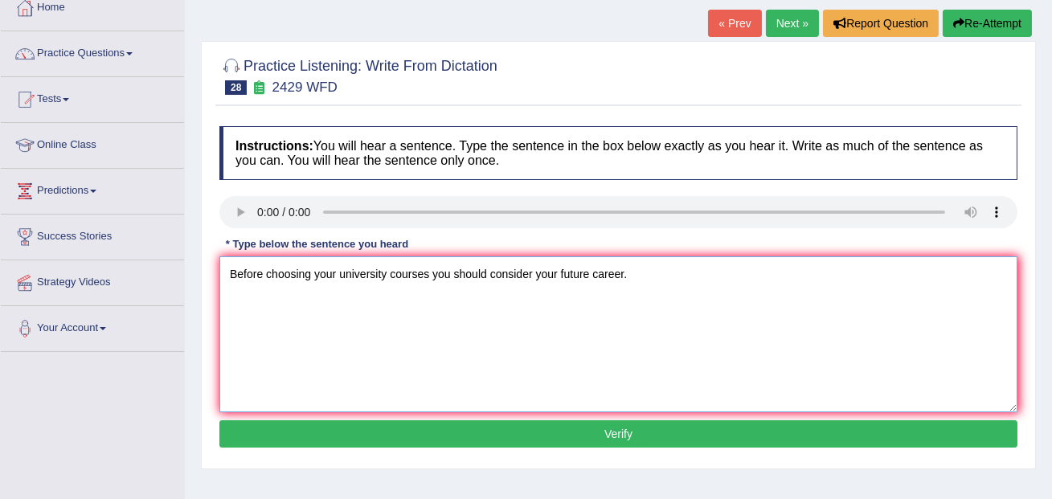
type textarea "Before choosing your university courses you should consider your future career."
click at [563, 442] on button "Verify" at bounding box center [618, 433] width 798 height 27
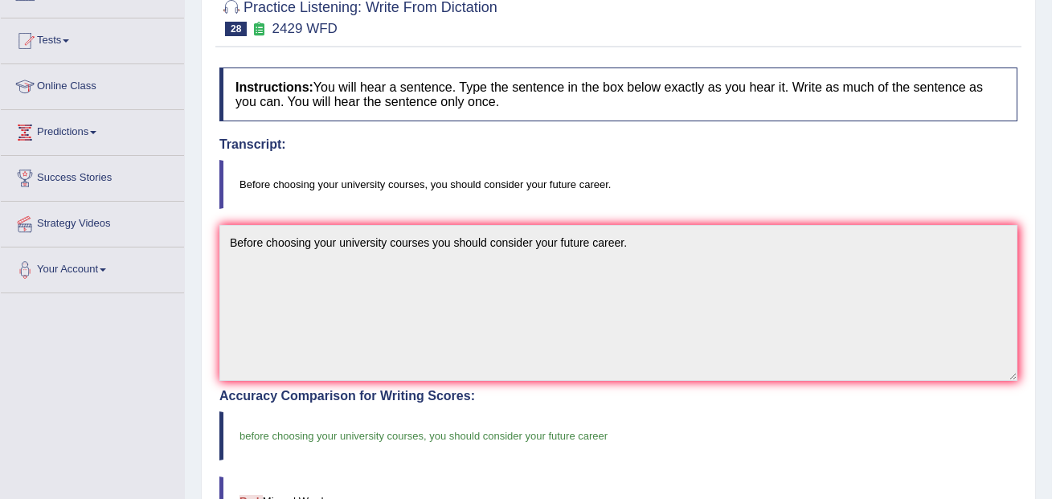
scroll to position [0, 0]
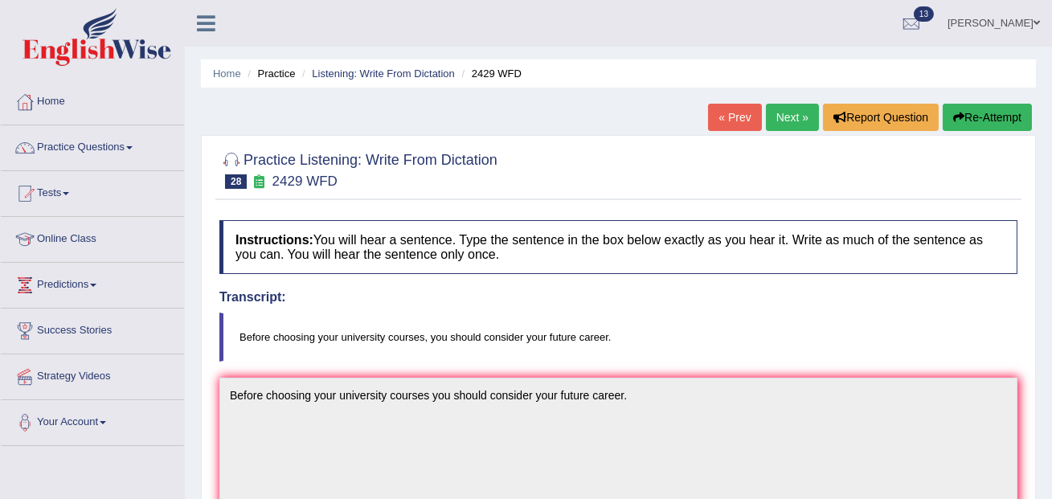
click at [787, 115] on link "Next »" at bounding box center [792, 117] width 53 height 27
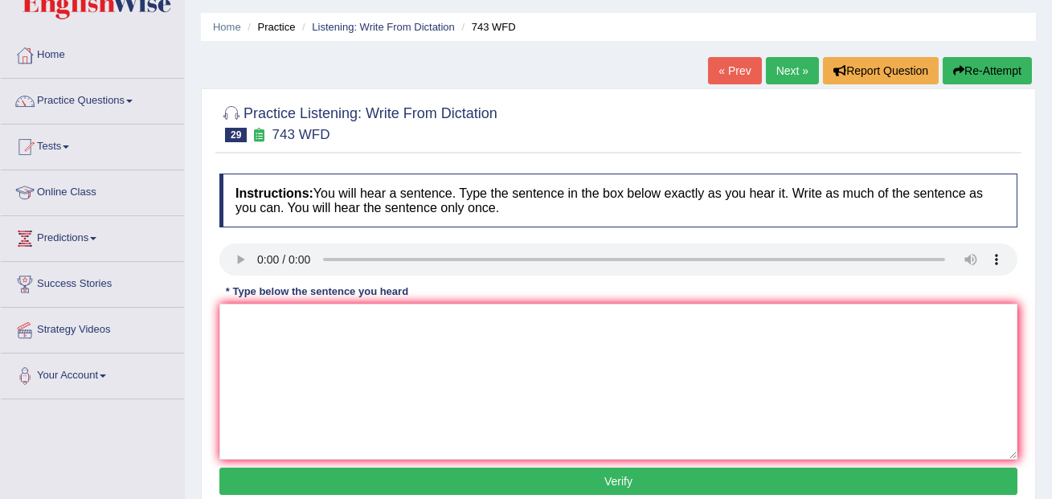
scroll to position [67, 0]
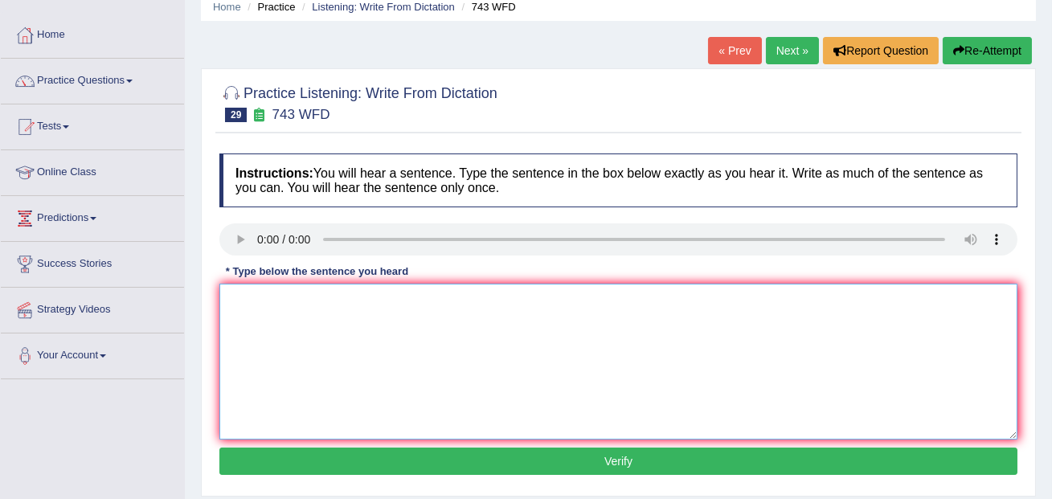
click at [262, 300] on textarea at bounding box center [618, 362] width 798 height 156
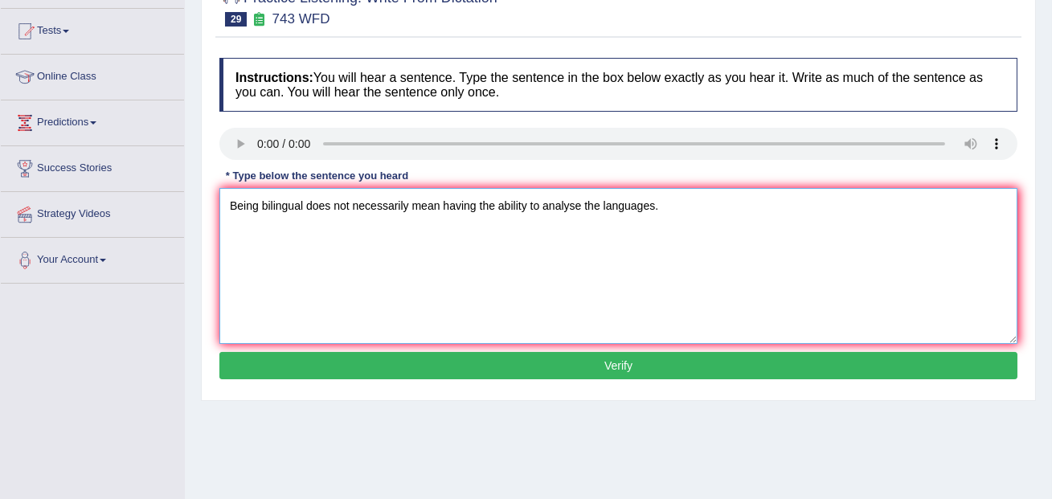
scroll to position [167, 0]
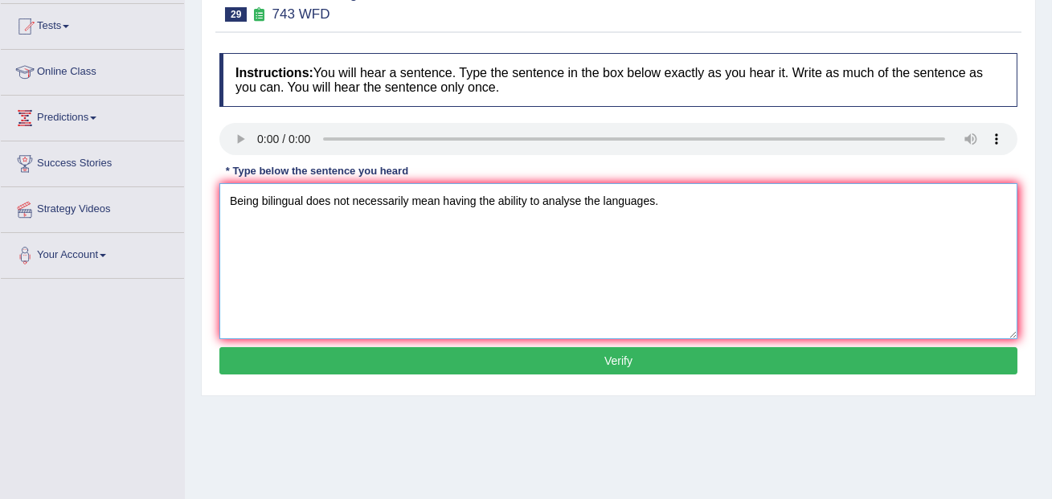
type textarea "Being bilingual does not necessarily mean having the ability to analyse the lan…"
click at [282, 366] on button "Verify" at bounding box center [618, 360] width 798 height 27
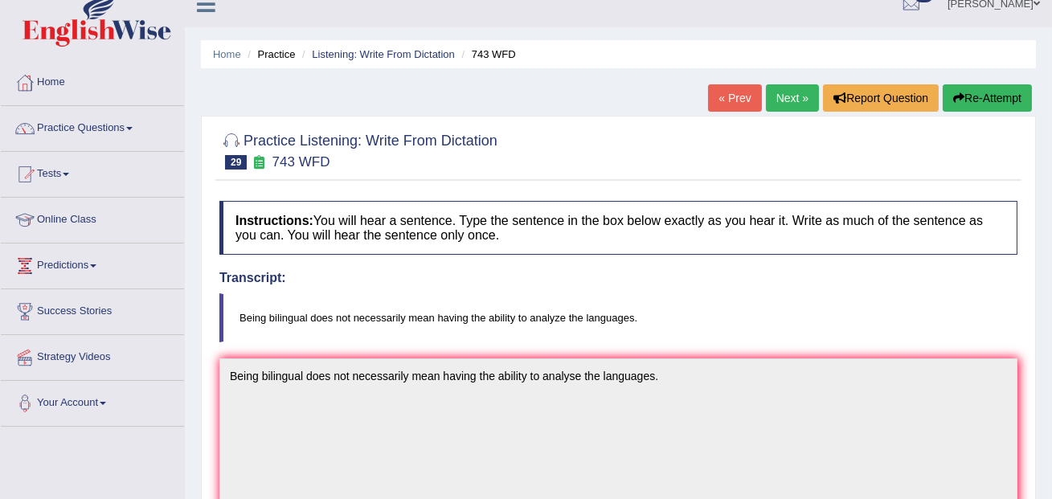
scroll to position [0, 0]
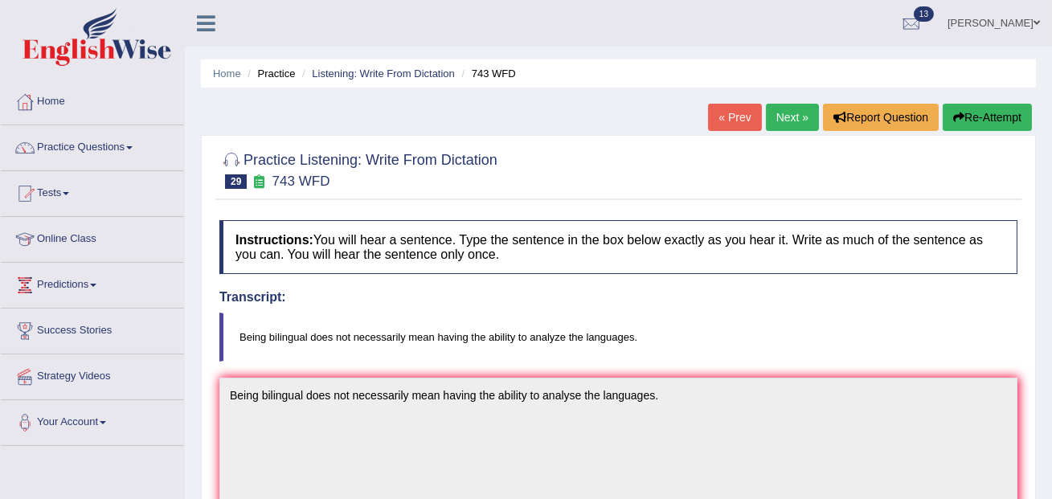
click at [771, 122] on link "Next »" at bounding box center [792, 117] width 53 height 27
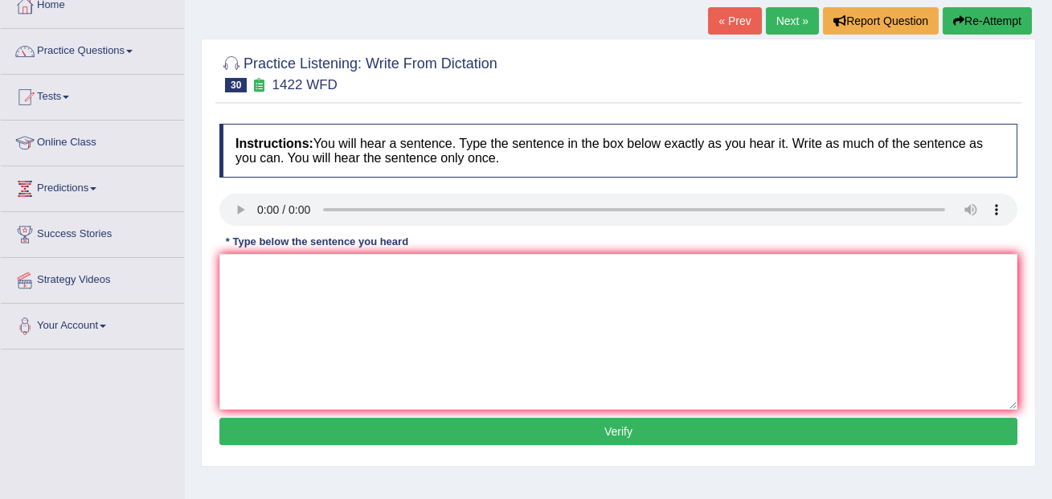
scroll to position [93, 0]
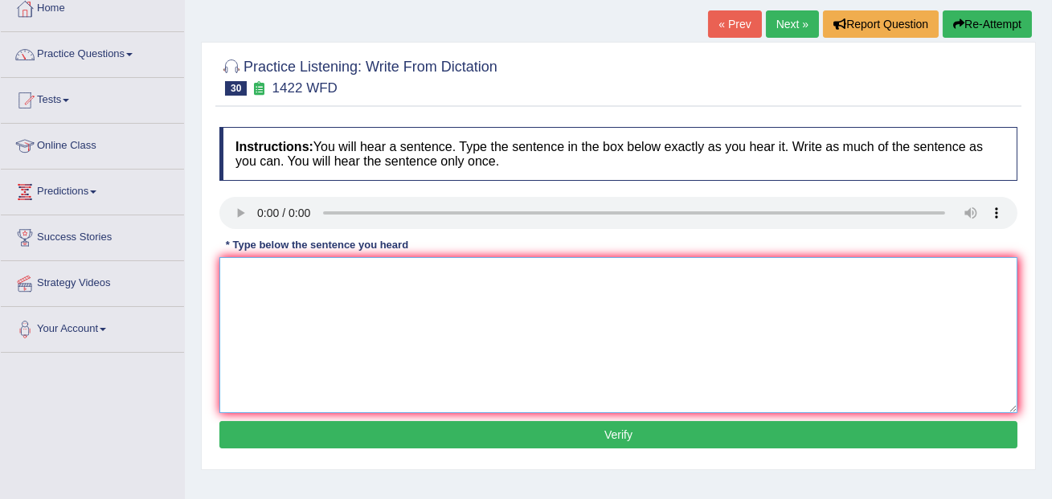
click at [261, 287] on textarea at bounding box center [618, 335] width 798 height 156
type textarea "We are looking for new ways to engage learners."
click at [280, 439] on button "Verify" at bounding box center [618, 434] width 798 height 27
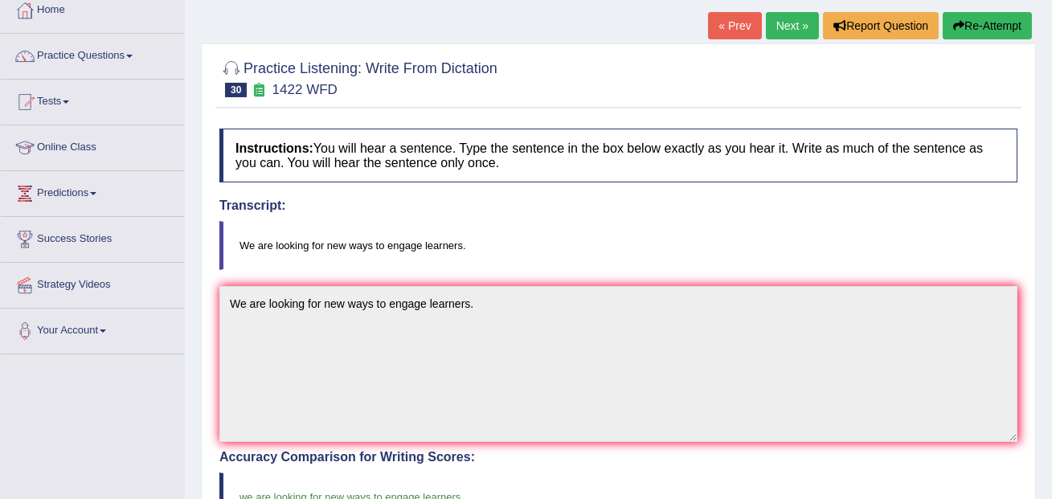
scroll to position [0, 0]
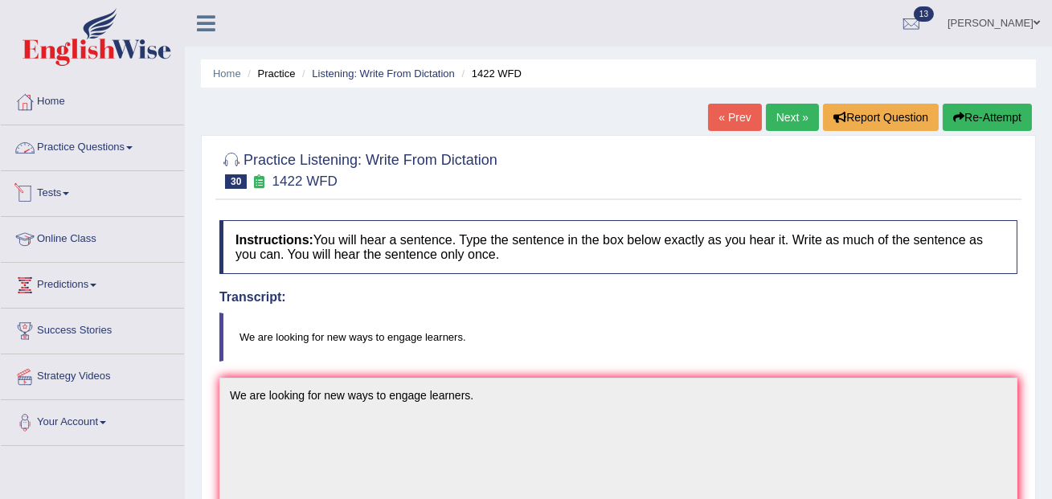
click at [124, 143] on link "Practice Questions" at bounding box center [92, 145] width 183 height 40
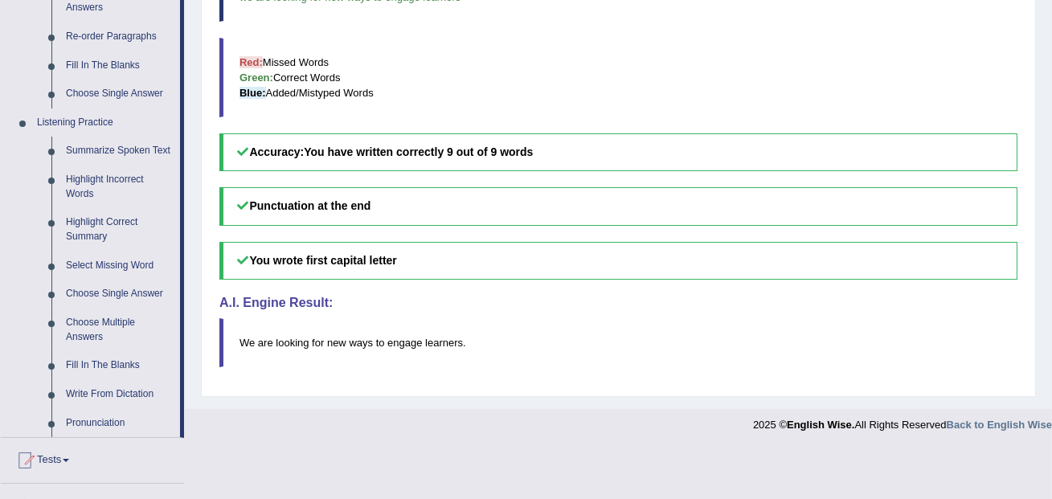
scroll to position [593, 0]
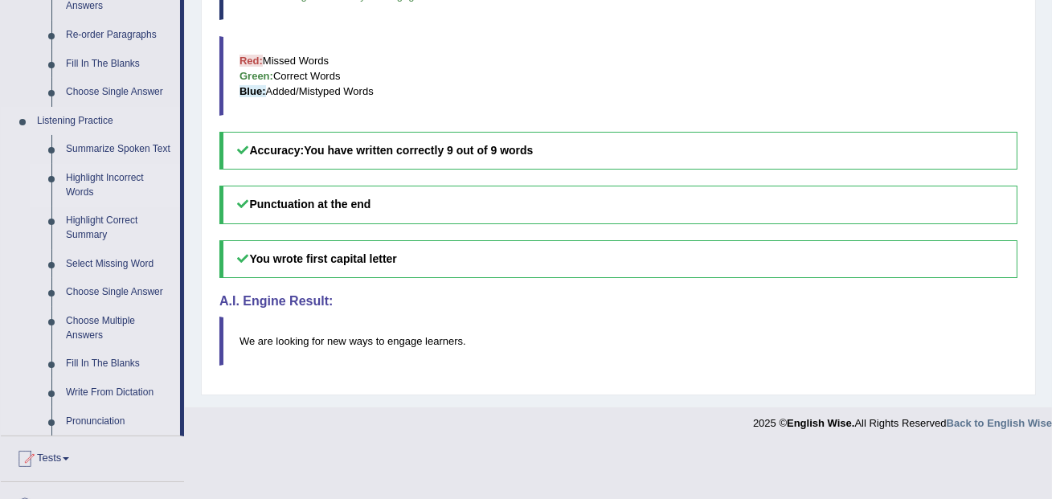
click at [117, 194] on link "Highlight Incorrect Words" at bounding box center [119, 185] width 121 height 43
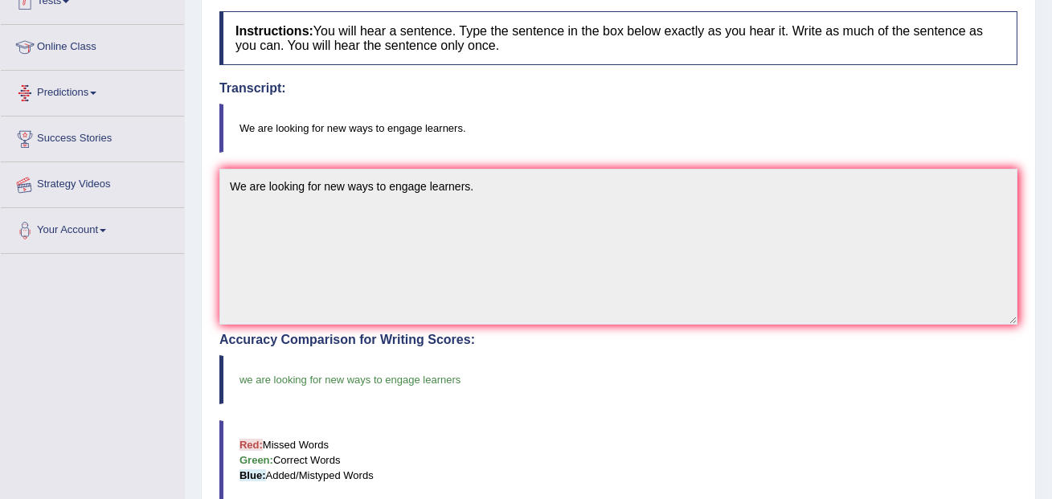
scroll to position [376, 0]
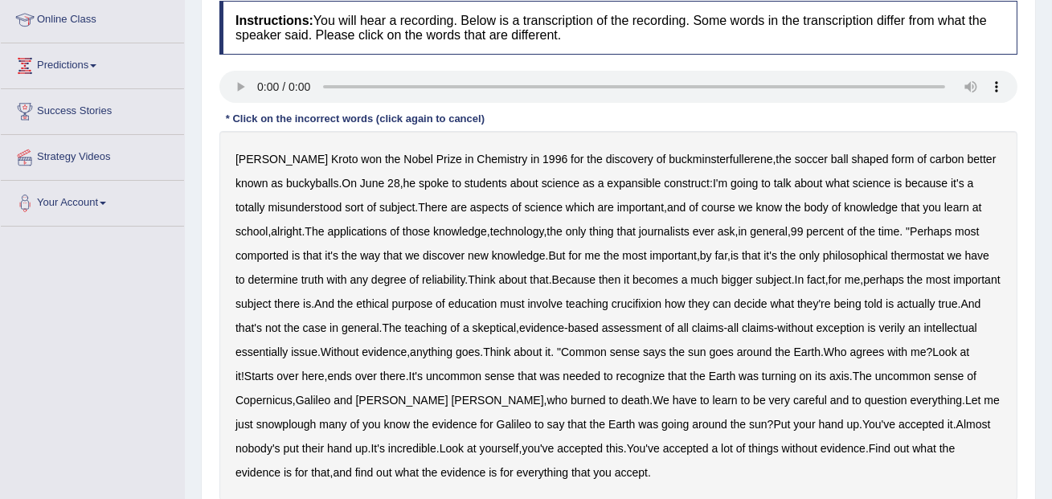
scroll to position [227, 0]
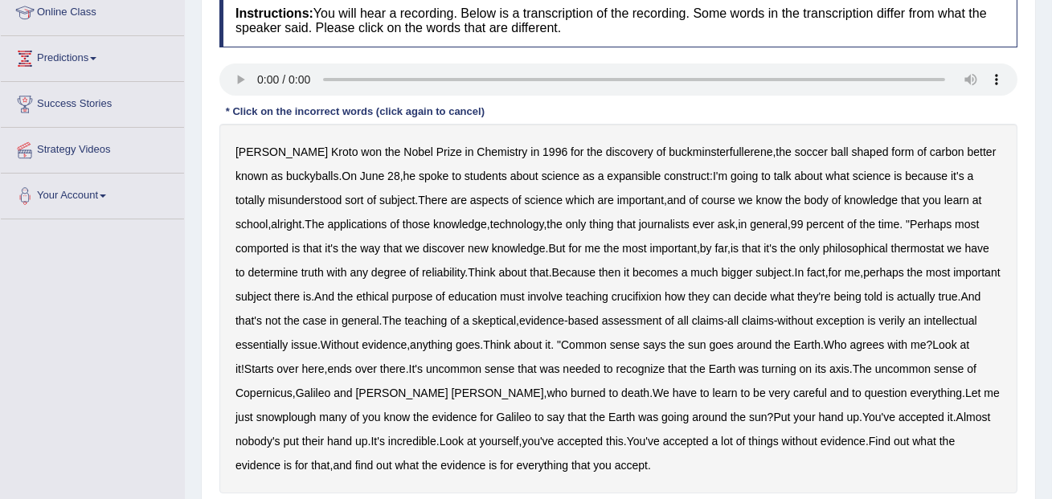
click at [607, 178] on b "expansible" at bounding box center [634, 176] width 54 height 13
click at [288, 246] on b "comported" at bounding box center [261, 248] width 53 height 13
click at [944, 251] on b "thermostat" at bounding box center [917, 248] width 53 height 13
click at [495, 272] on b "Think" at bounding box center [481, 272] width 27 height 13
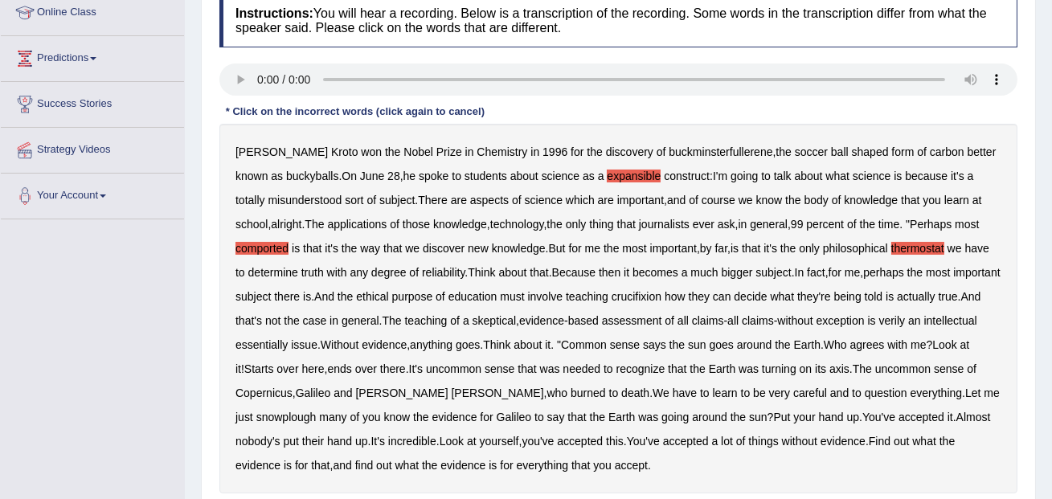
click at [495, 272] on b "Think" at bounding box center [481, 272] width 27 height 13
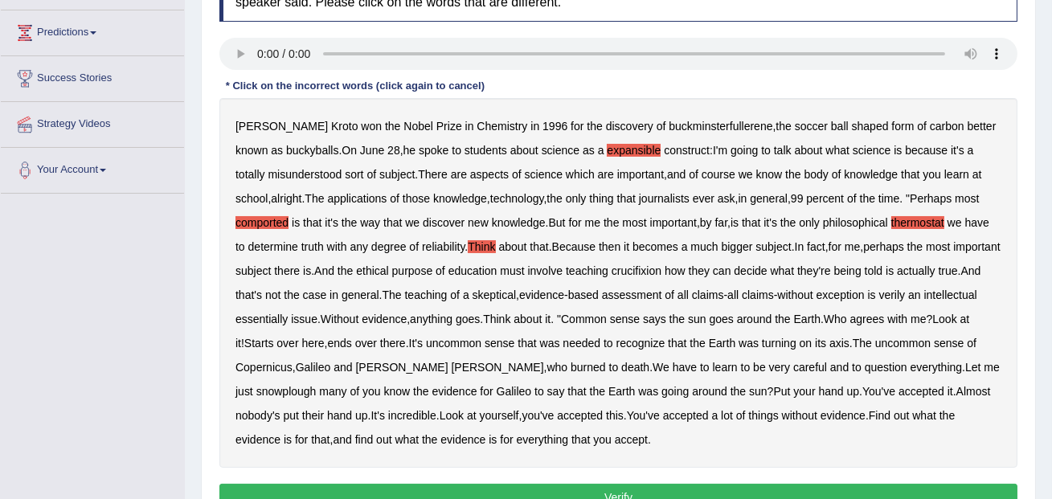
scroll to position [266, 0]
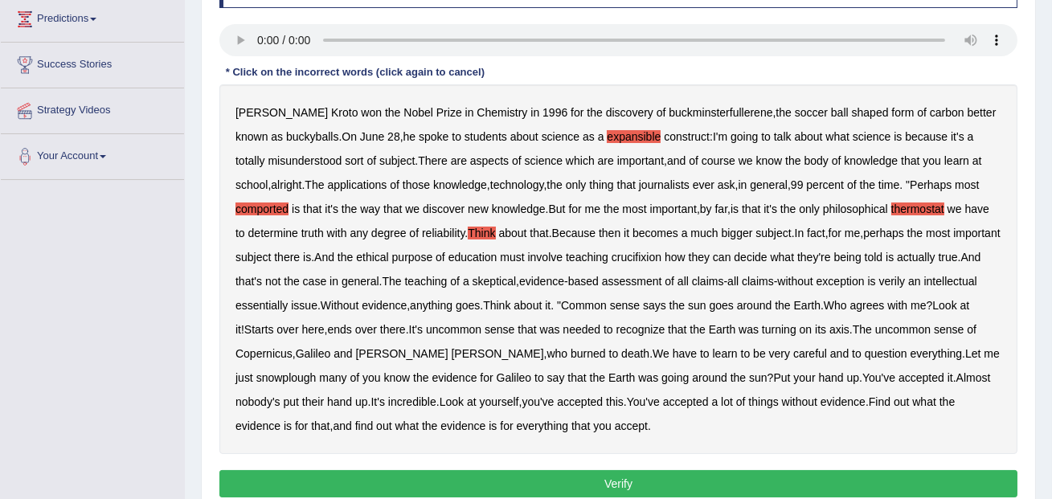
click at [661, 261] on b "crucifixion" at bounding box center [636, 257] width 50 height 13
click at [879, 288] on b "verily" at bounding box center [892, 281] width 27 height 13
click at [288, 308] on b "essentially" at bounding box center [261, 305] width 52 height 13
click at [305, 376] on b "snowplough" at bounding box center [286, 377] width 60 height 13
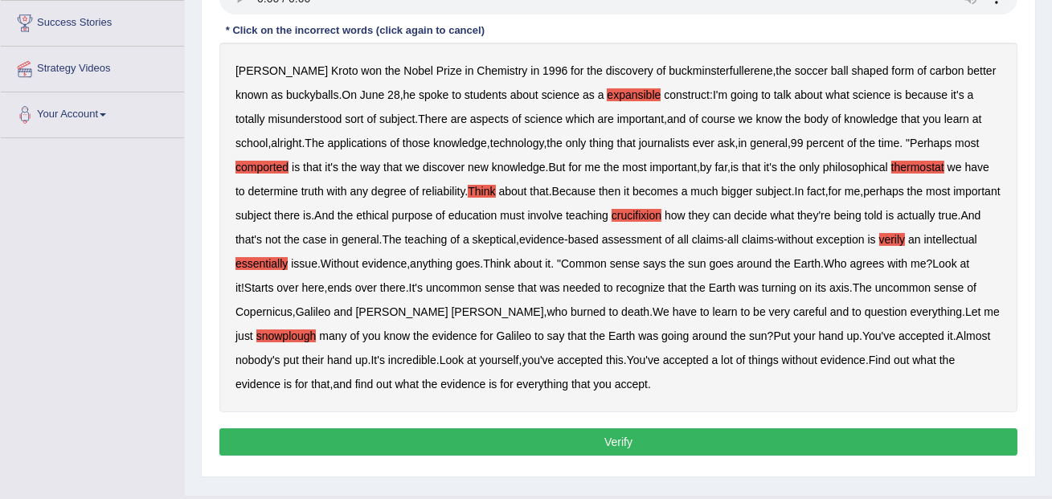
scroll to position [300, 0]
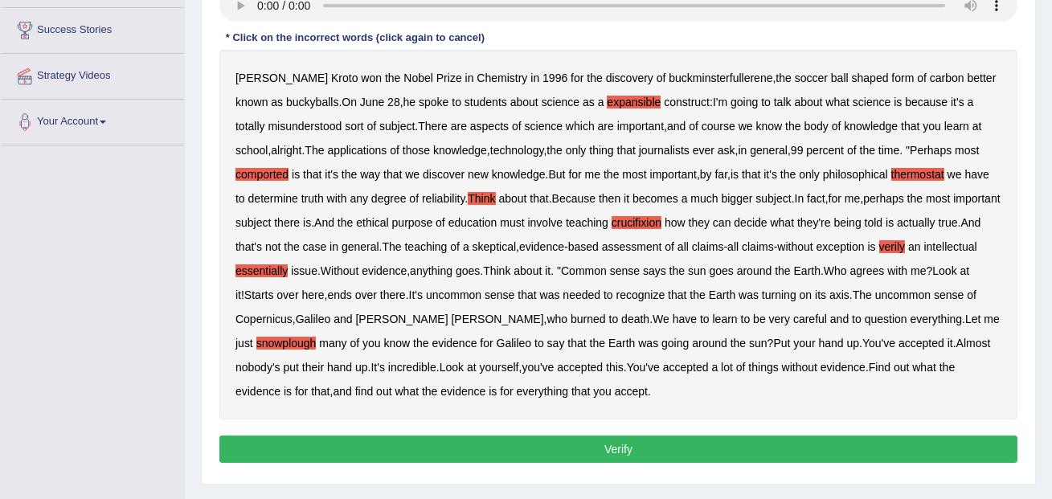
click at [616, 451] on button "Verify" at bounding box center [618, 448] width 798 height 27
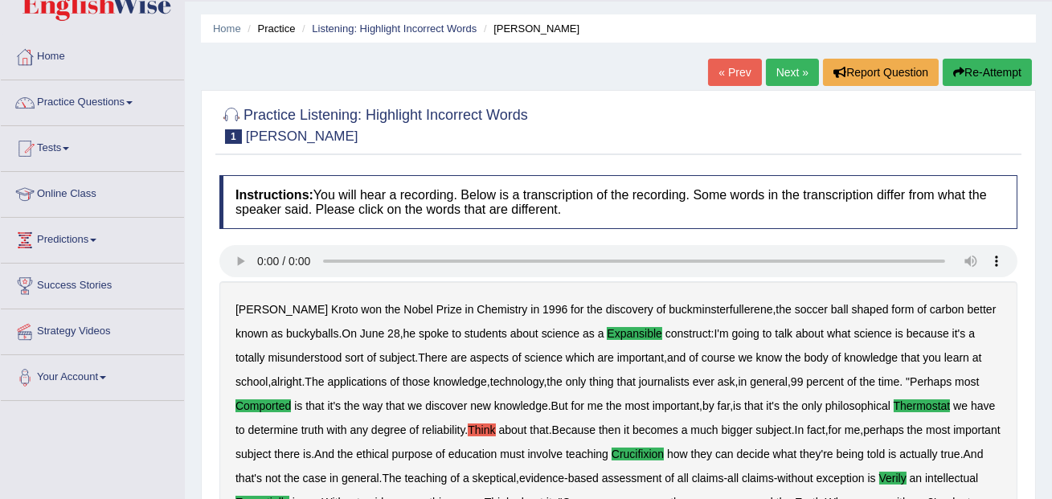
scroll to position [0, 0]
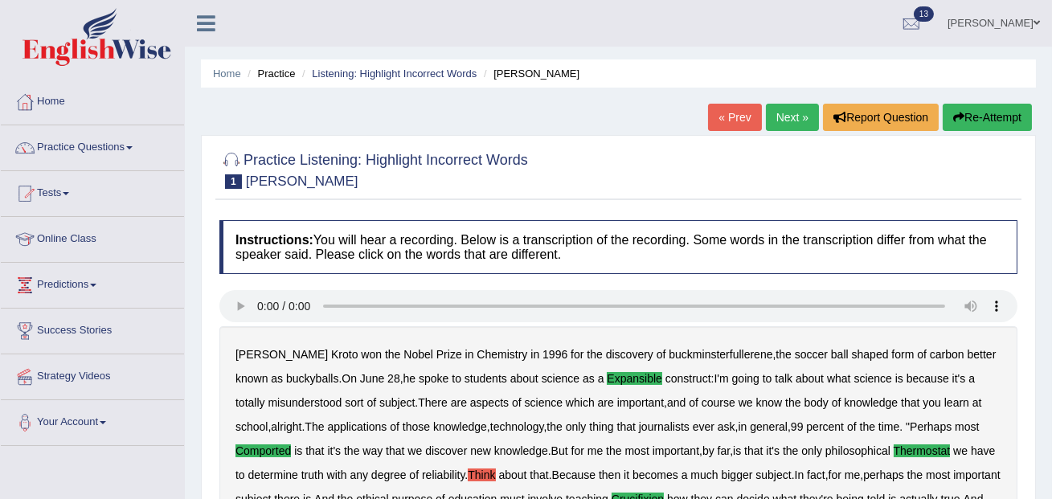
click at [794, 109] on link "Next »" at bounding box center [792, 117] width 53 height 27
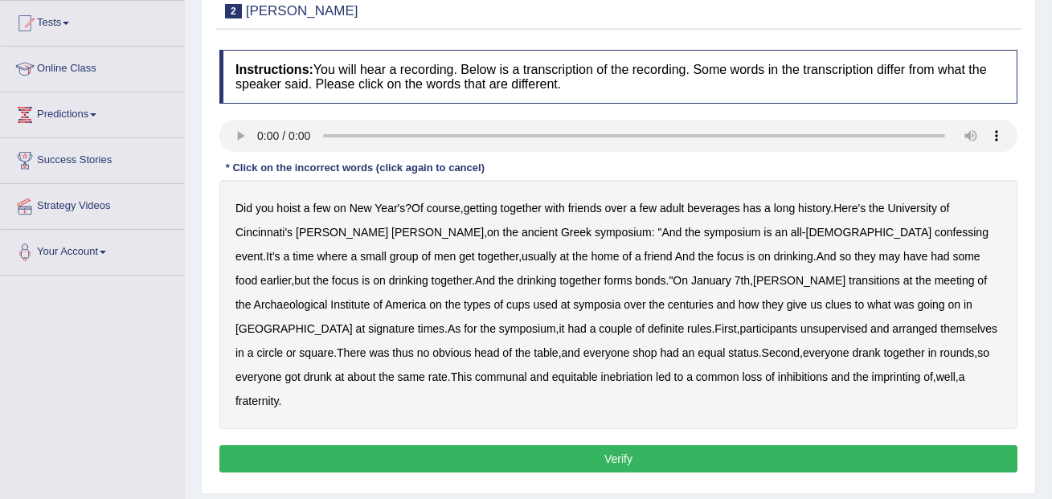
scroll to position [173, 0]
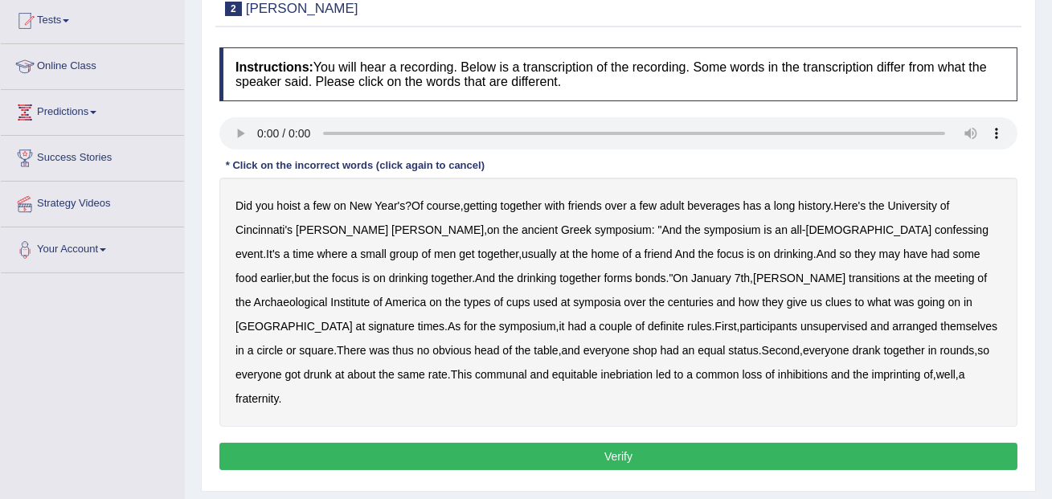
click at [934, 230] on b "confessing" at bounding box center [961, 229] width 54 height 13
click at [848, 276] on b "transitions" at bounding box center [873, 278] width 51 height 13
click at [415, 320] on b "signature" at bounding box center [391, 326] width 47 height 13
click at [800, 329] on b "unsupervised" at bounding box center [833, 326] width 67 height 13
click at [872, 374] on b "imprinting" at bounding box center [896, 374] width 49 height 13
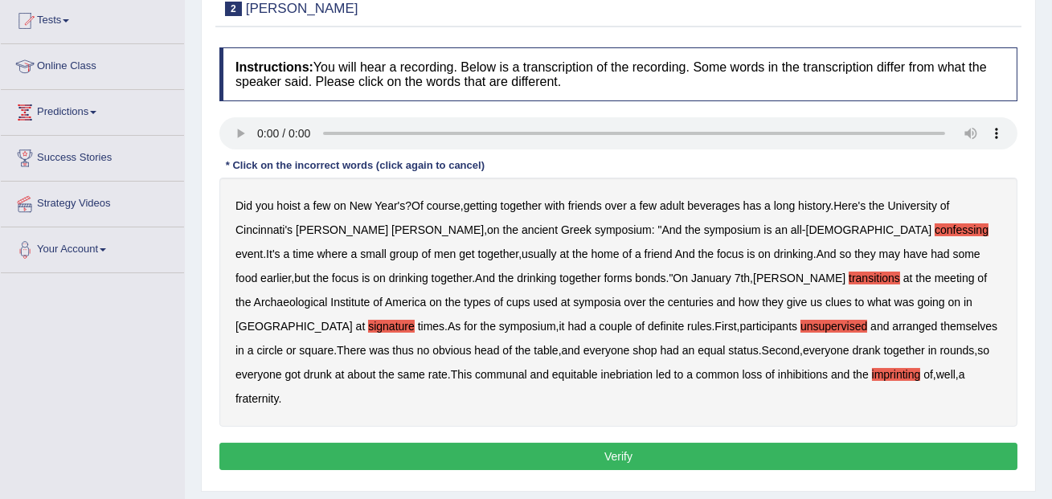
click at [673, 443] on button "Verify" at bounding box center [618, 456] width 798 height 27
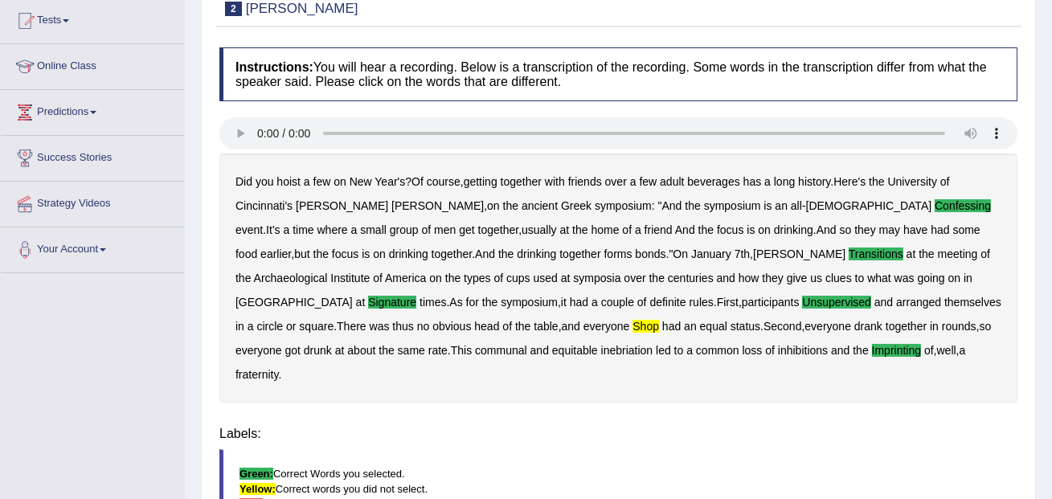
click at [673, 326] on body "Toggle navigation Home Practice Questions Speaking Practice Read Aloud Repeat S…" at bounding box center [526, 76] width 1052 height 499
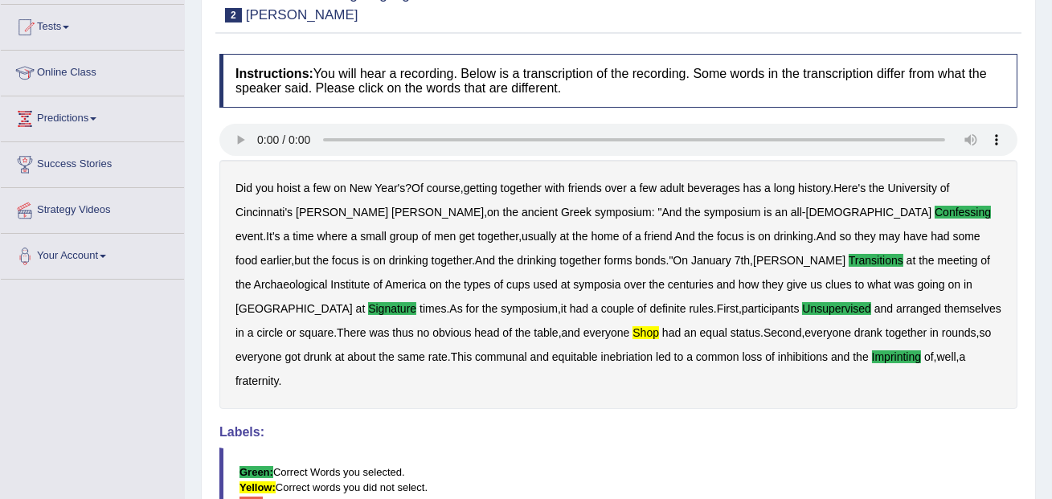
scroll to position [47, 0]
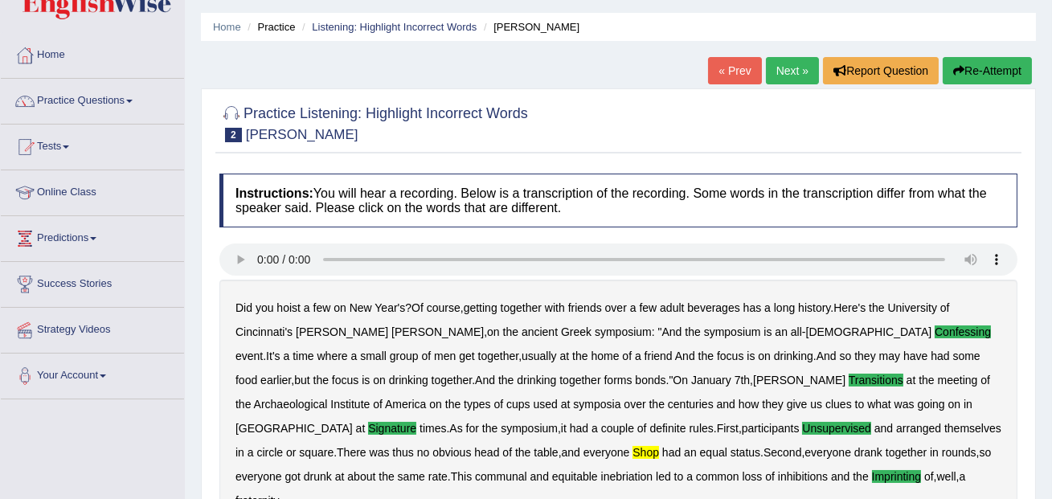
click at [787, 67] on link "Next »" at bounding box center [792, 70] width 53 height 27
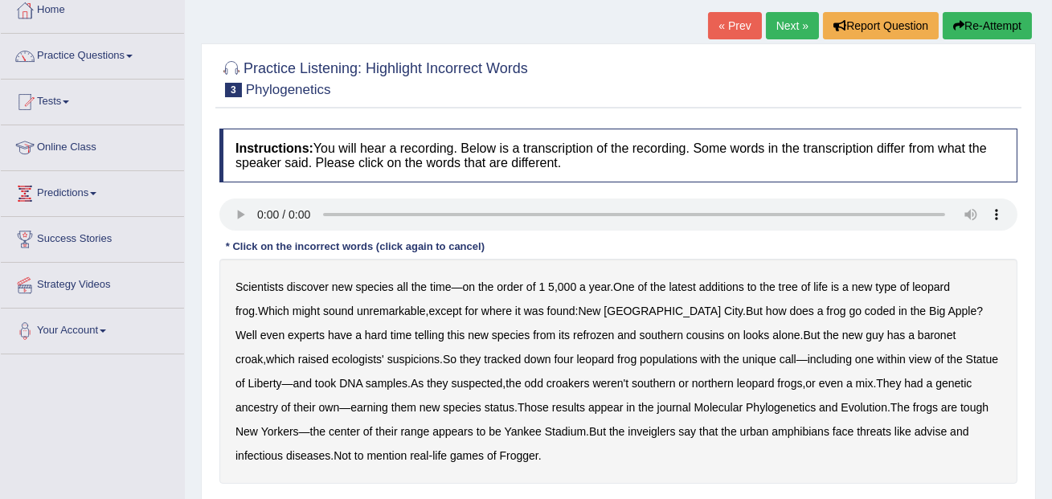
scroll to position [147, 0]
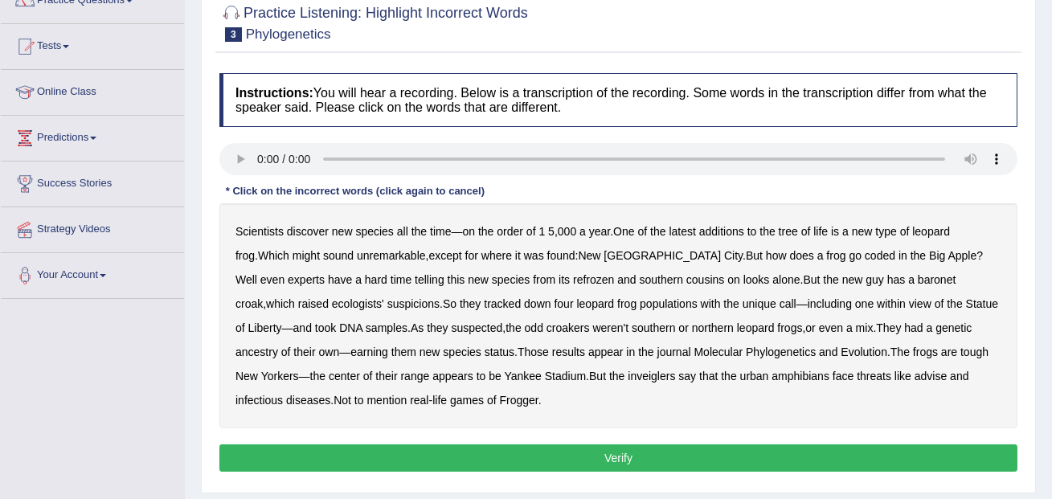
click at [864, 259] on b "coded" at bounding box center [879, 255] width 31 height 13
click at [573, 277] on b "refrozen" at bounding box center [593, 279] width 41 height 13
click at [917, 280] on b "baronet" at bounding box center [936, 279] width 38 height 13
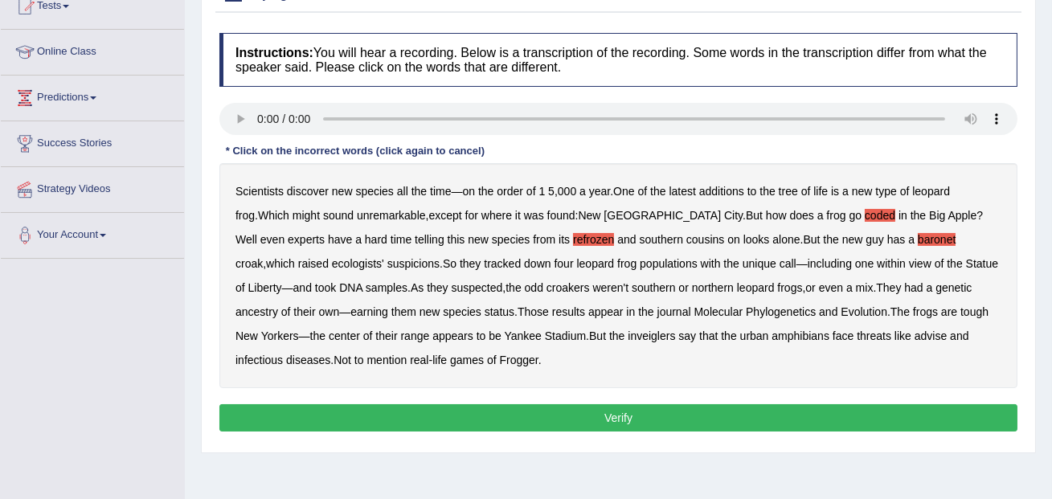
scroll to position [196, 0]
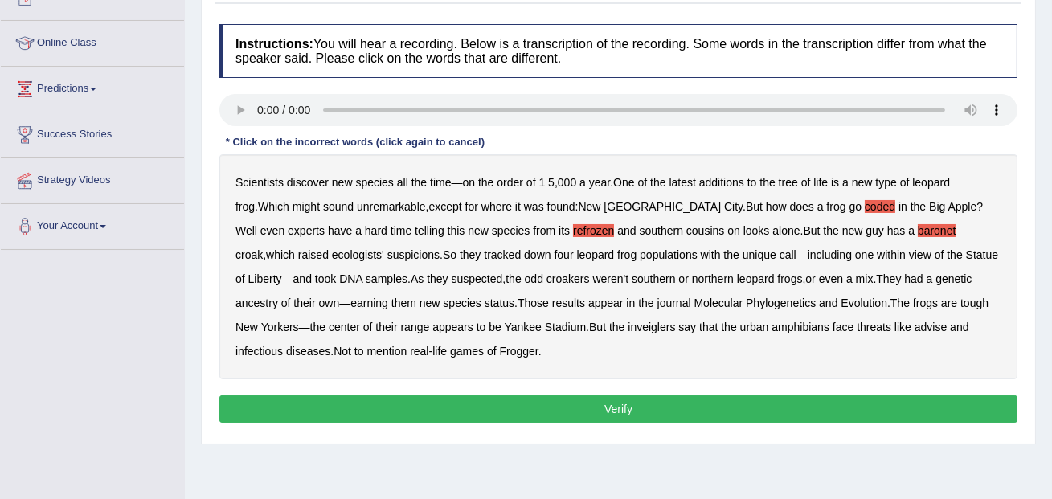
click at [627, 326] on b "inveiglers" at bounding box center [650, 327] width 47 height 13
click at [631, 403] on button "Verify" at bounding box center [618, 408] width 798 height 27
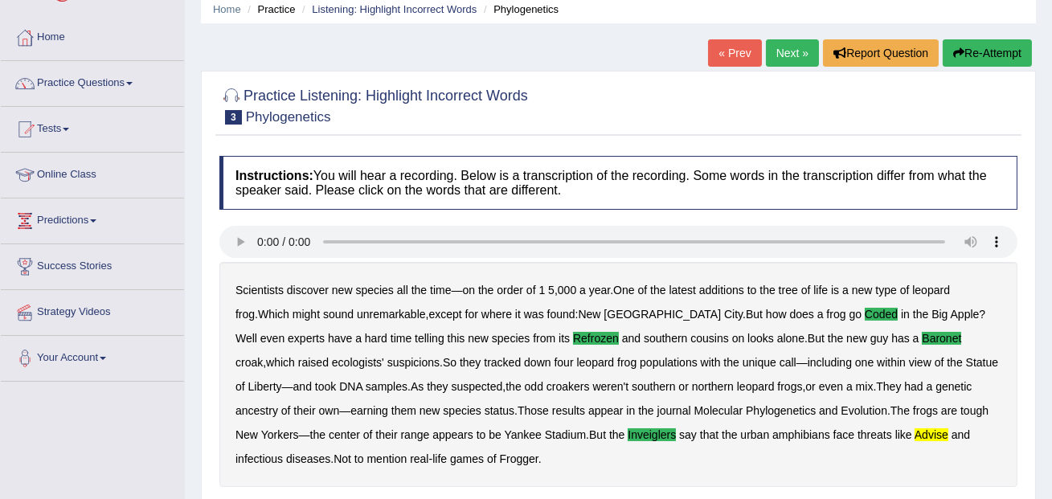
scroll to position [29, 0]
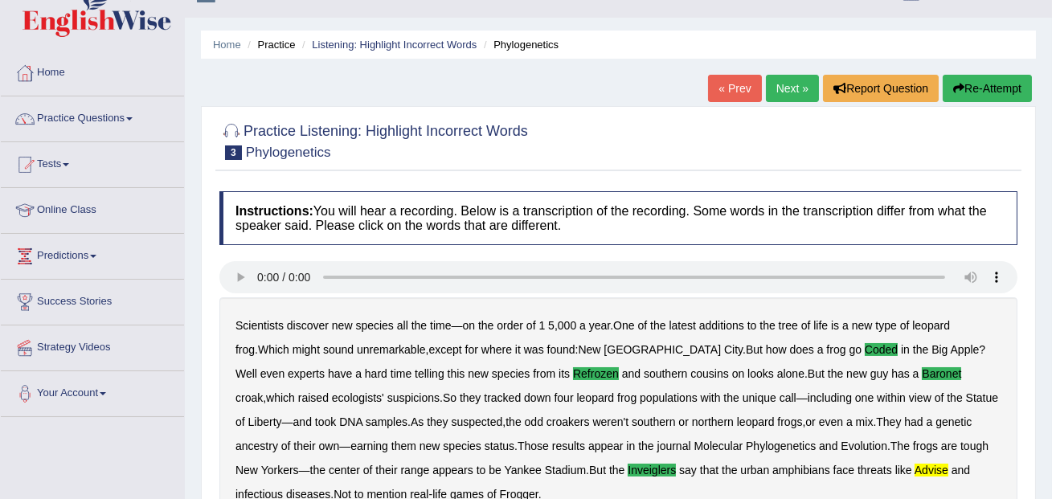
click at [782, 79] on link "Next »" at bounding box center [792, 88] width 53 height 27
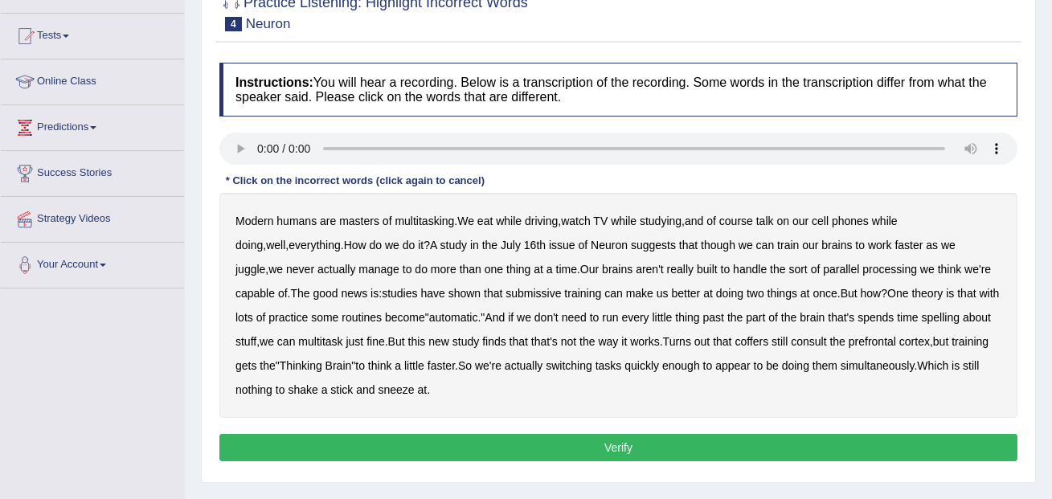
scroll to position [170, 0]
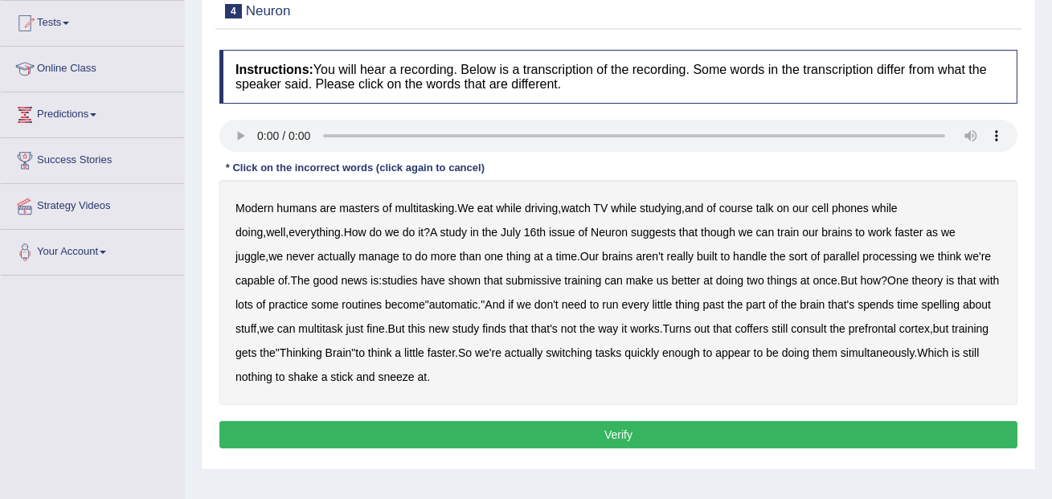
click at [508, 279] on b "submissive" at bounding box center [532, 280] width 55 height 13
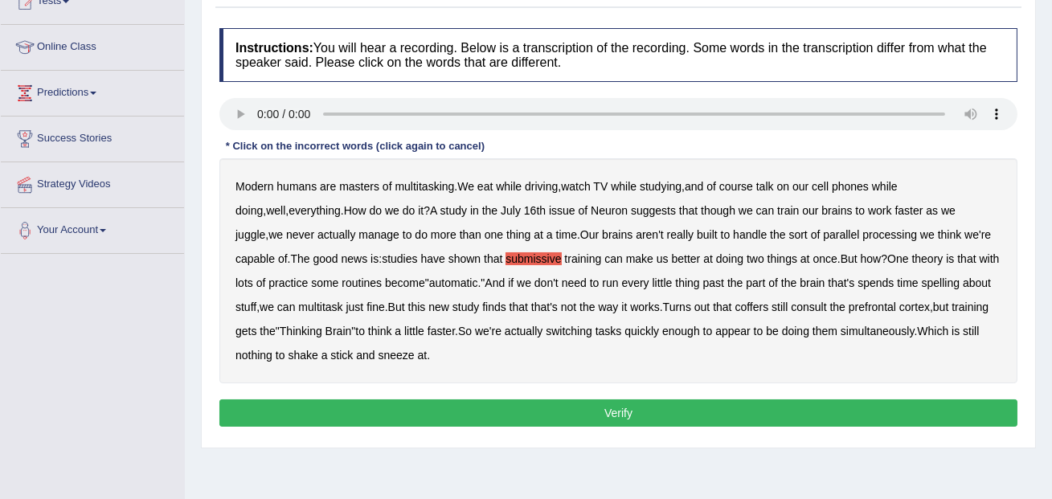
scroll to position [194, 0]
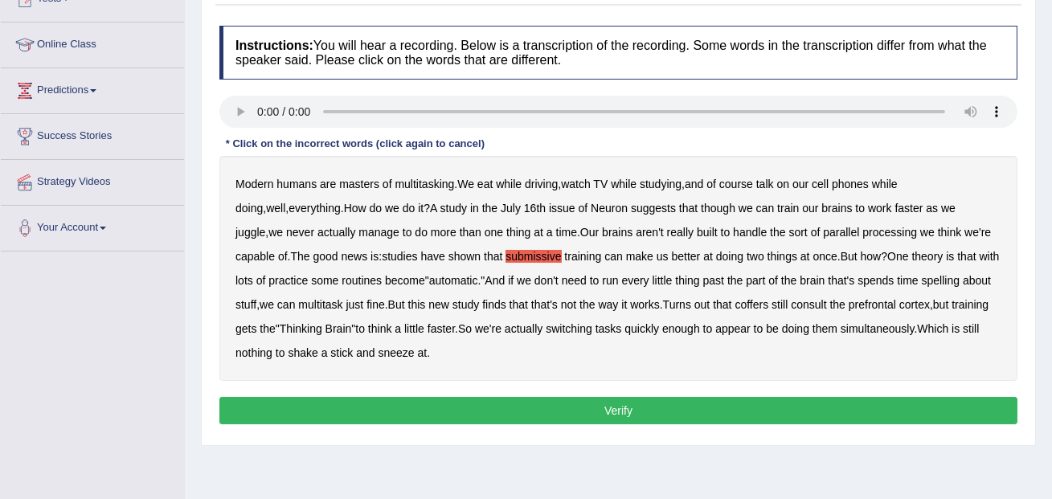
click at [939, 279] on b "spelling" at bounding box center [940, 280] width 38 height 13
click at [768, 306] on b "coffers" at bounding box center [751, 304] width 34 height 13
click at [423, 404] on button "Verify" at bounding box center [618, 410] width 798 height 27
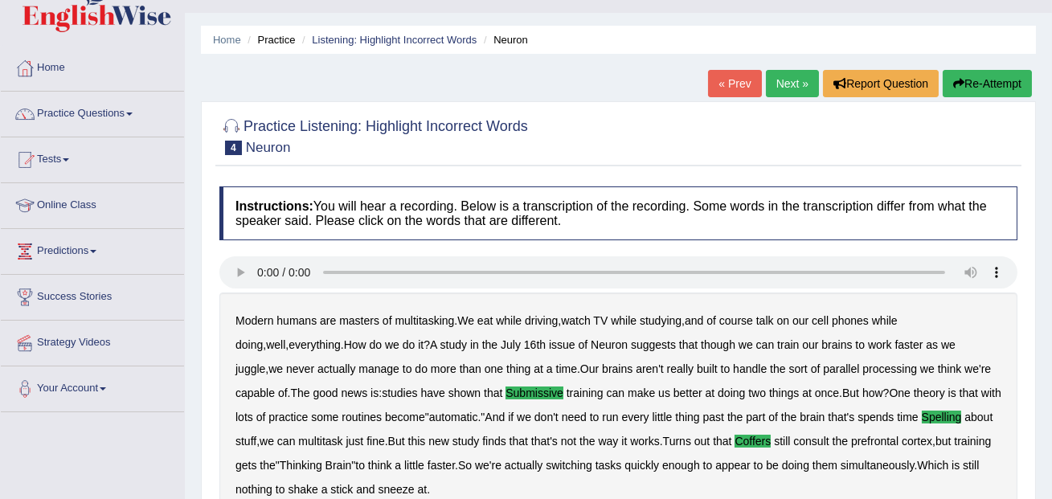
scroll to position [0, 0]
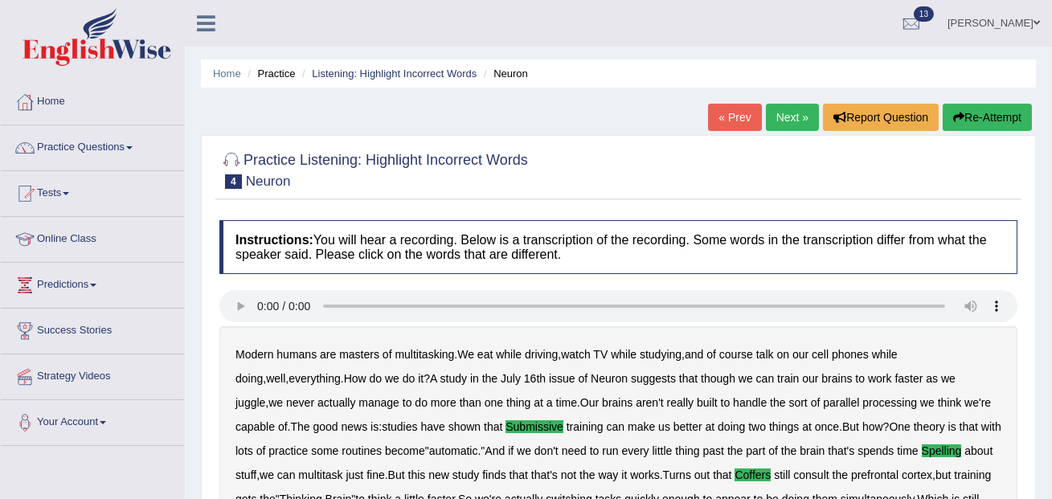
click at [785, 120] on link "Next »" at bounding box center [792, 117] width 53 height 27
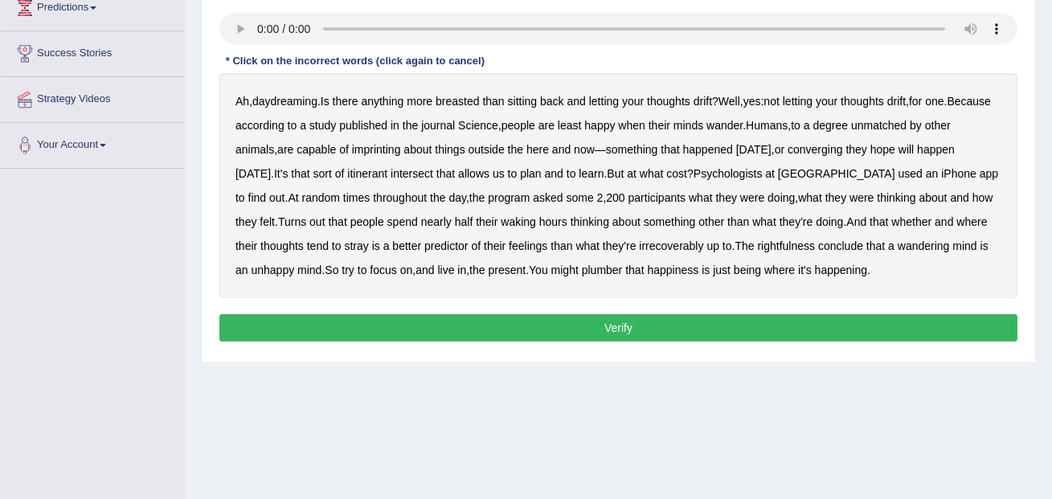
scroll to position [247, 0]
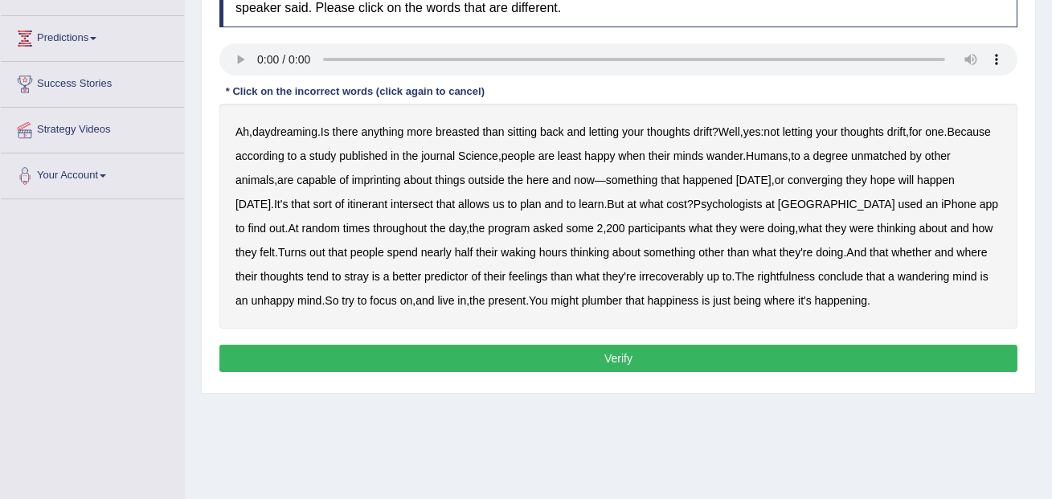
click at [456, 133] on b "breasted" at bounding box center [456, 131] width 43 height 13
click at [408, 188] on div "Ah , daydreaming . Is there anything more breasted than sitting back and lettin…" at bounding box center [618, 216] width 798 height 225
click at [401, 180] on b "imprinting" at bounding box center [376, 180] width 49 height 13
click at [843, 181] on b "converging" at bounding box center [814, 180] width 55 height 13
click at [433, 202] on b "intersect" at bounding box center [411, 204] width 43 height 13
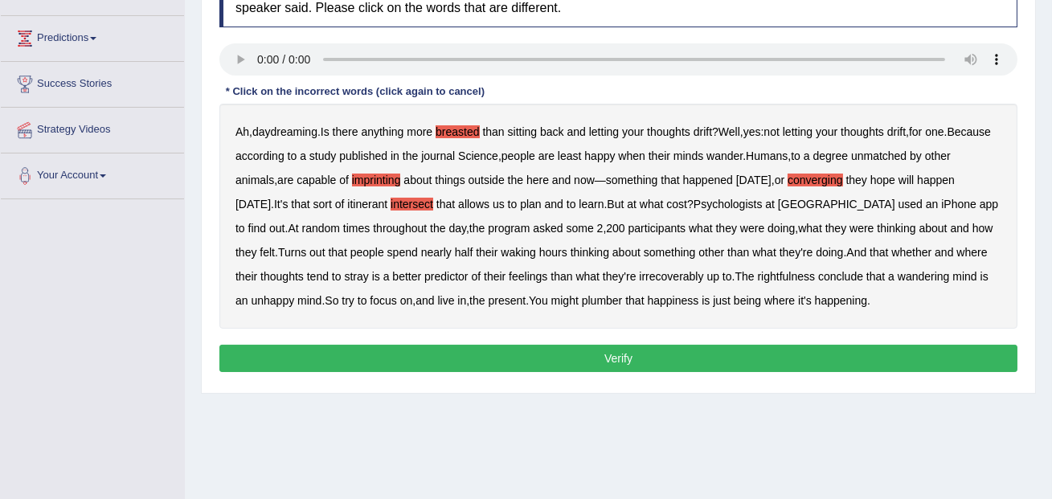
click at [703, 278] on b "irrecoverably" at bounding box center [671, 276] width 64 height 13
click at [815, 276] on b "rightfulness" at bounding box center [787, 276] width 58 height 13
click at [623, 298] on b "plumber" at bounding box center [602, 300] width 41 height 13
click at [768, 353] on button "Verify" at bounding box center [618, 358] width 798 height 27
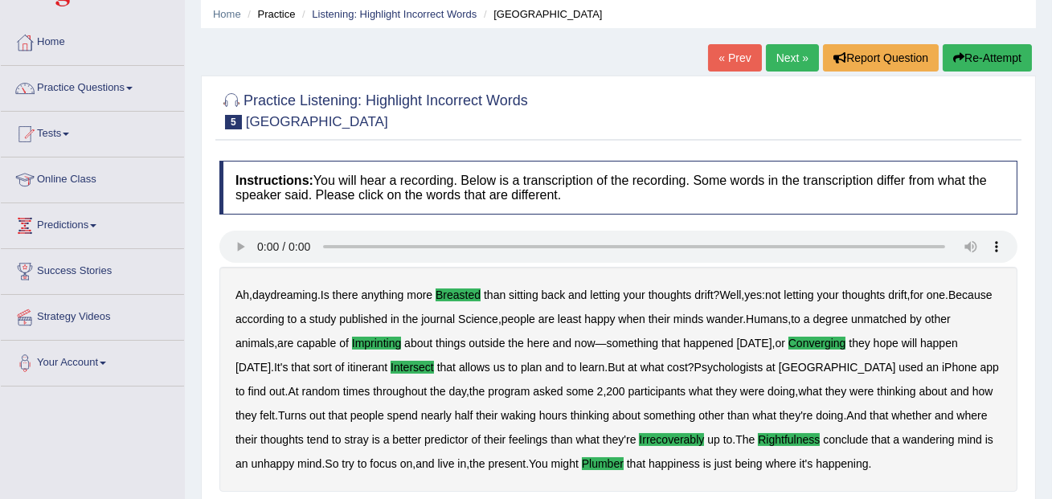
scroll to position [0, 0]
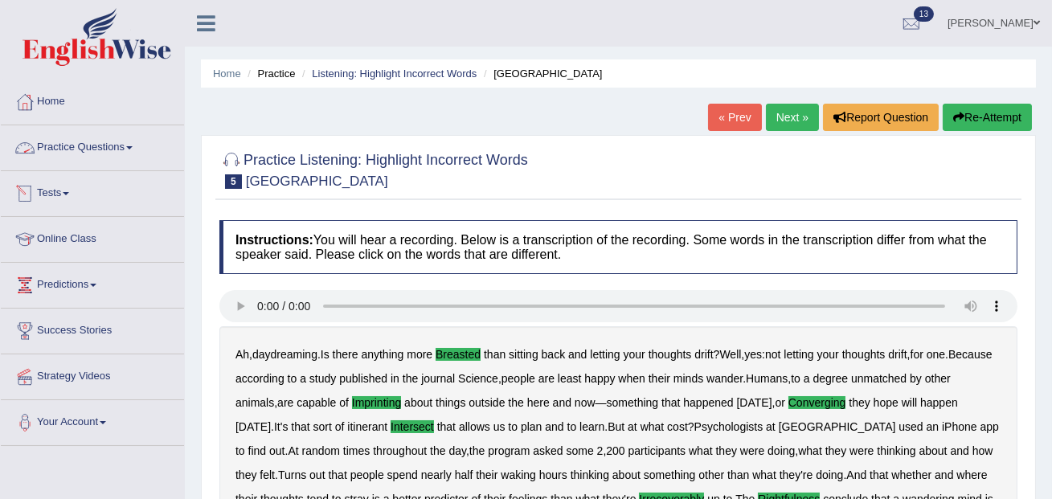
click at [108, 150] on link "Practice Questions" at bounding box center [92, 145] width 183 height 40
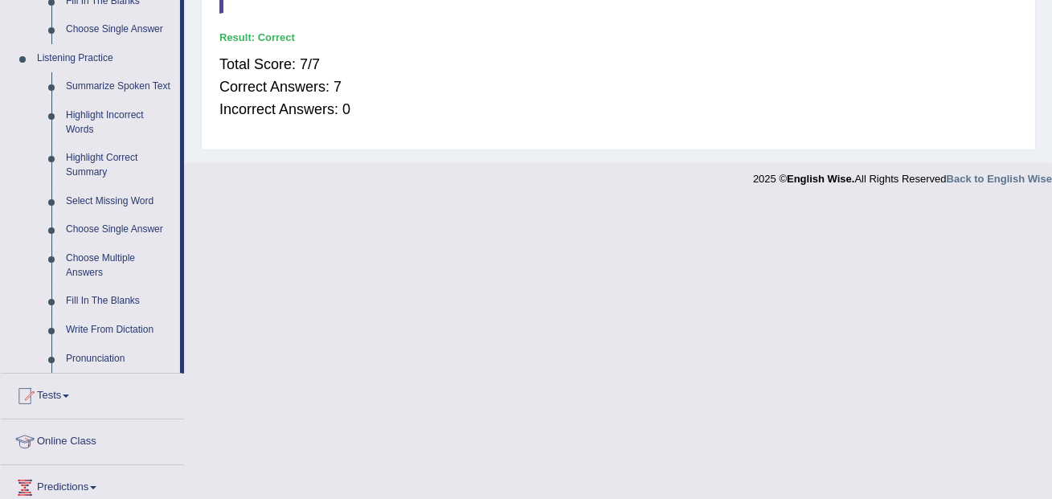
scroll to position [661, 0]
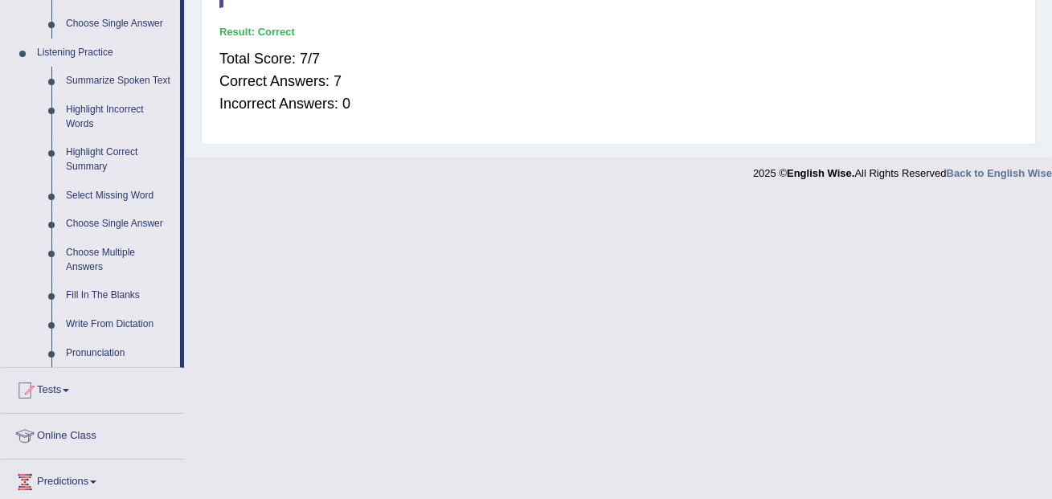
click at [108, 82] on link "Summarize Spoken Text" at bounding box center [119, 81] width 121 height 29
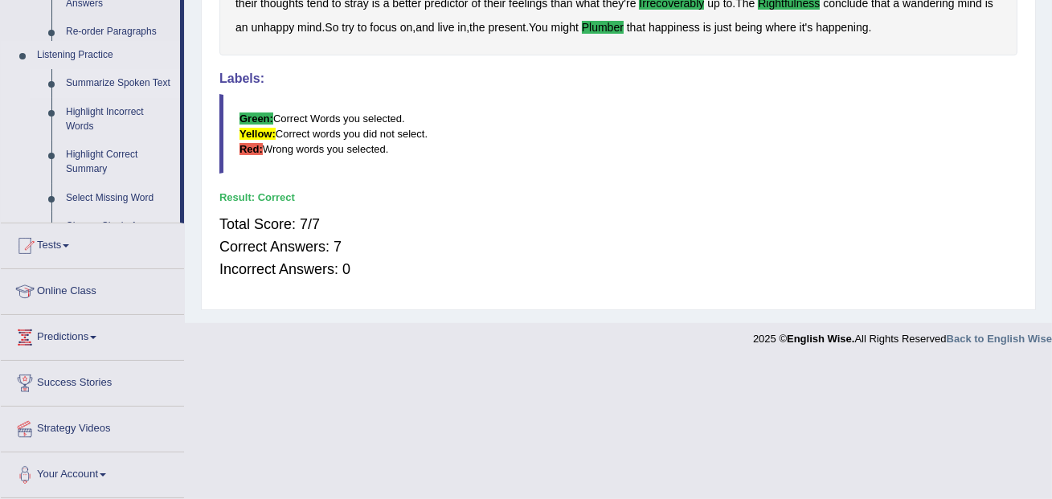
scroll to position [360, 0]
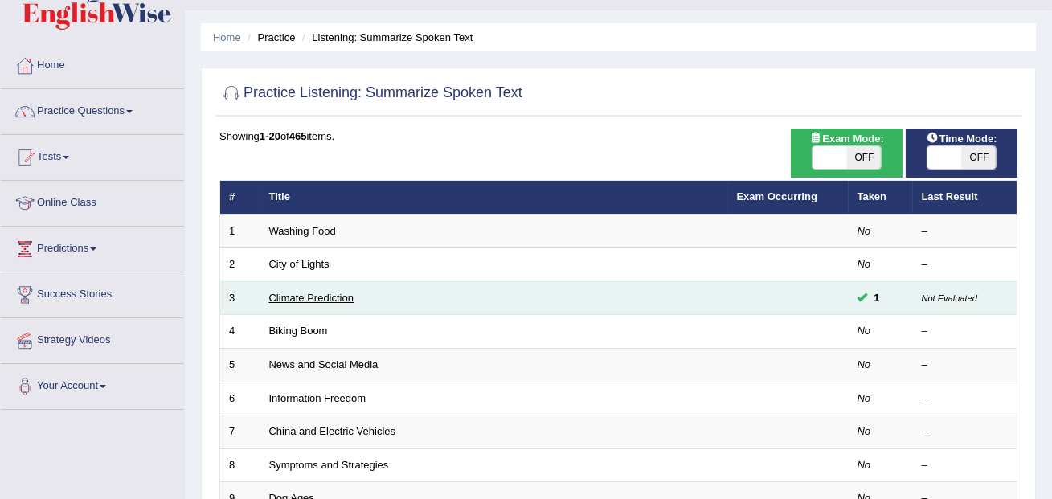
click at [298, 296] on link "Climate Prediction" at bounding box center [311, 298] width 85 height 12
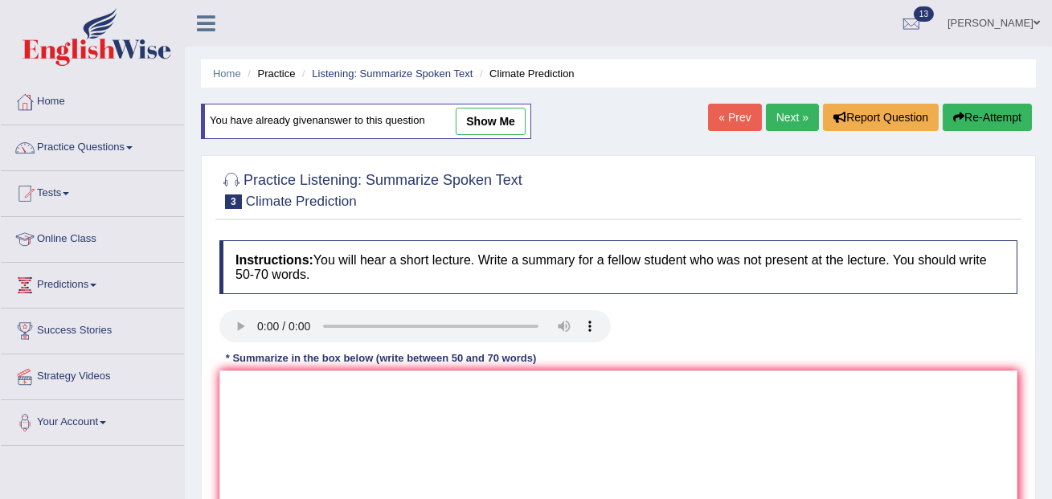
click at [503, 121] on link "show me" at bounding box center [491, 121] width 70 height 27
type textarea "The speaker provided a comprehensive overview of industrialised nations, highli…"
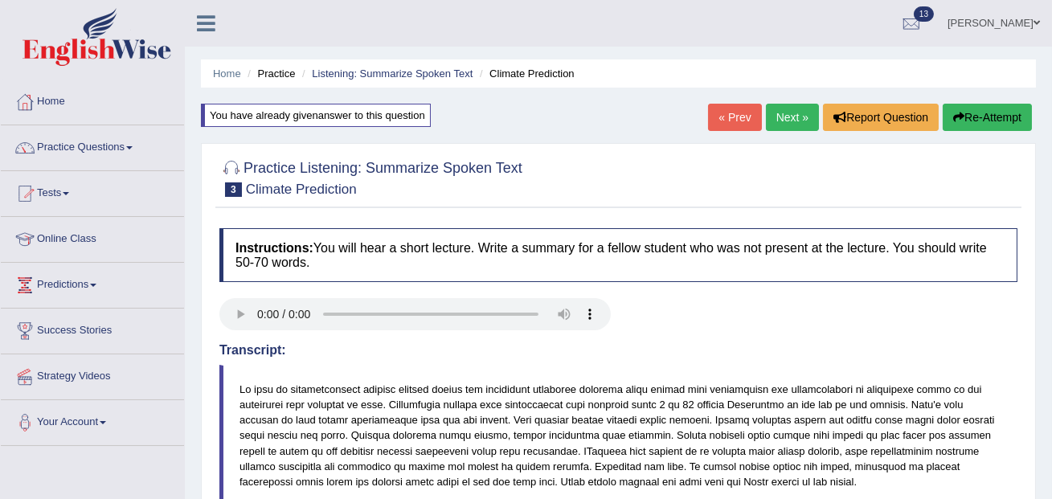
click at [130, 148] on link "Practice Questions" at bounding box center [92, 145] width 183 height 40
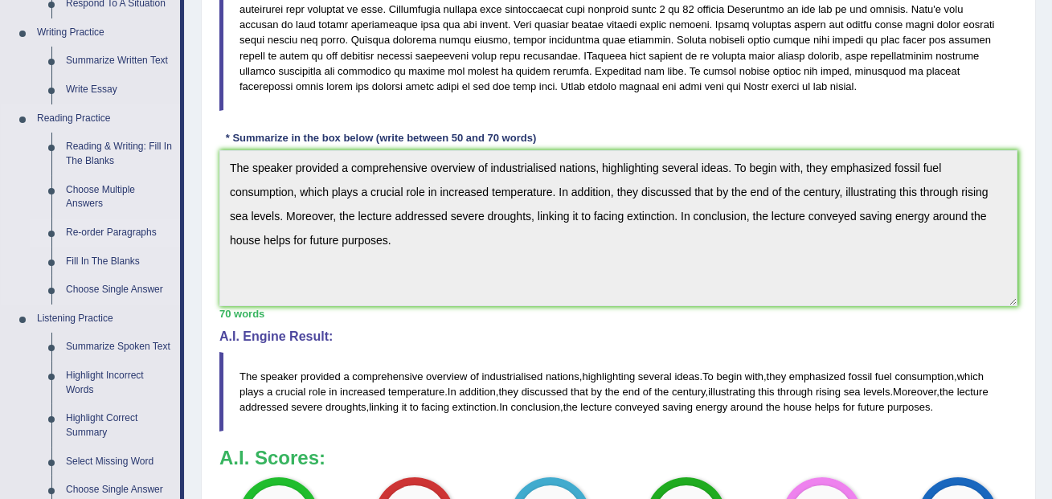
scroll to position [407, 0]
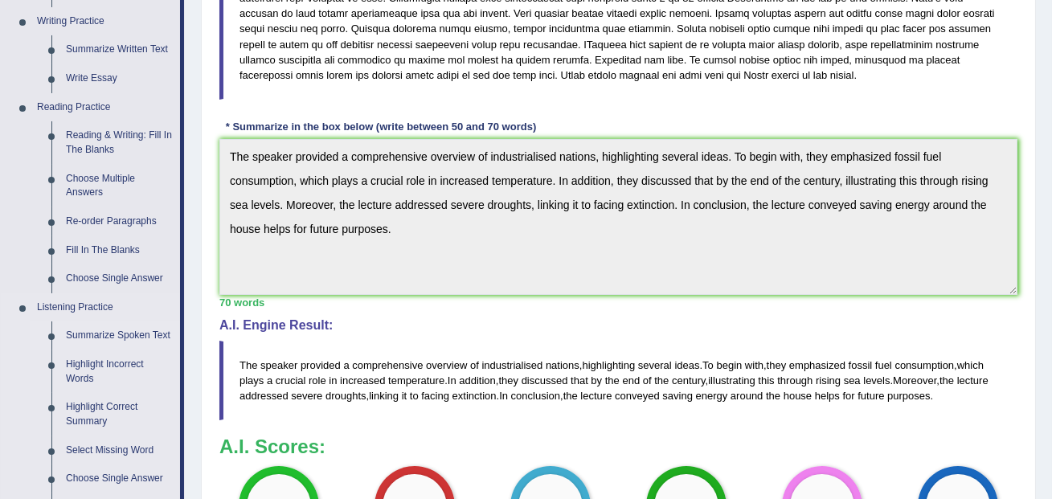
click at [121, 333] on link "Summarize Spoken Text" at bounding box center [119, 335] width 121 height 29
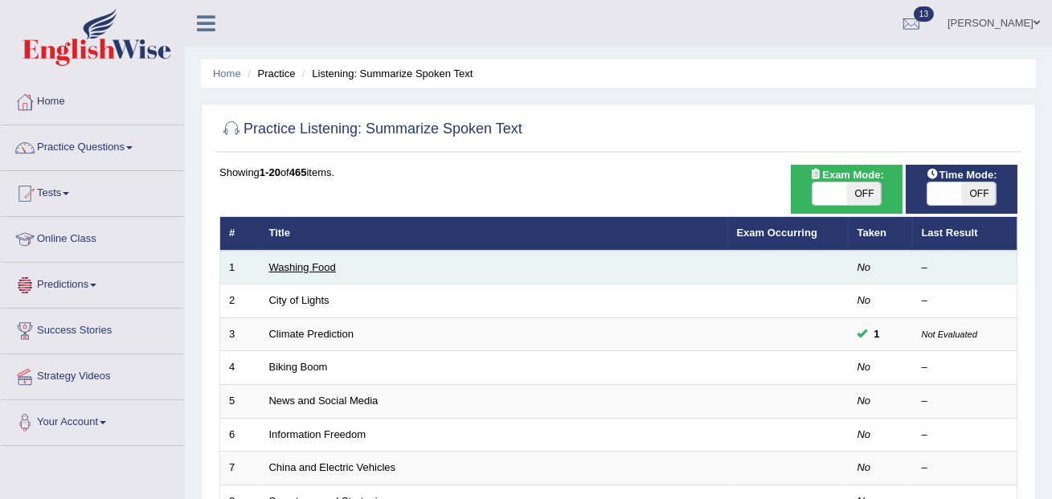
click at [305, 266] on link "Washing Food" at bounding box center [302, 267] width 67 height 12
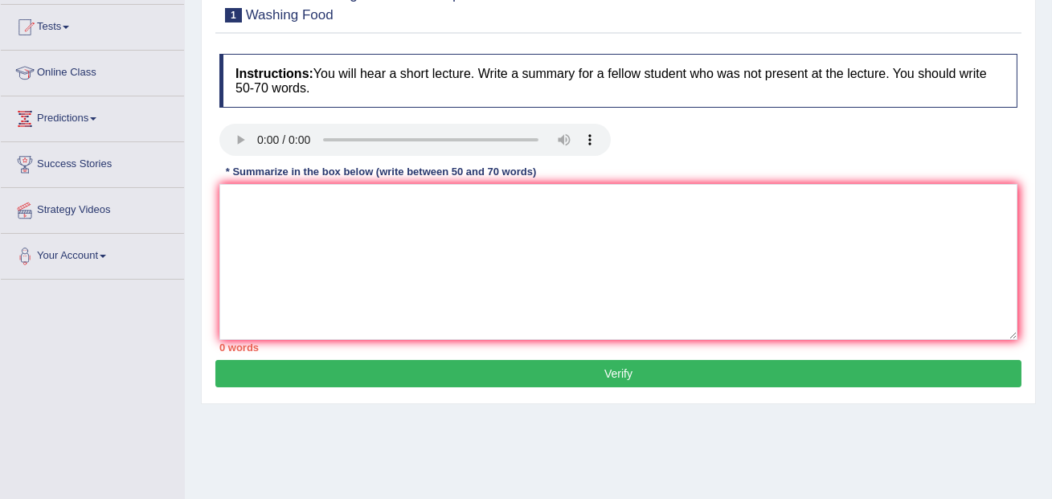
scroll to position [161, 0]
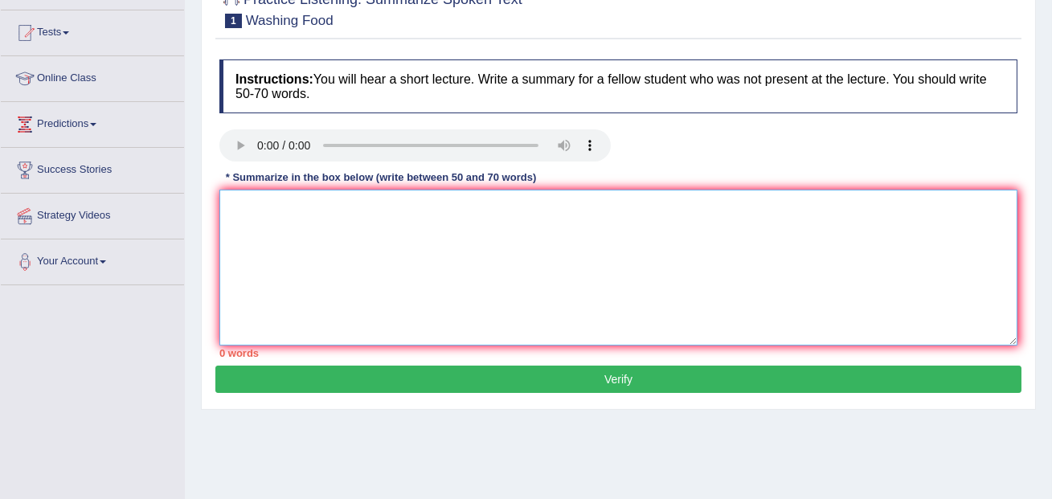
click at [458, 234] on textarea at bounding box center [618, 268] width 798 height 156
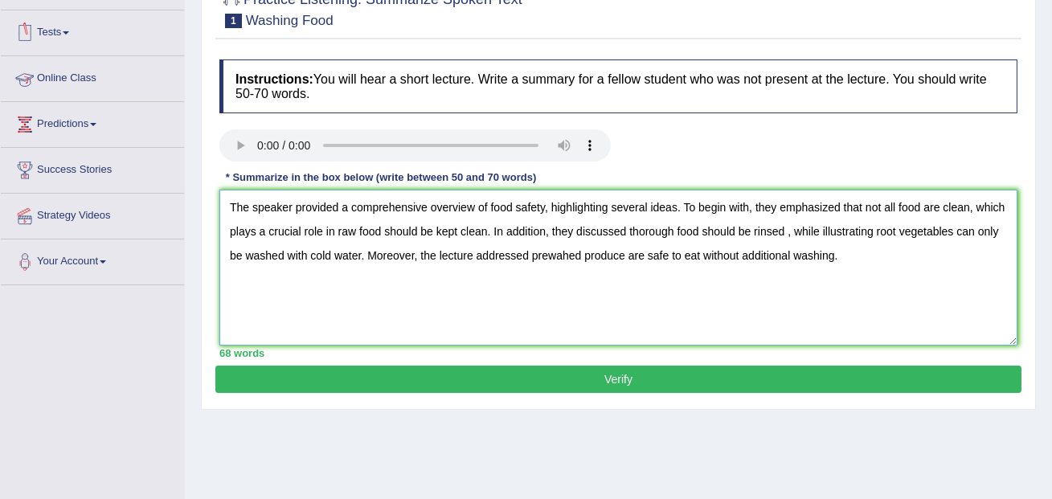
type textarea "The speaker provided a comprehensive overview of food safety, highlighting seve…"
click at [366, 366] on button "Verify" at bounding box center [618, 379] width 806 height 27
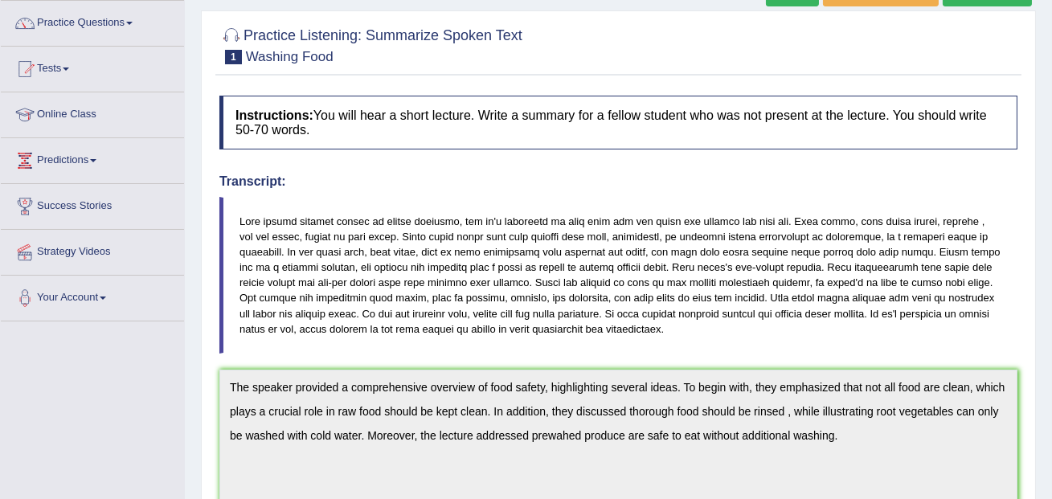
scroll to position [0, 0]
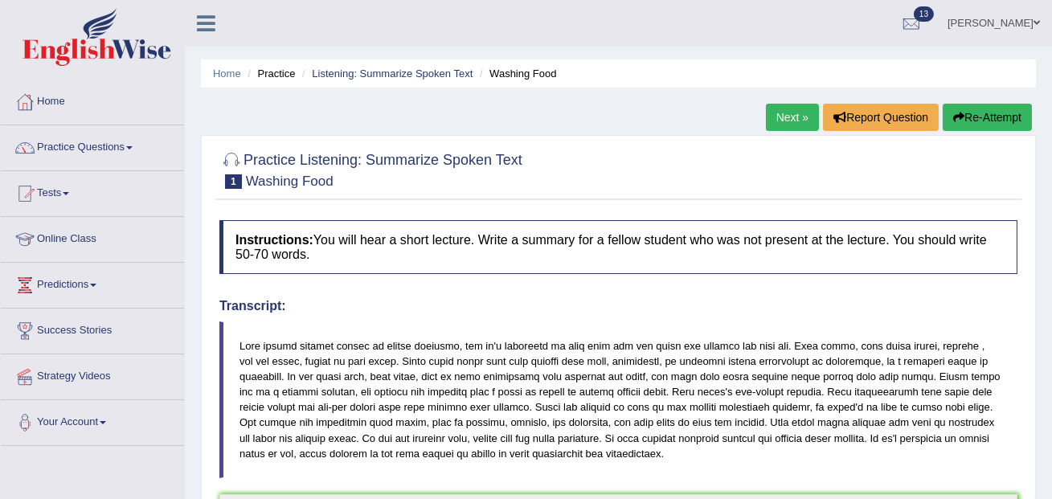
click at [790, 110] on link "Next »" at bounding box center [792, 117] width 53 height 27
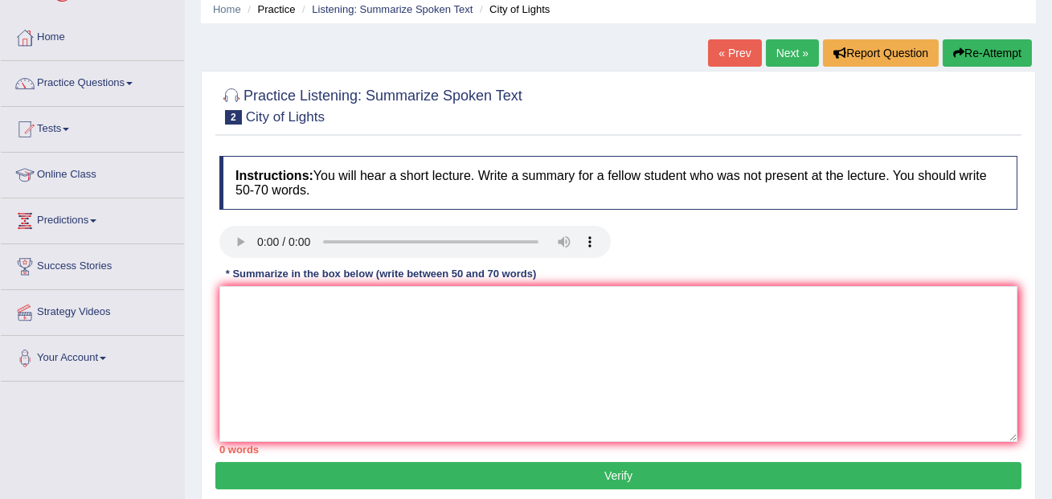
scroll to position [107, 0]
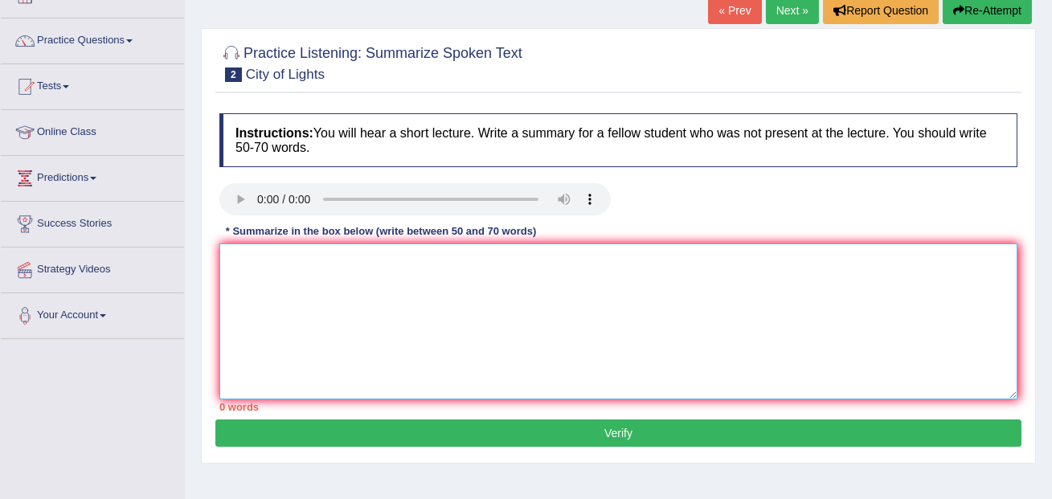
click at [278, 274] on textarea at bounding box center [618, 321] width 798 height 156
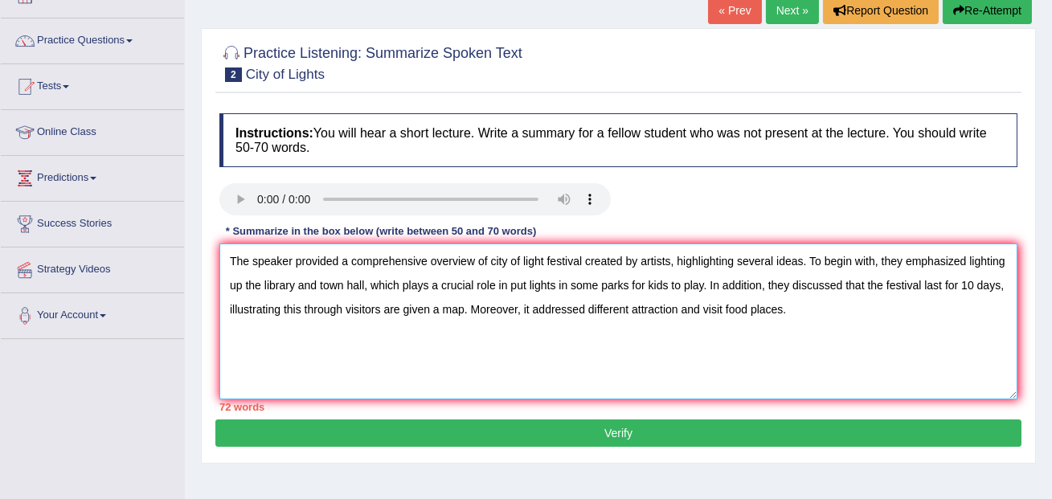
drag, startPoint x: 753, startPoint y: 284, endPoint x: 680, endPoint y: 287, distance: 73.2
click at [680, 287] on textarea "The speaker provided a comprehensive overview of city of light festival created…" at bounding box center [618, 321] width 798 height 156
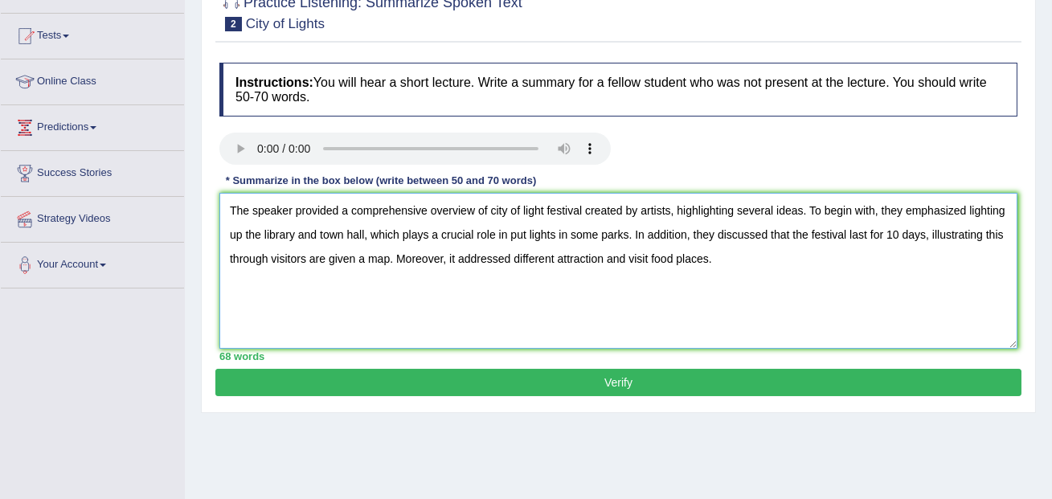
scroll to position [161, 0]
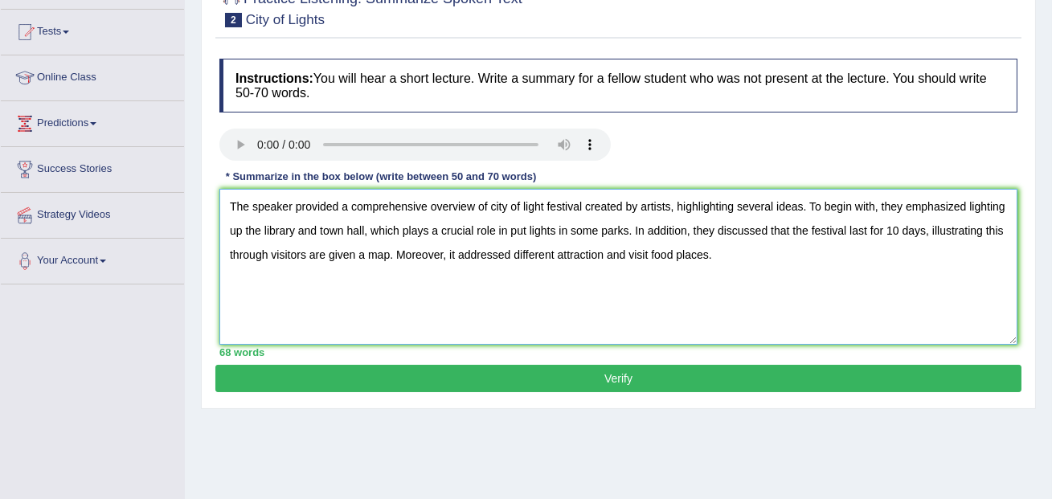
click at [568, 231] on textarea "The speaker provided a comprehensive overview of city of light festival created…" at bounding box center [618, 267] width 798 height 156
type textarea "The speaker provided a comprehensive overview of city of light festival created…"
click at [623, 386] on button "Verify" at bounding box center [618, 378] width 806 height 27
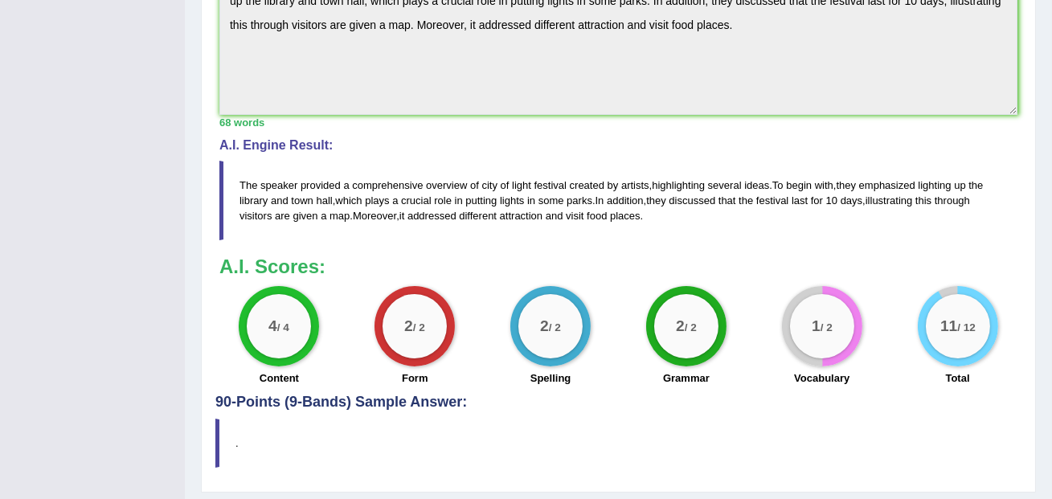
scroll to position [478, 0]
